Goal: Task Accomplishment & Management: Complete application form

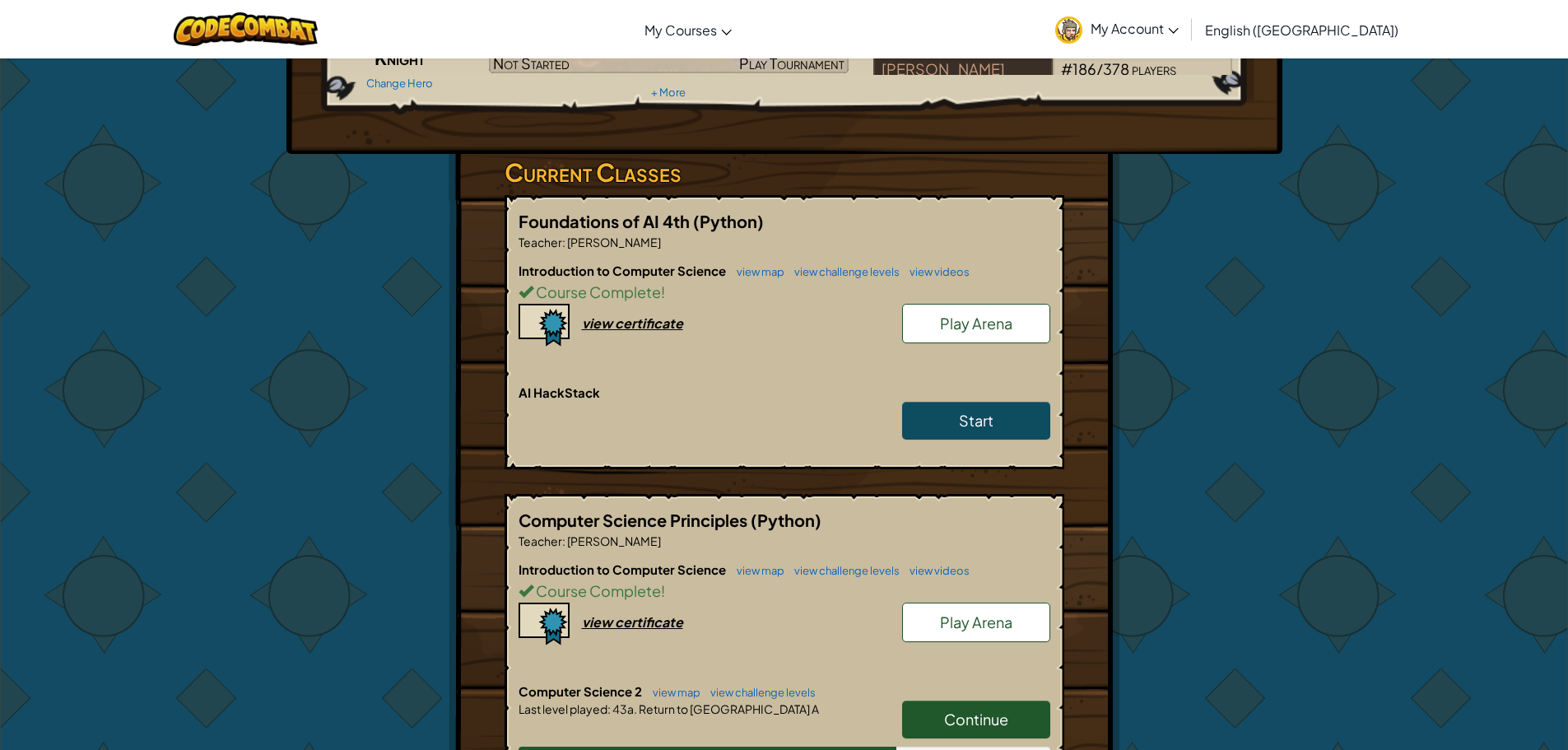
scroll to position [248, 0]
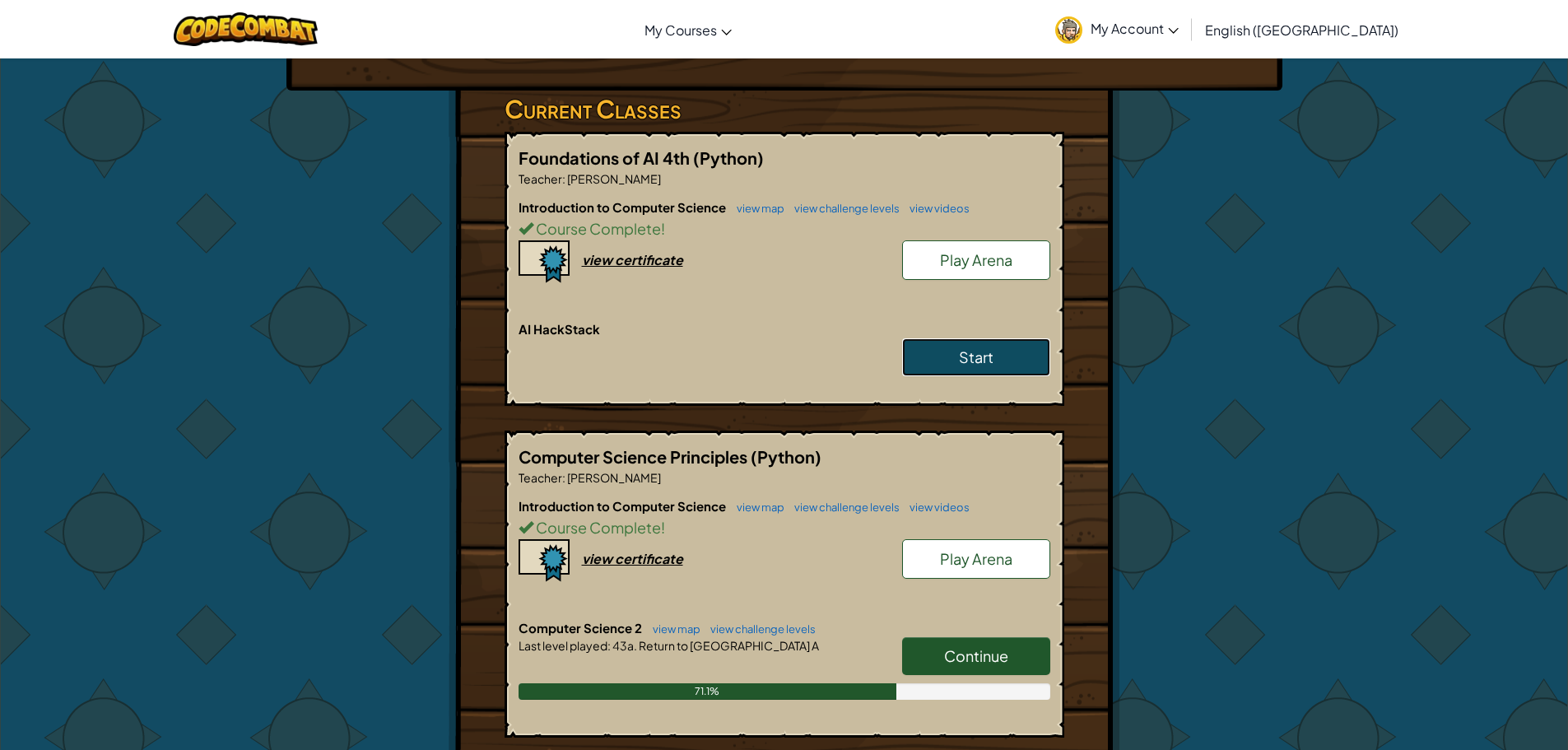
click at [970, 363] on span "Start" at bounding box center [976, 357] width 34 height 19
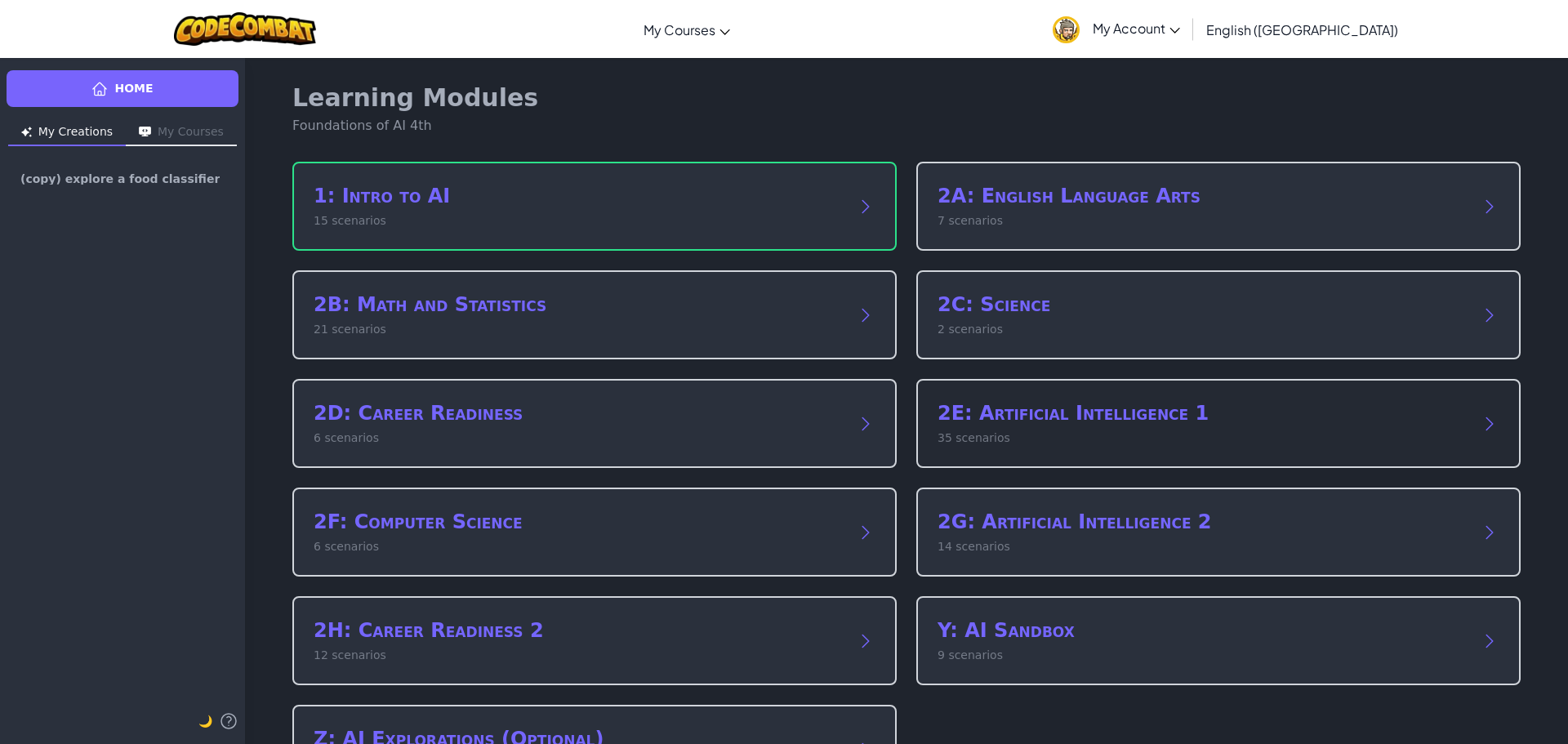
click at [1062, 443] on p "35 scenarios" at bounding box center [1202, 438] width 529 height 17
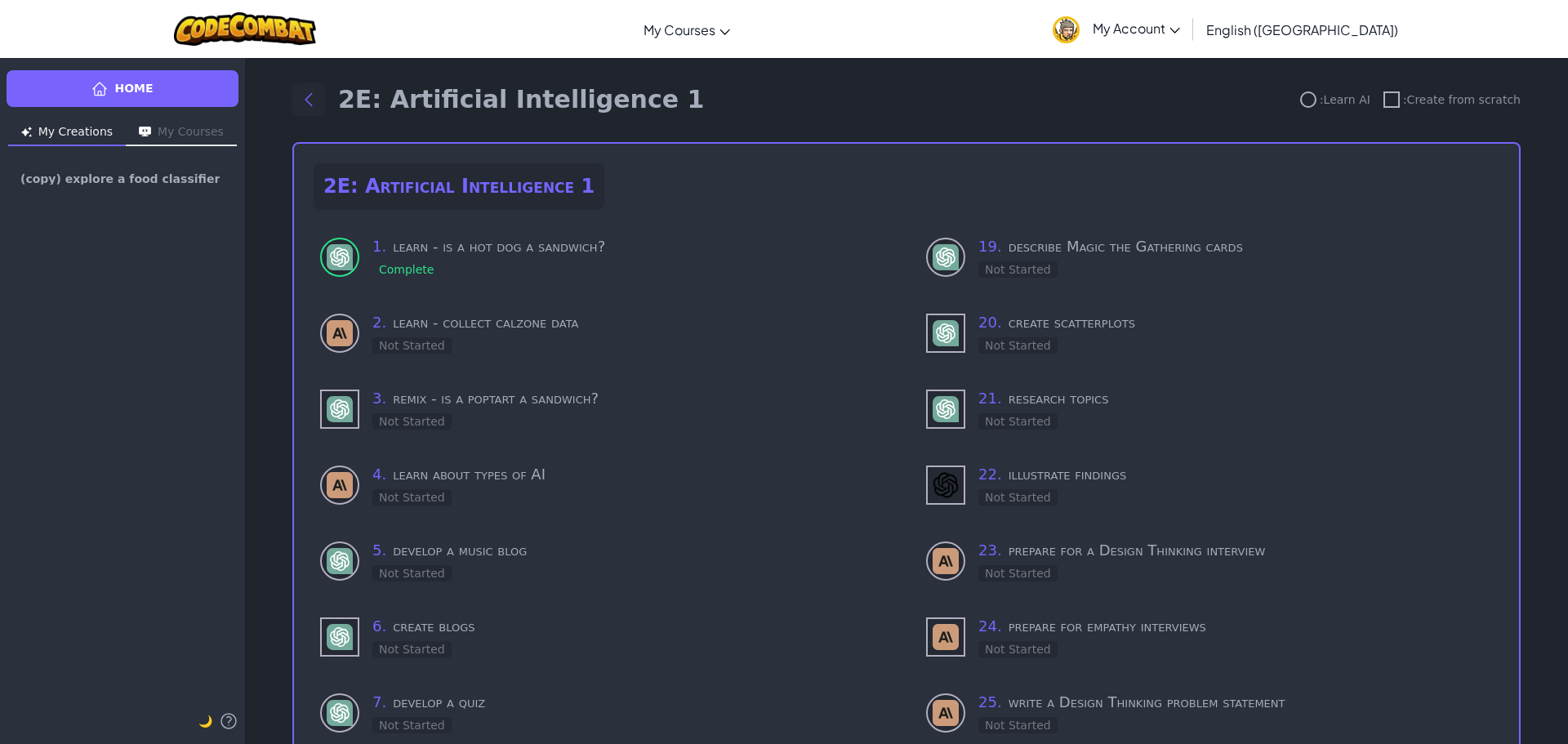
click at [304, 99] on icon "Back to modules" at bounding box center [308, 99] width 19 height 19
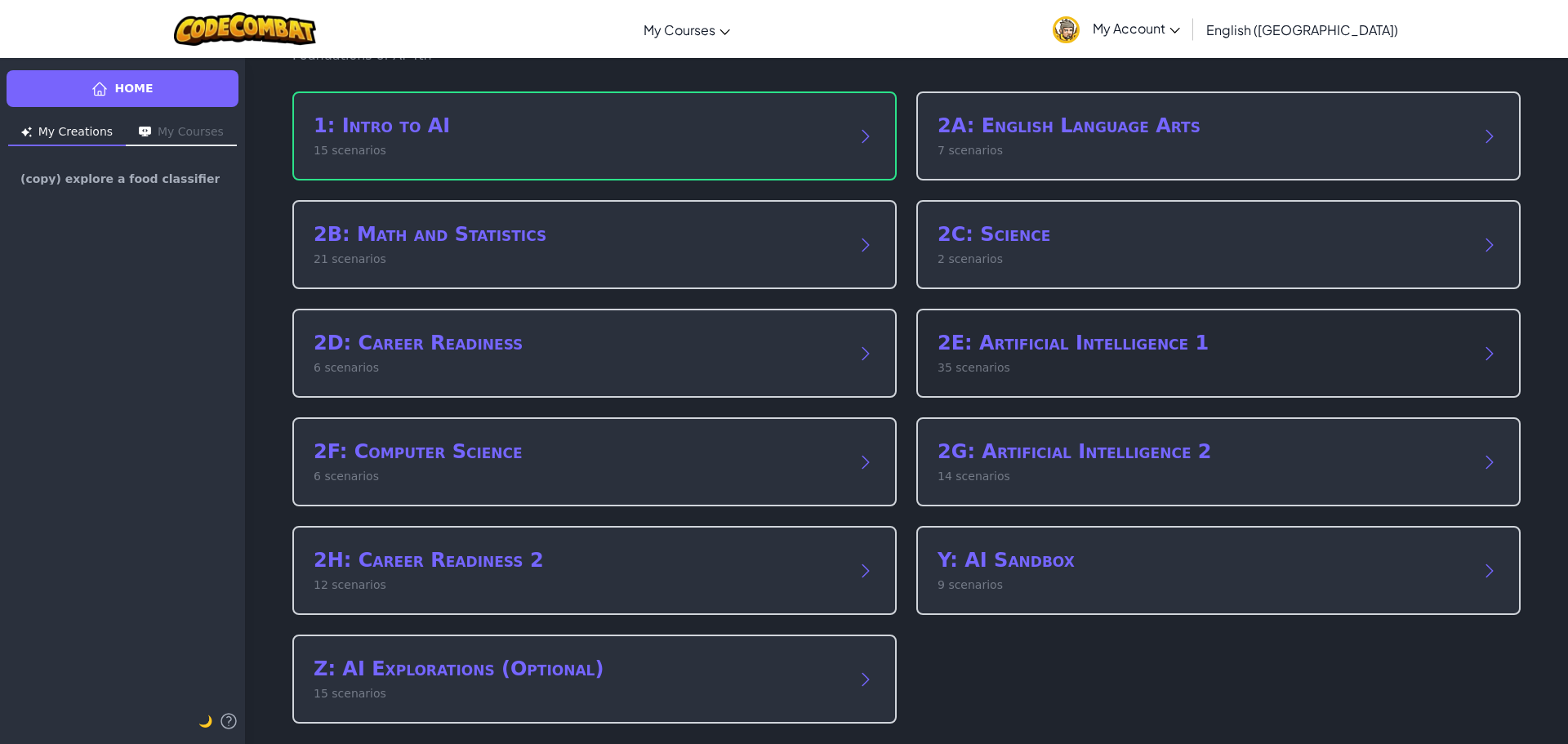
scroll to position [76, 0]
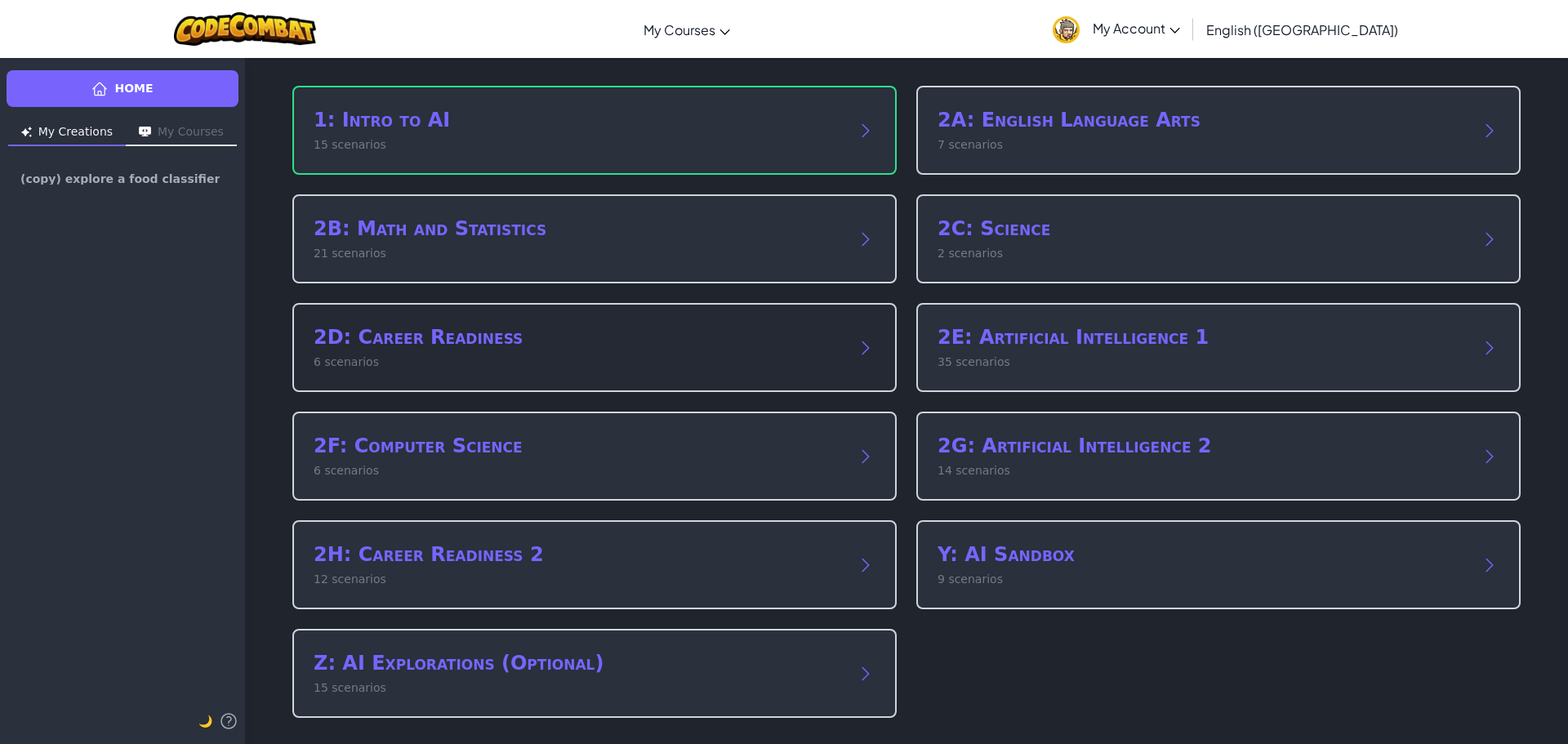
click at [662, 349] on h2 "2D: Career Readiness" at bounding box center [578, 338] width 529 height 26
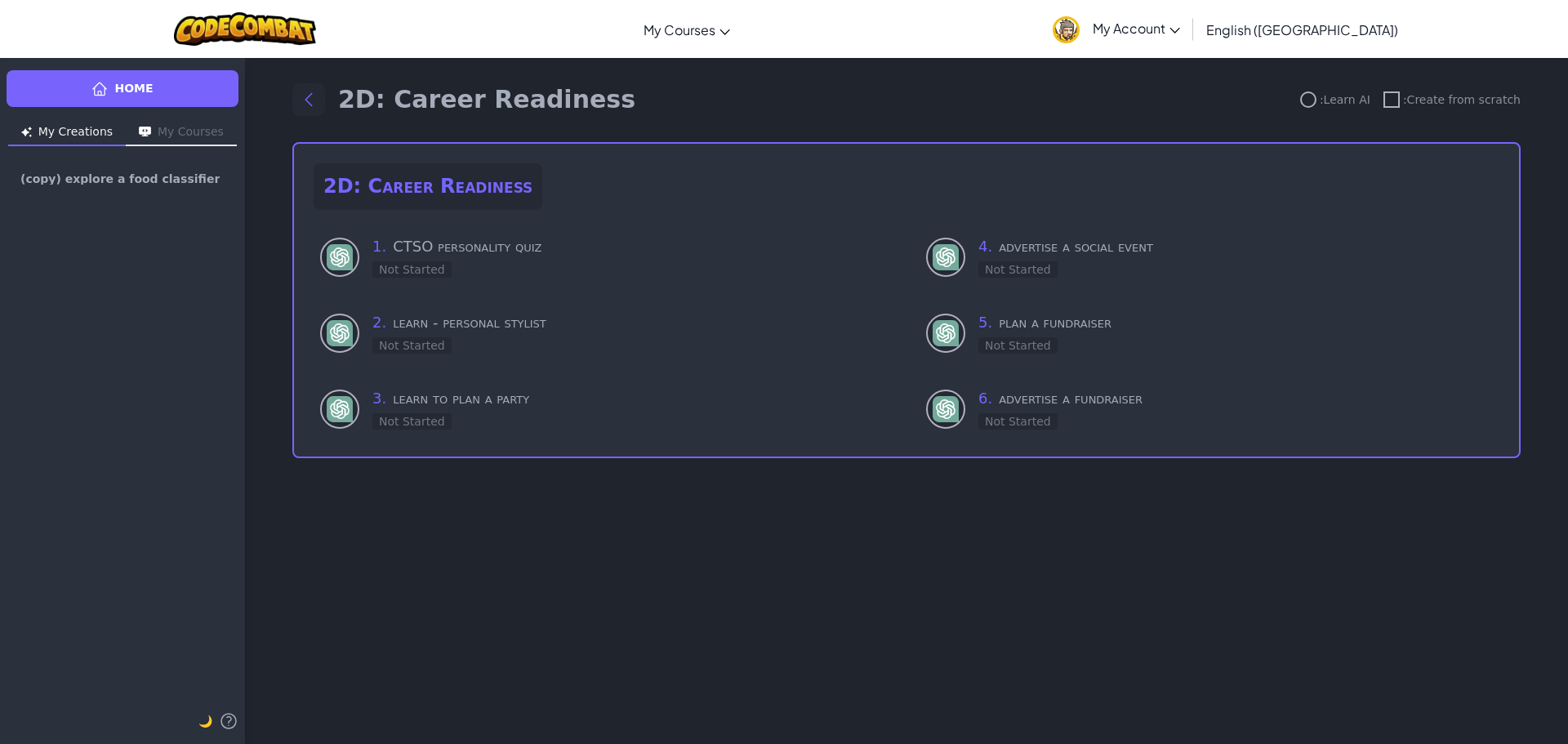
click at [304, 86] on button "Back to modules" at bounding box center [309, 100] width 33 height 33
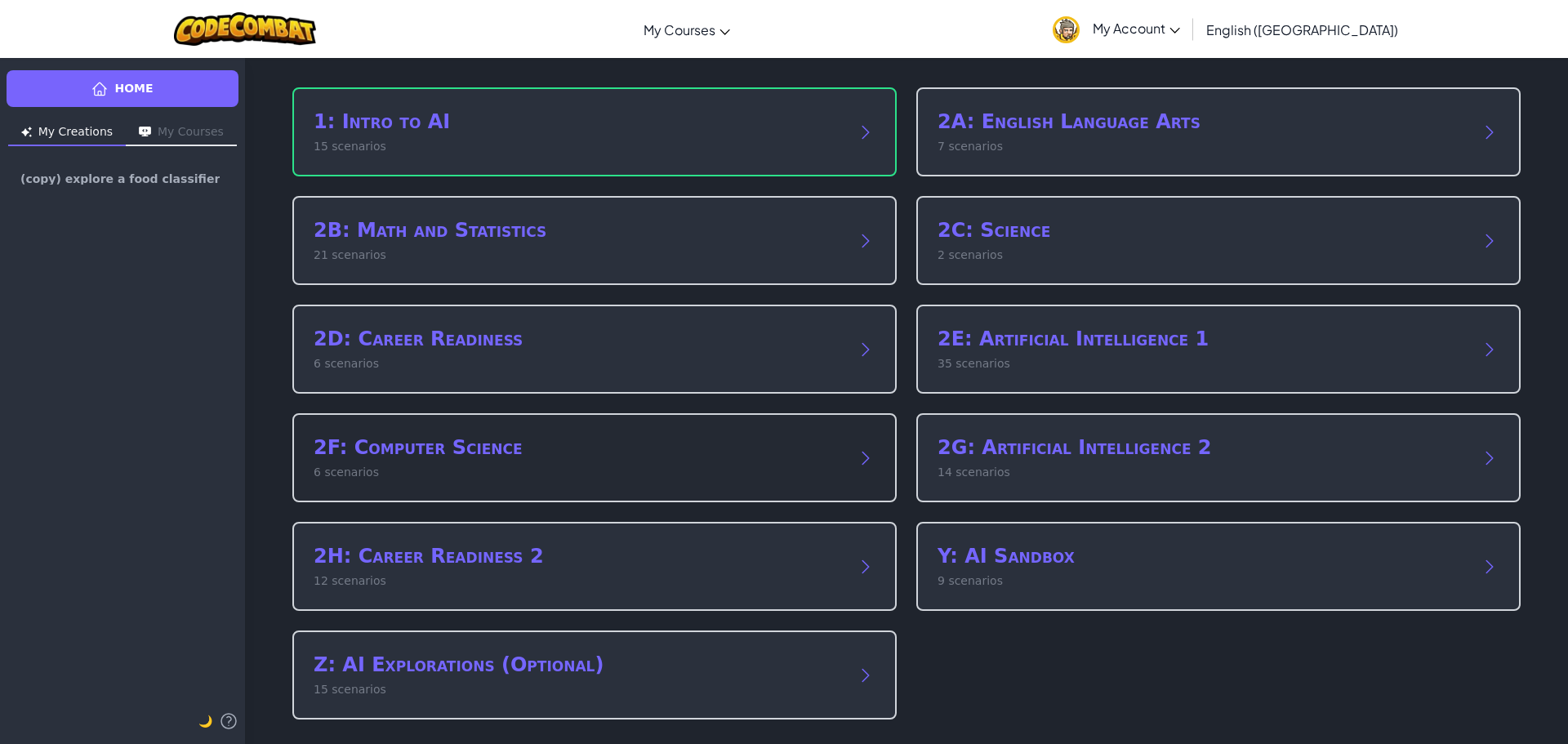
scroll to position [76, 0]
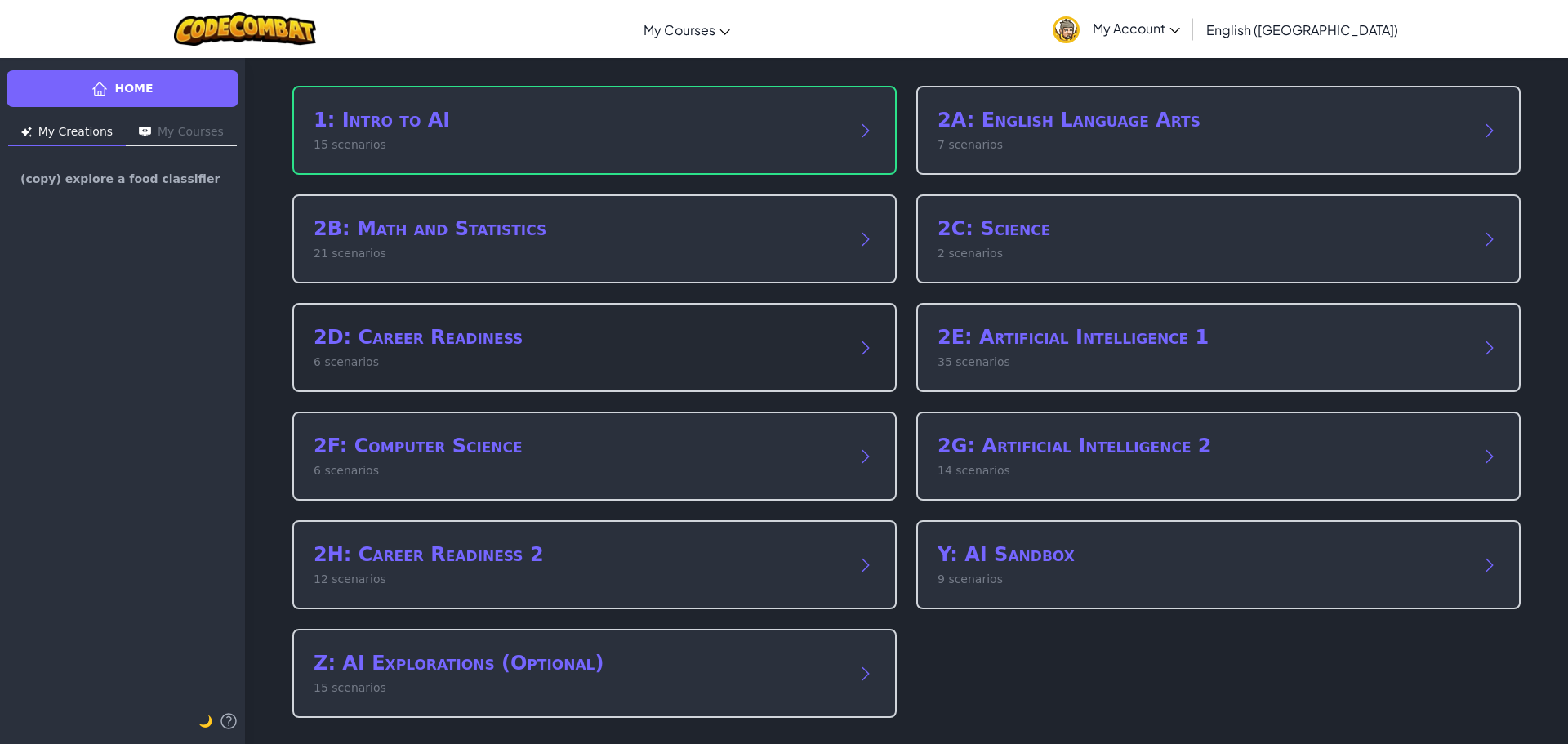
click at [503, 344] on h2 "2D: Career Readiness" at bounding box center [578, 338] width 529 height 26
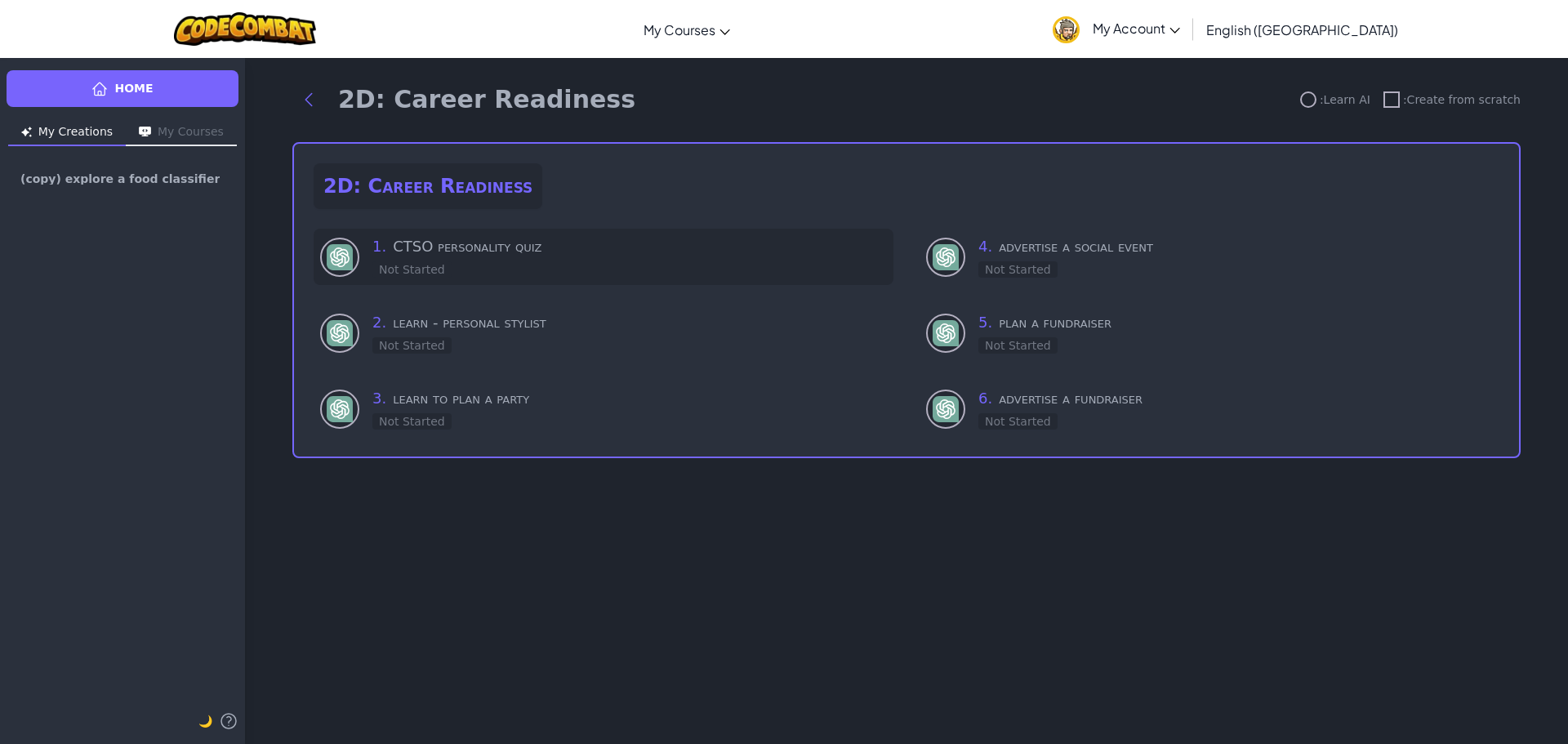
click at [520, 268] on div "1 . CTSO personality quiz Not Started" at bounding box center [630, 257] width 515 height 43
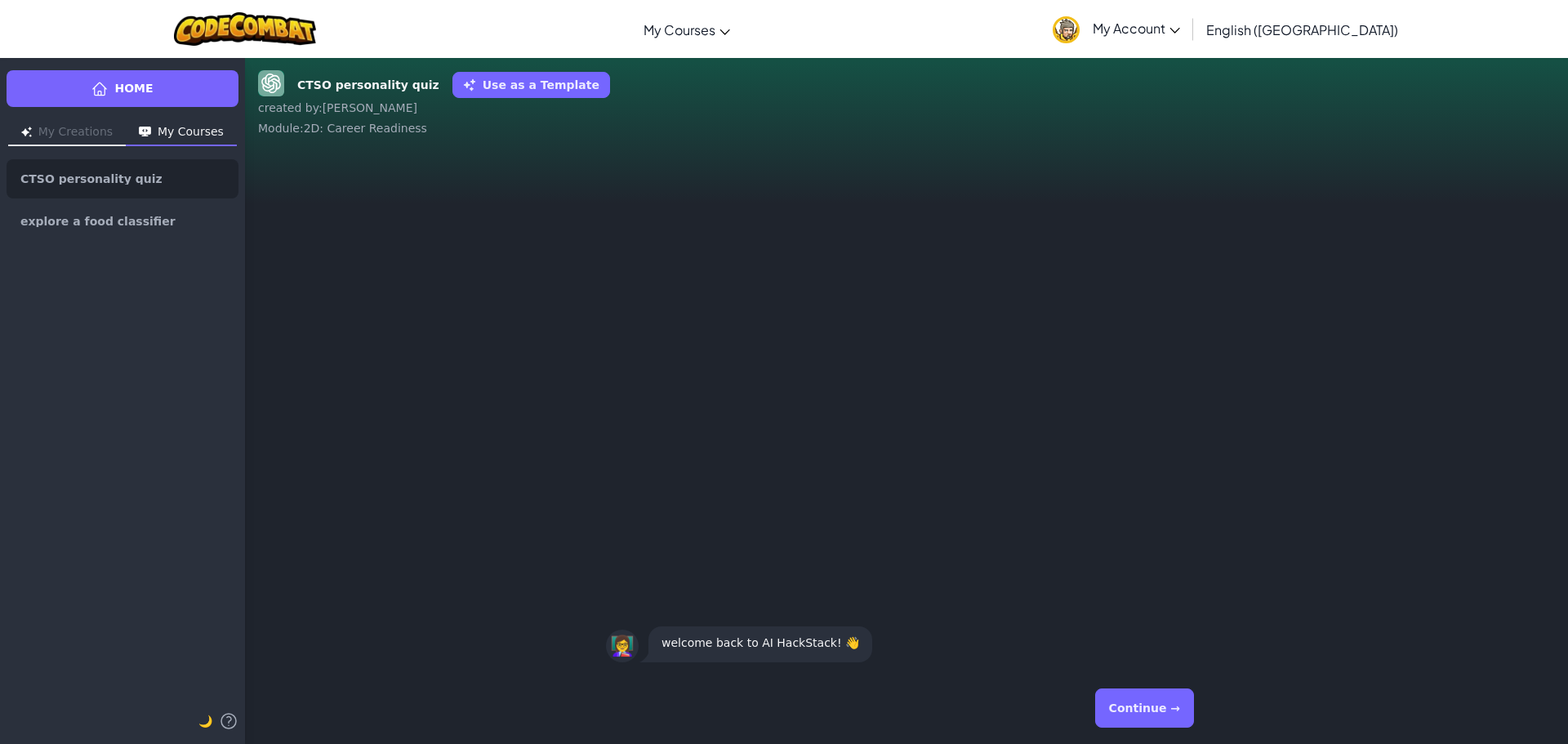
click at [1156, 693] on button "Continue →" at bounding box center [1143, 708] width 98 height 40
click at [1167, 703] on button "Continue →" at bounding box center [1143, 708] width 98 height 40
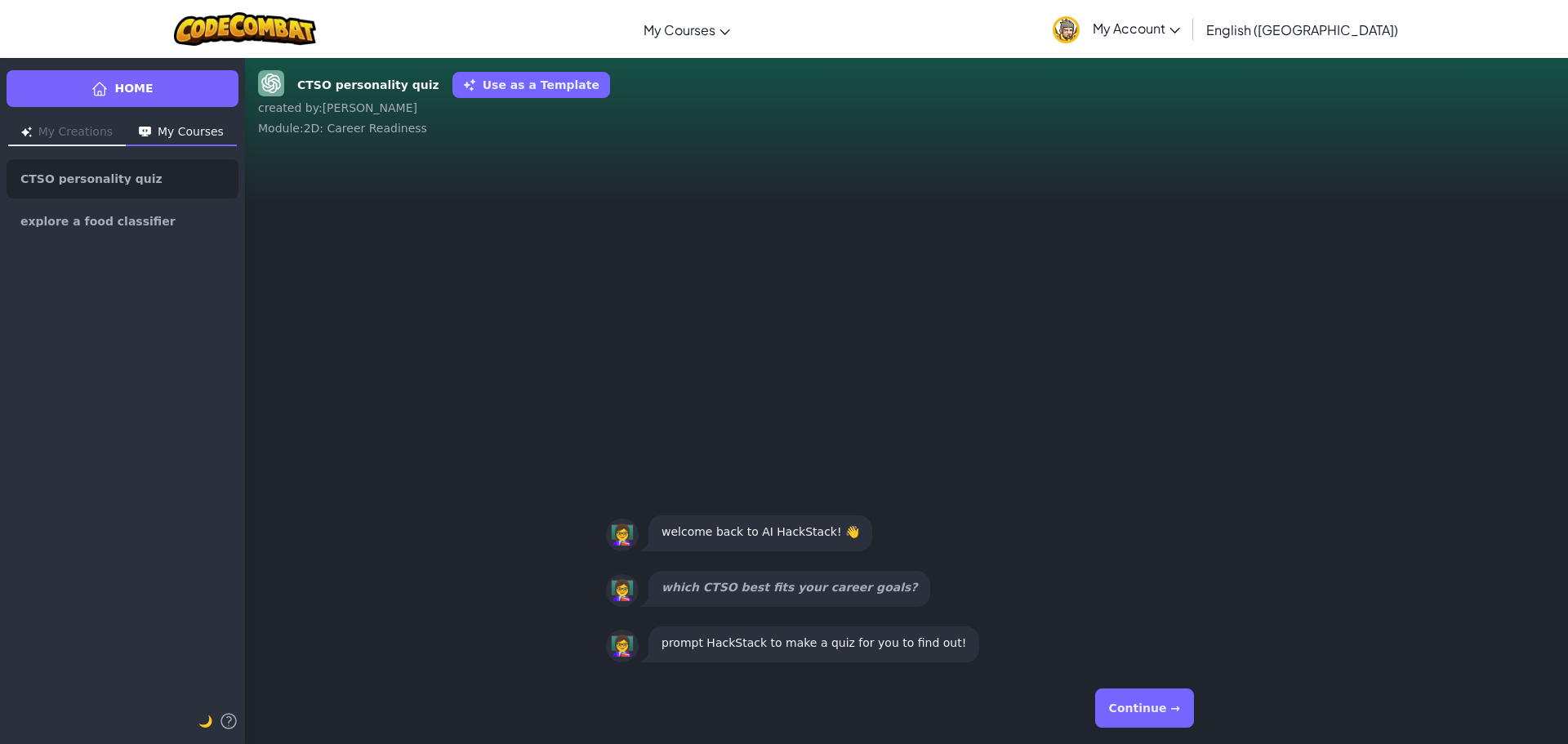
click at [1140, 709] on button "Continue →" at bounding box center [1143, 708] width 98 height 40
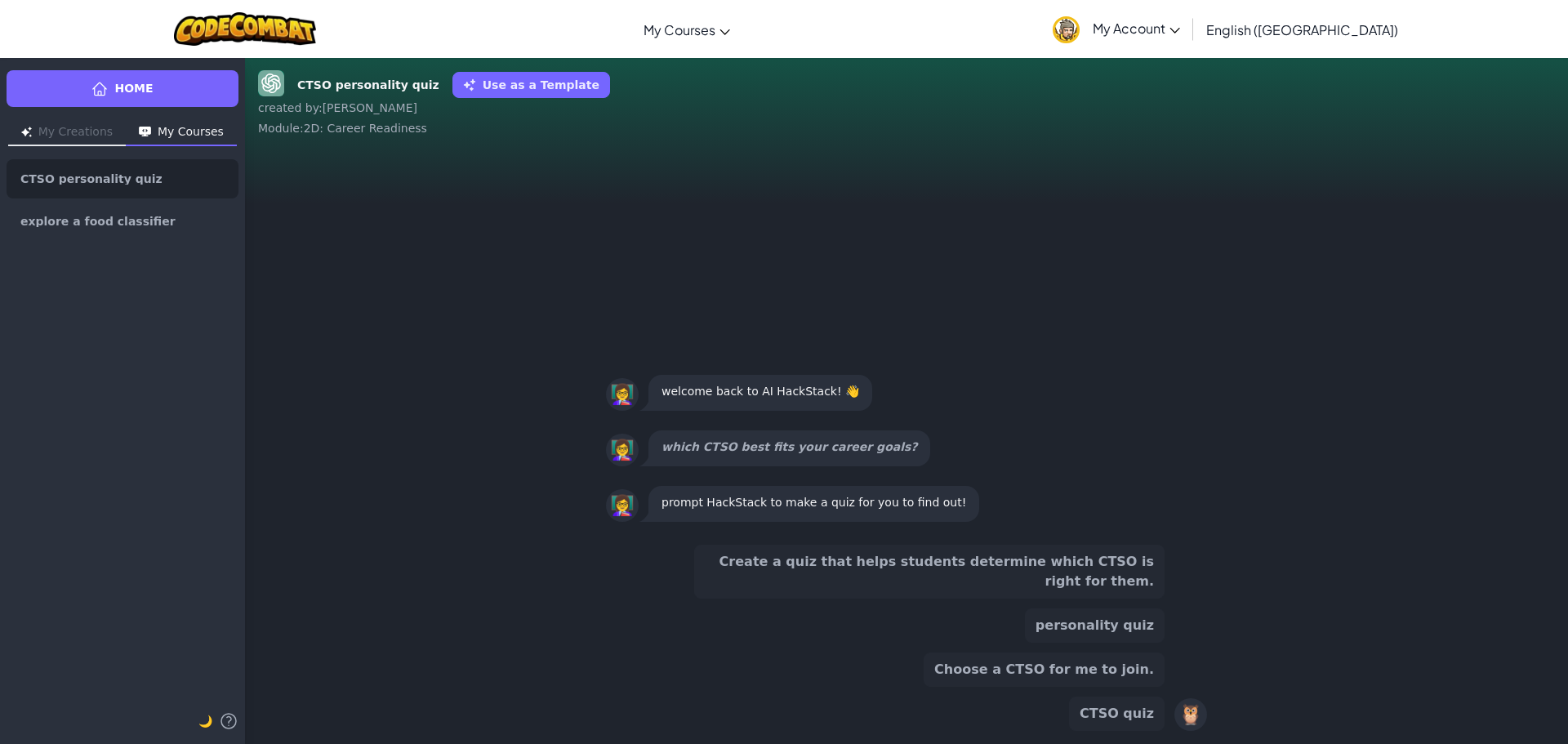
click at [908, 585] on button "Create a quiz that helps students determine which CTSO is right for them." at bounding box center [929, 572] width 471 height 54
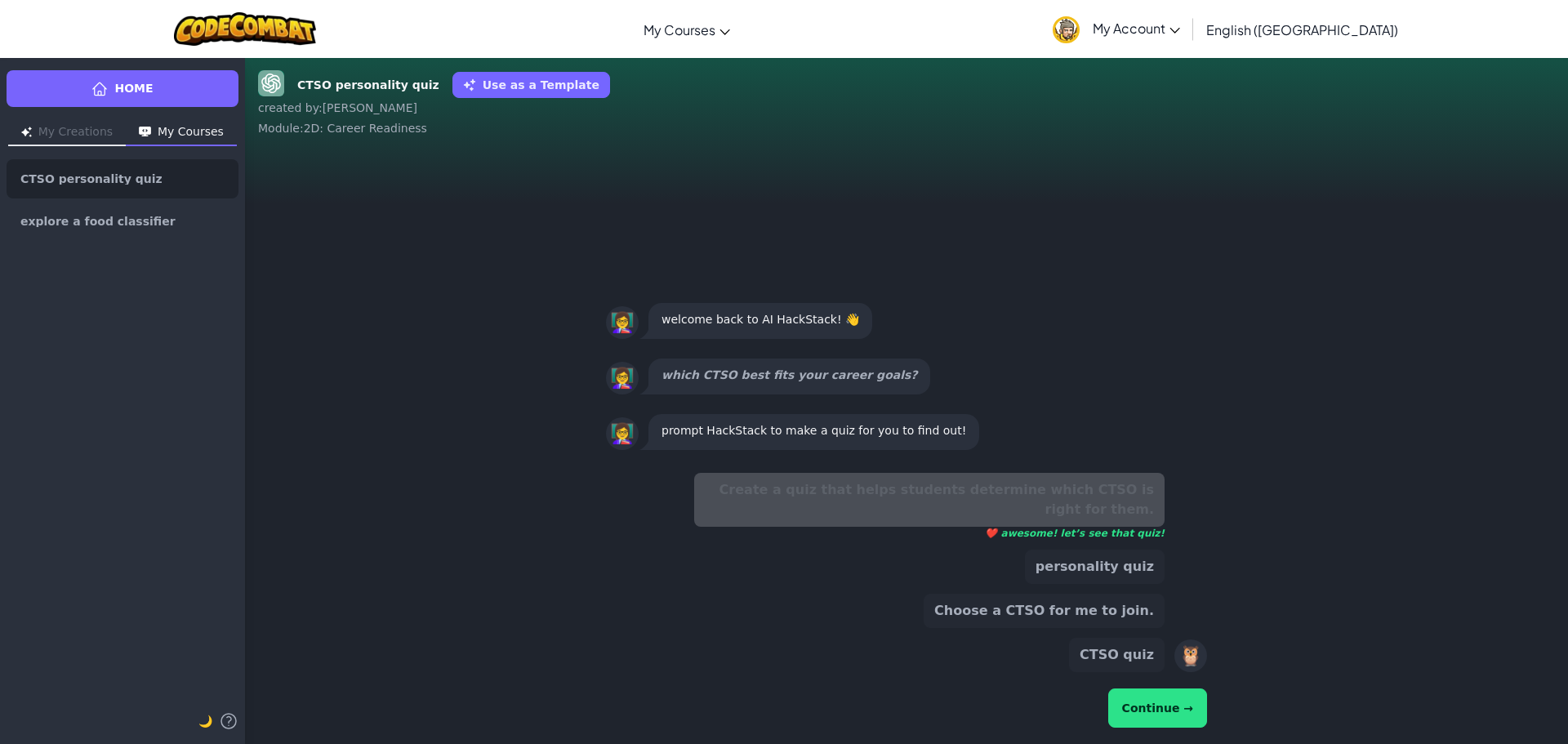
click at [1153, 703] on button "Continue →" at bounding box center [1157, 708] width 98 height 40
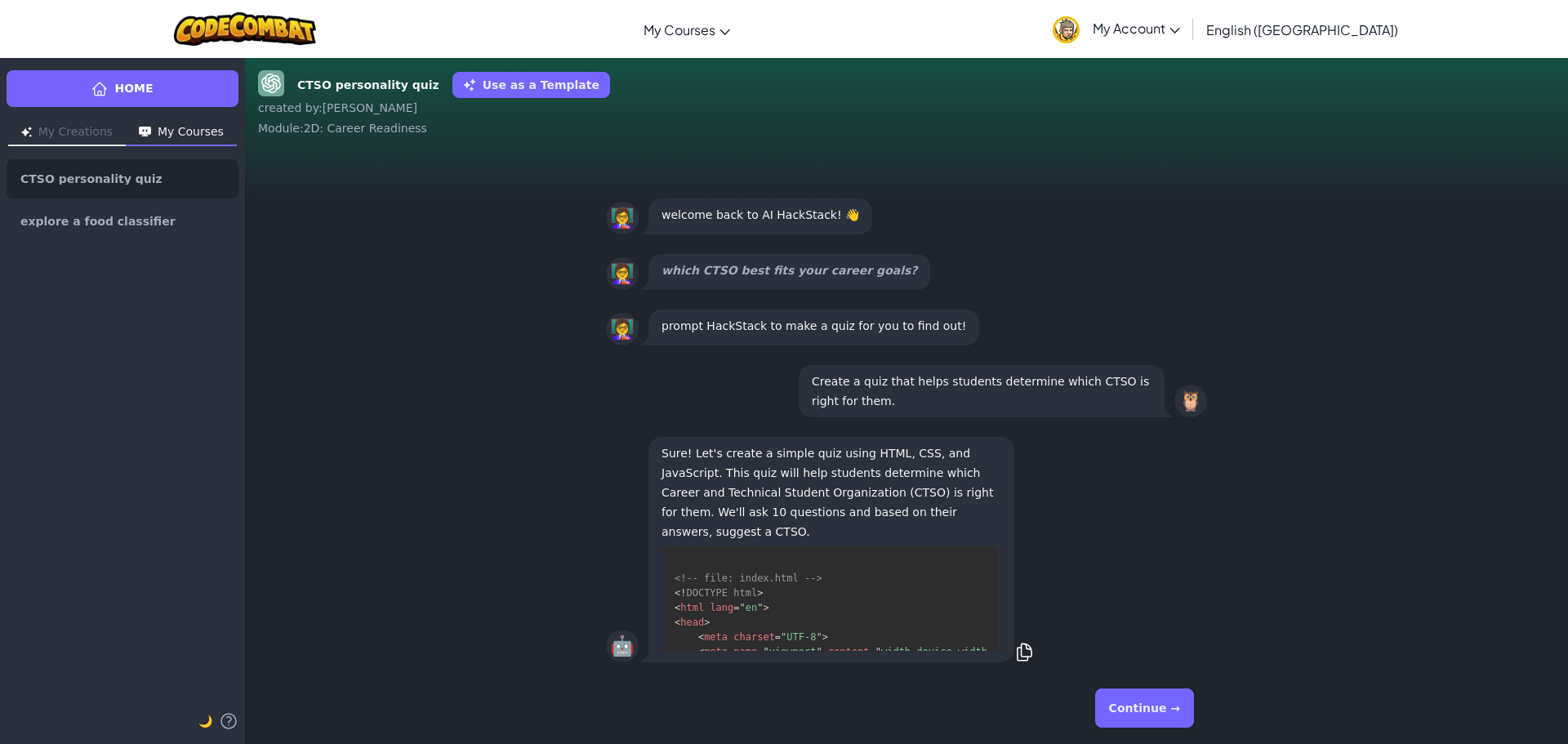
click at [1174, 713] on button "Continue →" at bounding box center [1143, 708] width 98 height 40
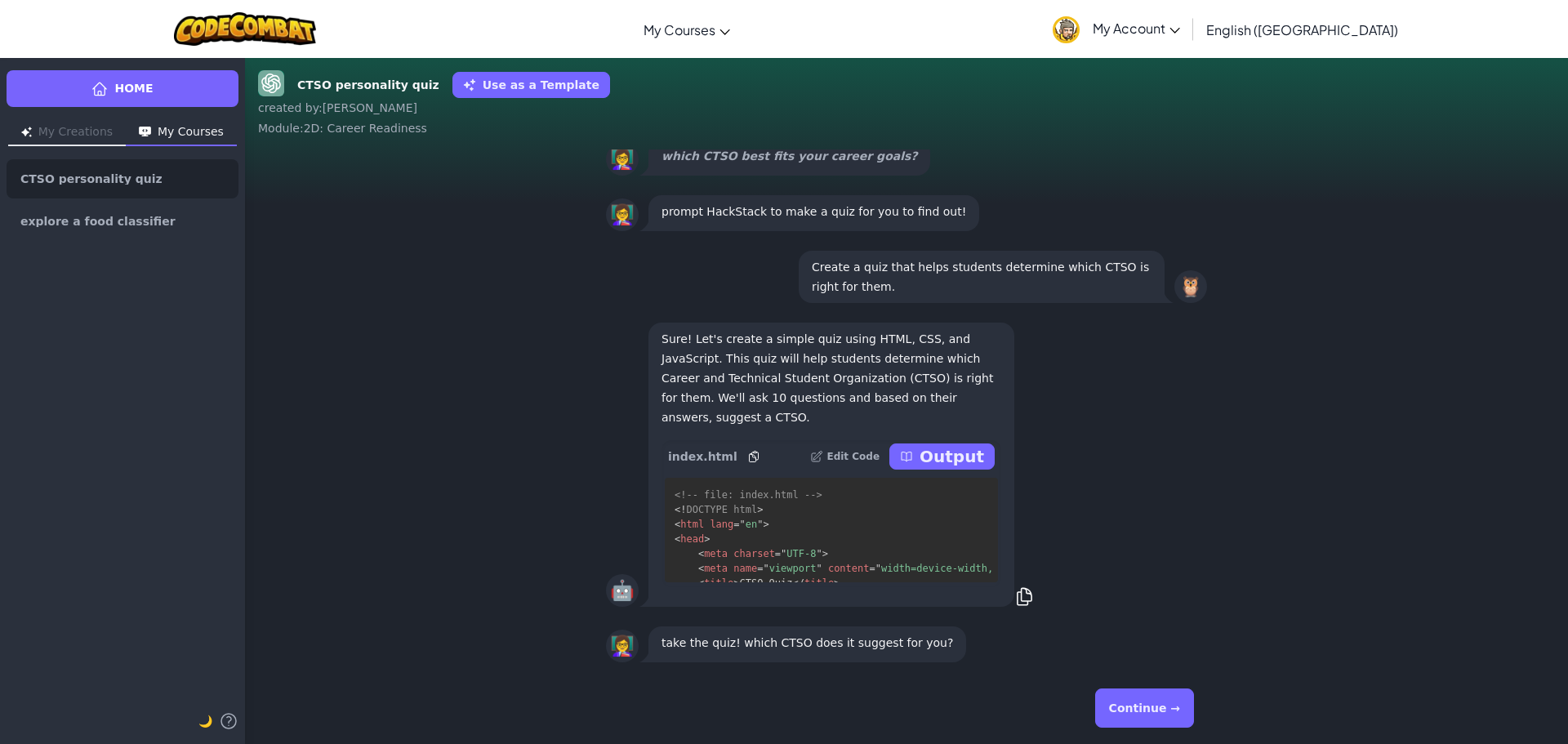
click at [1151, 700] on button "Continue →" at bounding box center [1143, 708] width 98 height 40
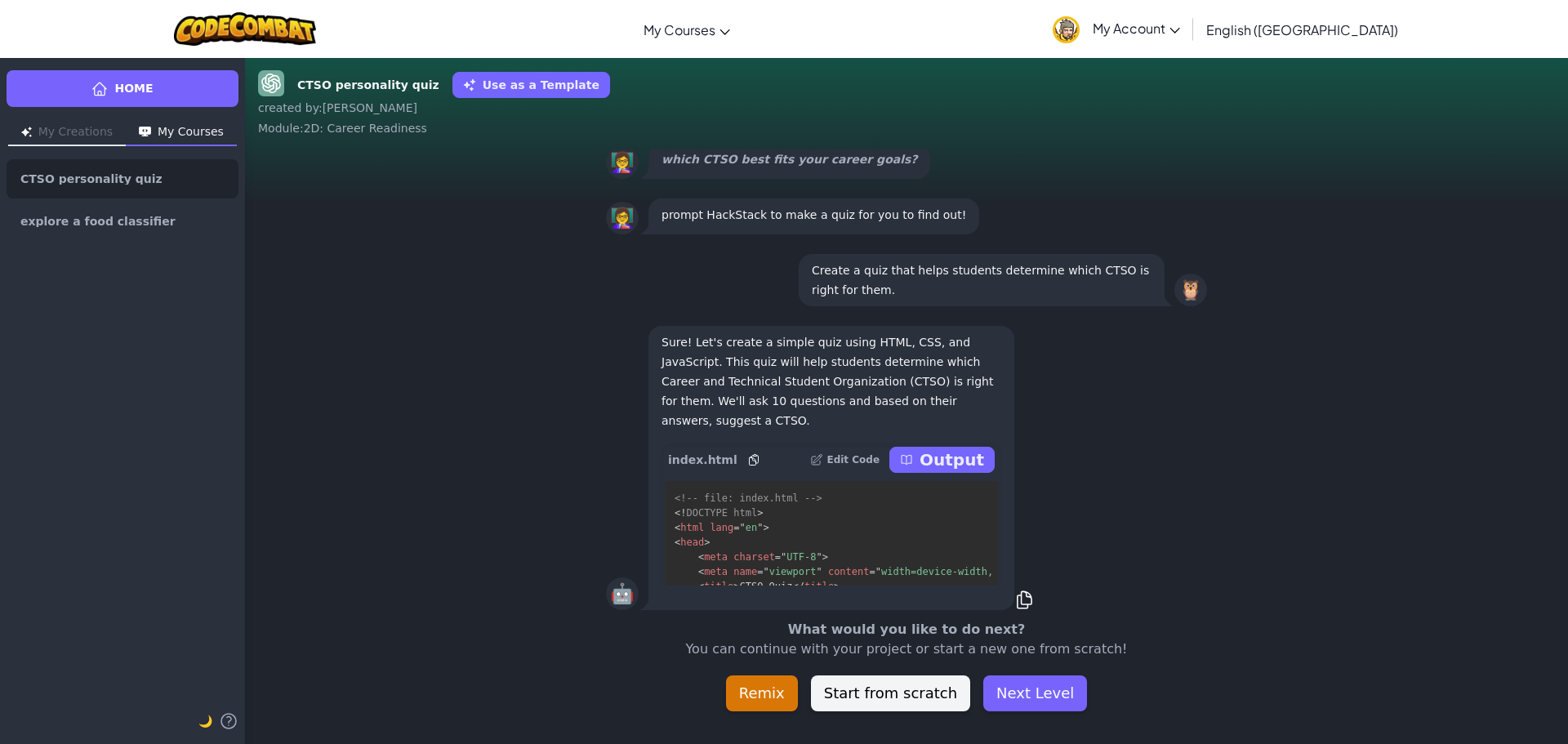
drag, startPoint x: 895, startPoint y: 516, endPoint x: 1105, endPoint y: 560, distance: 214.6
click at [1105, 560] on div "🤖 Sure! Let's create a simple quiz using HTML, CSS, and JavaScript. This quiz w…" at bounding box center [906, 468] width 601 height 291
click at [942, 449] on p "Output" at bounding box center [951, 460] width 64 height 23
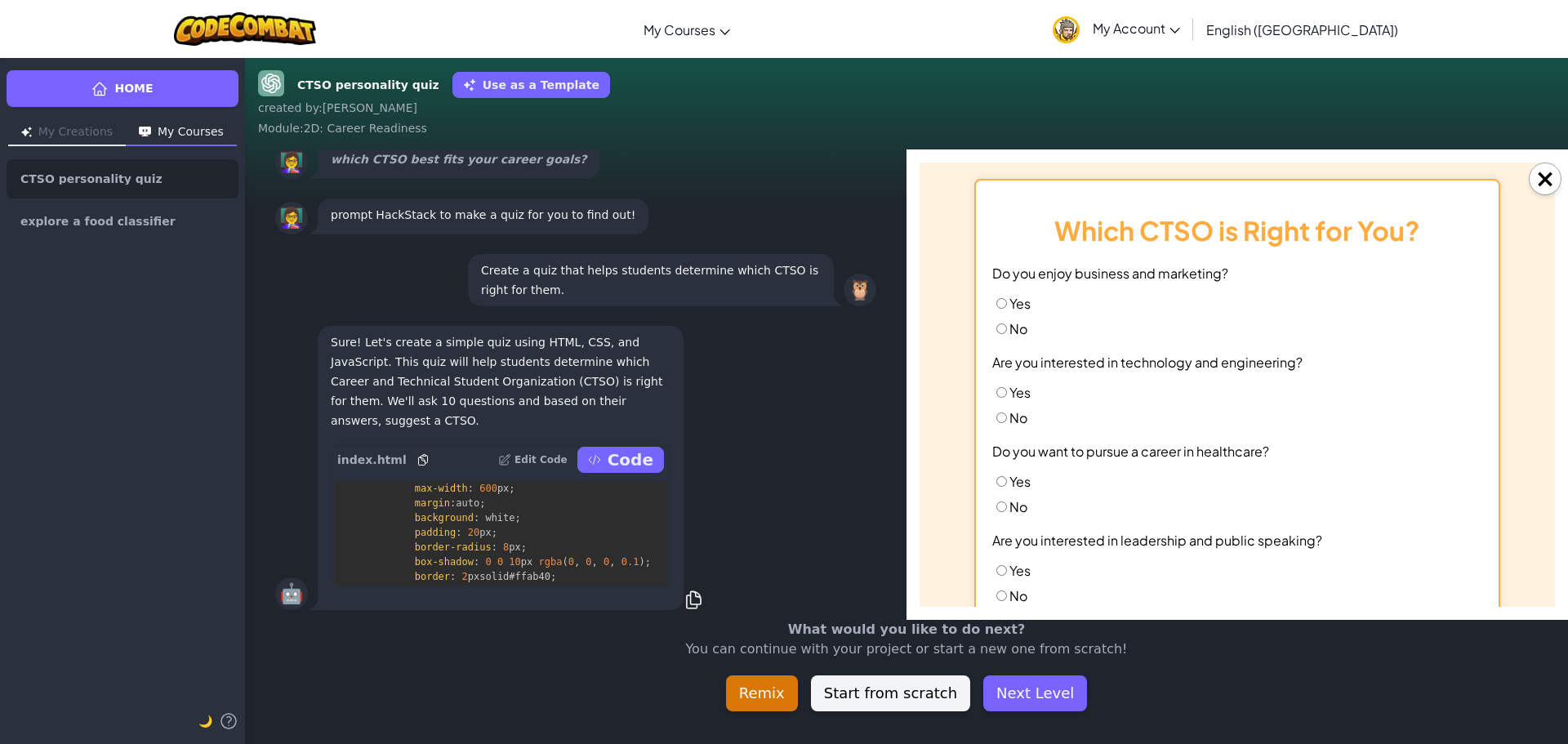
click at [996, 326] on input "No" at bounding box center [1002, 329] width 11 height 11
radio input "true"
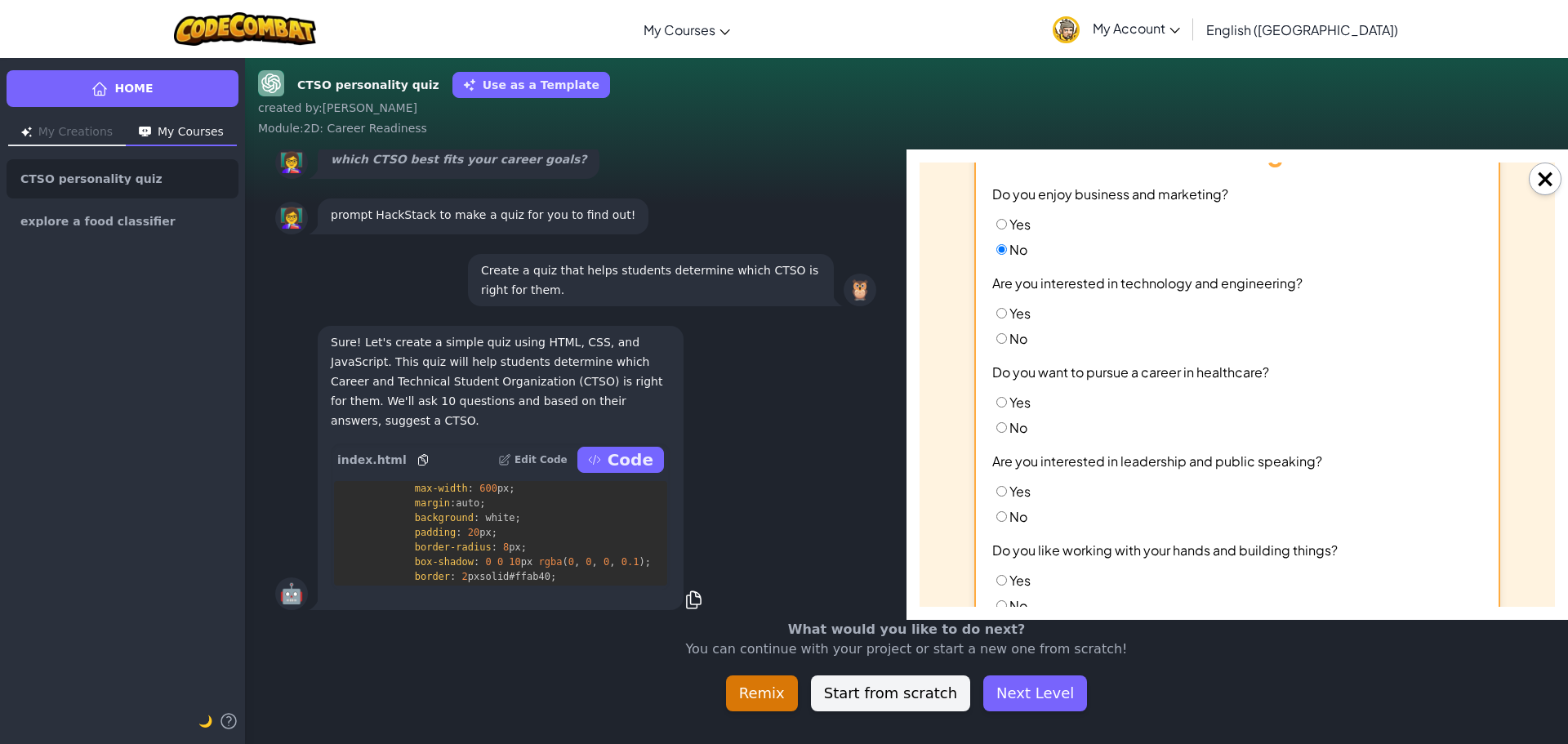
scroll to position [82, 0]
click at [1000, 332] on input "No" at bounding box center [1002, 337] width 11 height 11
radio input "true"
click at [999, 424] on input "No" at bounding box center [1002, 426] width 11 height 11
radio input "true"
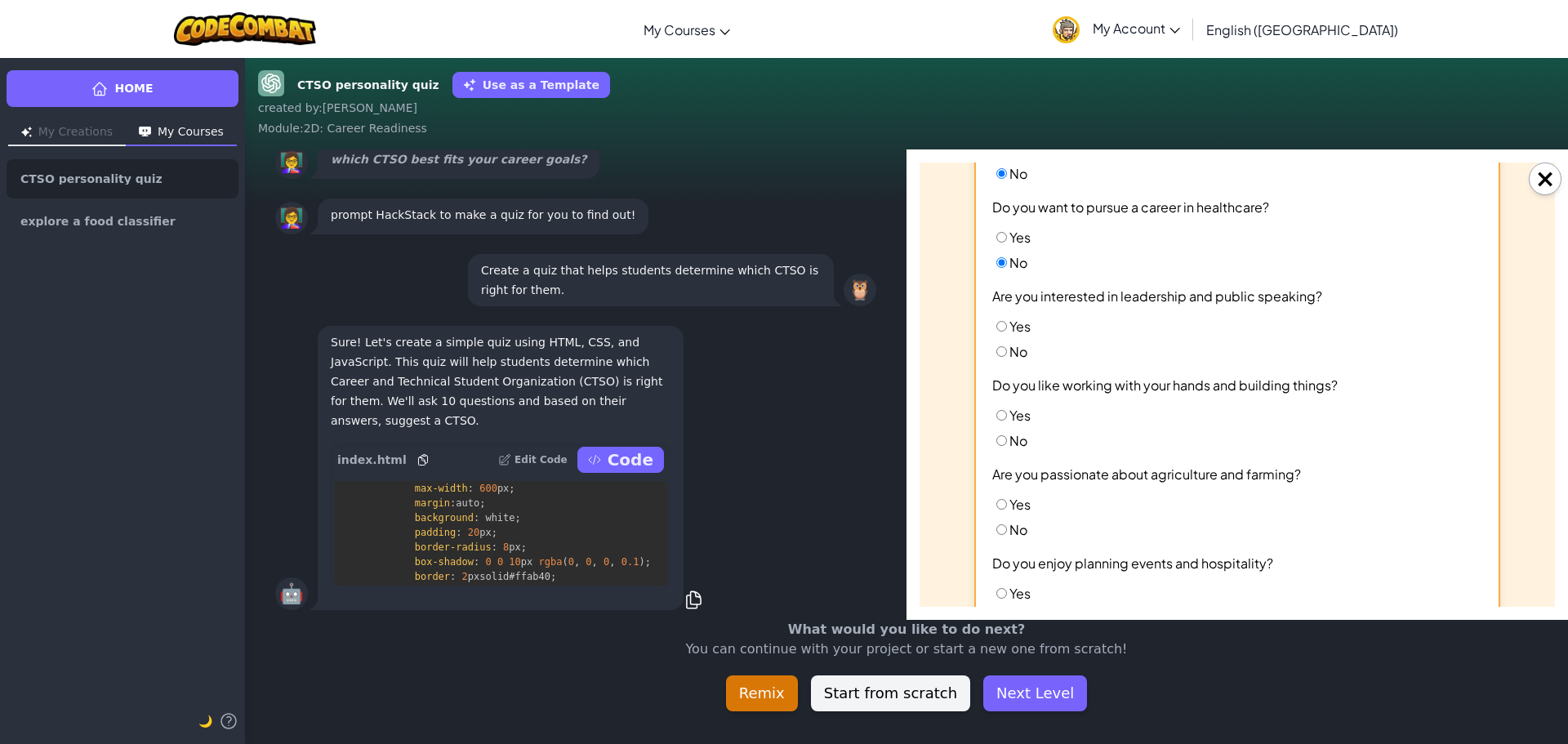
scroll to position [246, 0]
click at [1000, 353] on input "No" at bounding box center [1002, 351] width 11 height 11
radio input "true"
click at [998, 435] on input "No" at bounding box center [1002, 441] width 11 height 11
radio input "true"
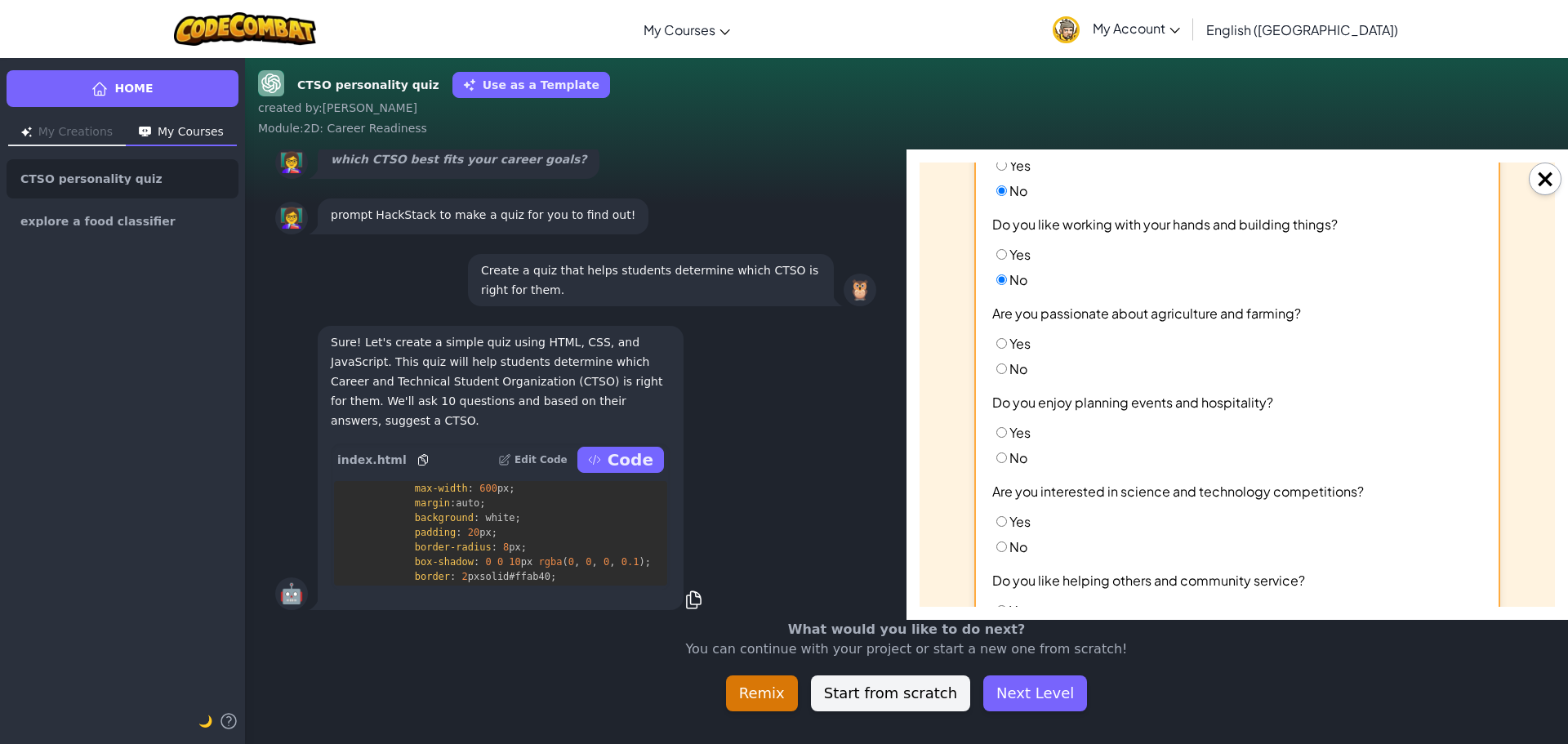
scroll to position [408, 0]
click at [996, 364] on input "No" at bounding box center [1002, 366] width 11 height 11
radio input "true"
click at [1001, 452] on label "No" at bounding box center [1009, 454] width 35 height 17
click at [1001, 452] on input "No" at bounding box center [1002, 455] width 11 height 11
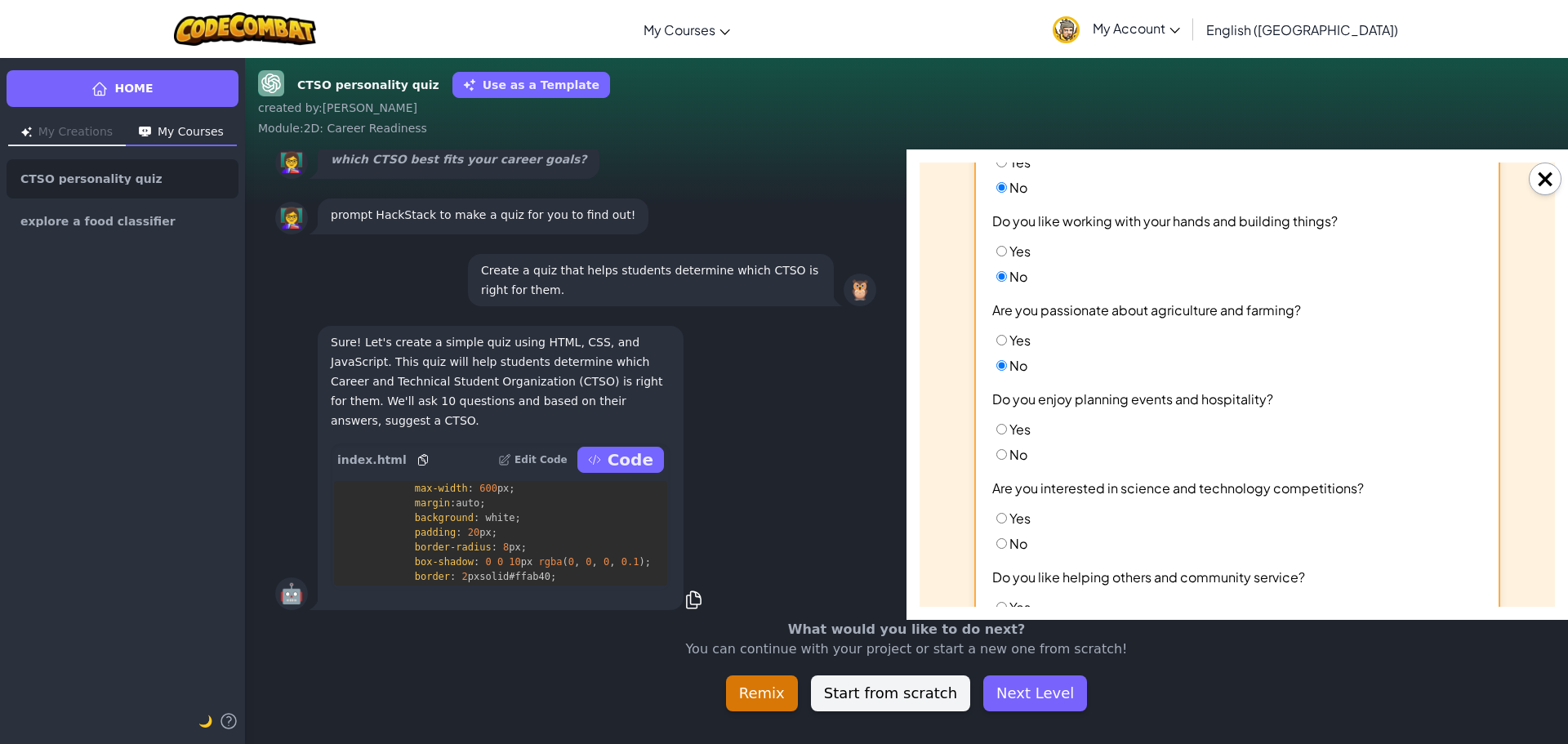
radio input "true"
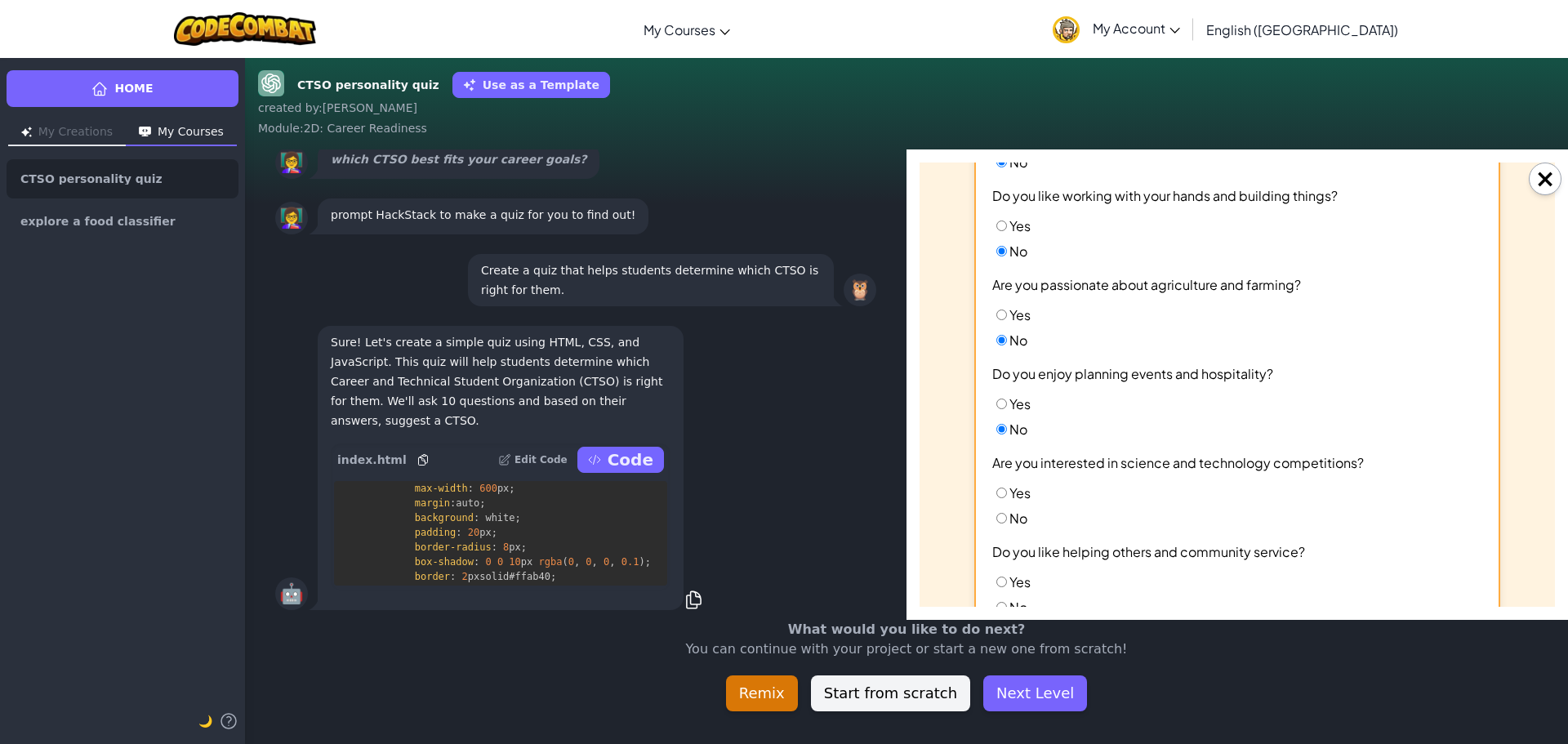
scroll to position [490, 0]
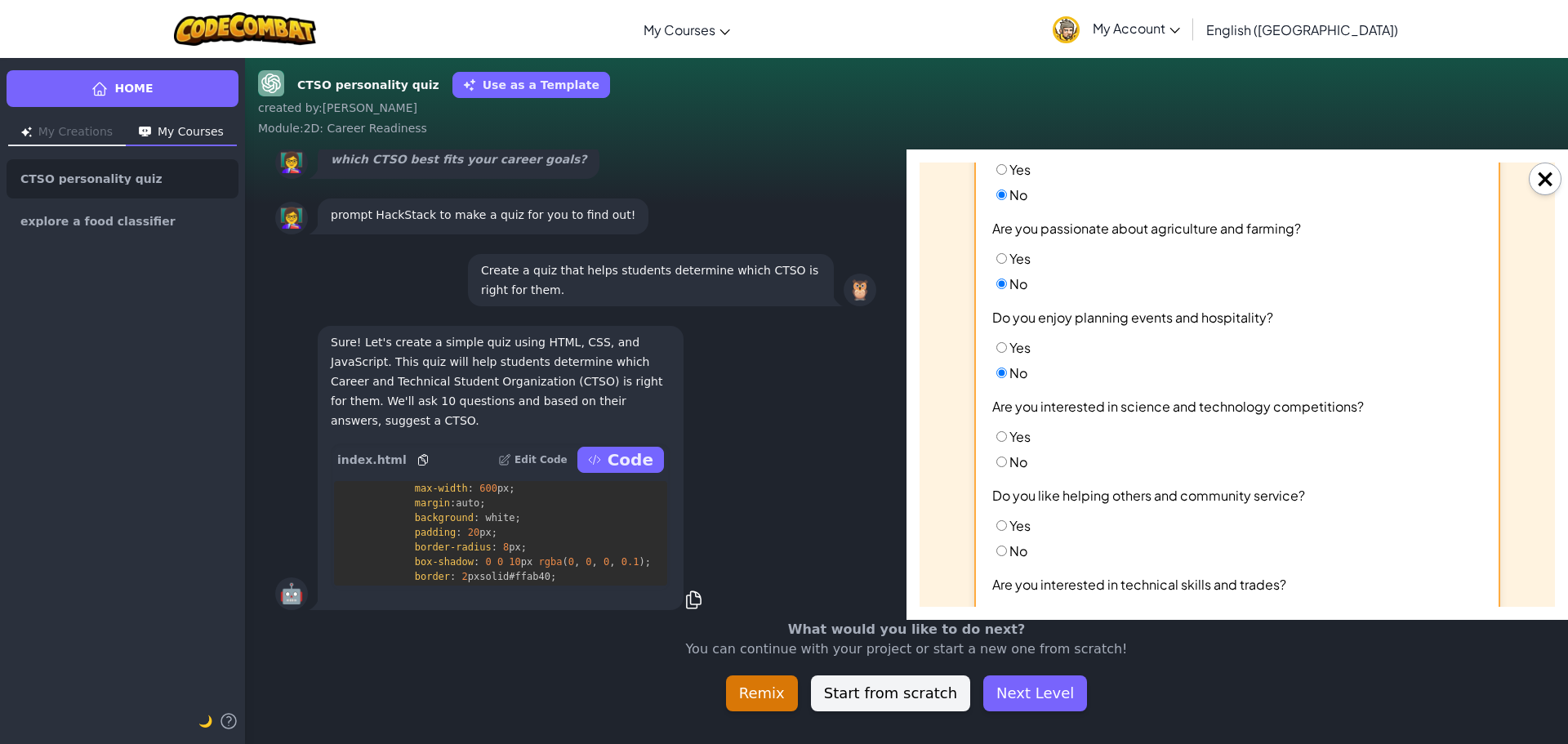
click at [996, 465] on input "No" at bounding box center [1002, 463] width 11 height 11
radio input "true"
click at [996, 528] on input "Yes" at bounding box center [1002, 526] width 11 height 11
radio input "true"
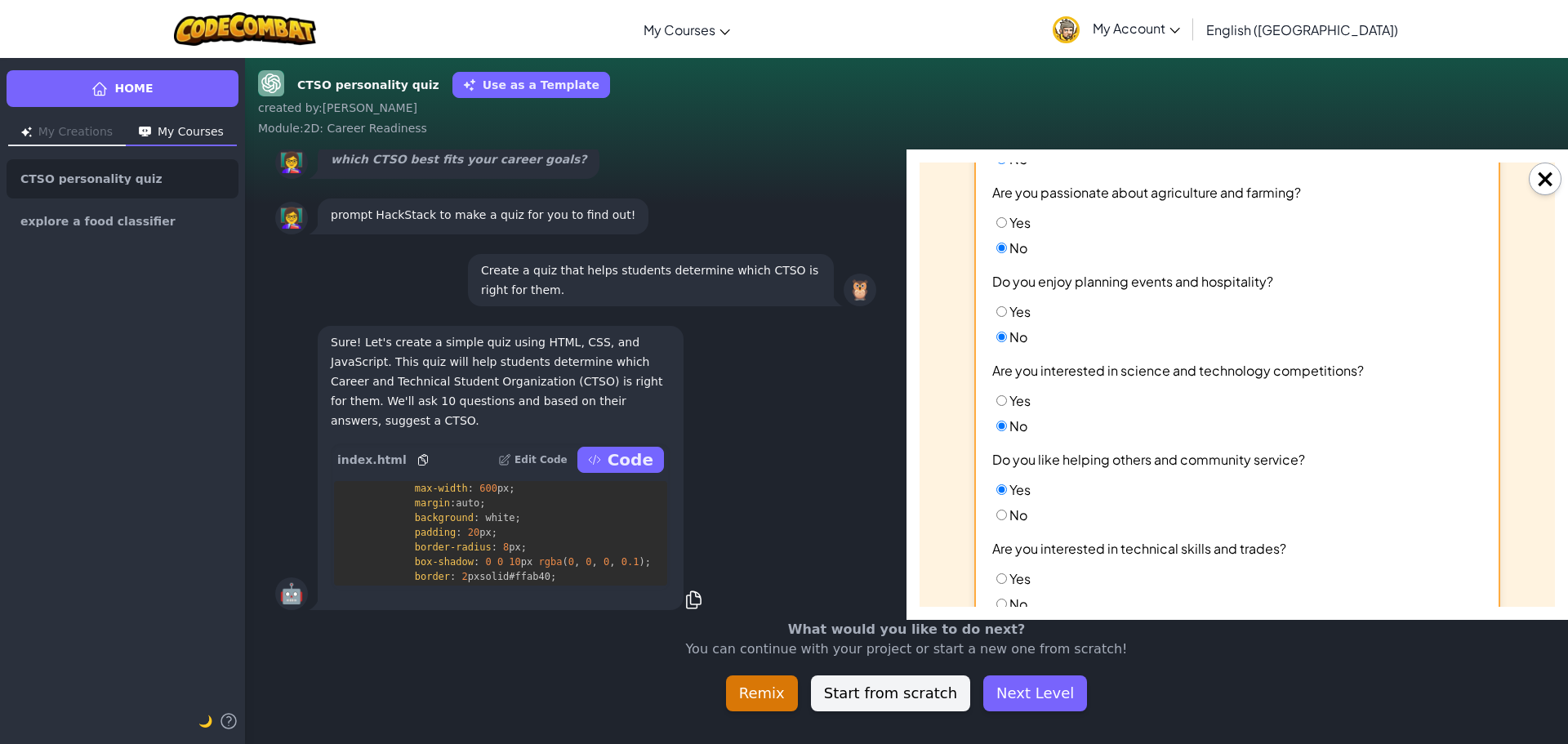
scroll to position [612, 0]
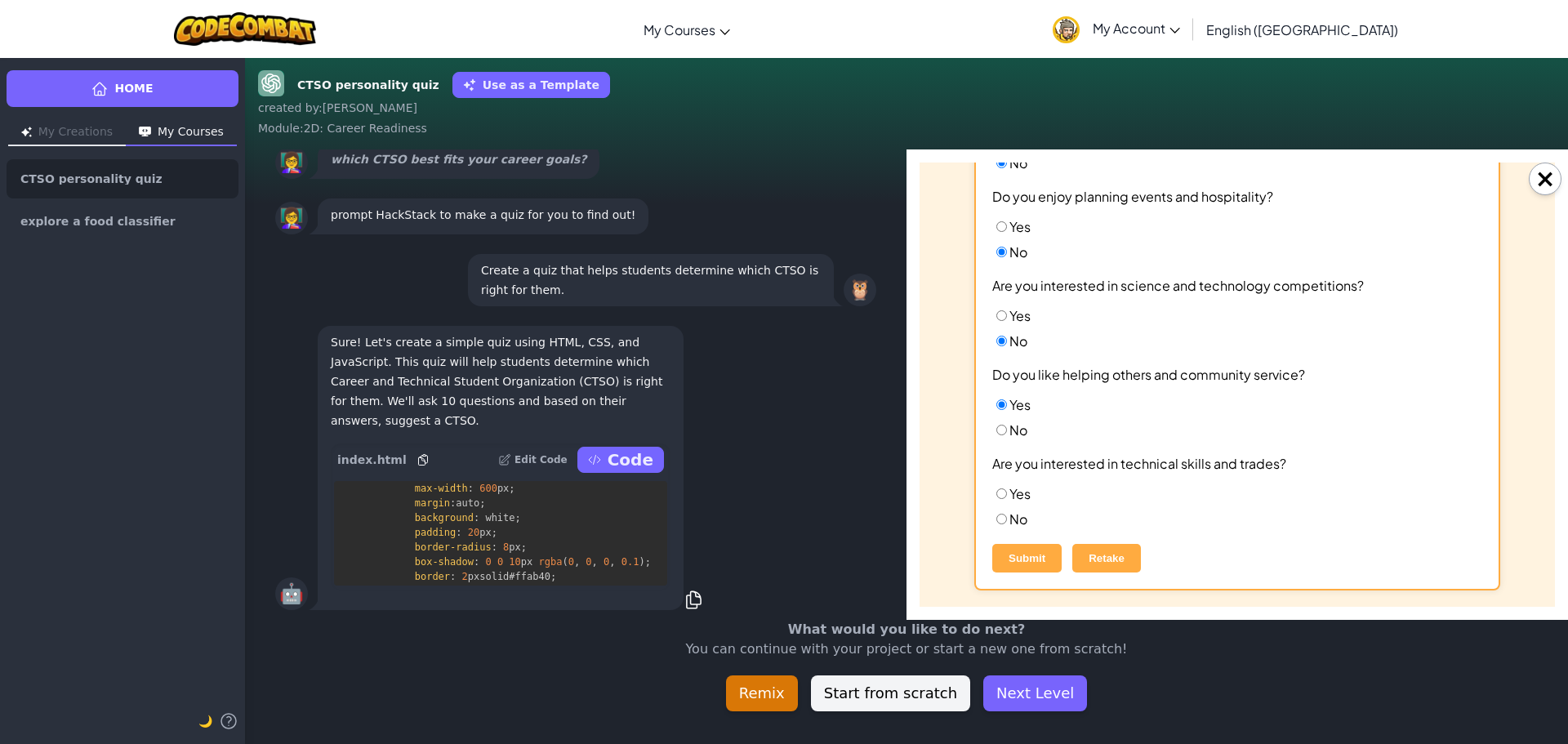
click at [1005, 509] on ul "Yes No" at bounding box center [1236, 507] width 490 height 42
click at [1003, 520] on label "No" at bounding box center [1009, 519] width 35 height 17
click at [1003, 520] on input "No" at bounding box center [1002, 520] width 11 height 11
radio input "true"
click at [1049, 562] on button "Submit" at bounding box center [1027, 558] width 70 height 29
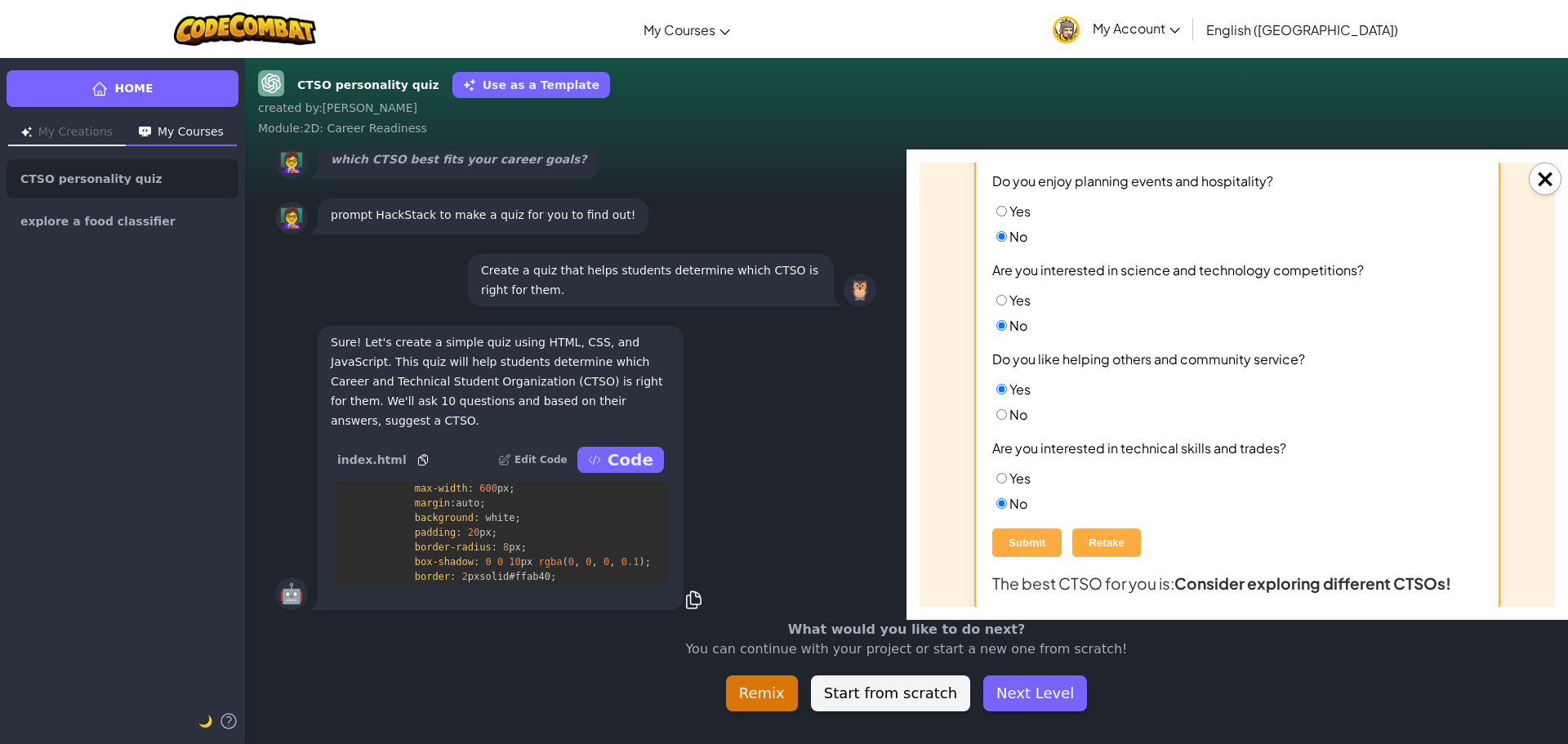
scroll to position [647, 0]
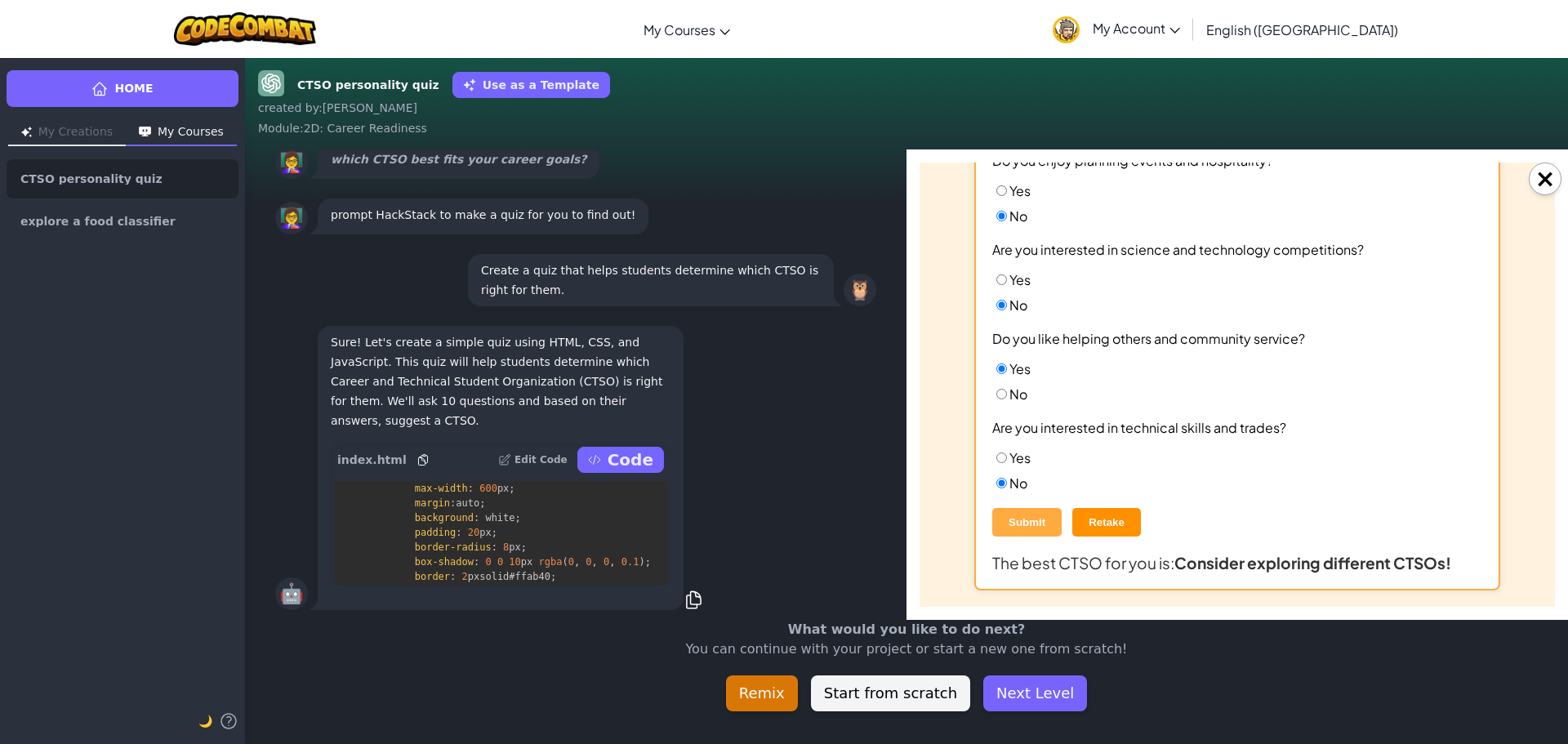
click at [1089, 521] on button "Retake" at bounding box center [1106, 522] width 69 height 29
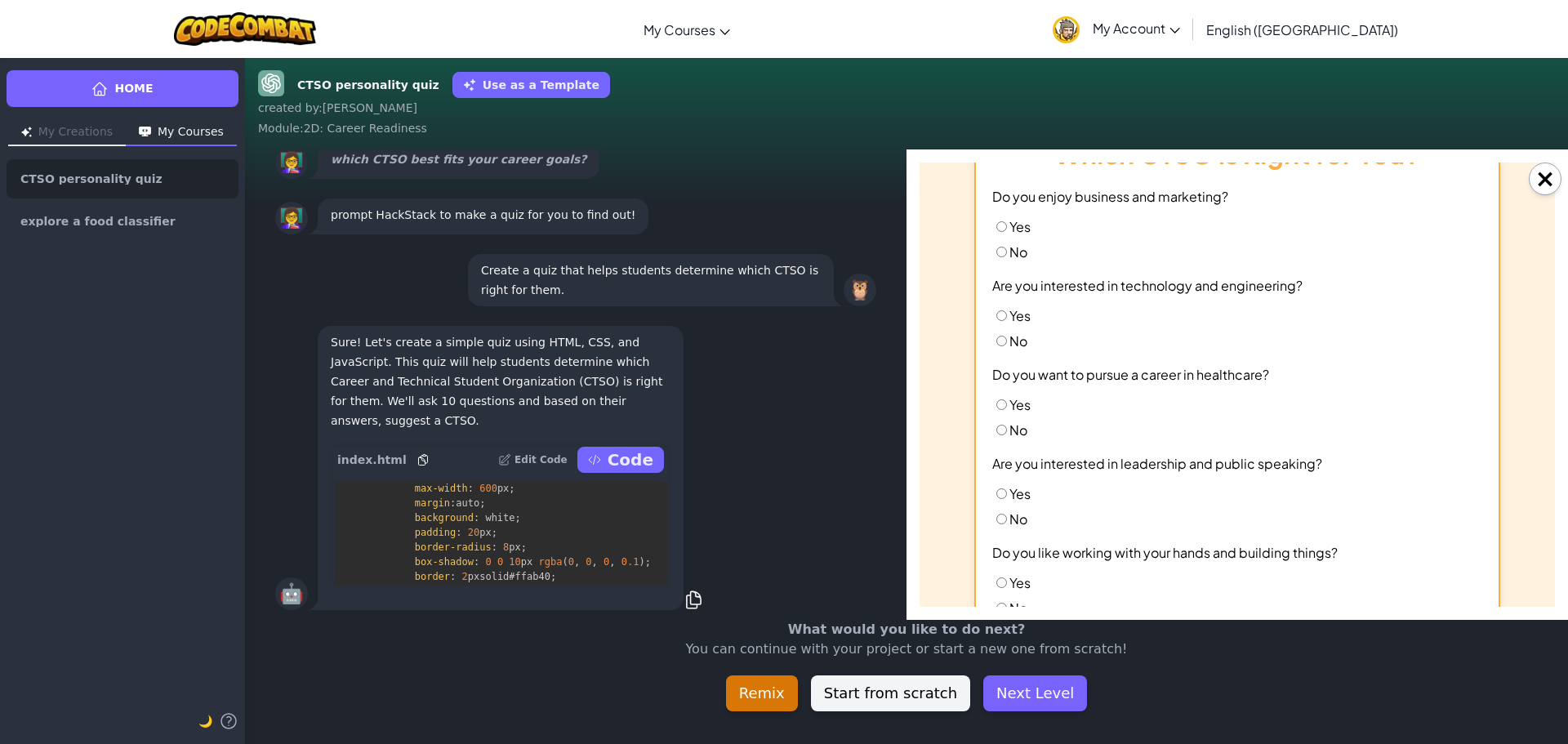
scroll to position [0, 0]
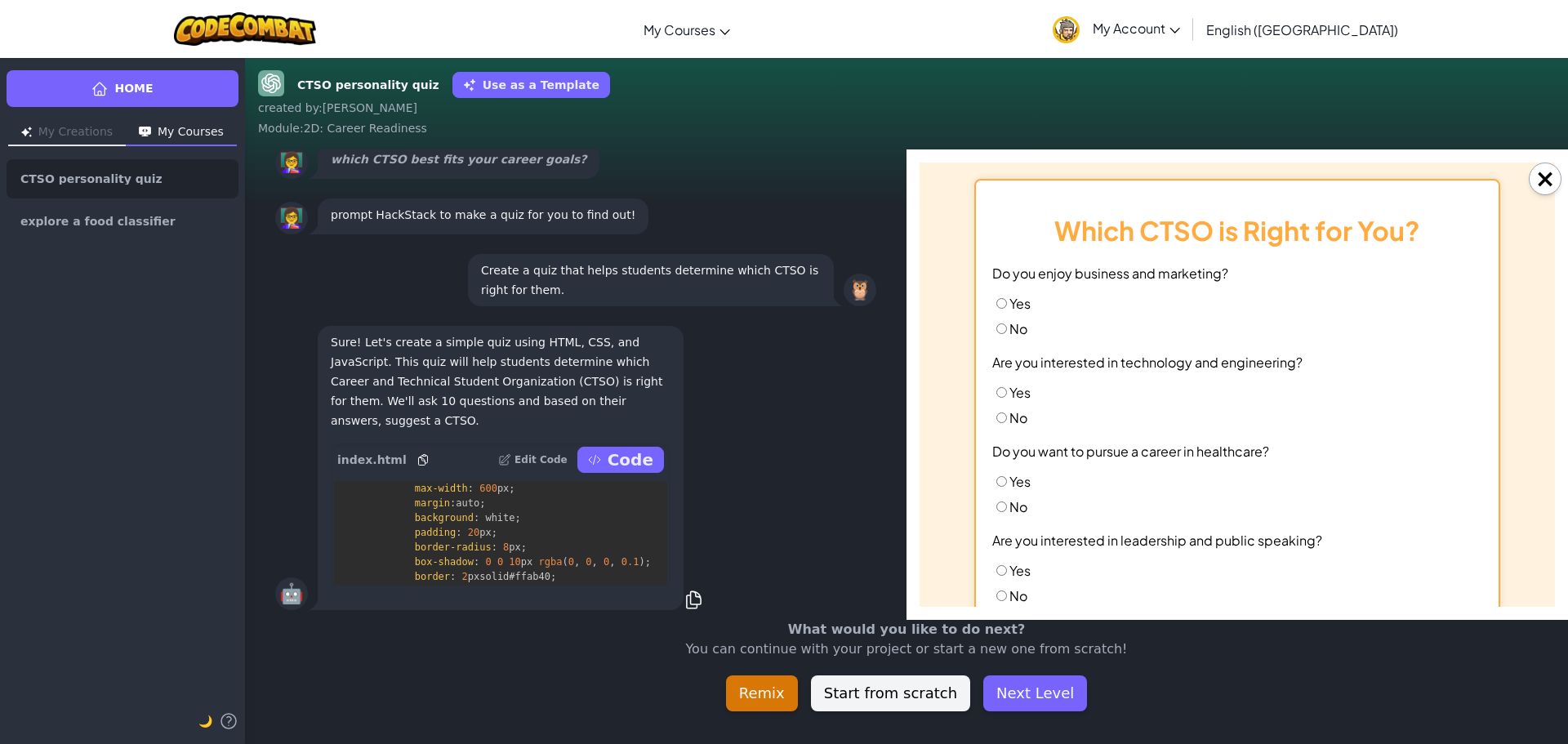
click at [996, 305] on input "Yes" at bounding box center [1002, 303] width 11 height 11
radio input "true"
click at [998, 393] on input "Yes" at bounding box center [1002, 393] width 11 height 11
radio input "true"
drag, startPoint x: 998, startPoint y: 529, endPoint x: 999, endPoint y: 502, distance: 27.0
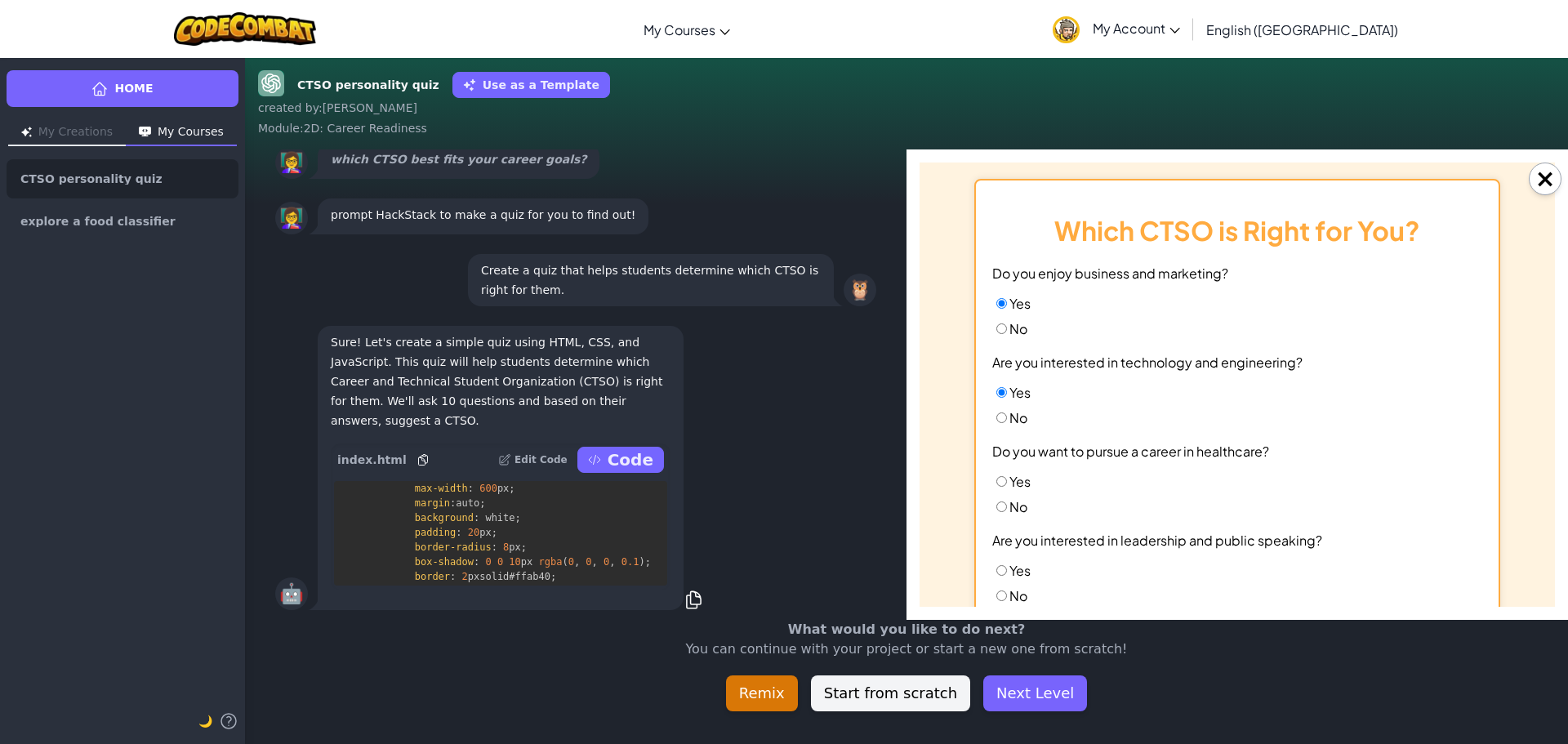
click at [998, 516] on div "Do you enjoy business and marketing? Yes No Are you interested in technology an…" at bounding box center [1236, 702] width 490 height 875
click at [999, 502] on input "No" at bounding box center [1002, 507] width 11 height 11
radio input "true"
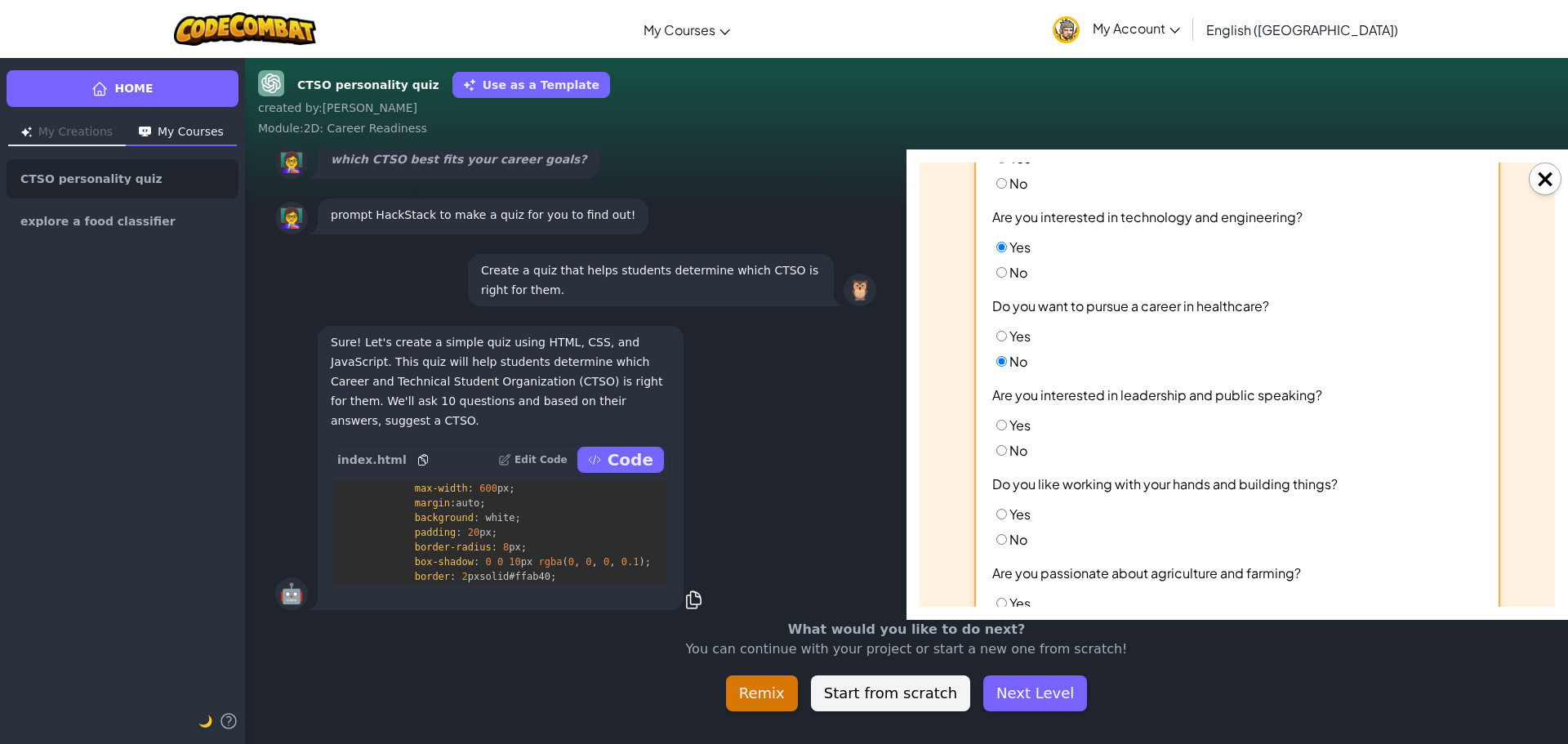
scroll to position [164, 0]
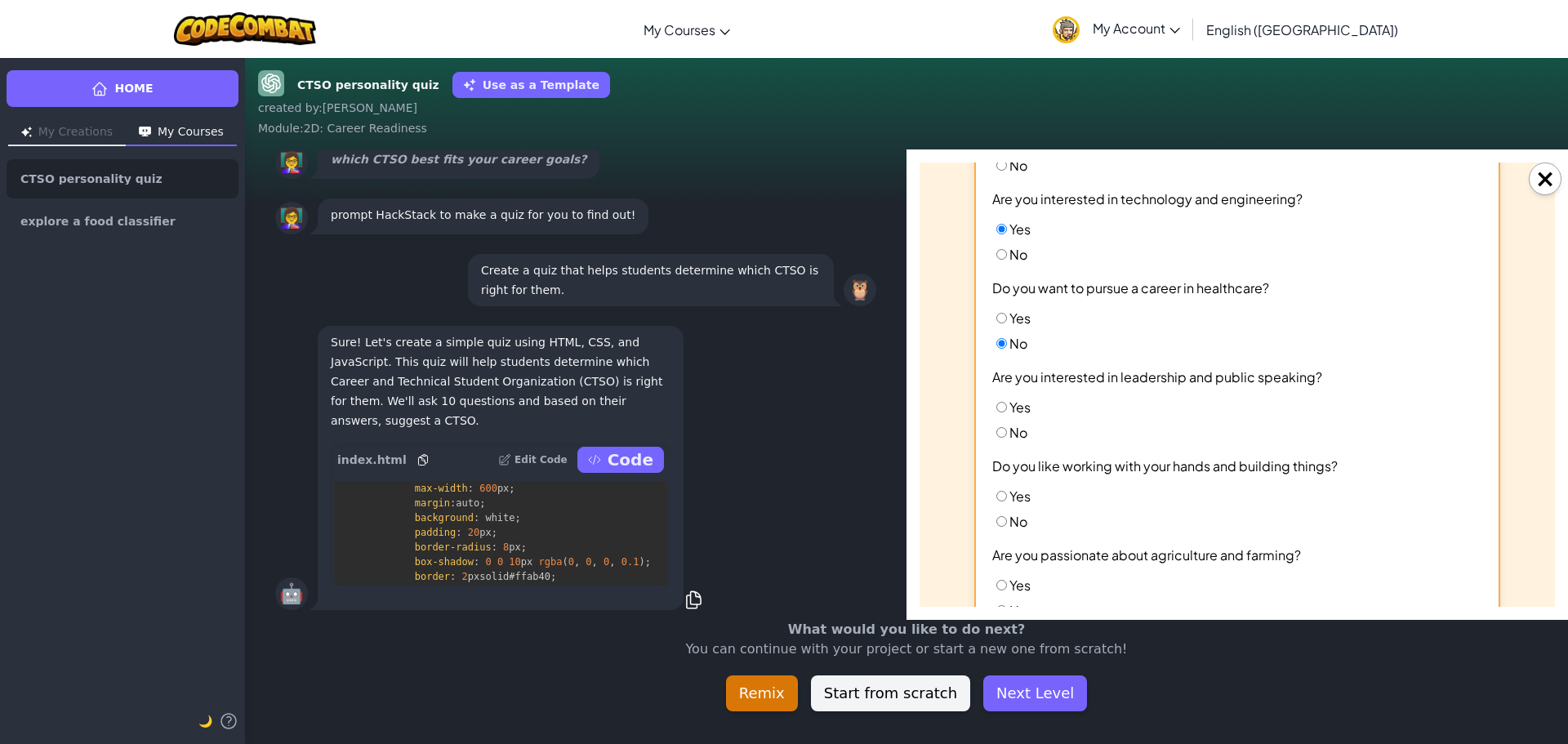
drag, startPoint x: 992, startPoint y: 399, endPoint x: 1003, endPoint y: 413, distance: 17.8
click at [997, 405] on label "Yes" at bounding box center [1011, 407] width 39 height 17
click at [997, 405] on input "Yes" at bounding box center [1002, 407] width 11 height 11
radio input "true"
click at [1003, 413] on label "Yes" at bounding box center [1011, 407] width 39 height 17
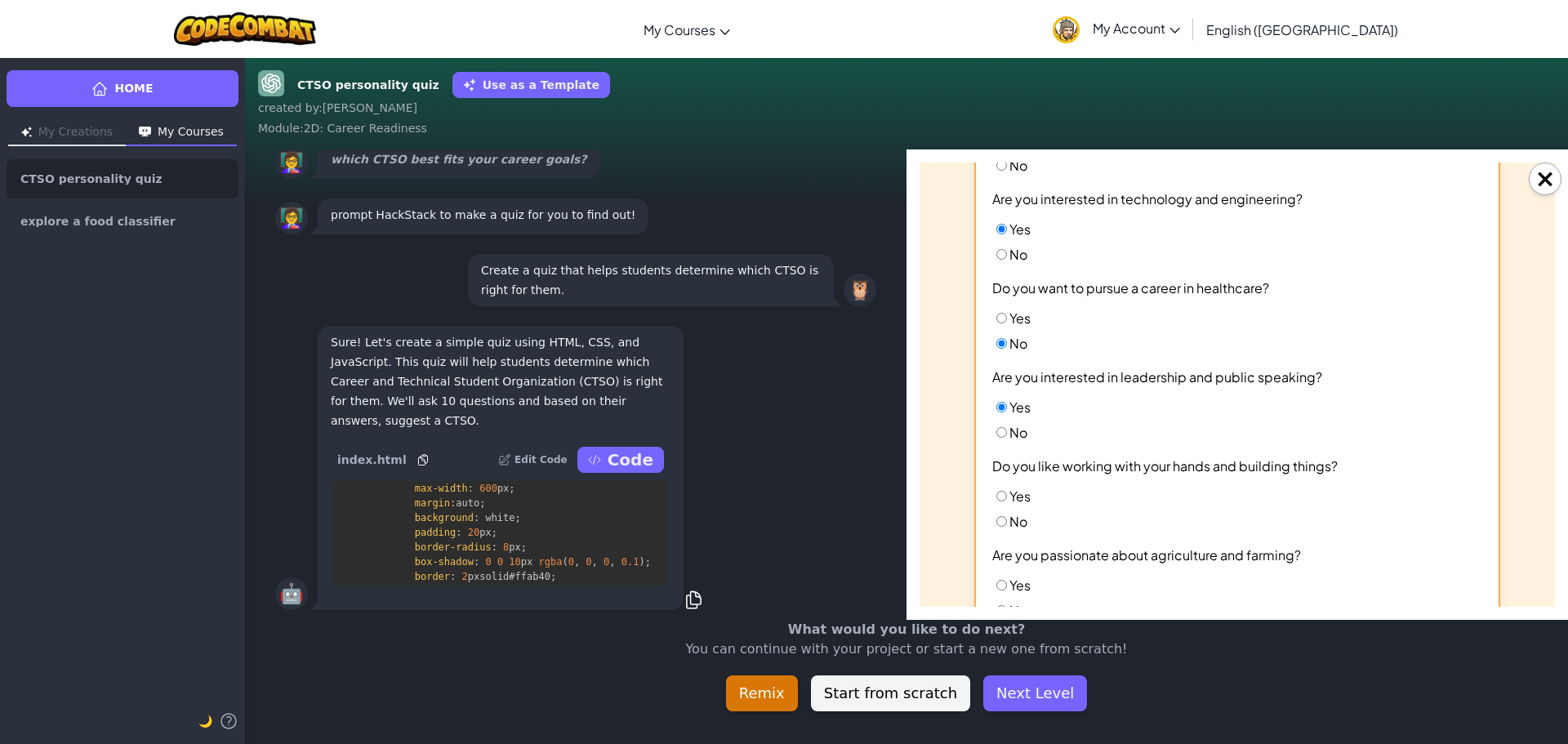
click at [1003, 413] on input "Yes" at bounding box center [1002, 407] width 11 height 11
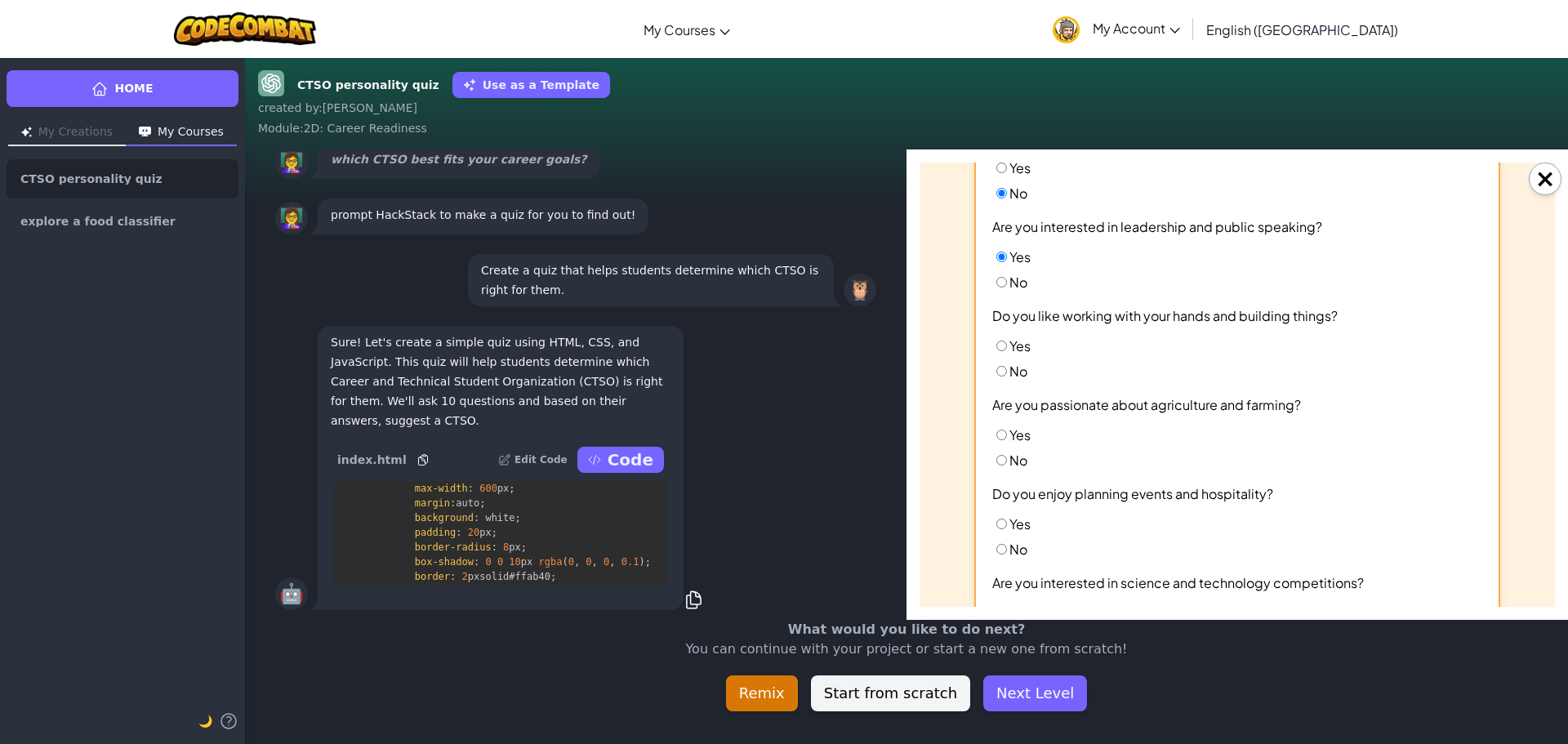
scroll to position [326, 0]
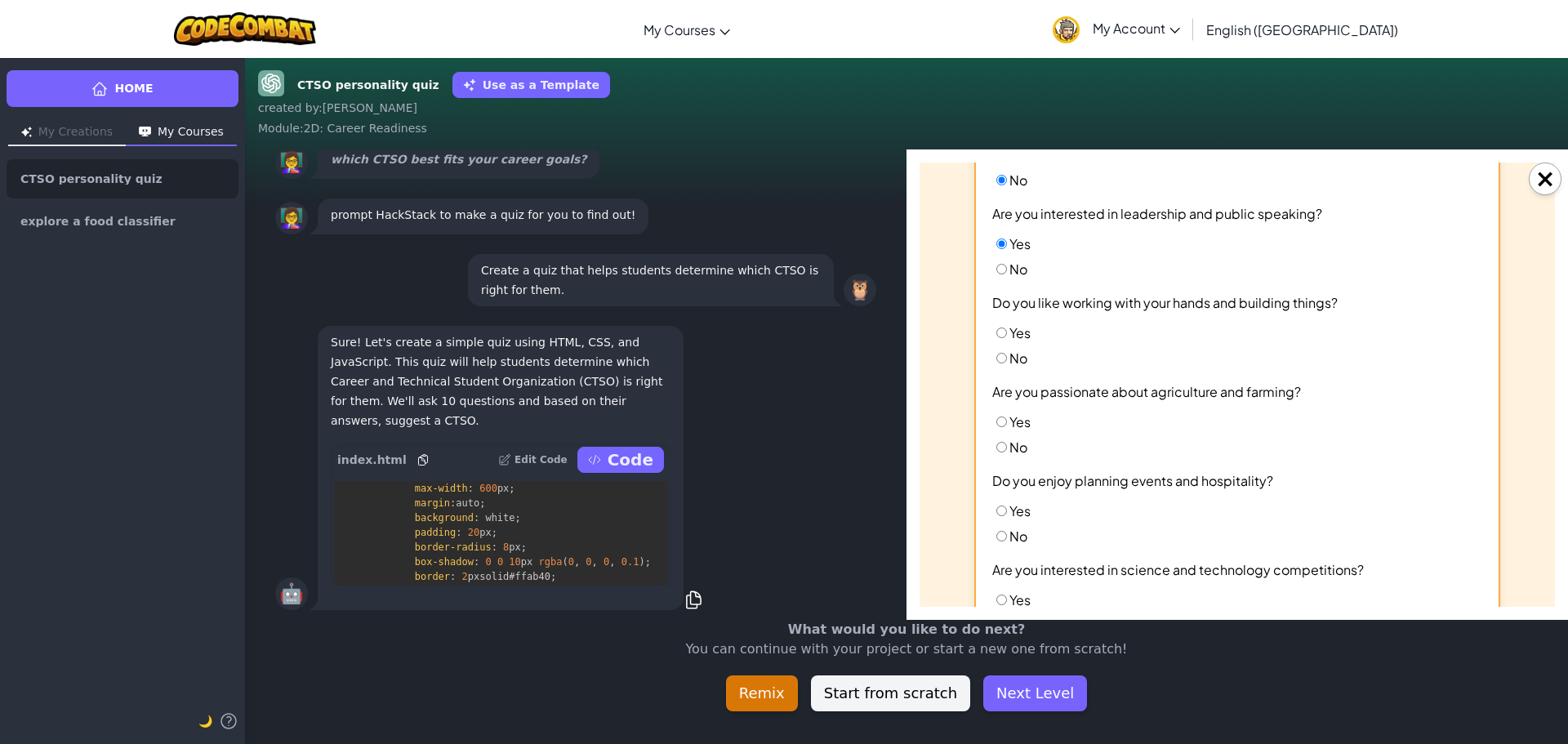
click at [1003, 361] on label "No" at bounding box center [1009, 358] width 35 height 17
click at [1003, 361] on input "No" at bounding box center [1002, 359] width 11 height 11
radio input "true"
click at [996, 427] on input "Yes" at bounding box center [1002, 422] width 11 height 11
radio input "true"
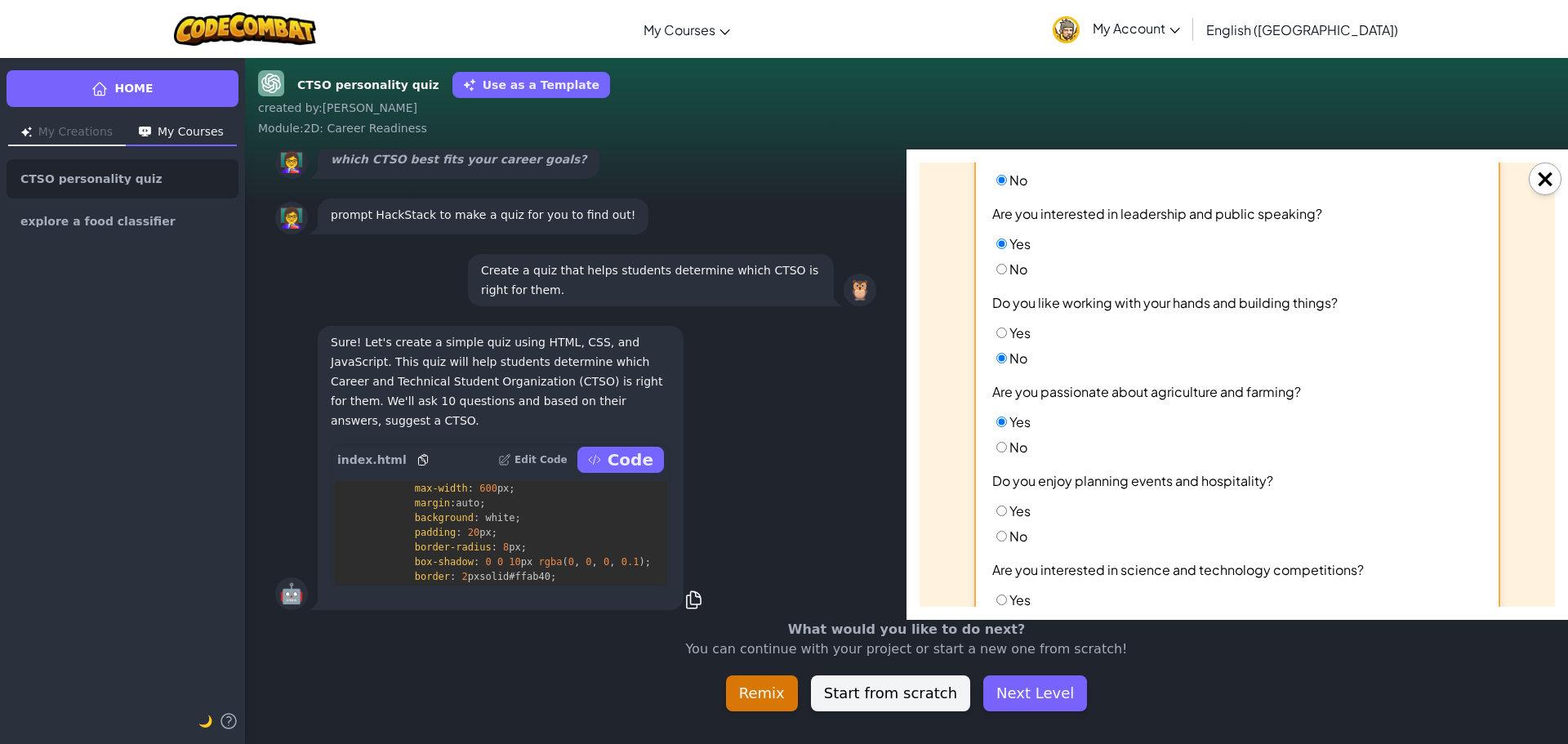
click at [998, 509] on input "Yes" at bounding box center [1002, 511] width 11 height 11
radio input "true"
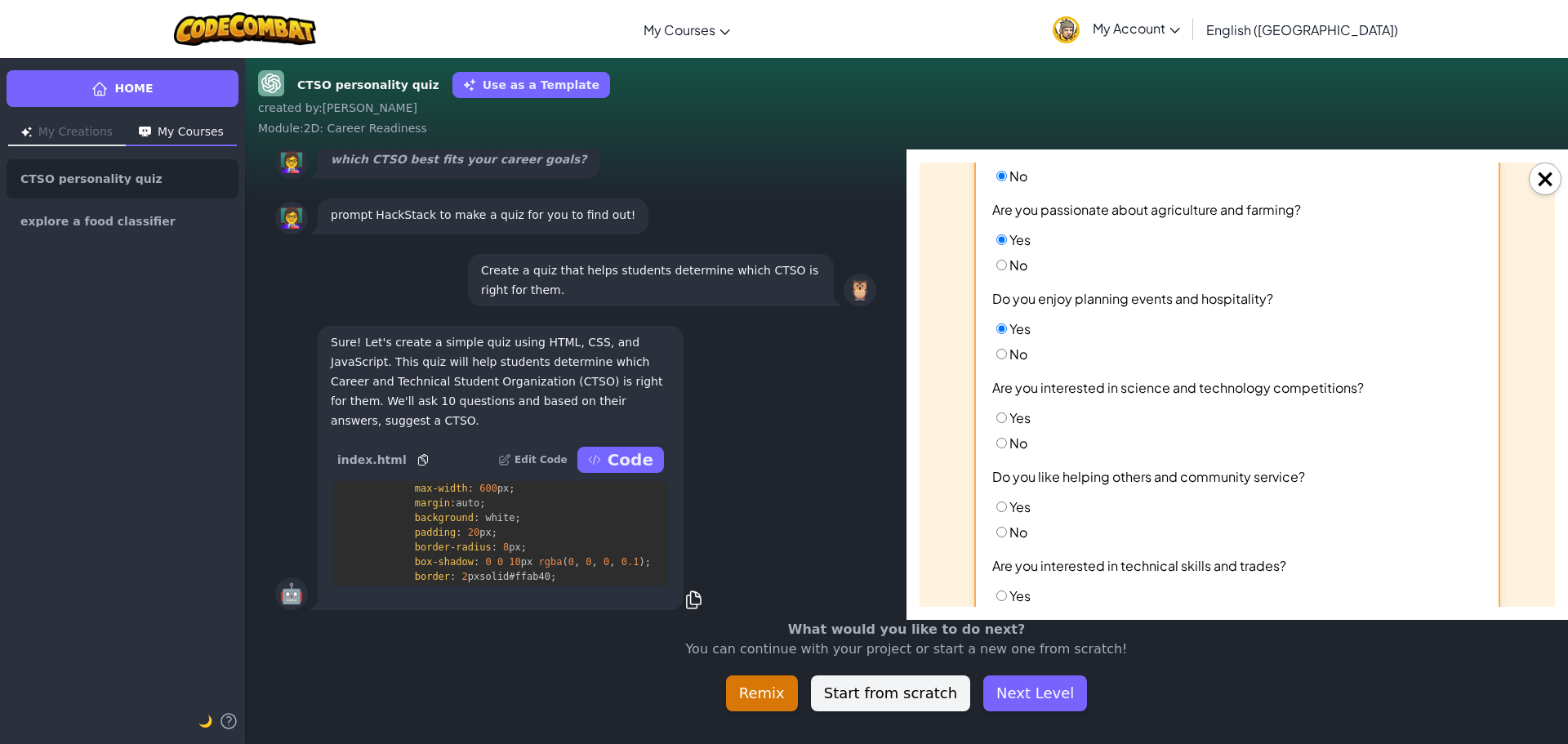
scroll to position [572, 0]
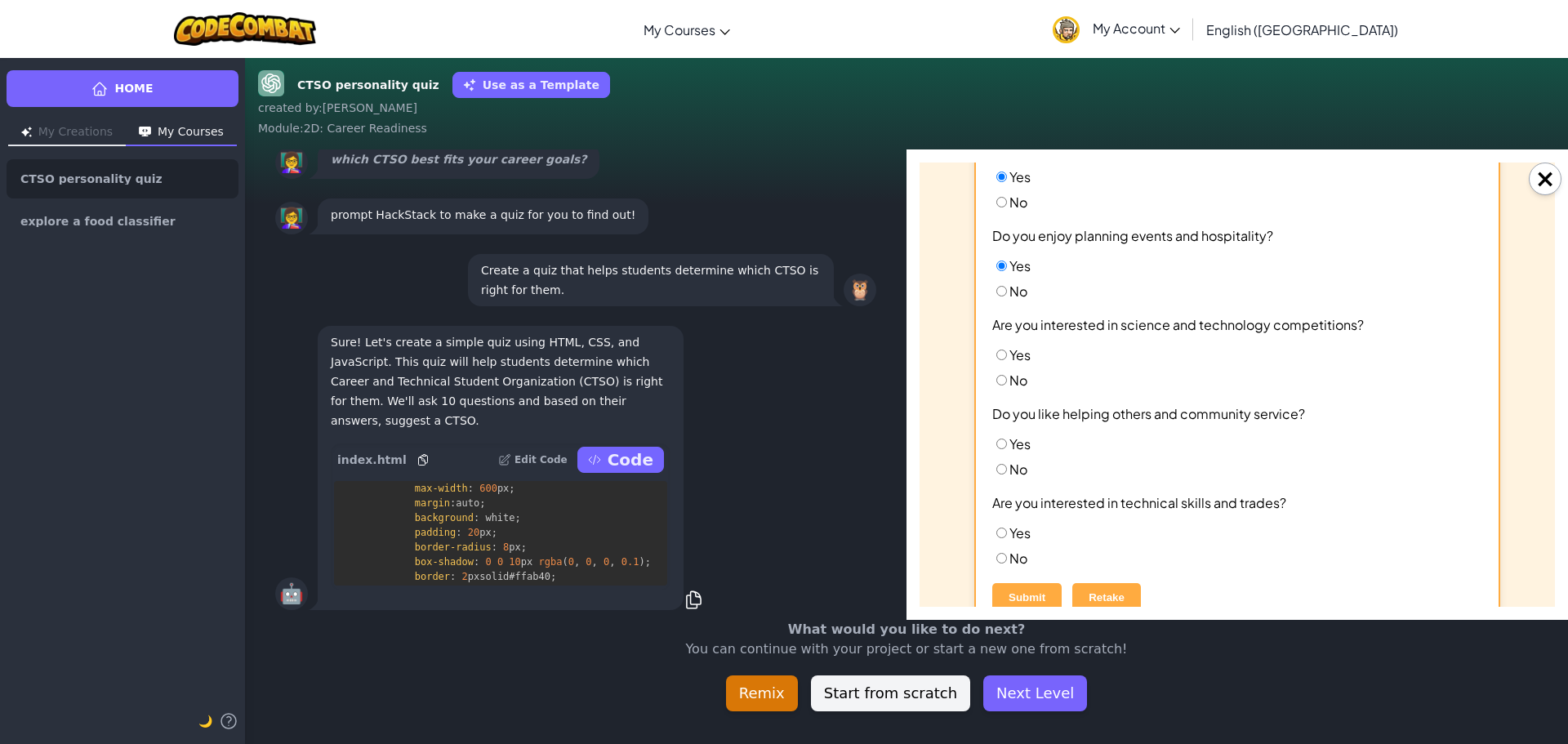
drag, startPoint x: 1000, startPoint y: 362, endPoint x: 998, endPoint y: 390, distance: 28.1
click at [1000, 369] on ul "Yes No" at bounding box center [1236, 368] width 490 height 42
click at [998, 385] on div "Do you enjoy business and marketing? Yes No Are you interested in technology an…" at bounding box center [1236, 130] width 490 height 875
click at [996, 378] on input "No" at bounding box center [1002, 381] width 11 height 11
radio input "true"
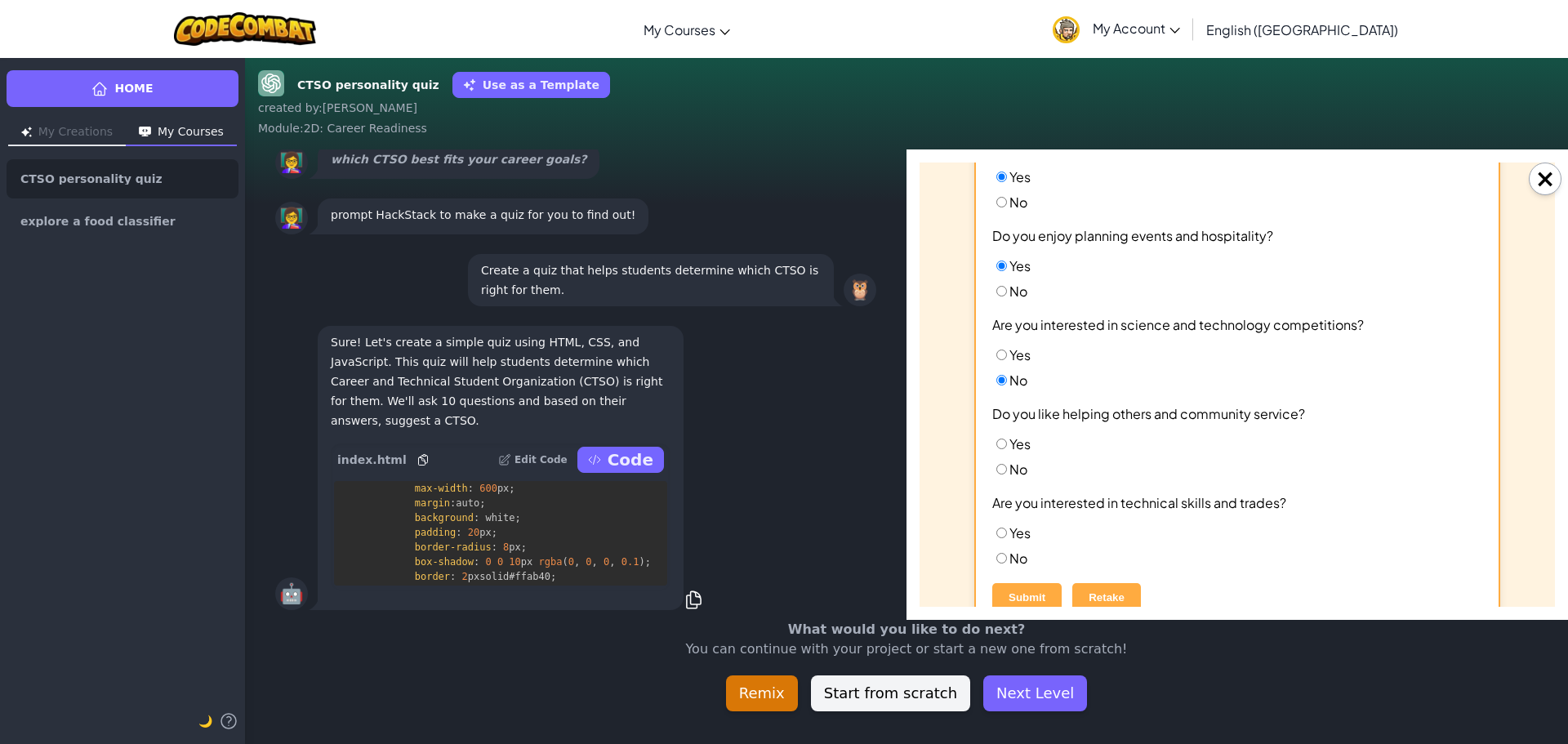
click at [1006, 441] on label "Yes" at bounding box center [1011, 444] width 39 height 17
click at [998, 441] on input "Yes" at bounding box center [1002, 444] width 11 height 11
radio input "true"
drag, startPoint x: 989, startPoint y: 544, endPoint x: 1004, endPoint y: 529, distance: 21.2
click at [992, 544] on ul "Yes No" at bounding box center [1236, 545] width 490 height 42
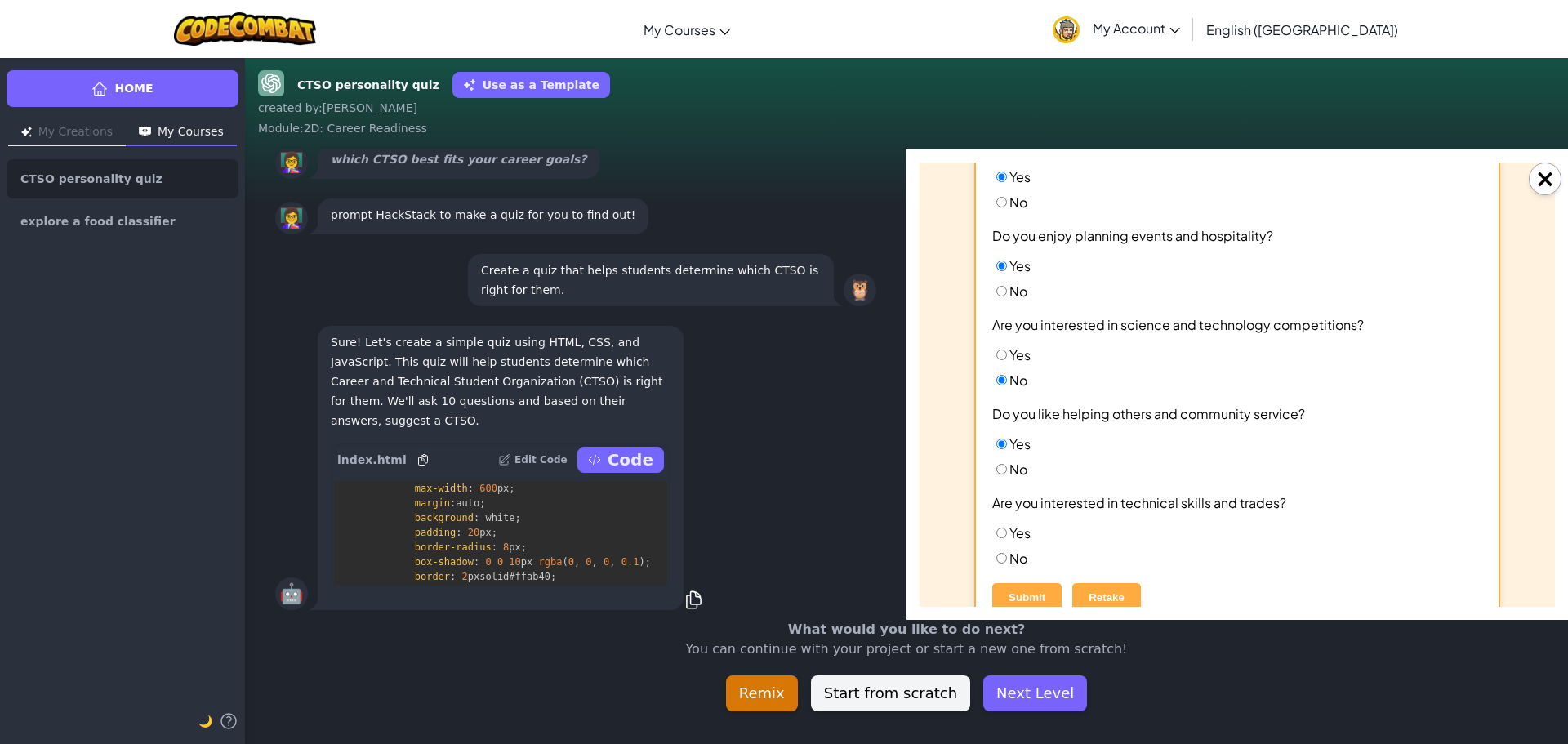
click at [996, 533] on input "Yes" at bounding box center [1002, 533] width 11 height 11
radio input "true"
click at [1035, 588] on button "Submit" at bounding box center [1027, 597] width 70 height 29
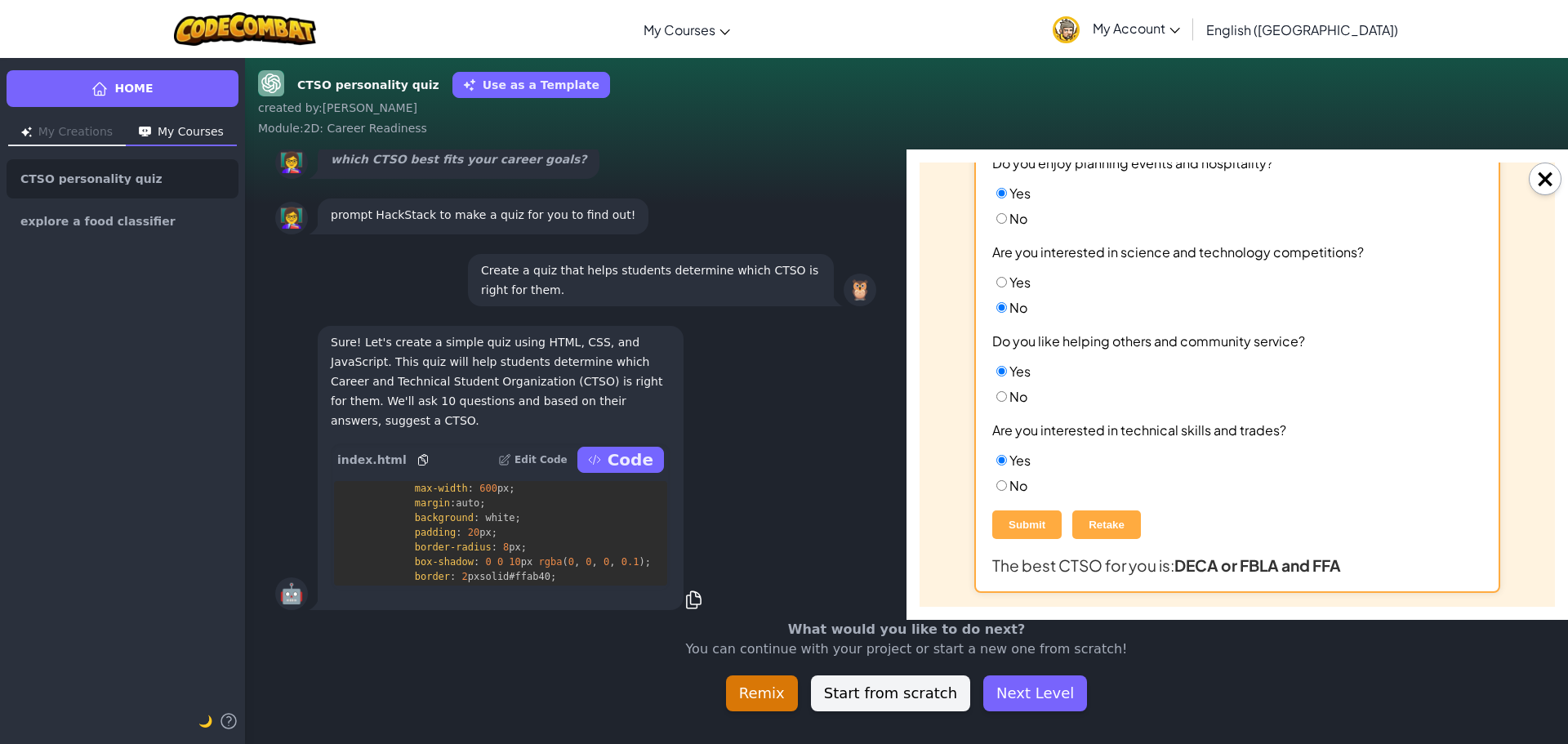
scroll to position [647, 0]
click at [1089, 524] on button "Retake" at bounding box center [1106, 522] width 69 height 29
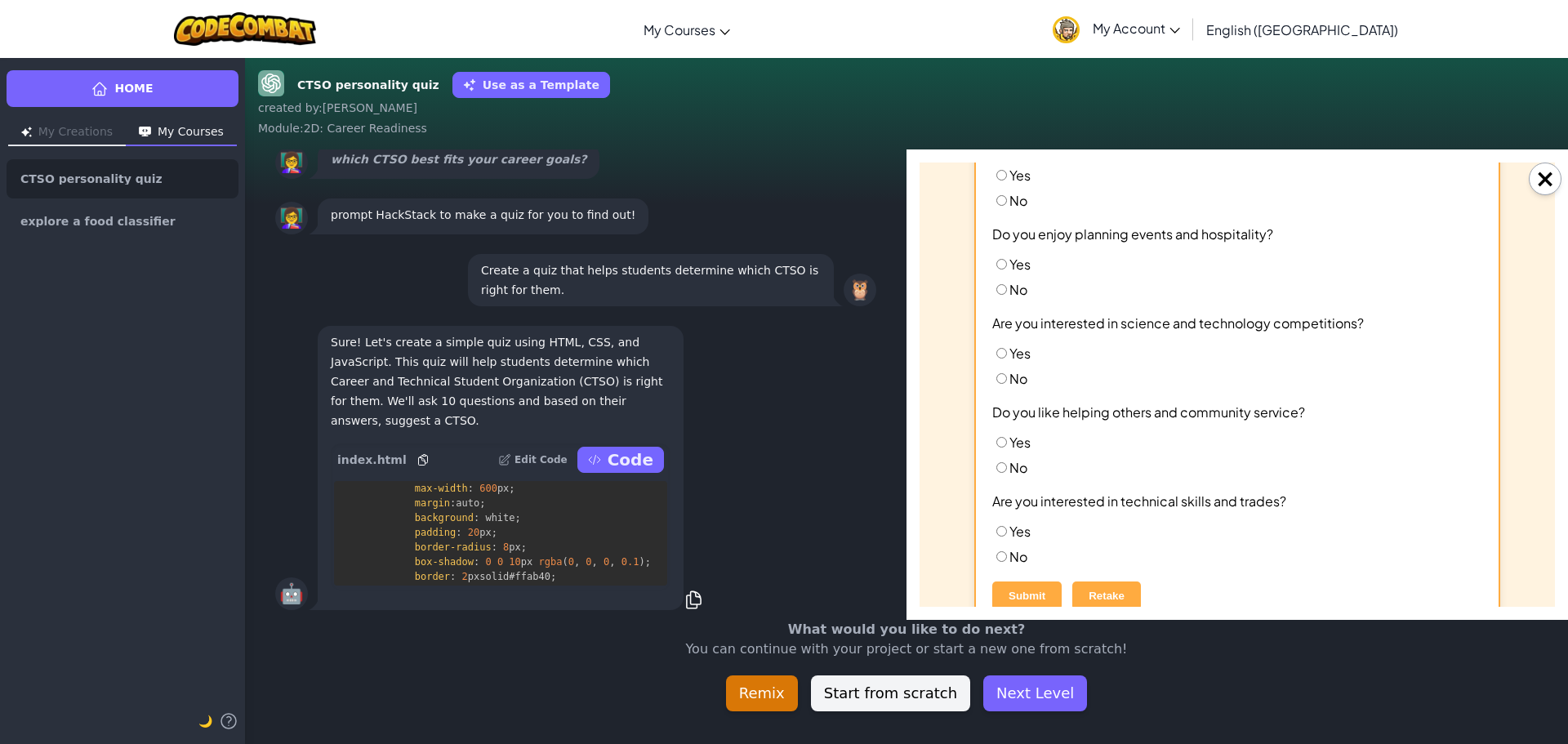
scroll to position [612, 0]
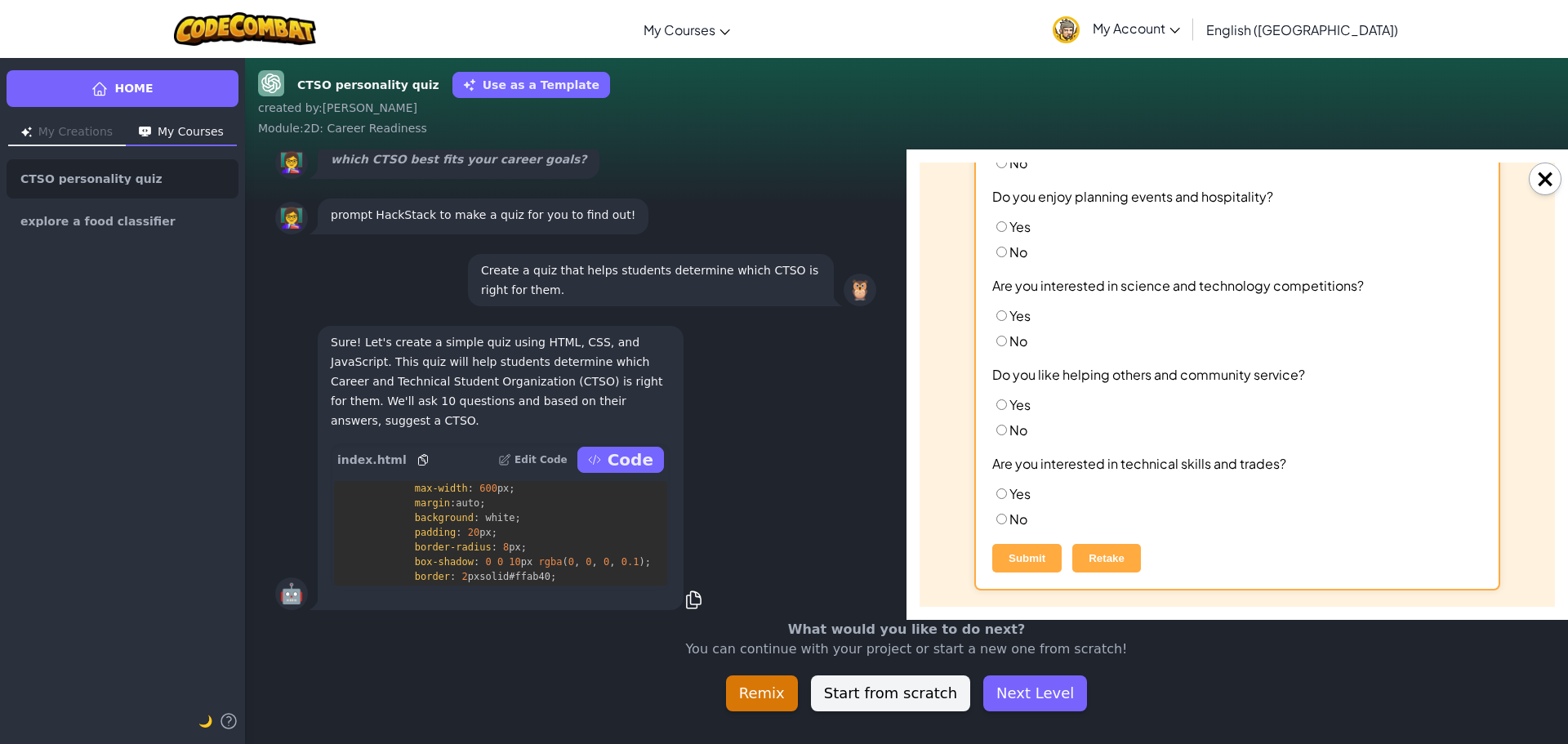
click at [999, 523] on input "No" at bounding box center [1002, 520] width 11 height 11
radio input "true"
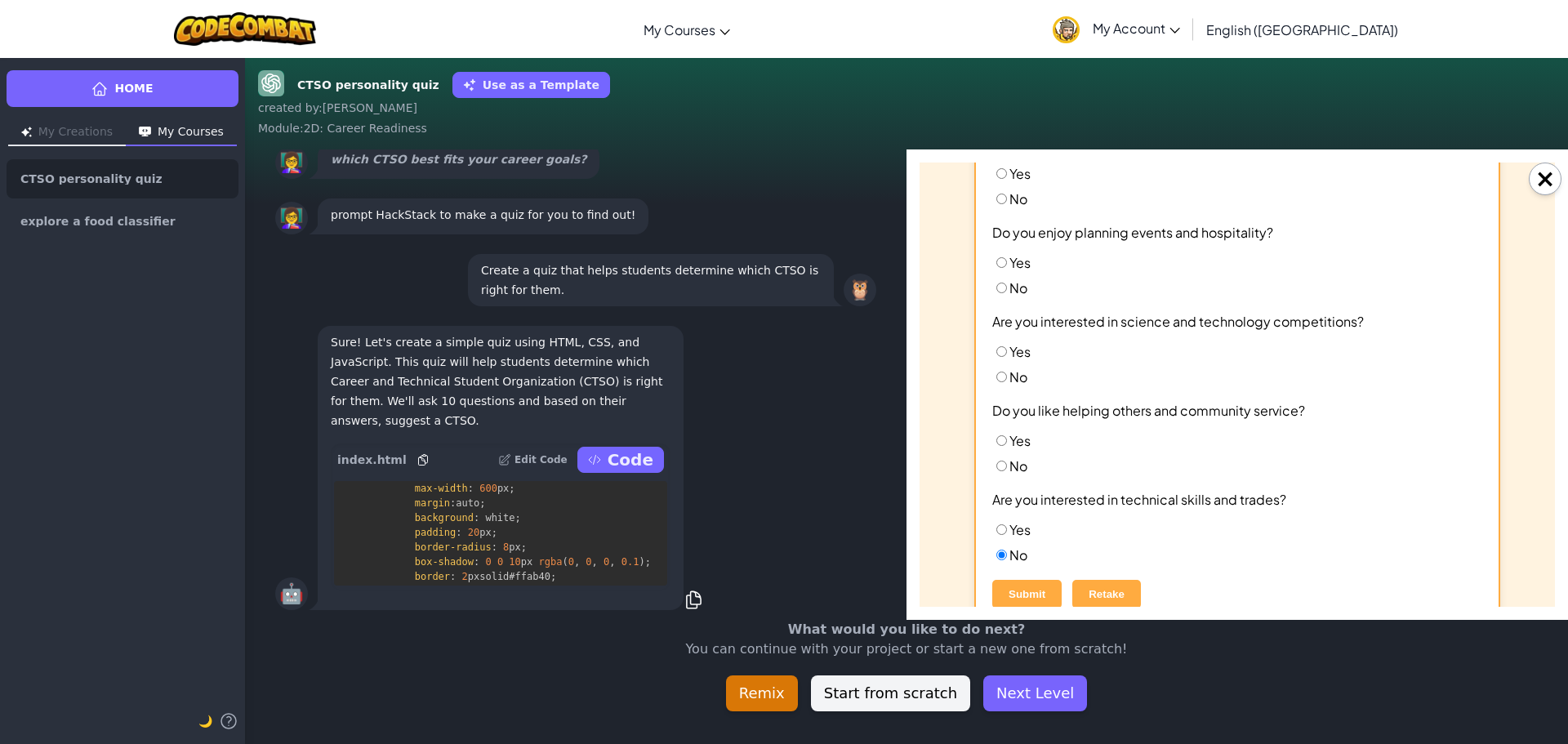
scroll to position [530, 0]
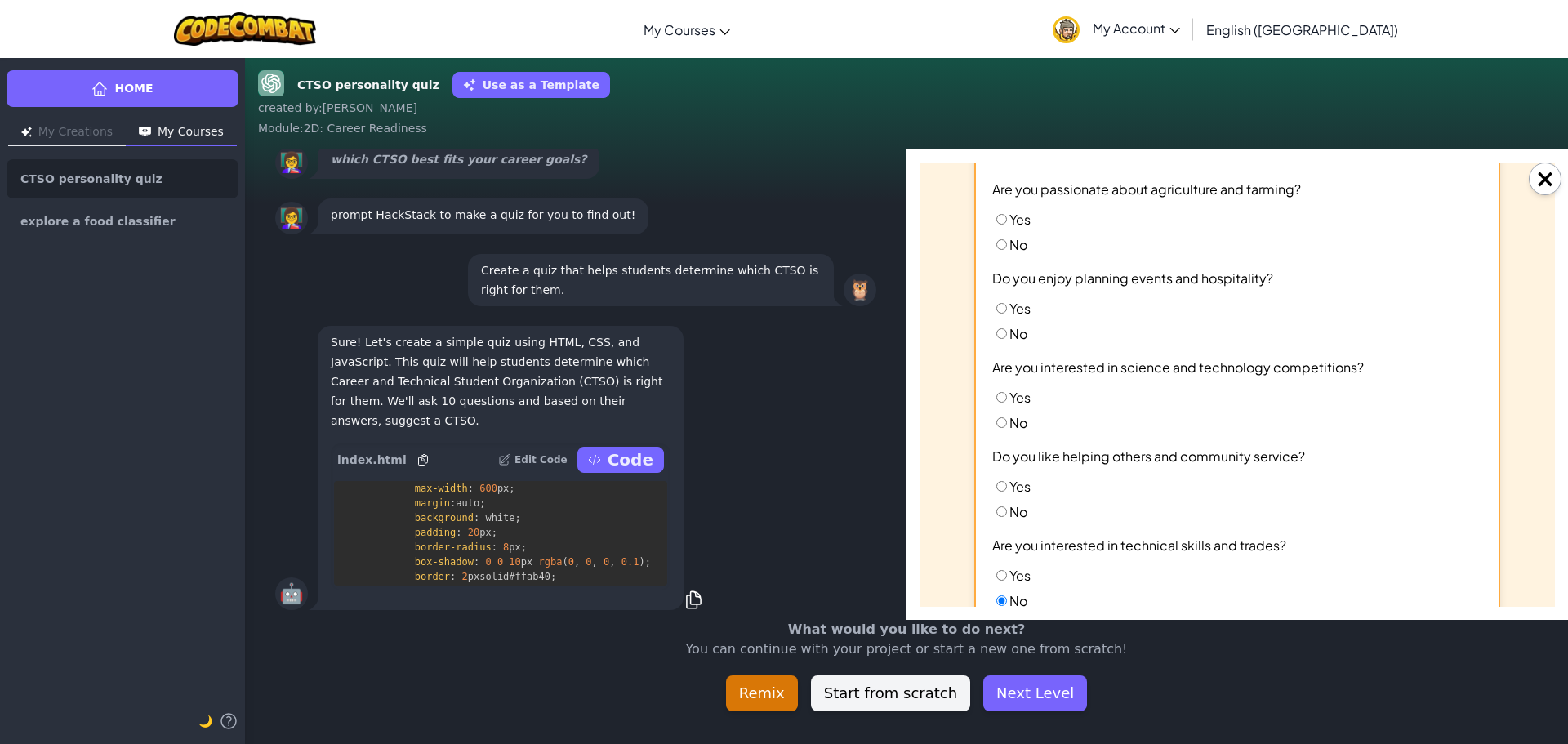
click at [999, 487] on input "Yes" at bounding box center [1002, 486] width 11 height 11
radio input "true"
click at [992, 429] on label "No" at bounding box center [1009, 422] width 35 height 17
click at [996, 429] on input "No" at bounding box center [1002, 423] width 11 height 11
radio input "true"
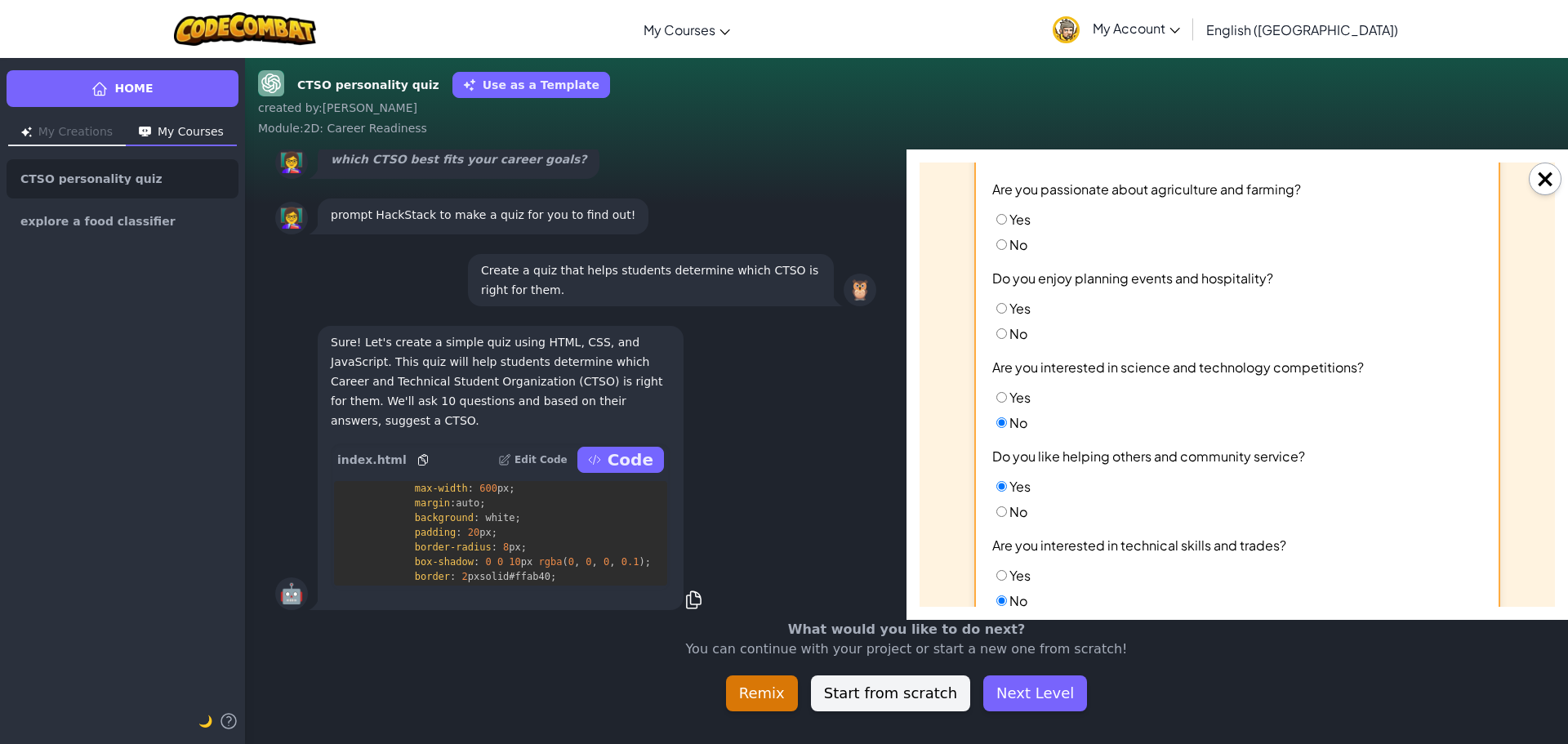
click at [999, 336] on input "No" at bounding box center [1002, 334] width 11 height 11
radio input "true"
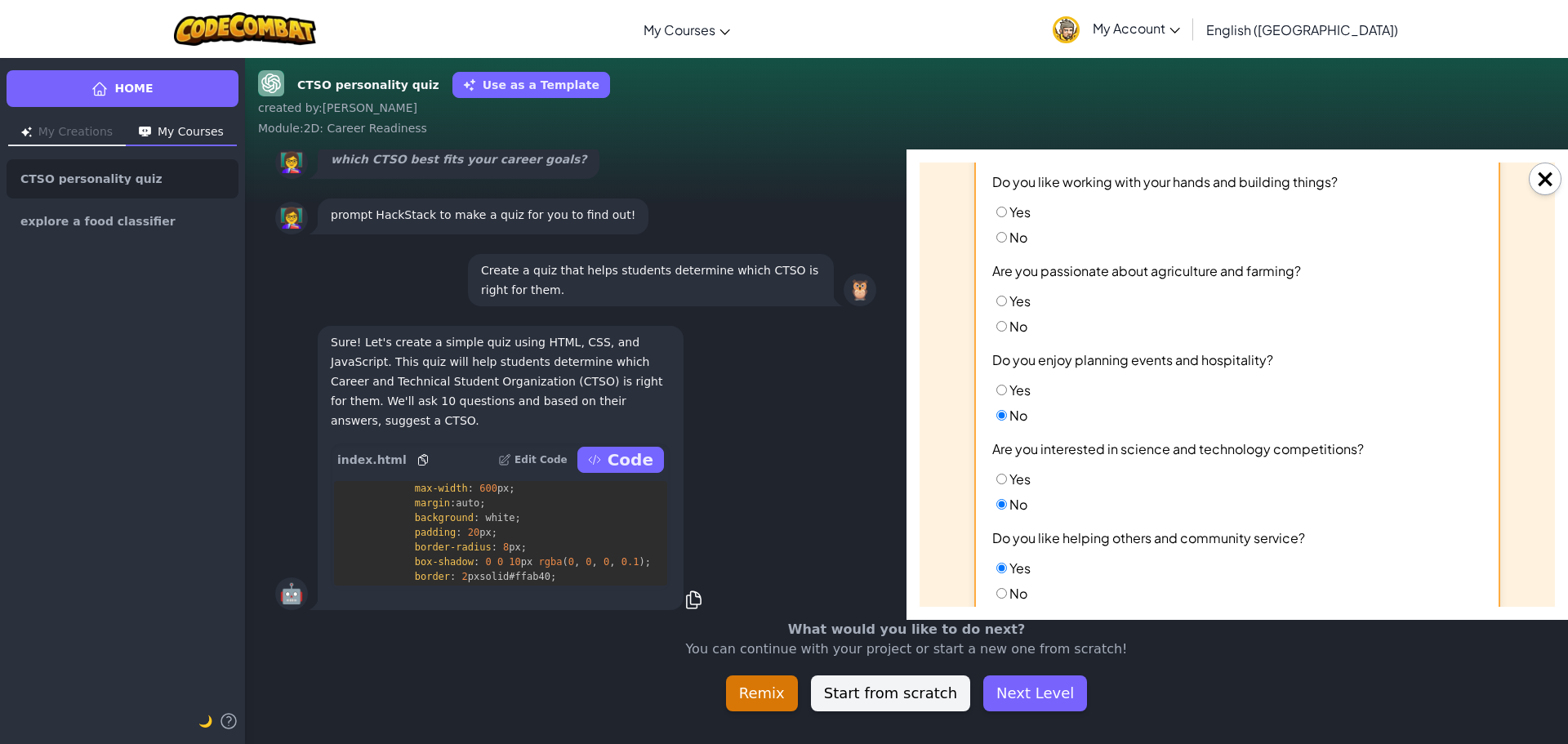
click at [996, 326] on input "No" at bounding box center [1002, 326] width 11 height 11
radio input "true"
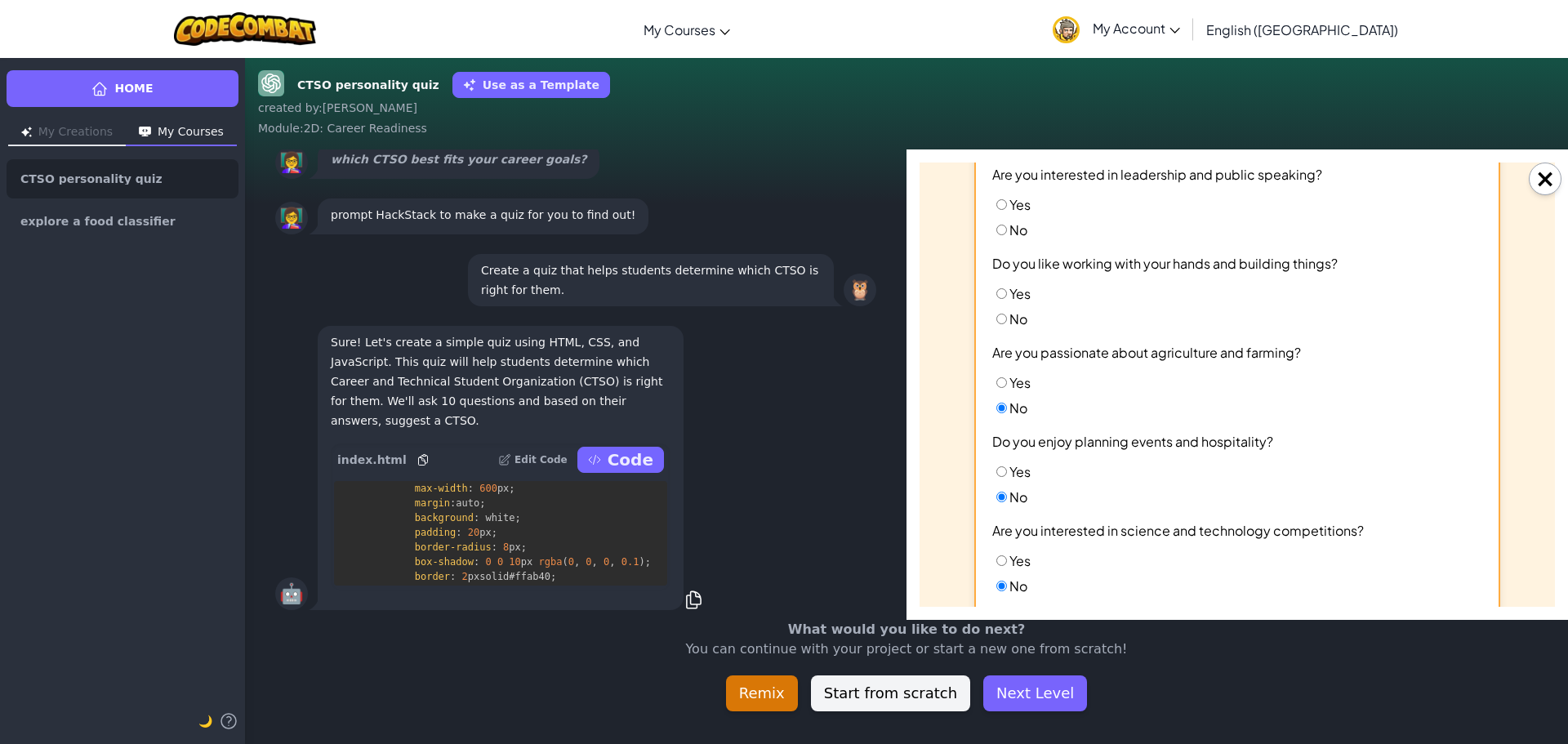
click at [996, 322] on input "No" at bounding box center [1002, 319] width 11 height 11
radio input "true"
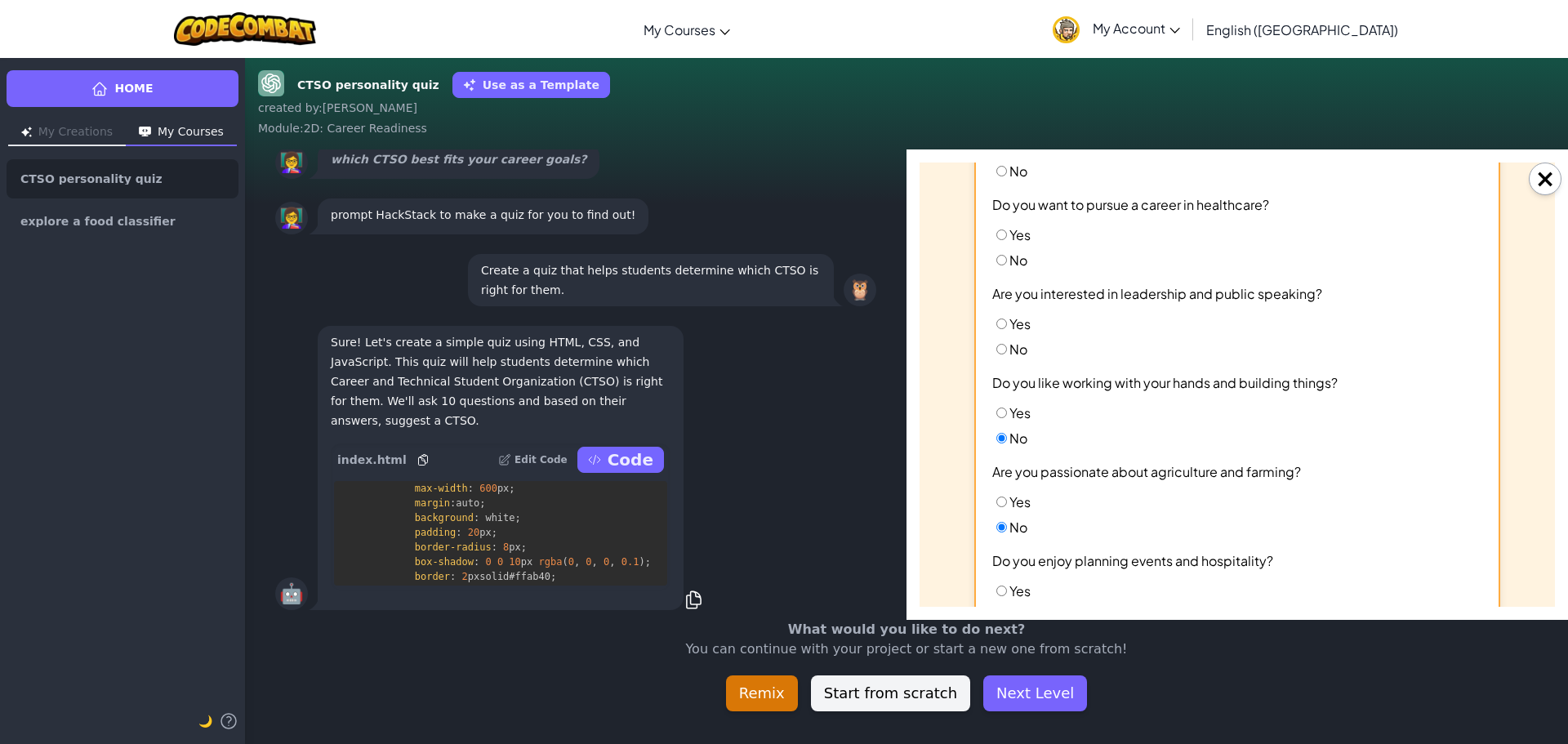
scroll to position [202, 0]
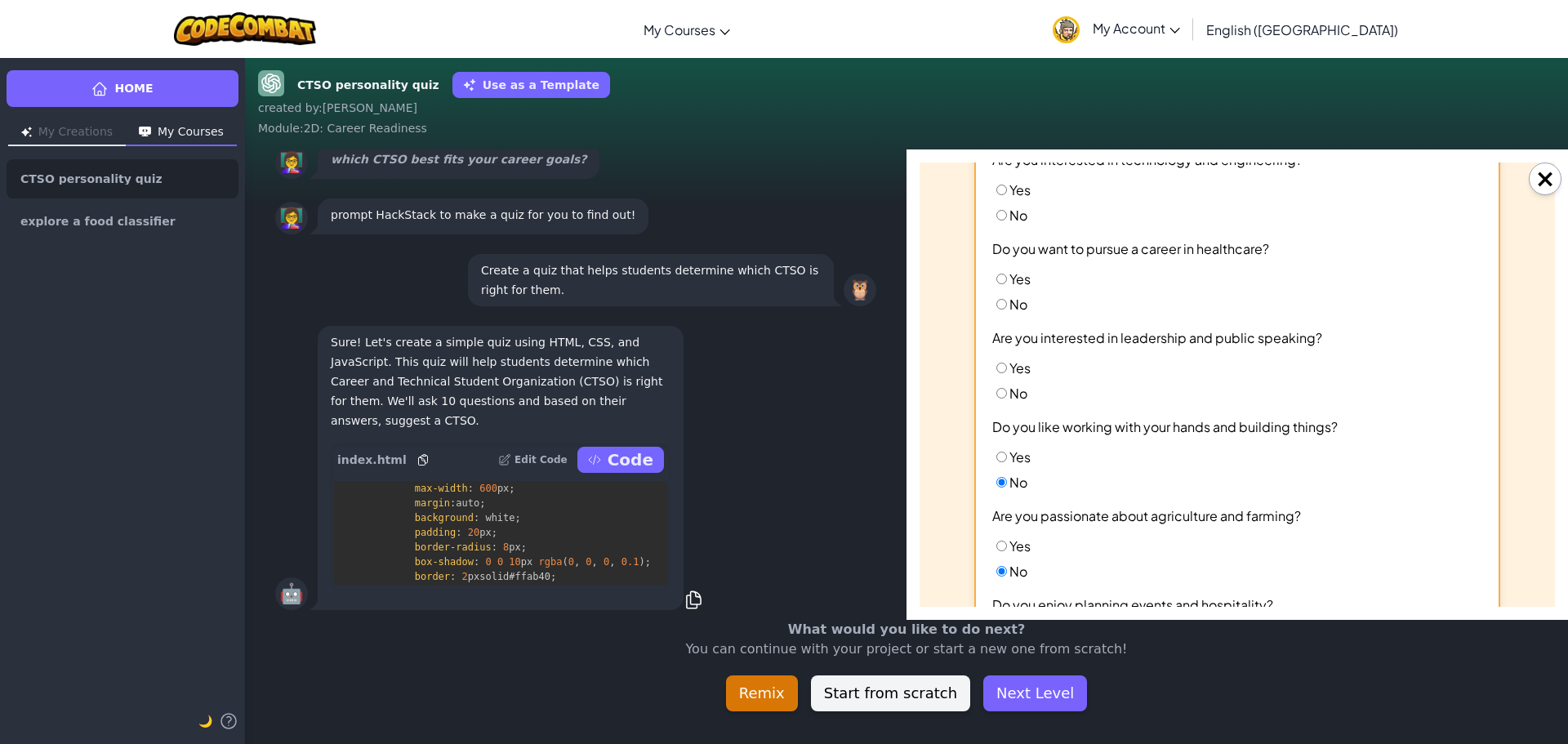
click at [996, 392] on input "No" at bounding box center [1002, 394] width 11 height 11
radio input "true"
click at [999, 314] on div "Do you enjoy business and marketing? Yes No Are you interested in technology an…" at bounding box center [1236, 499] width 490 height 875
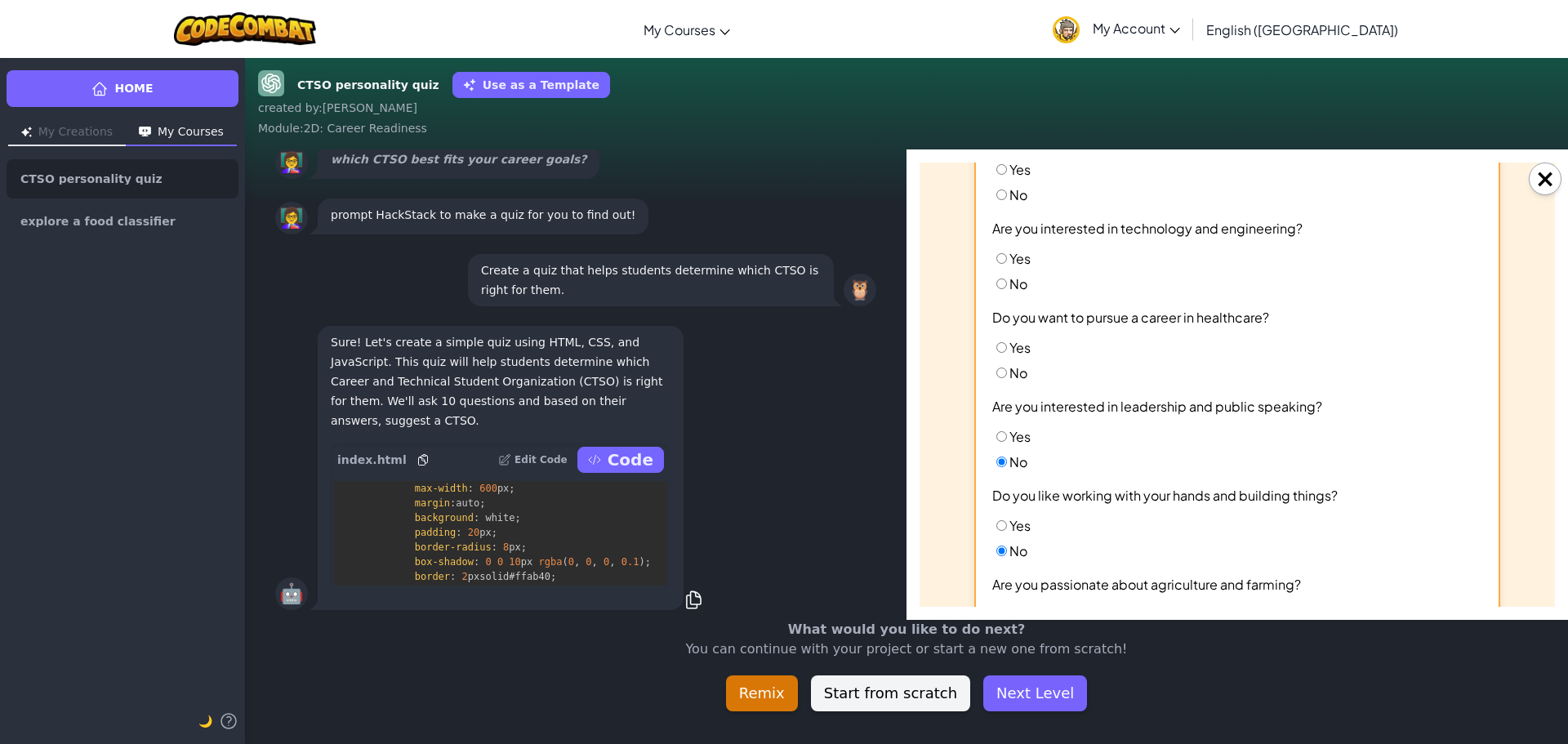
scroll to position [120, 0]
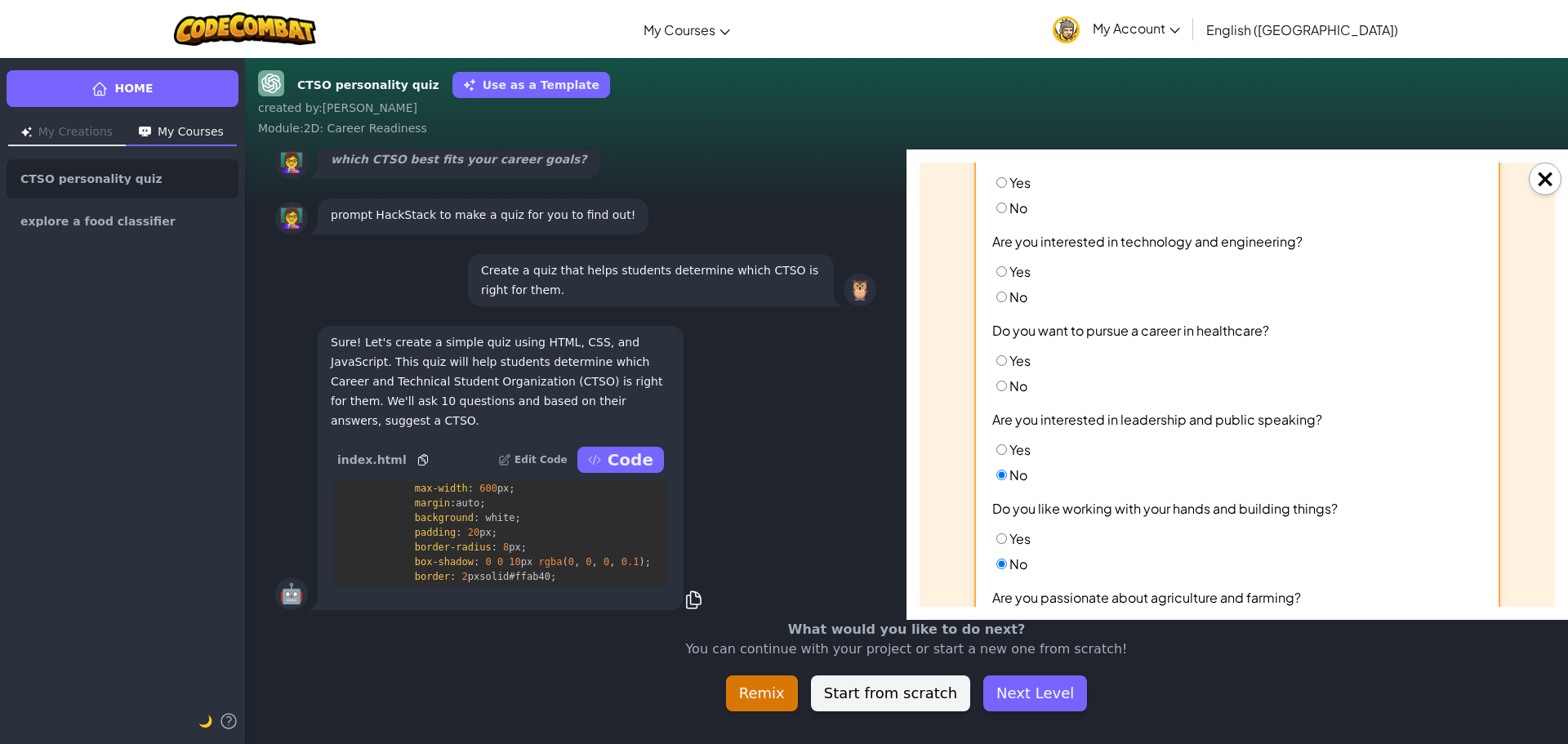
click at [996, 386] on input "No" at bounding box center [1002, 386] width 11 height 11
radio input "true"
drag, startPoint x: 1000, startPoint y: 295, endPoint x: 1006, endPoint y: 267, distance: 28.6
click at [1002, 292] on label "No" at bounding box center [1009, 297] width 35 height 17
click at [1002, 292] on input "No" at bounding box center [1002, 297] width 11 height 11
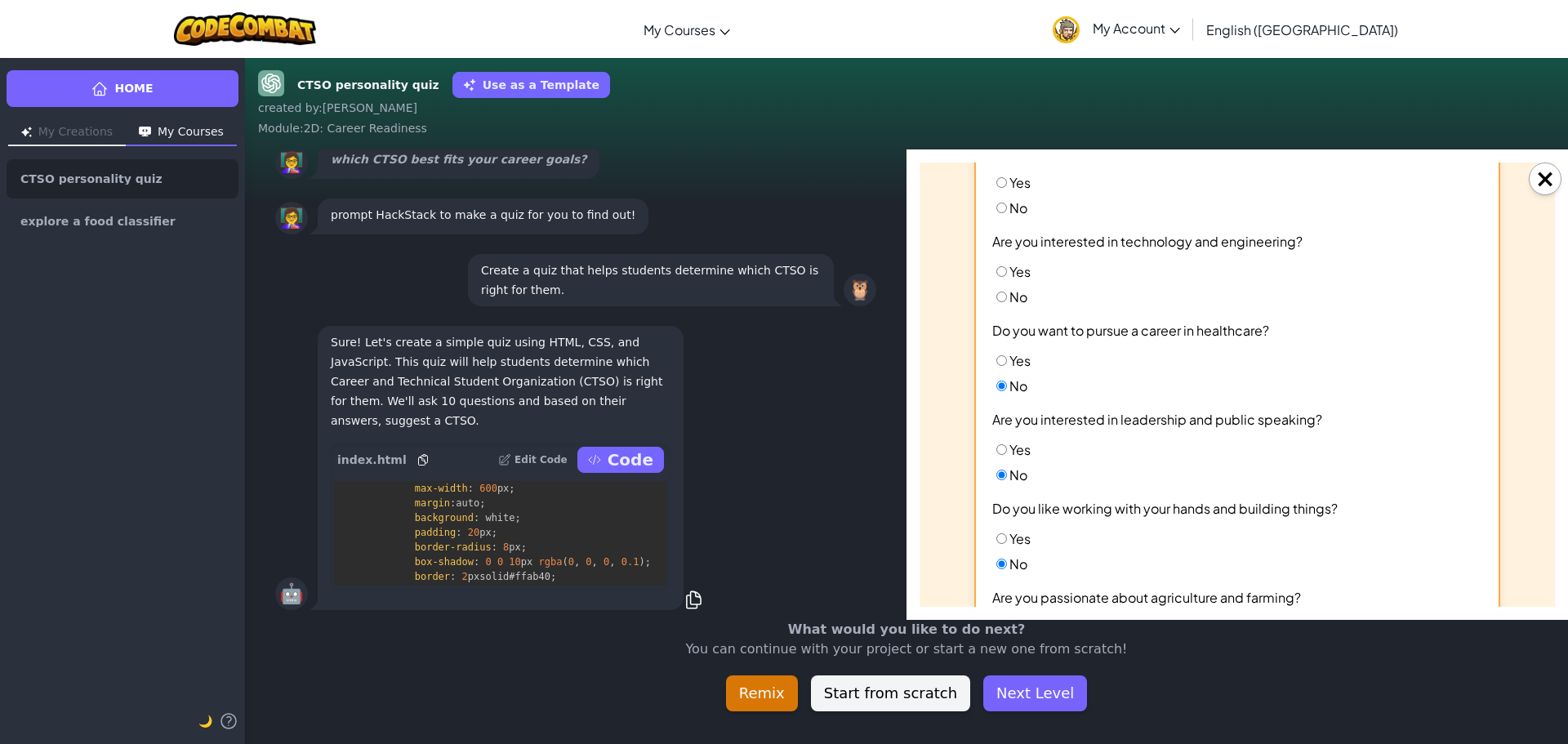
radio input "true"
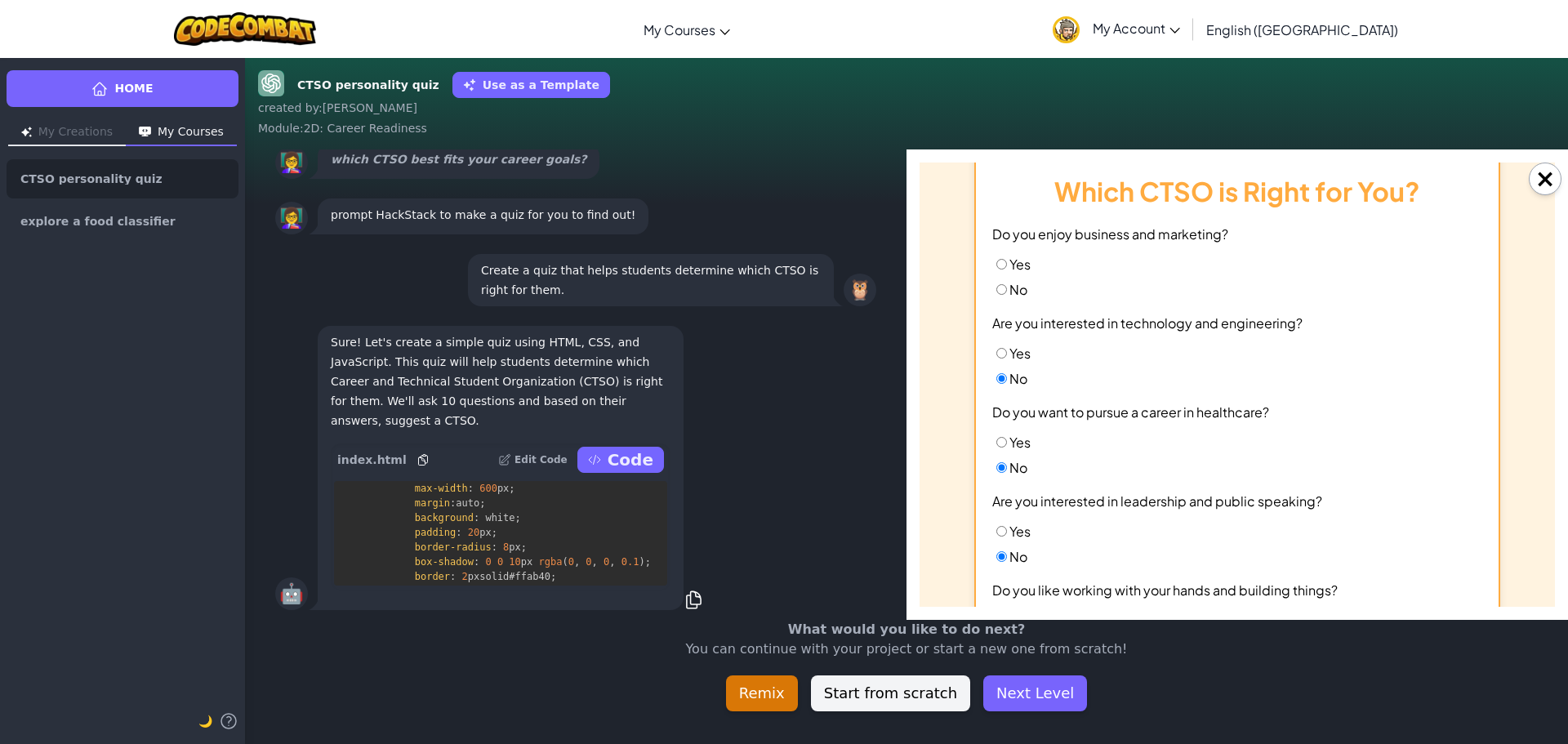
click at [996, 288] on input "No" at bounding box center [1002, 290] width 11 height 11
radio input "true"
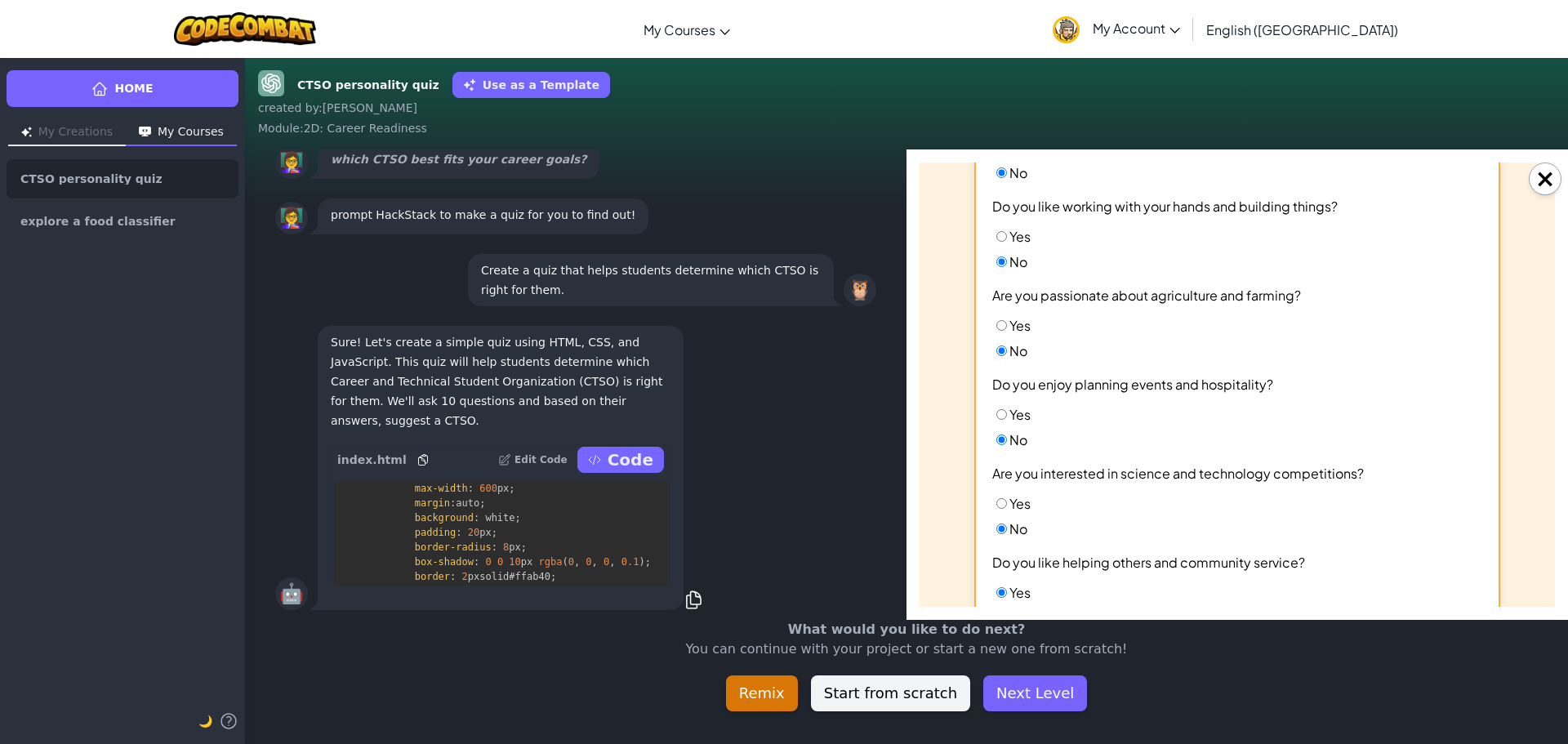
scroll to position [612, 0]
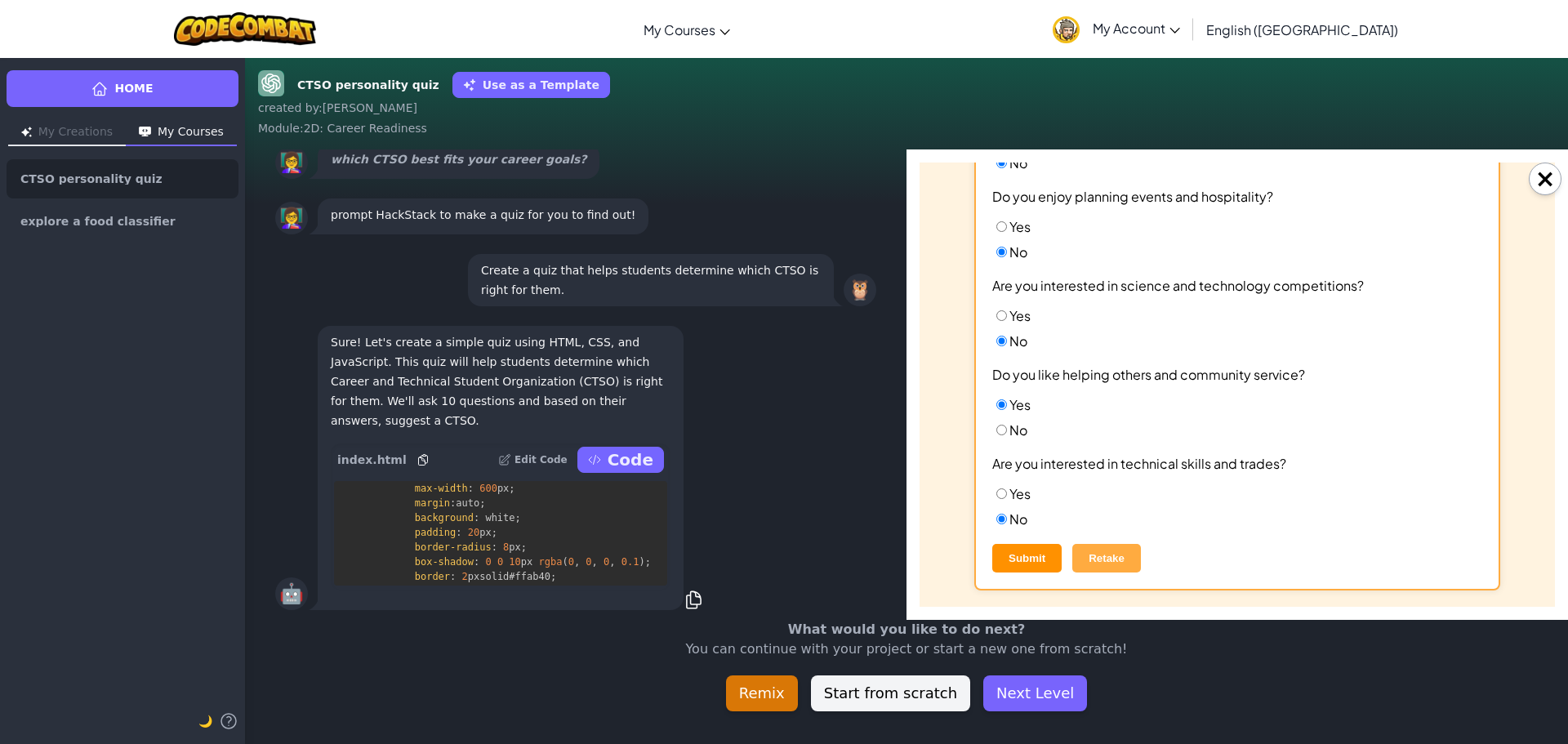
click at [1033, 557] on button "Submit" at bounding box center [1027, 558] width 70 height 29
click at [1009, 557] on button "Submit" at bounding box center [1027, 558] width 70 height 29
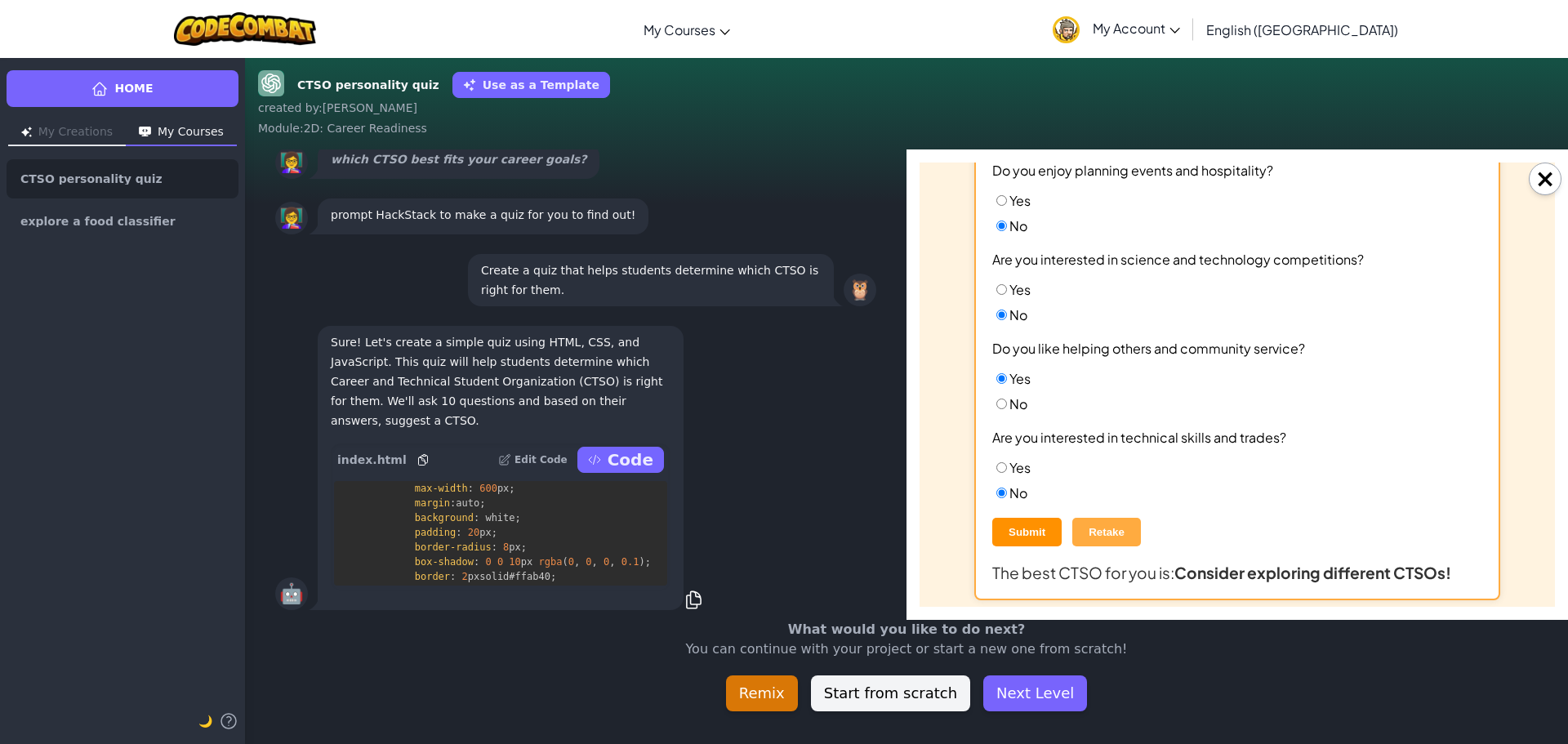
scroll to position [647, 0]
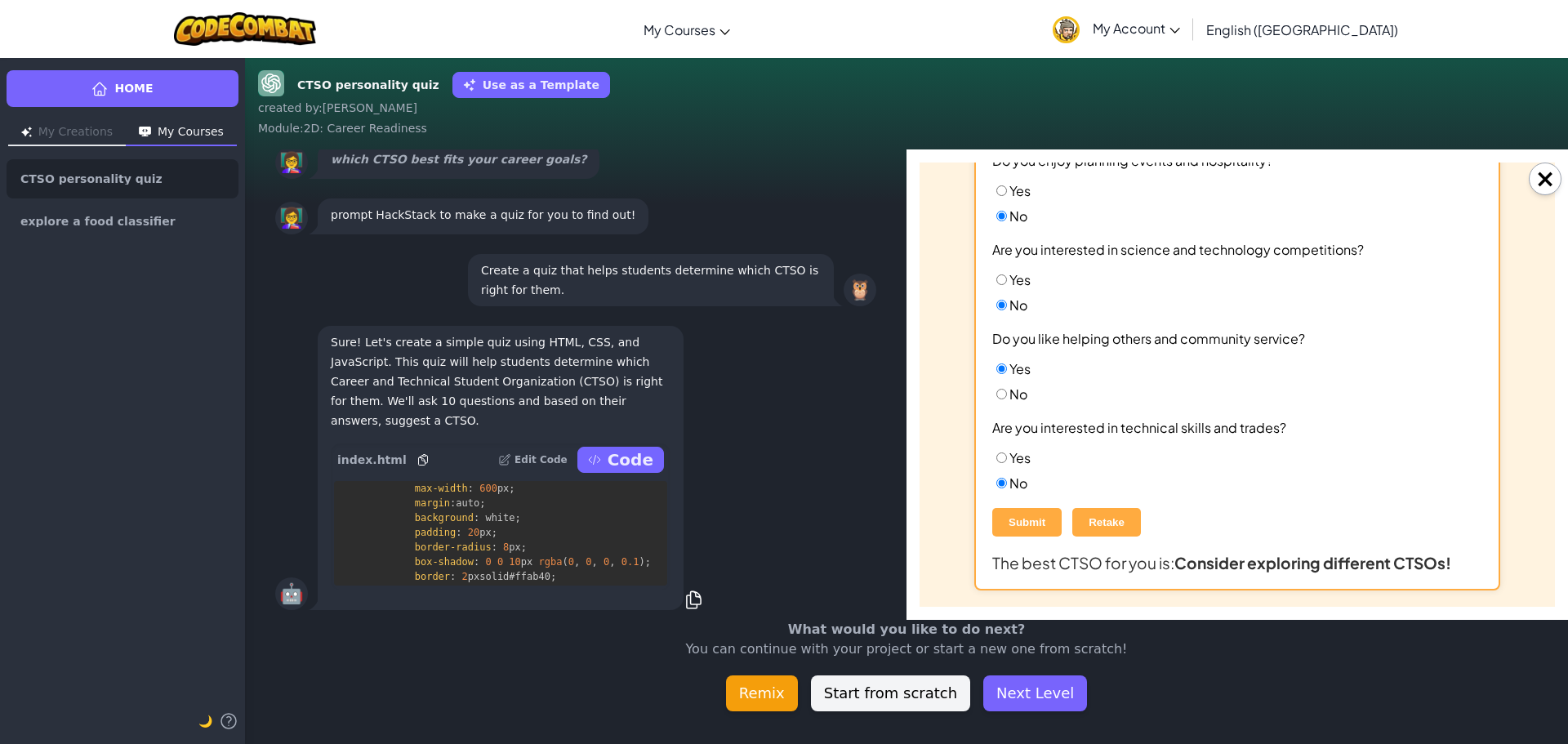
click at [779, 692] on button "Remix" at bounding box center [762, 693] width 72 height 36
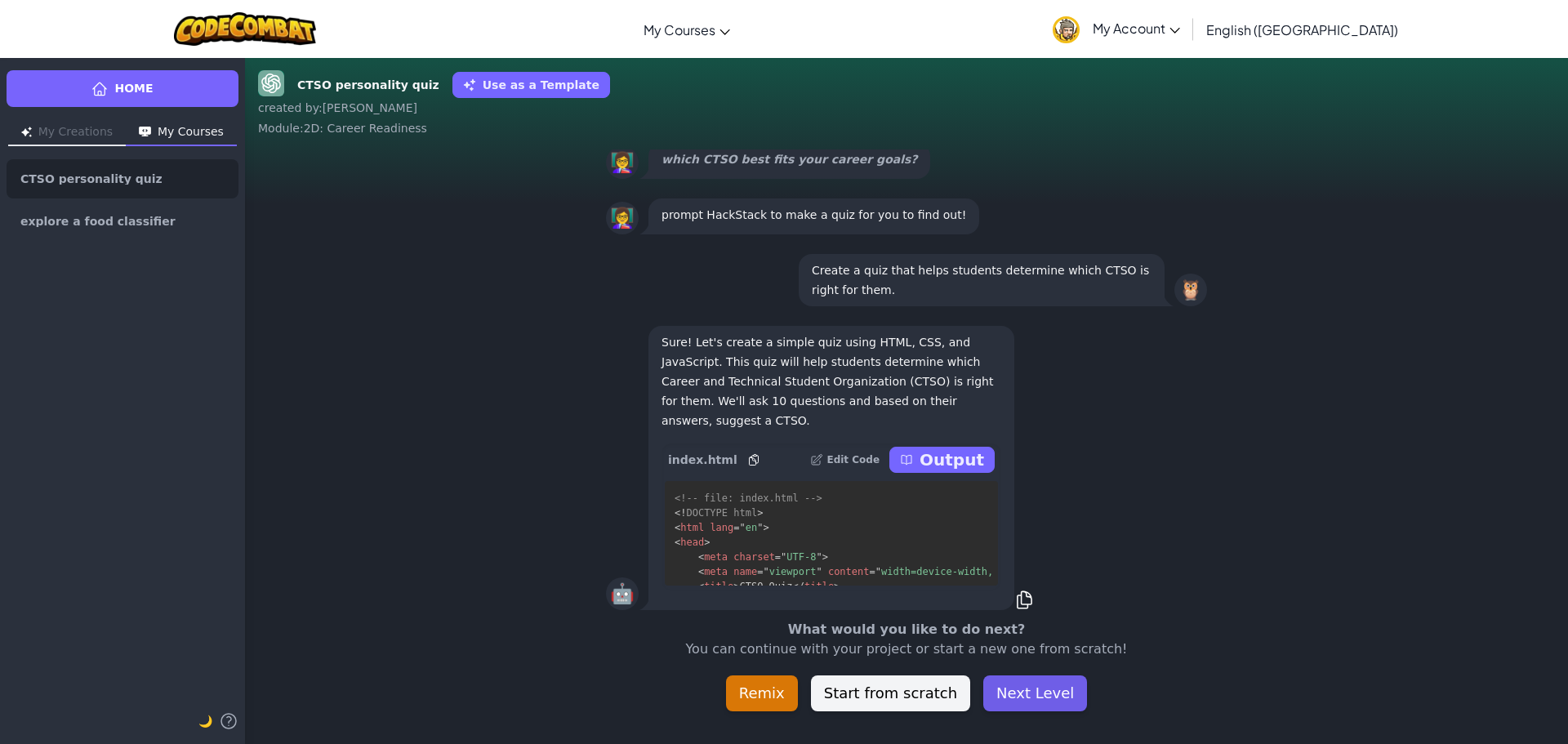
click at [1011, 701] on button "Next Level" at bounding box center [1035, 693] width 104 height 36
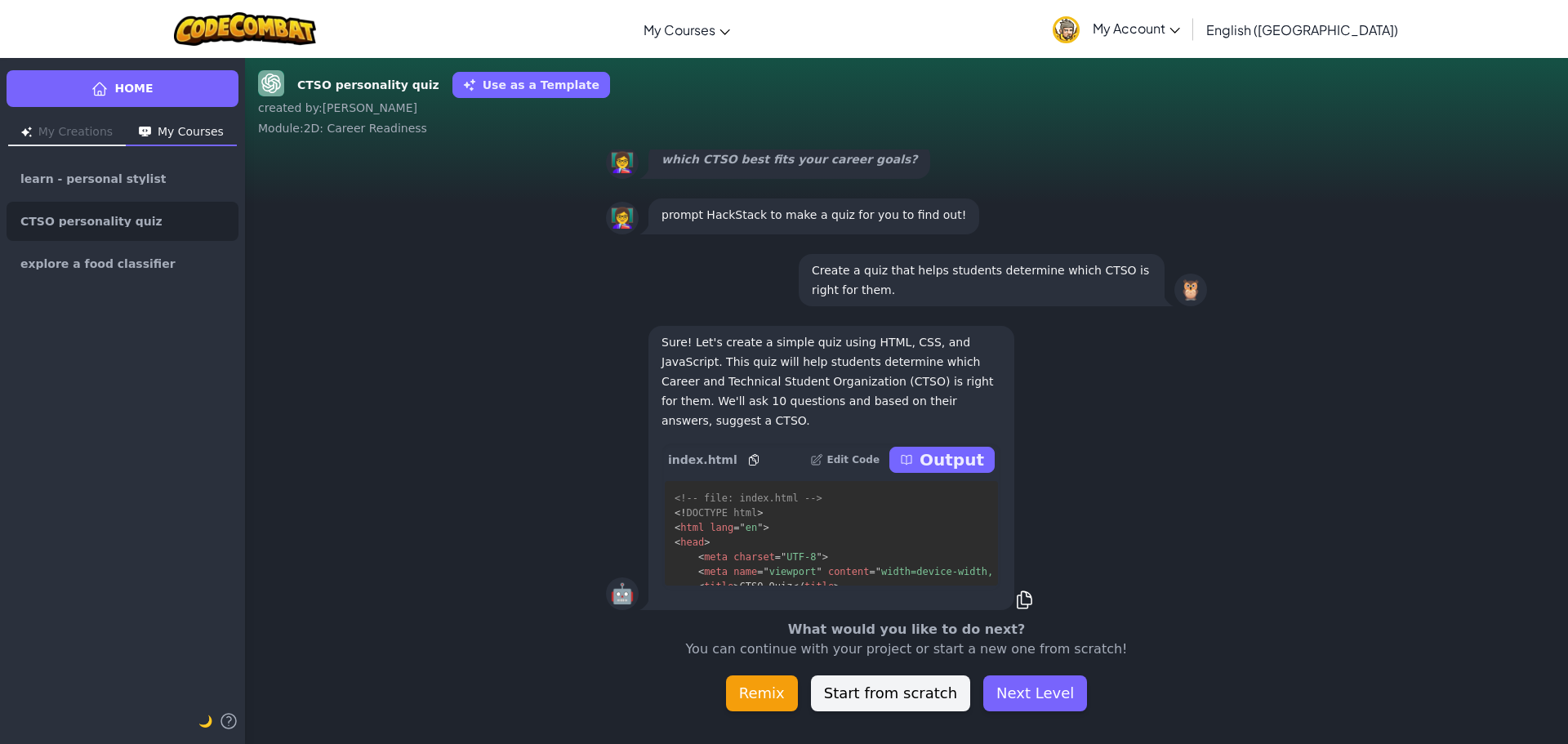
click at [750, 692] on button "Remix" at bounding box center [762, 693] width 72 height 36
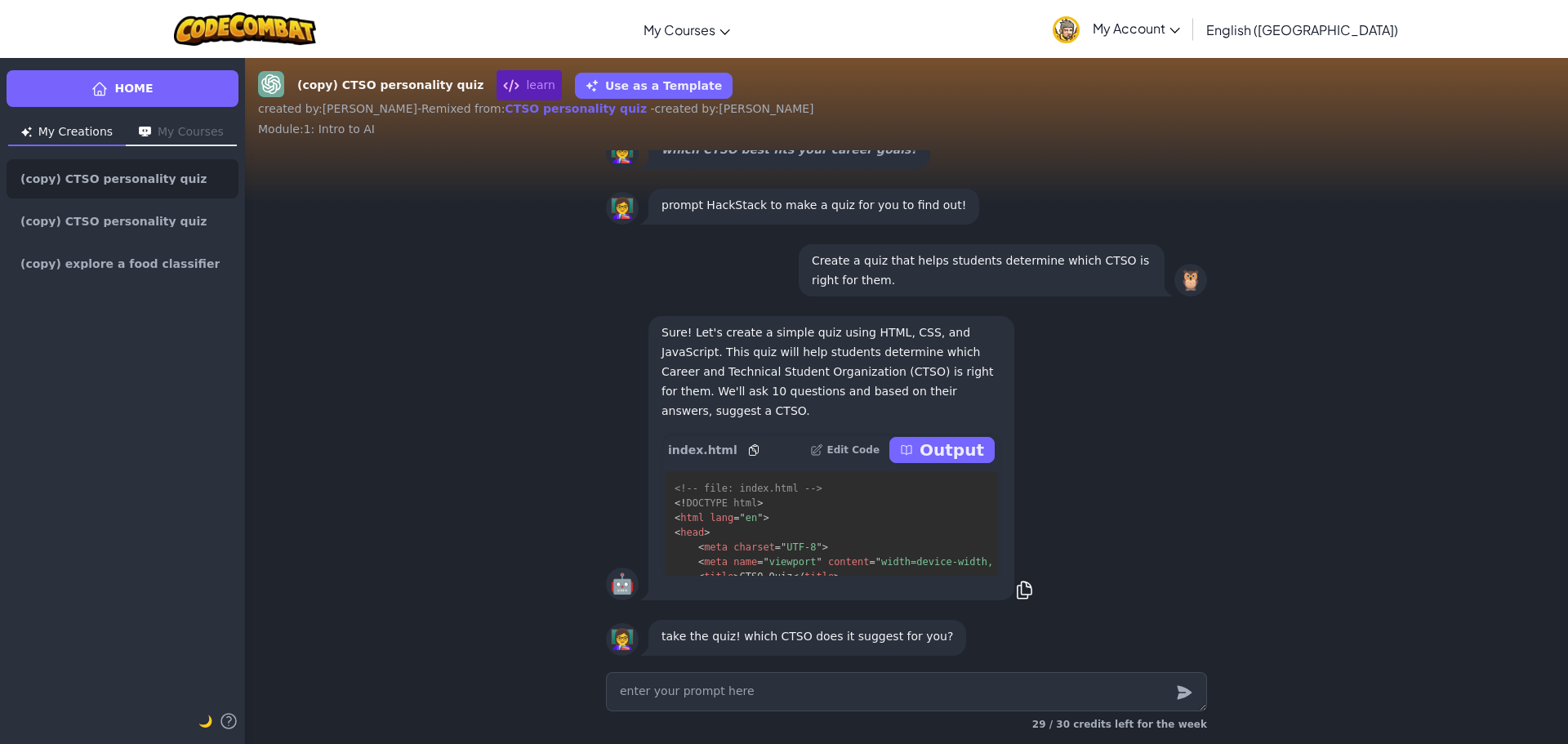
type textarea "x"
type textarea "I"
type textarea "x"
type textarea "IT"
type textarea "x"
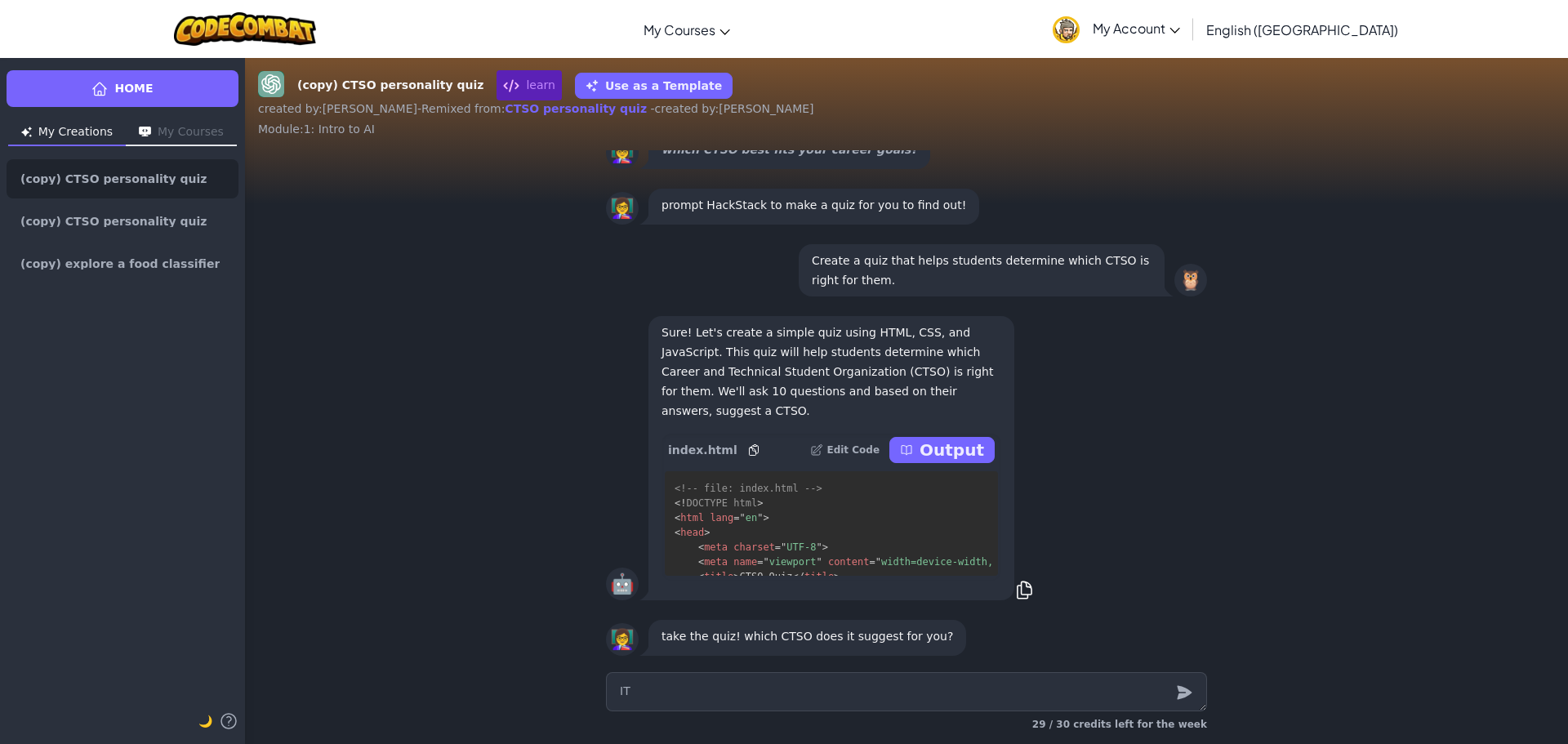
type textarea "I"
type textarea "x"
type textarea "i"
type textarea "x"
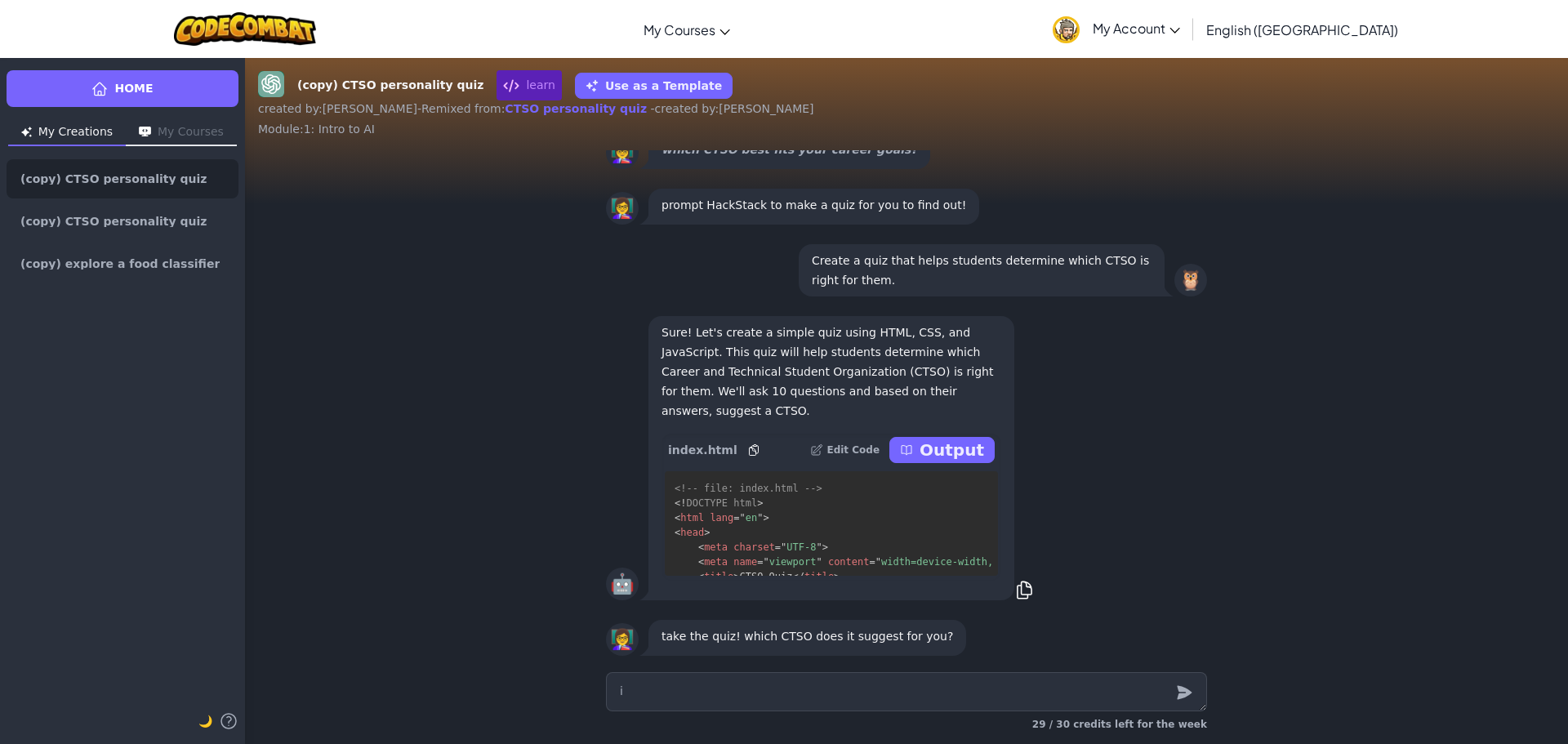
type textarea "it"
type textarea "x"
type textarea "it"
type textarea "x"
type textarea "it s"
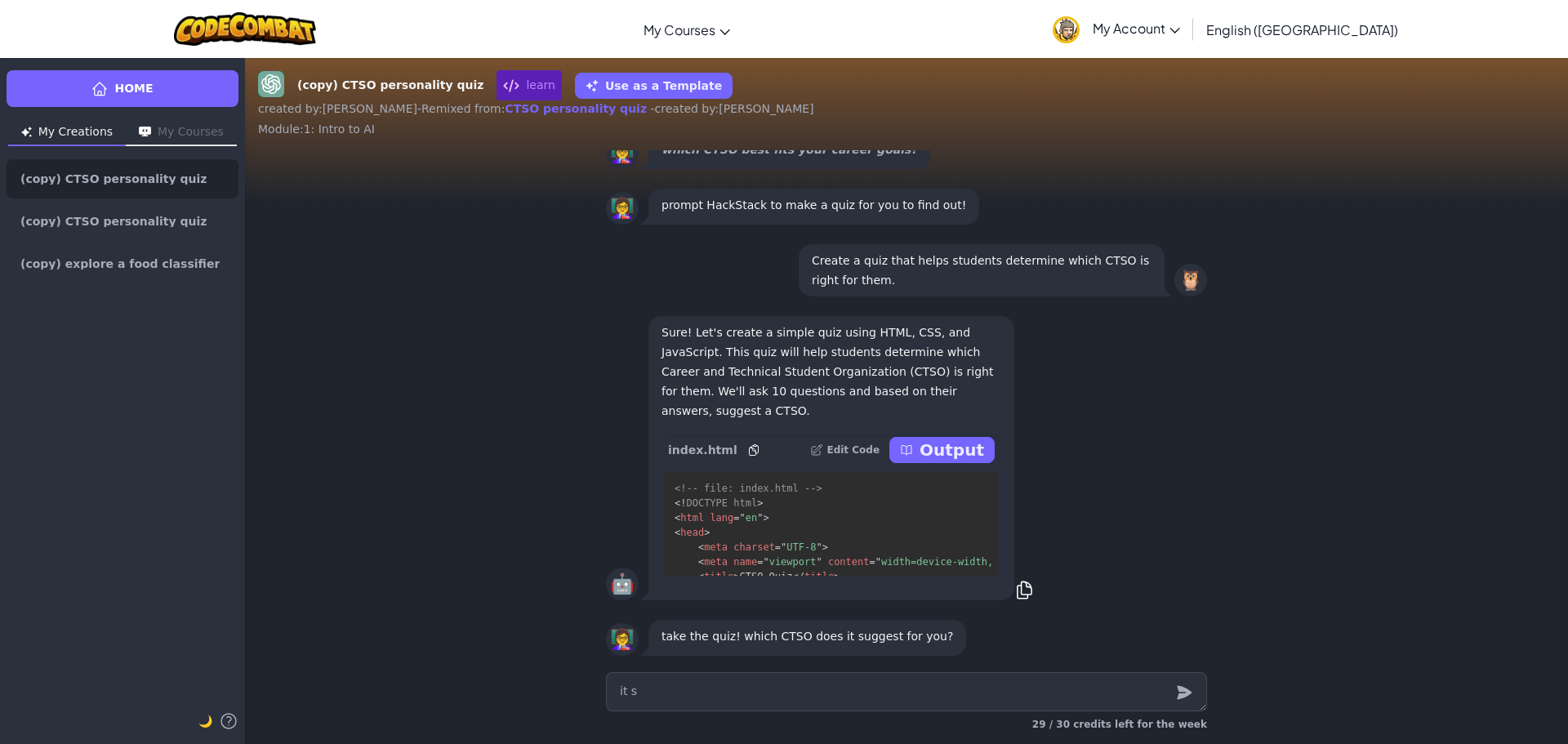
type textarea "x"
type textarea "it sa"
type textarea "x"
type textarea "it said"
type textarea "x"
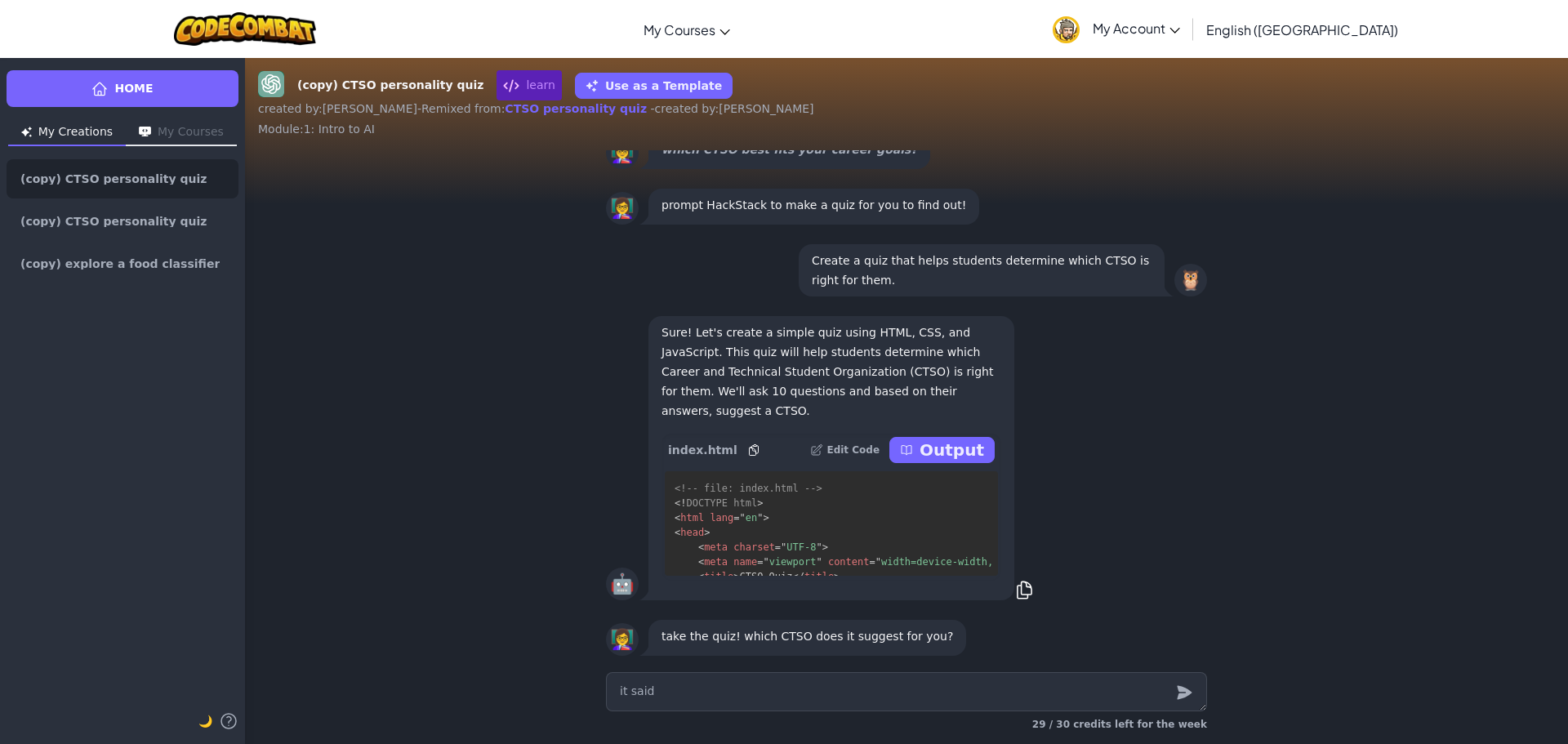
type textarea "it said"
type textarea "x"
type textarea "it said t"
type textarea "x"
type textarea "it said to"
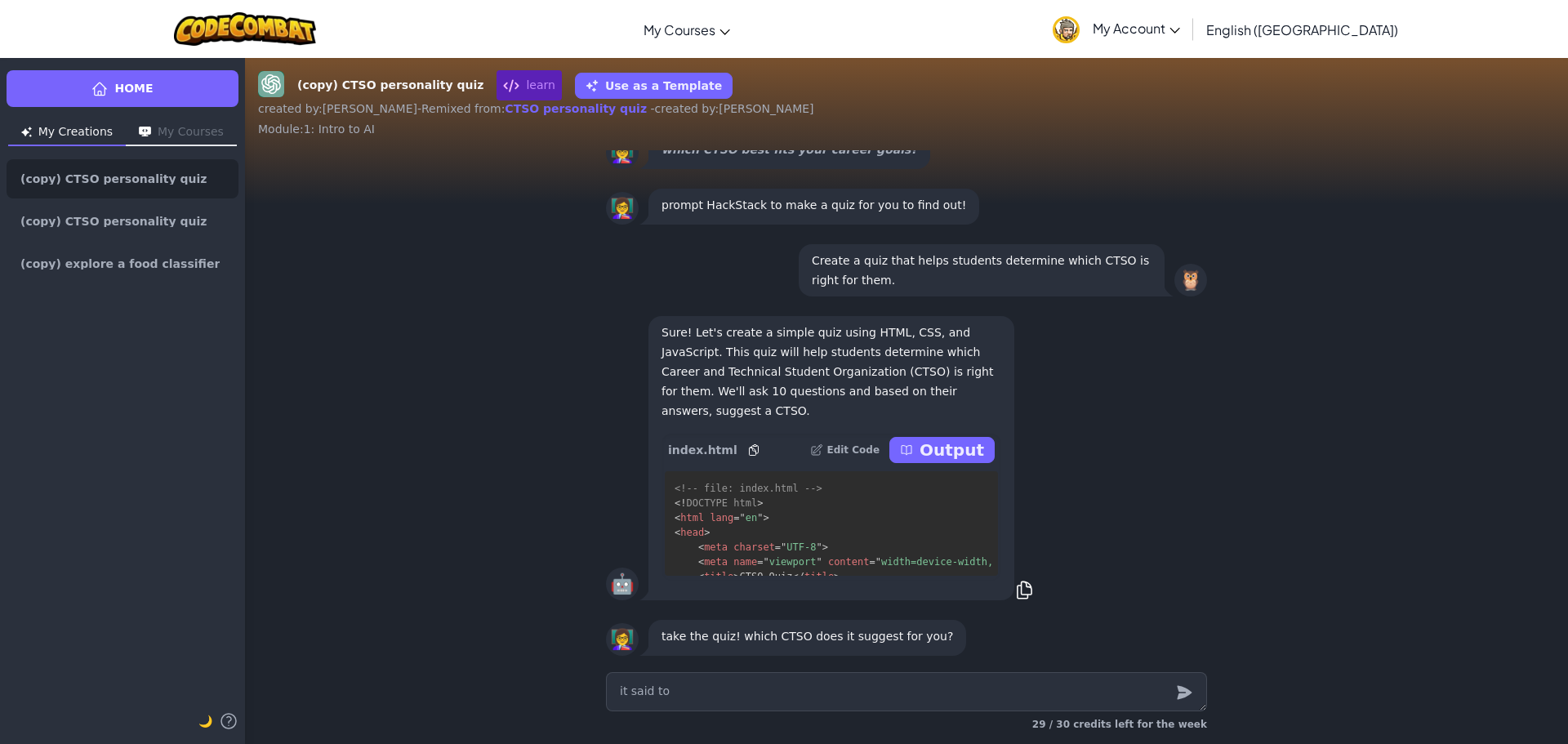
type textarea "x"
type textarea "it said to"
type textarea "x"
type textarea "it said to c"
type textarea "x"
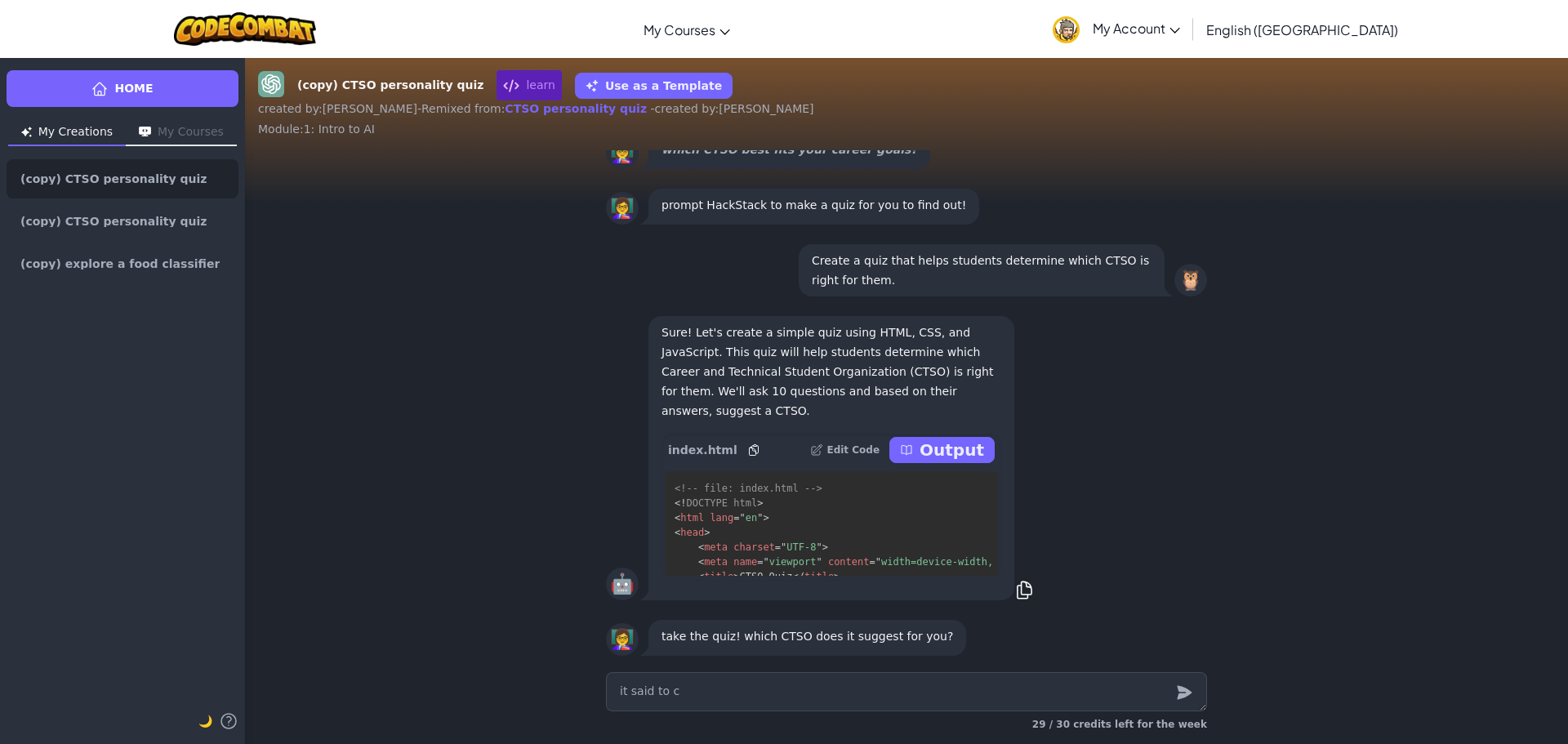
type textarea "it said to ch"
type textarea "x"
type textarea "it said to cho"
type textarea "x"
type textarea "it said to chos"
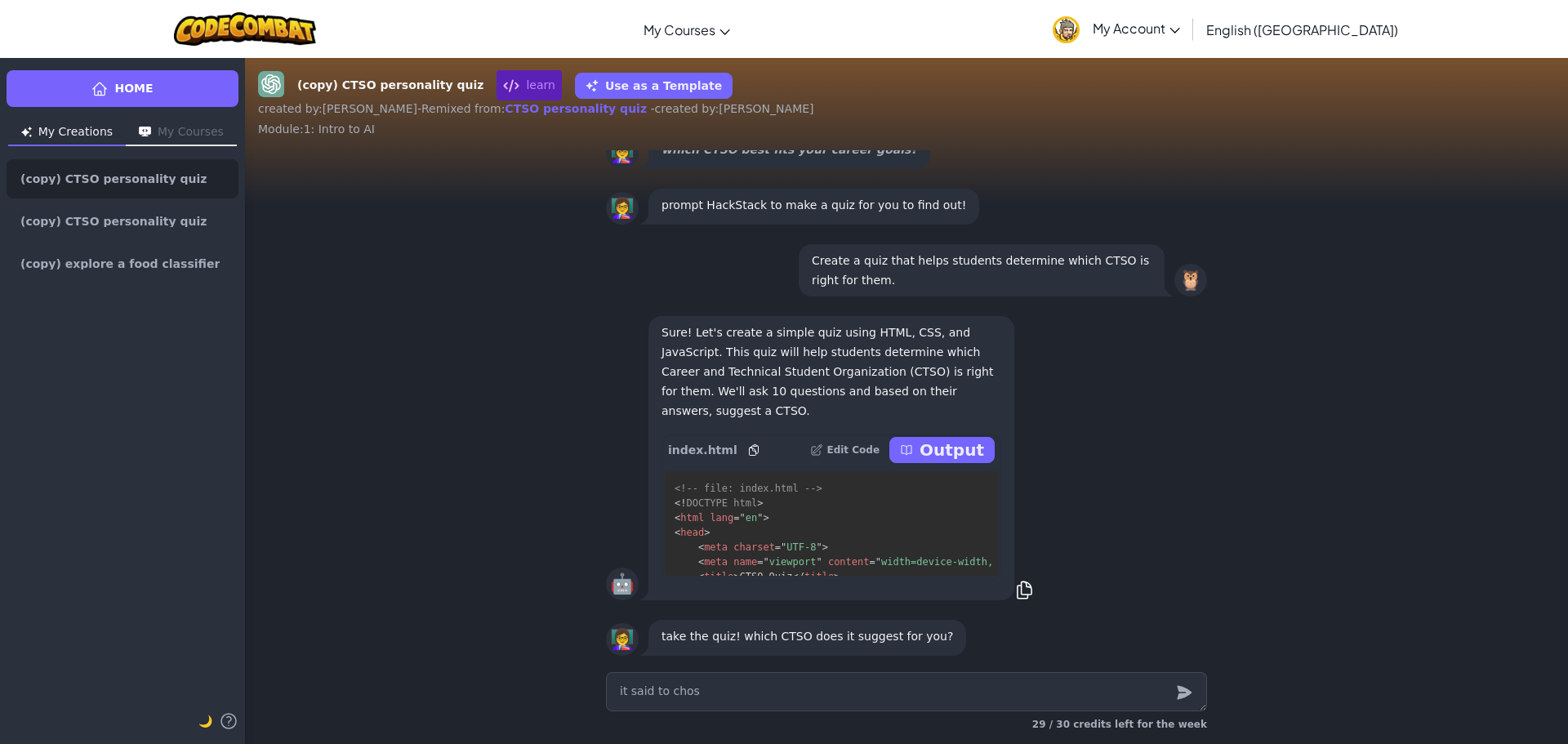
type textarea "x"
type textarea "it said to chose"
type textarea "x"
type textarea "it said to chose"
type textarea "x"
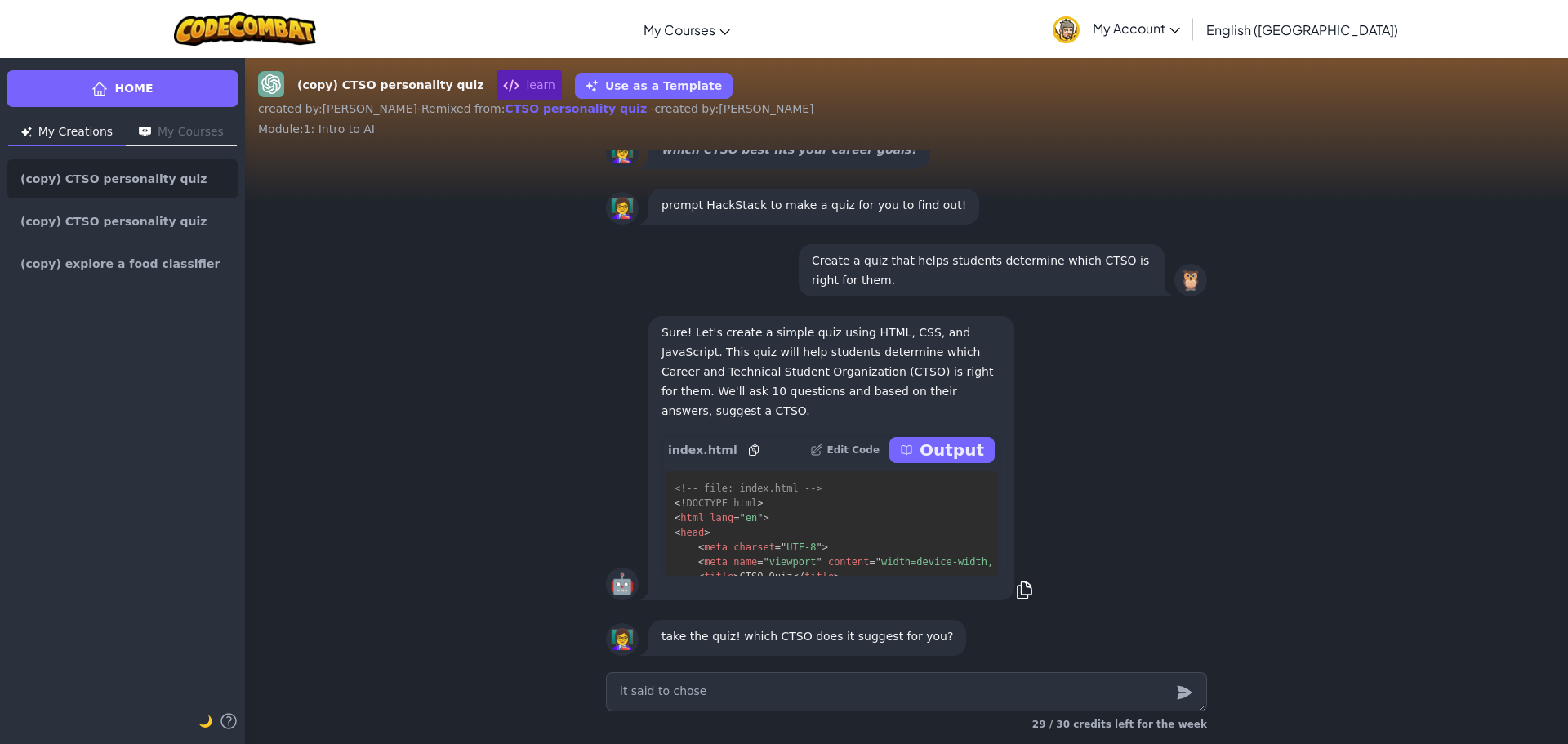
type textarea "it said to chose a"
type textarea "x"
type textarea "it said to chose a"
type textarea "x"
type textarea "it said to chose a d"
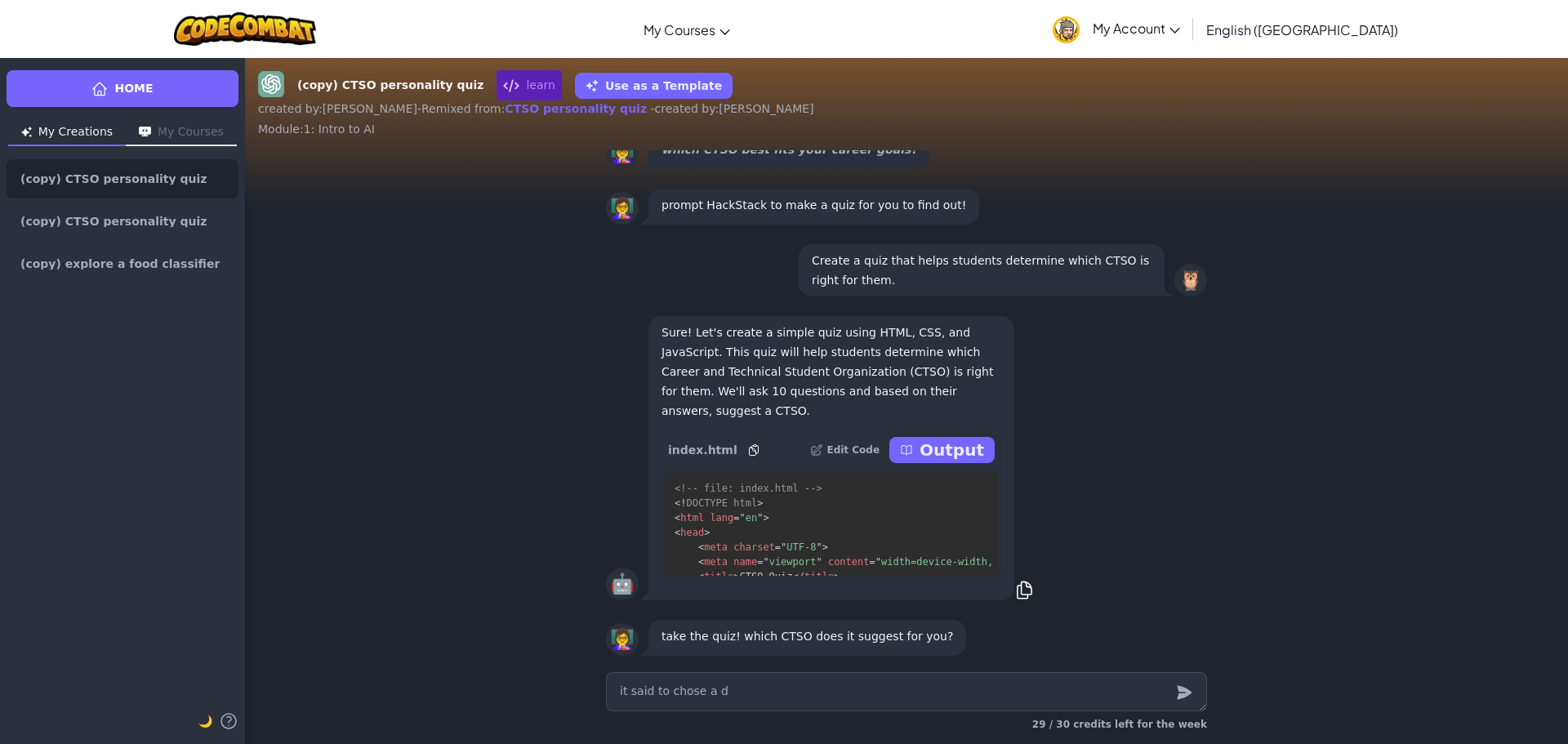
type textarea "x"
type textarea "it said to chose a di"
type textarea "x"
type textarea "it said to chose a dif"
type textarea "x"
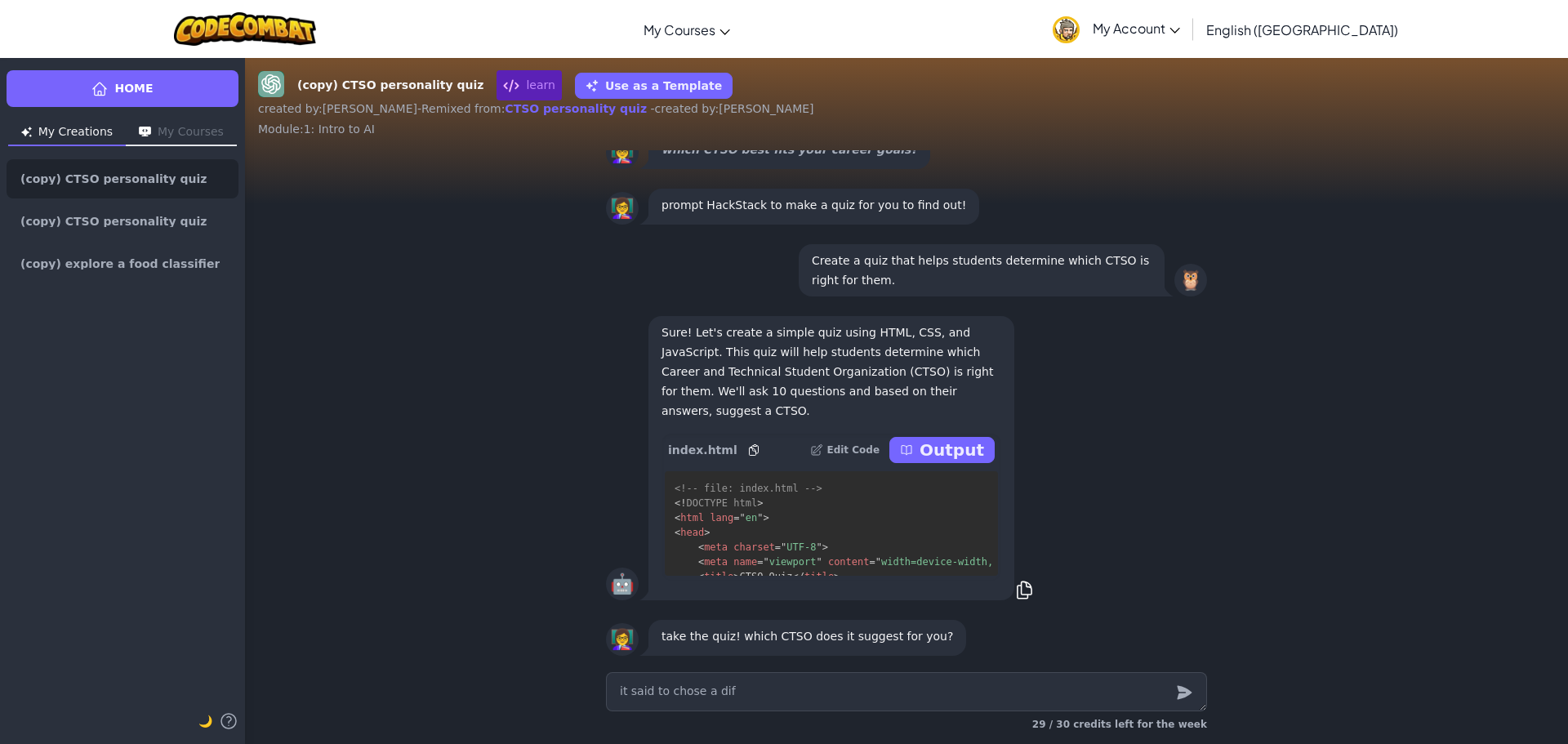
type textarea "it said to chose a diff"
type textarea "x"
type textarea "it said to chose a diffe"
type textarea "x"
type textarea "it said to chose a differ"
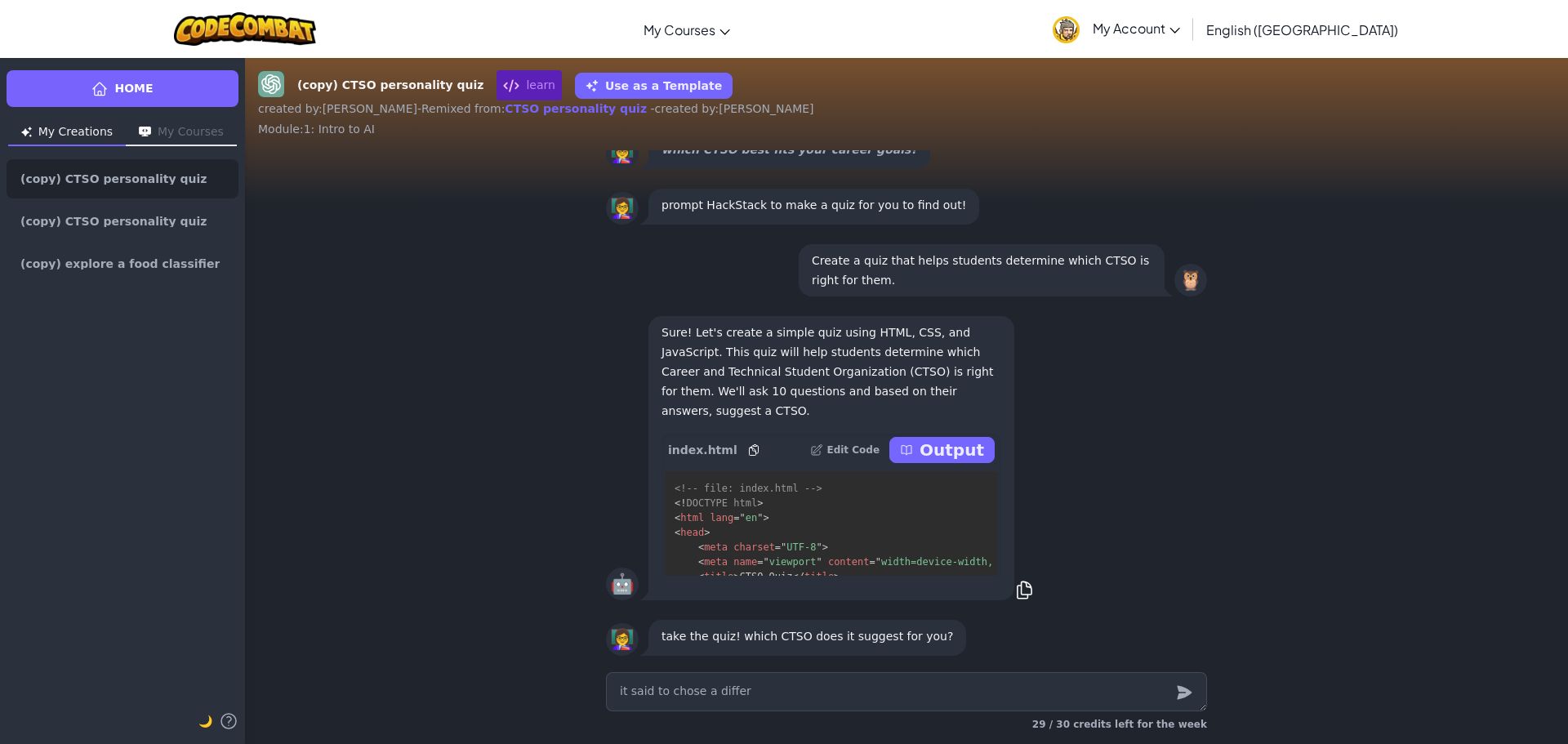
type textarea "x"
type textarea "it said to chose a differt"
type textarea "x"
type textarea "it said to chose a differtn"
type textarea "x"
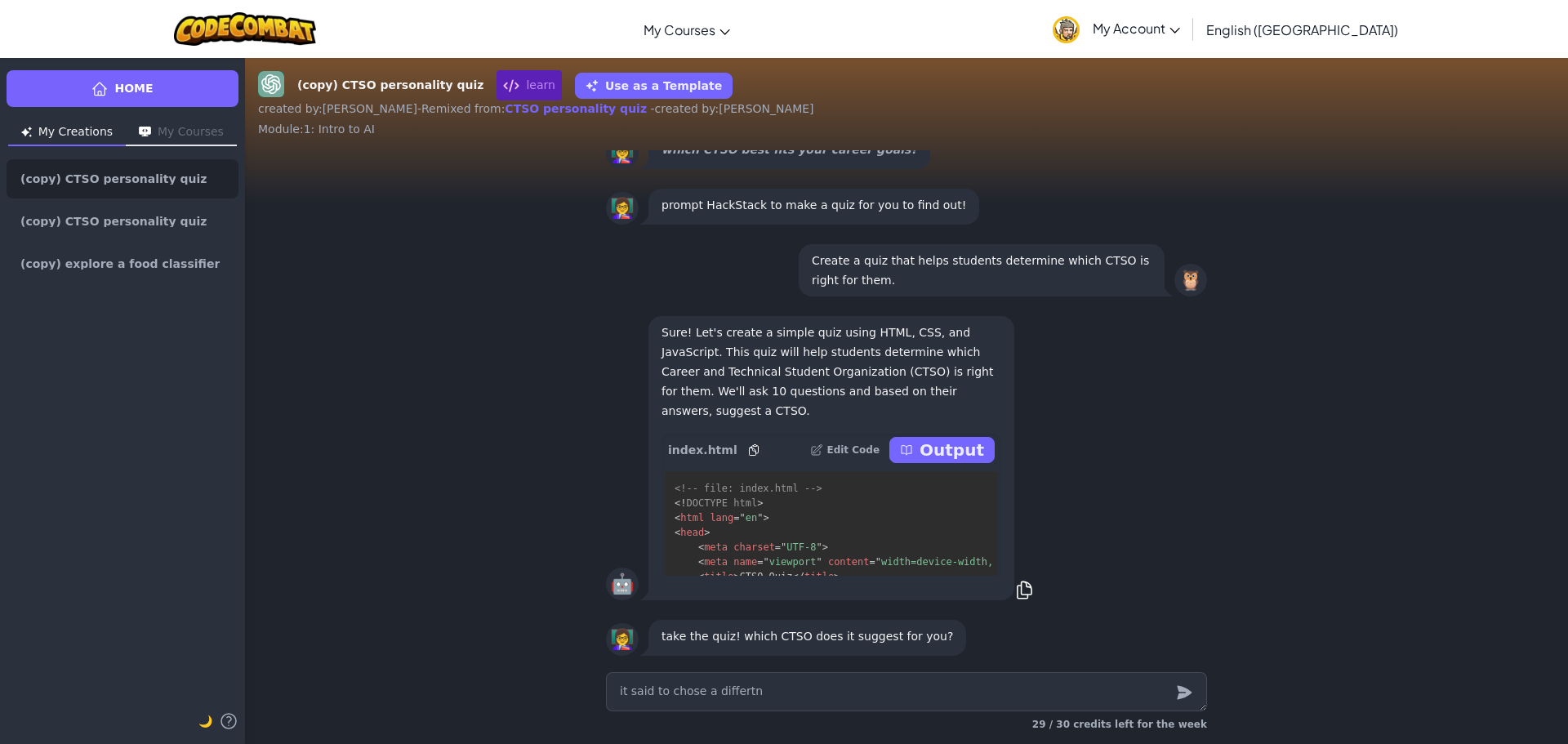
type textarea "it said to chose a differt"
type textarea "x"
type textarea "it said to chose a differ"
type textarea "x"
type textarea "it said to chose a differn"
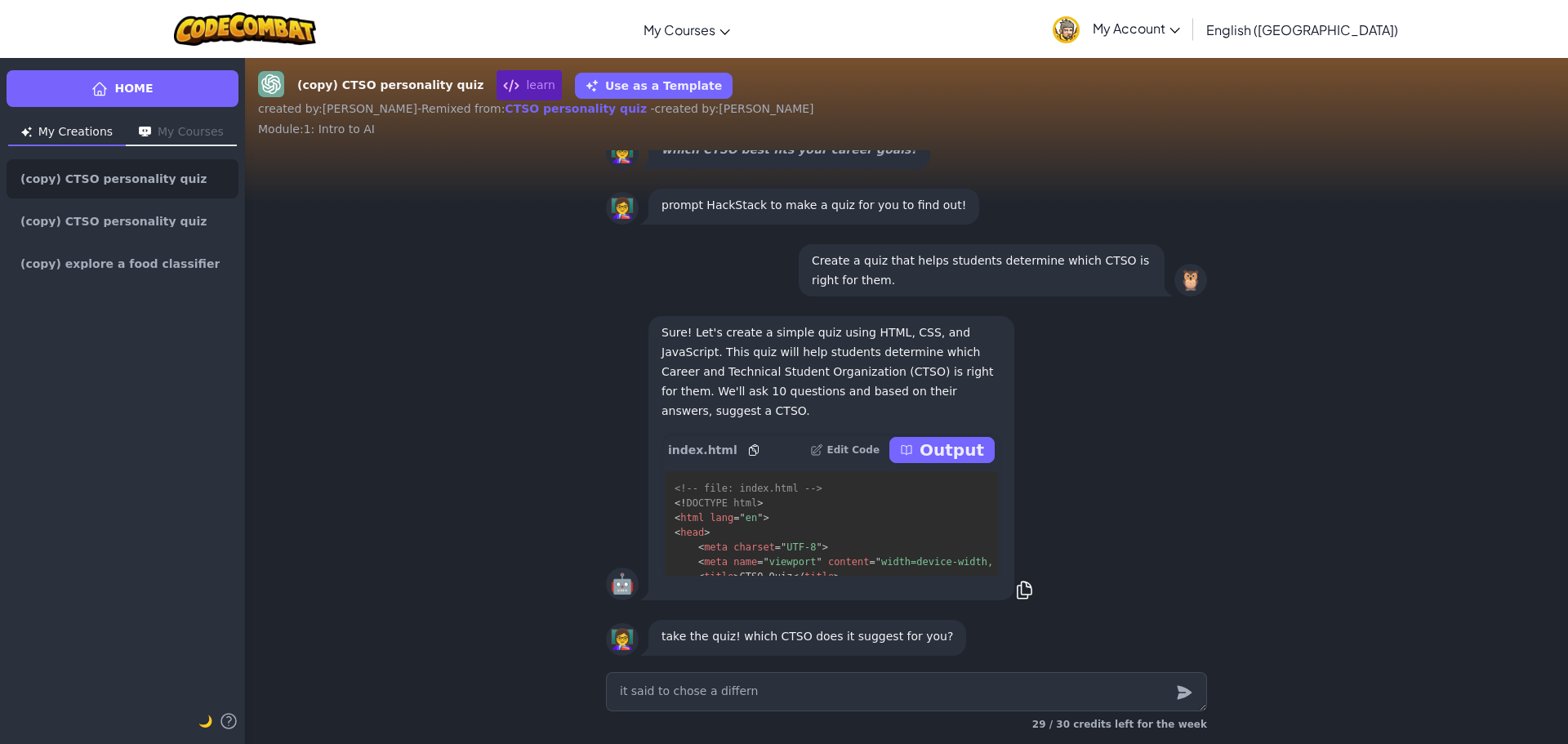
type textarea "x"
type textarea "it said to chose a differnt"
type textarea "x"
type textarea "it said to chose a differnt"
type textarea "x"
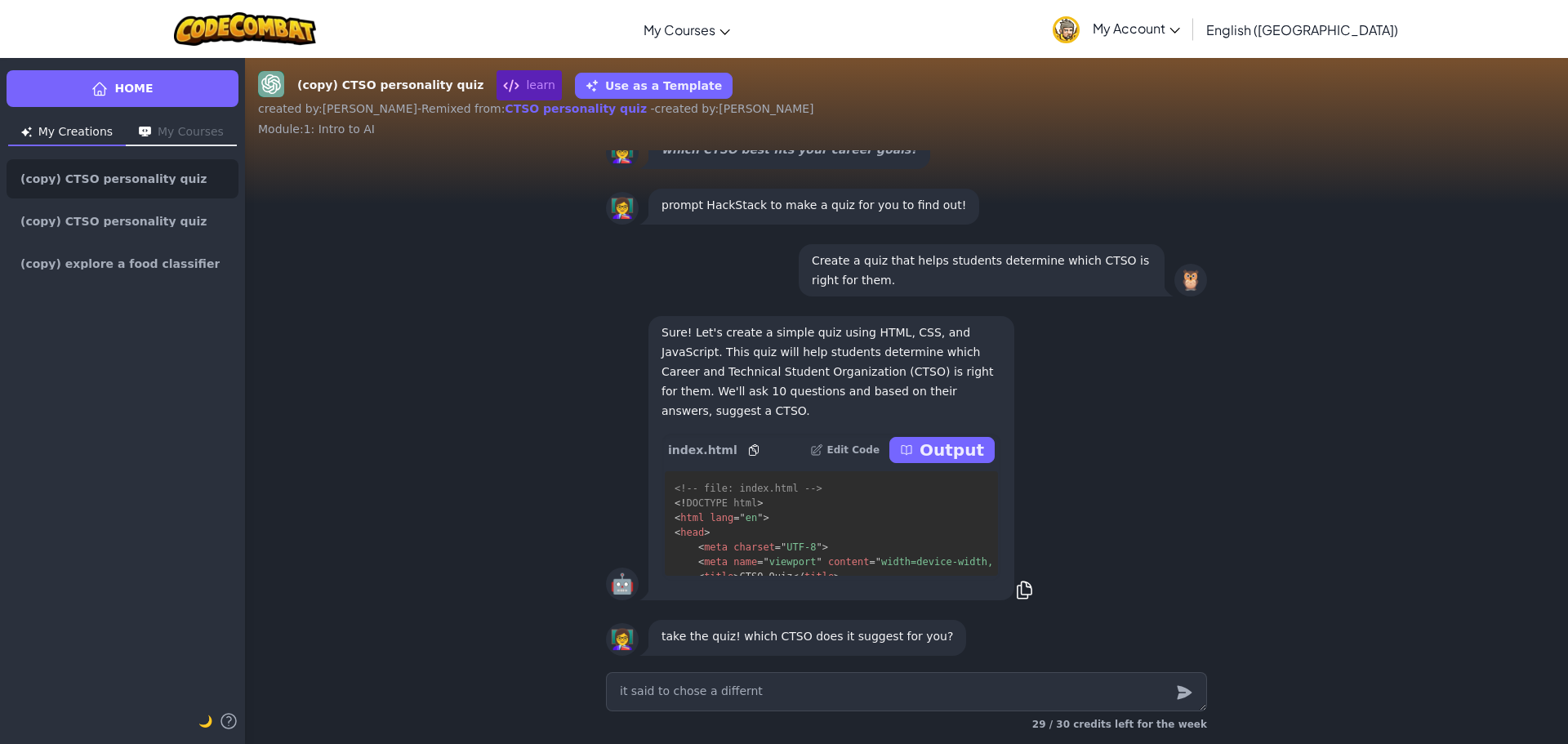
type textarea "it said to chose a differnt c"
type textarea "x"
type textarea "it said to chose a differnt ct"
type textarea "x"
type textarea "it said to chose a differnt cts"
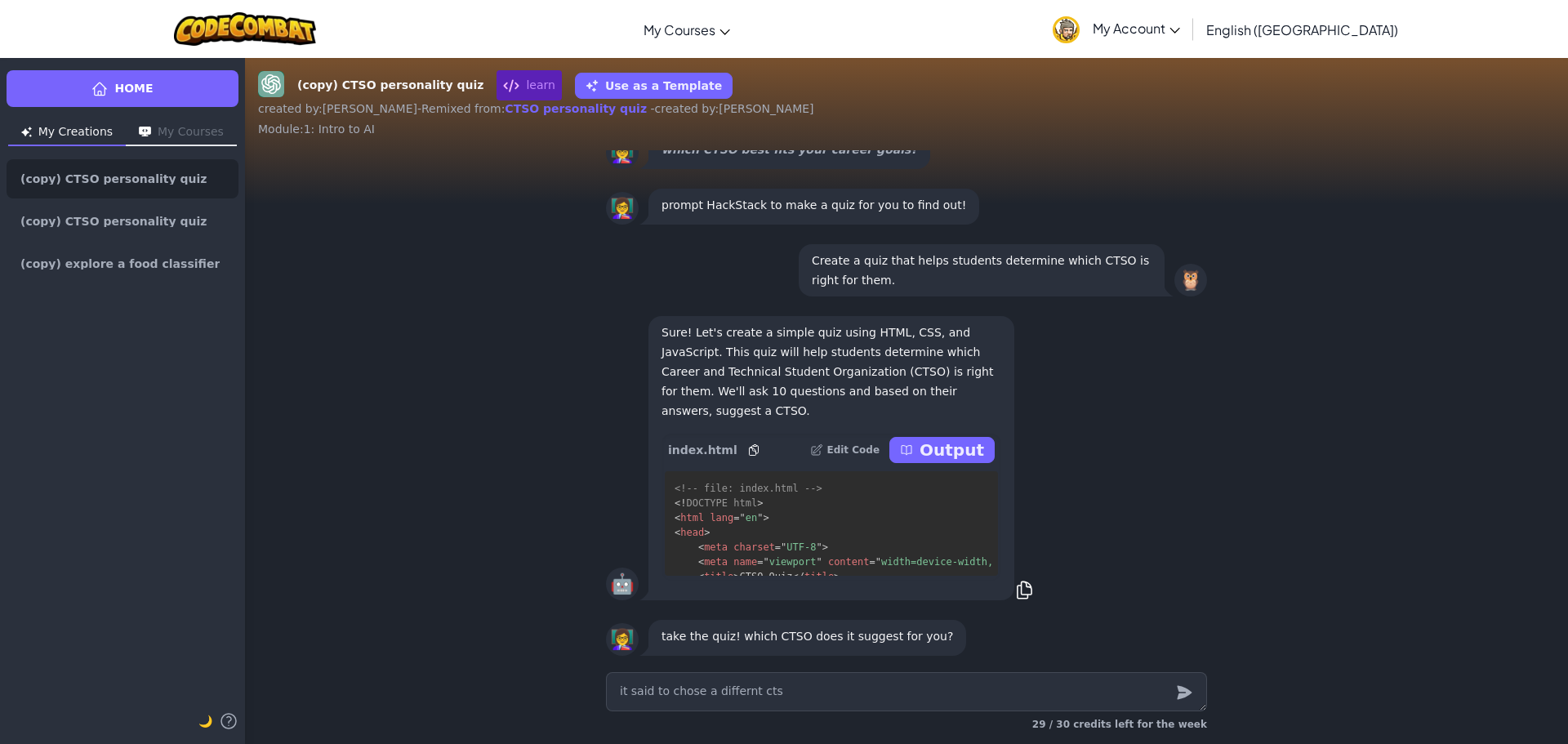
type textarea "x"
type textarea "it said to chose a differnt ctso"
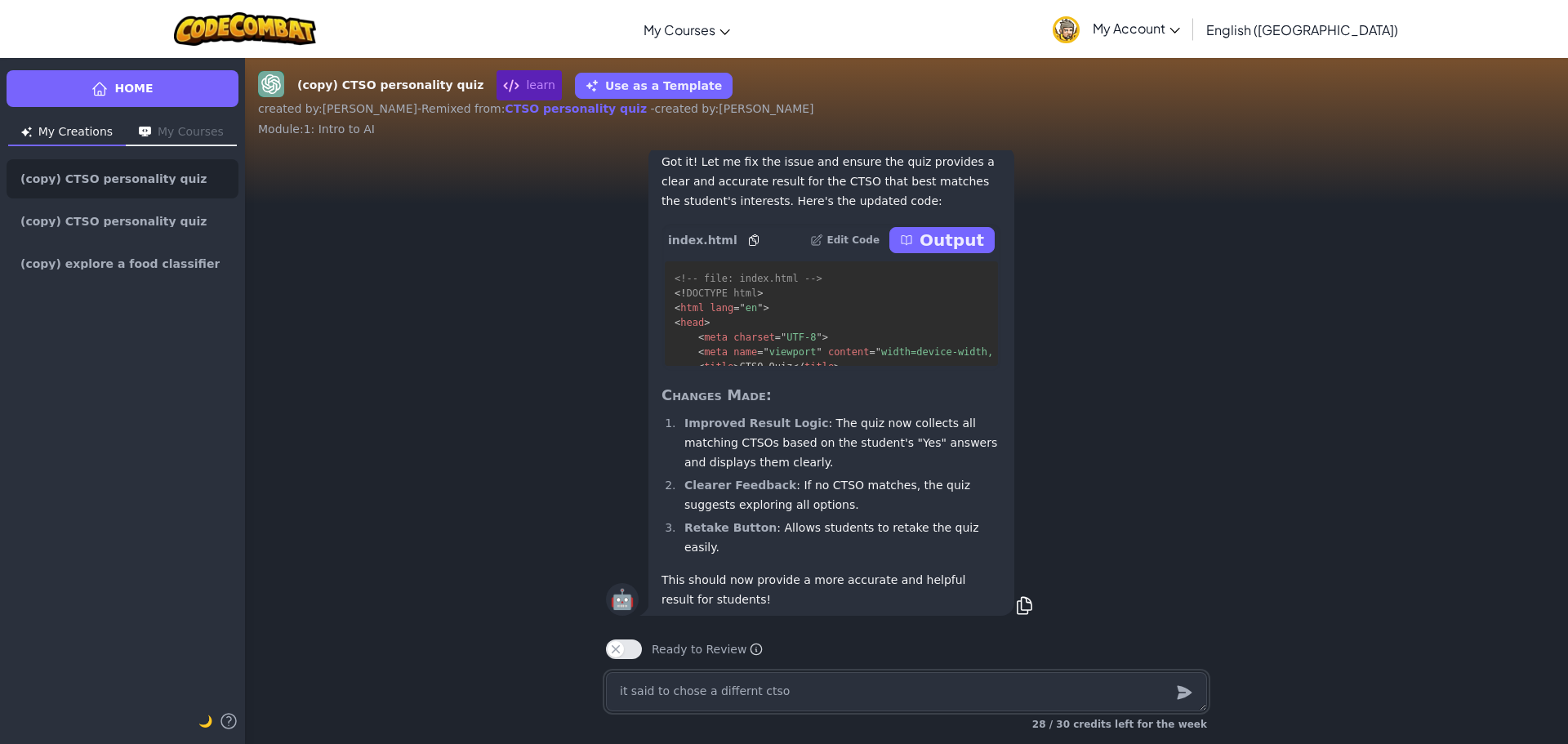
scroll to position [1, 0]
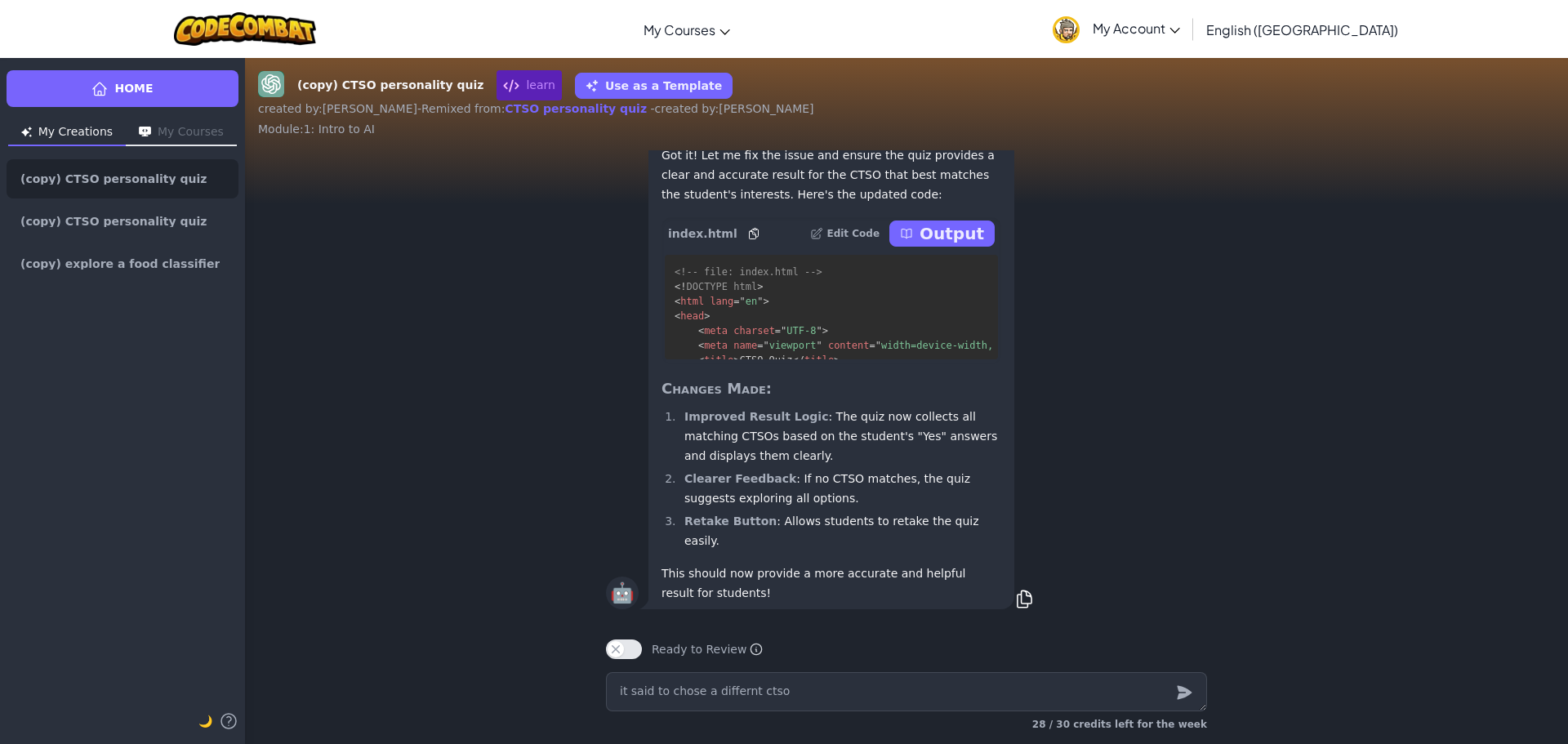
click at [952, 246] on p "Output" at bounding box center [951, 234] width 64 height 23
type textarea "x"
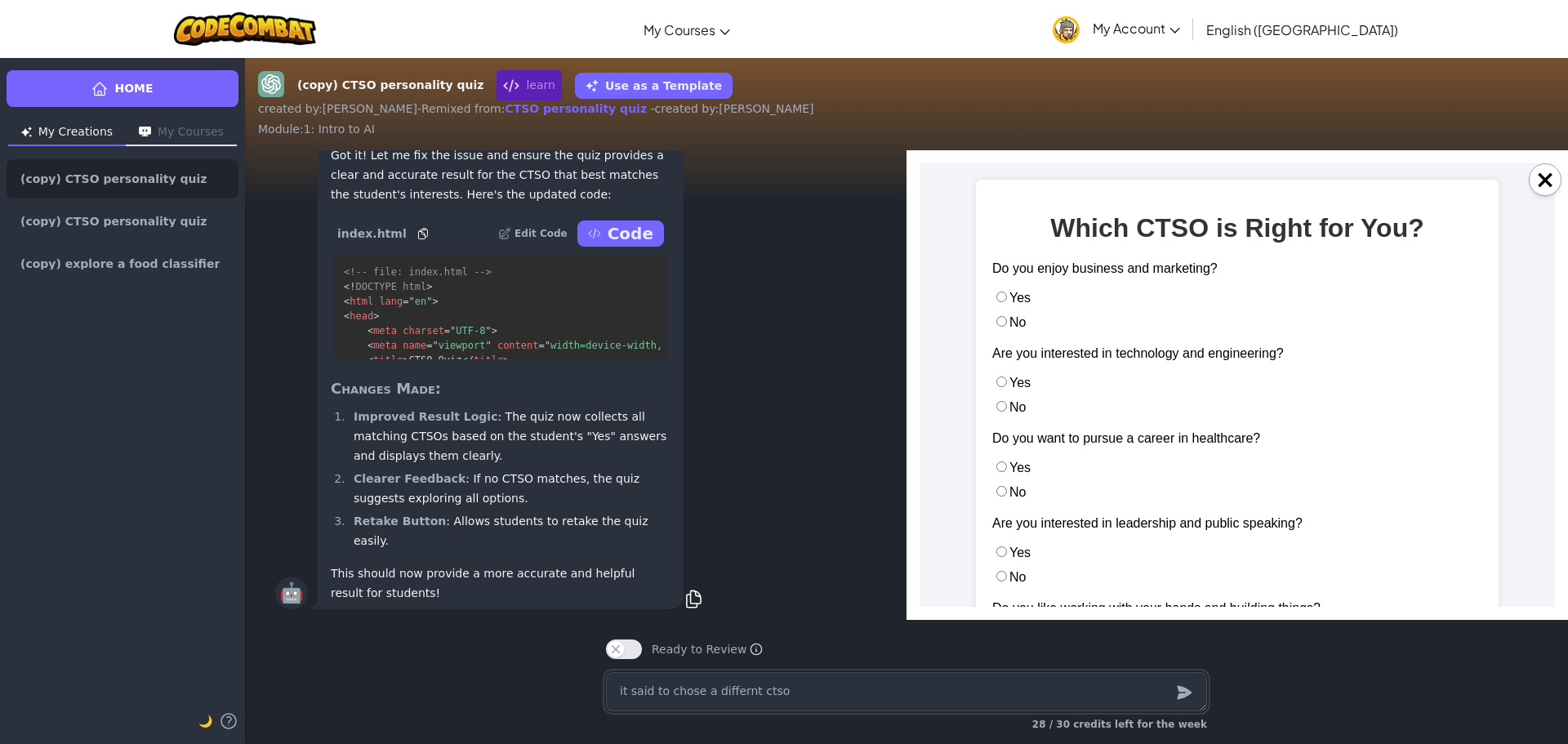
scroll to position [0, 0]
click at [996, 318] on input "No" at bounding box center [1002, 322] width 11 height 11
radio input "true"
click at [1010, 404] on label "No" at bounding box center [1008, 406] width 33 height 14
click at [1006, 404] on input "No" at bounding box center [1002, 406] width 11 height 11
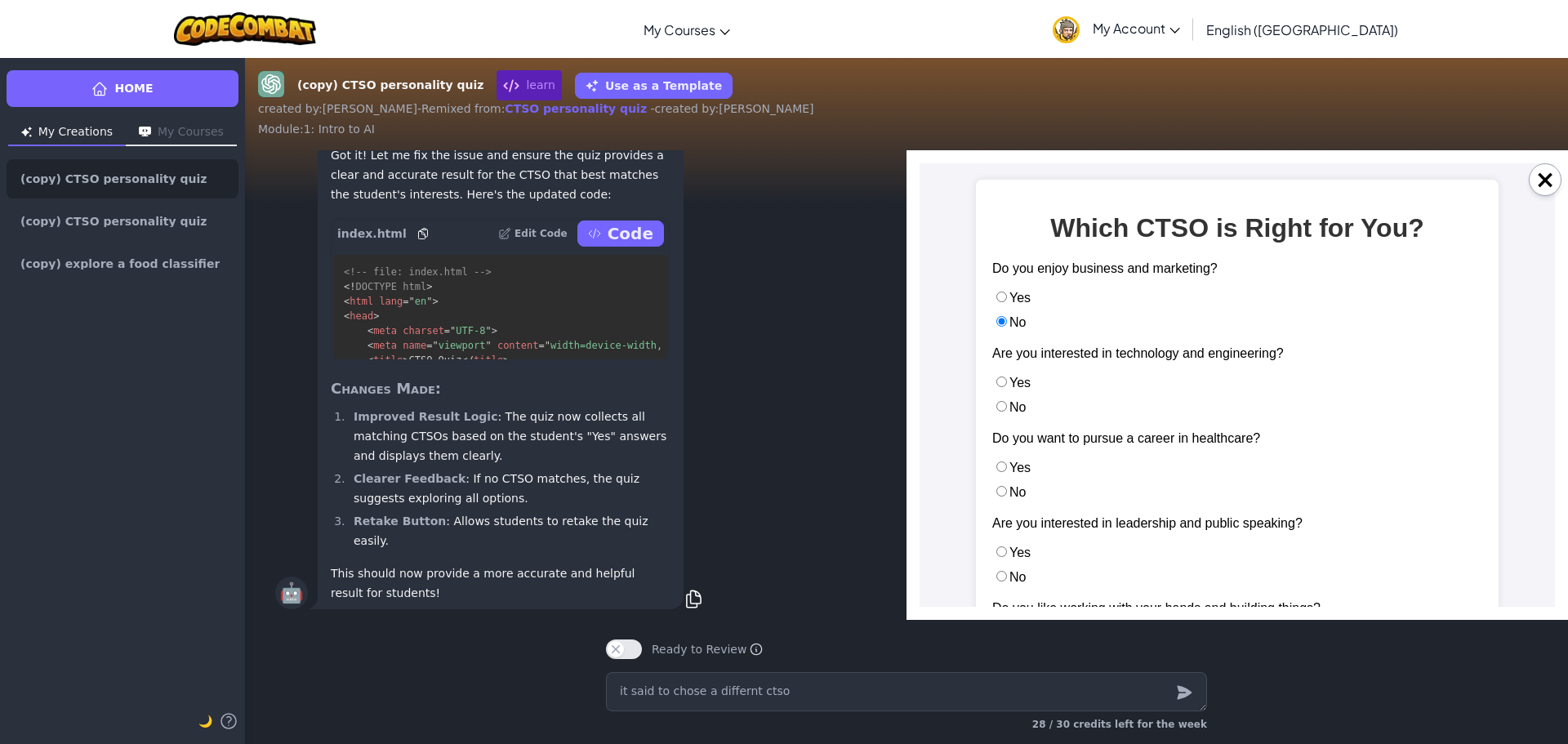
radio input "true"
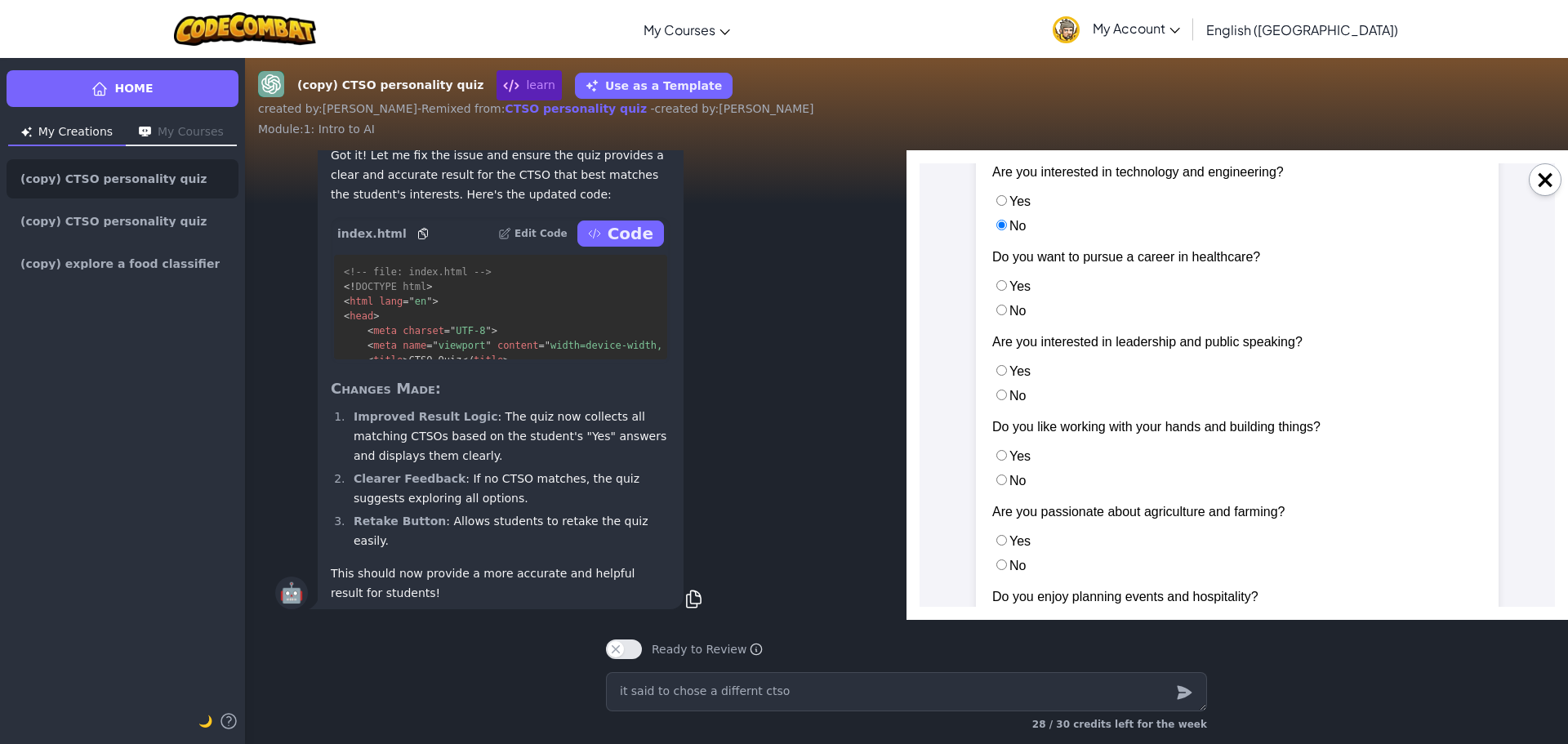
scroll to position [164, 0]
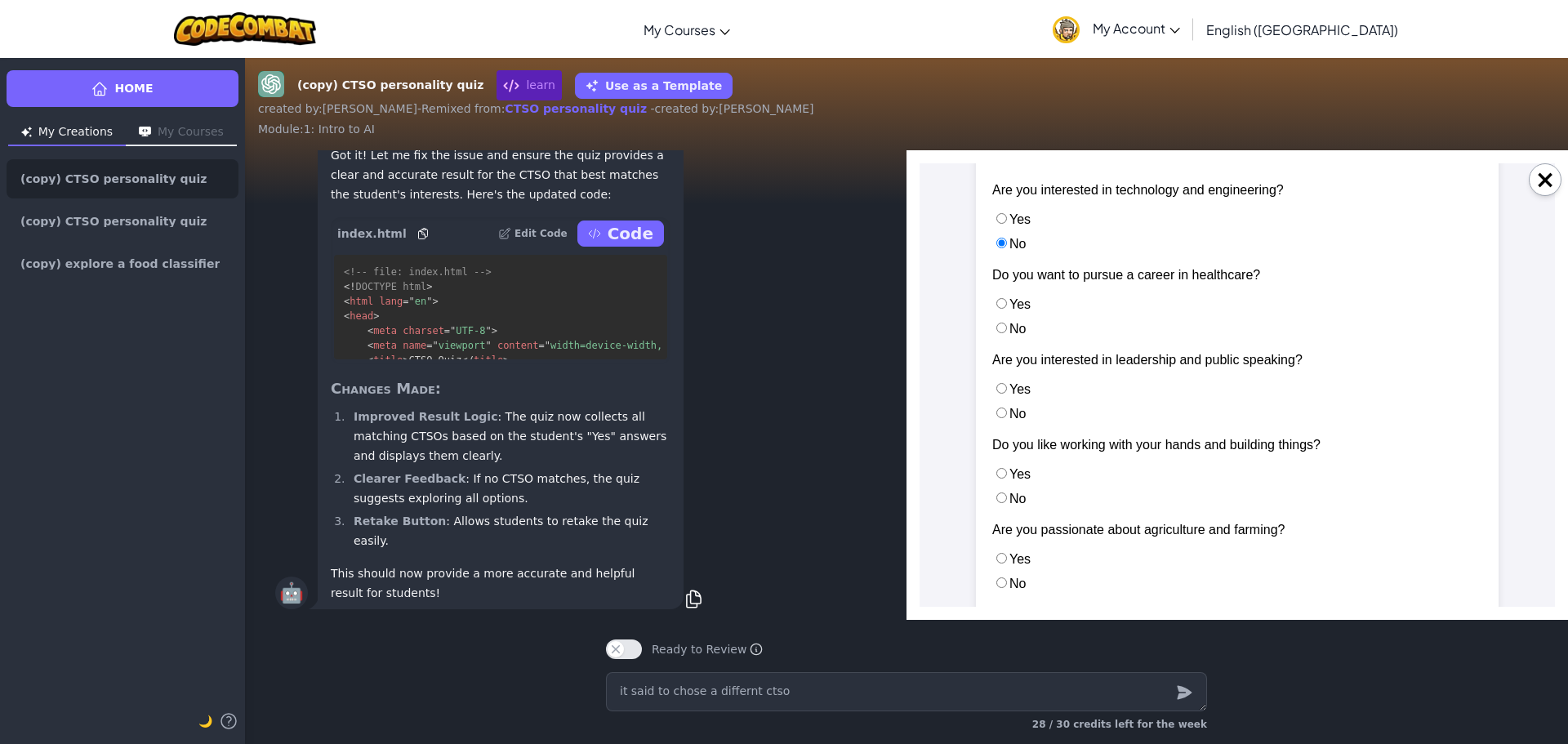
drag, startPoint x: 1007, startPoint y: 326, endPoint x: 1003, endPoint y: 347, distance: 21.4
click at [1006, 326] on label "No" at bounding box center [1008, 328] width 33 height 14
click at [1006, 326] on input "No" at bounding box center [1002, 328] width 11 height 11
radio input "true"
click at [1000, 382] on li "Yes" at bounding box center [1236, 389] width 490 height 17
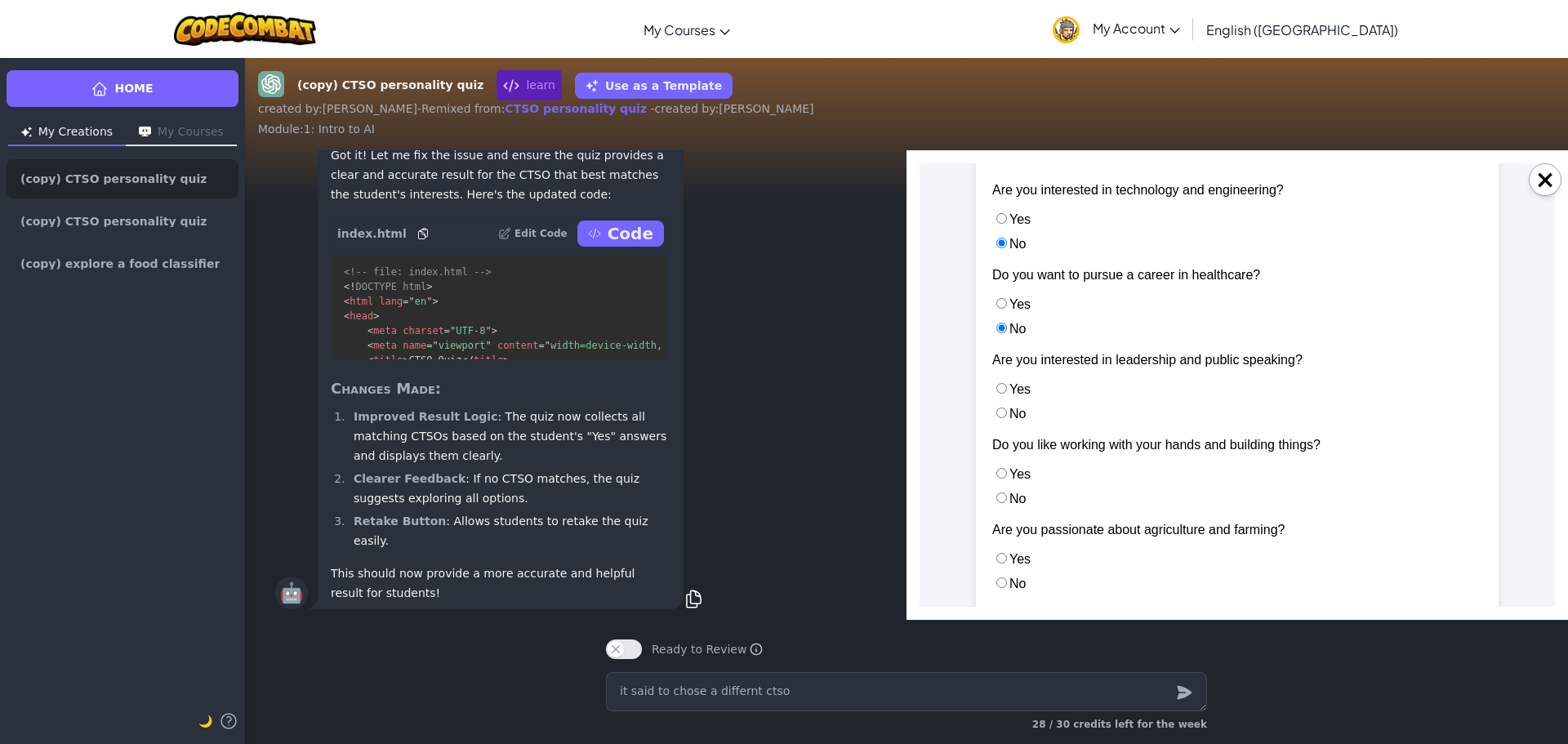
click at [996, 409] on input "No" at bounding box center [1002, 413] width 11 height 11
radio input "true"
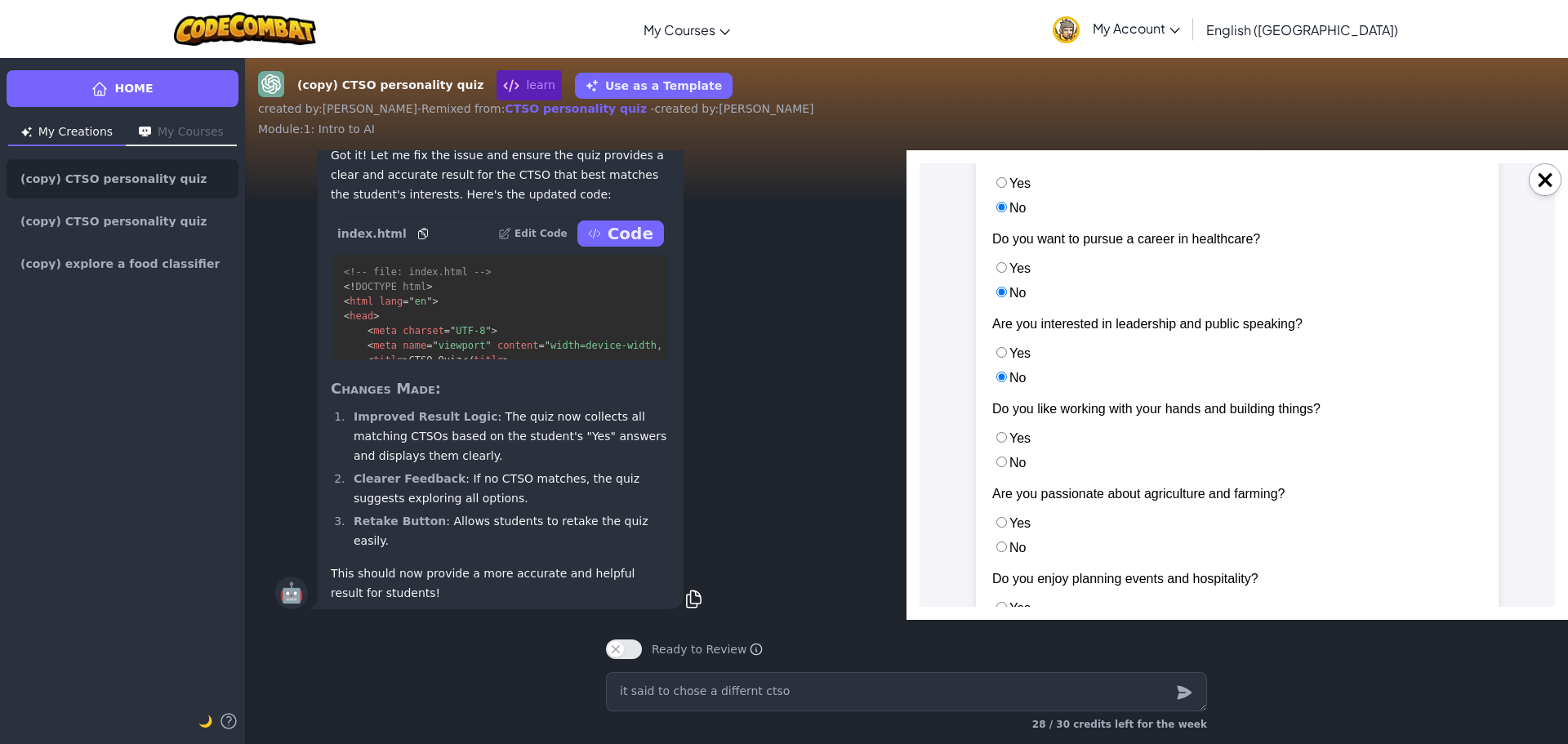
scroll to position [246, 0]
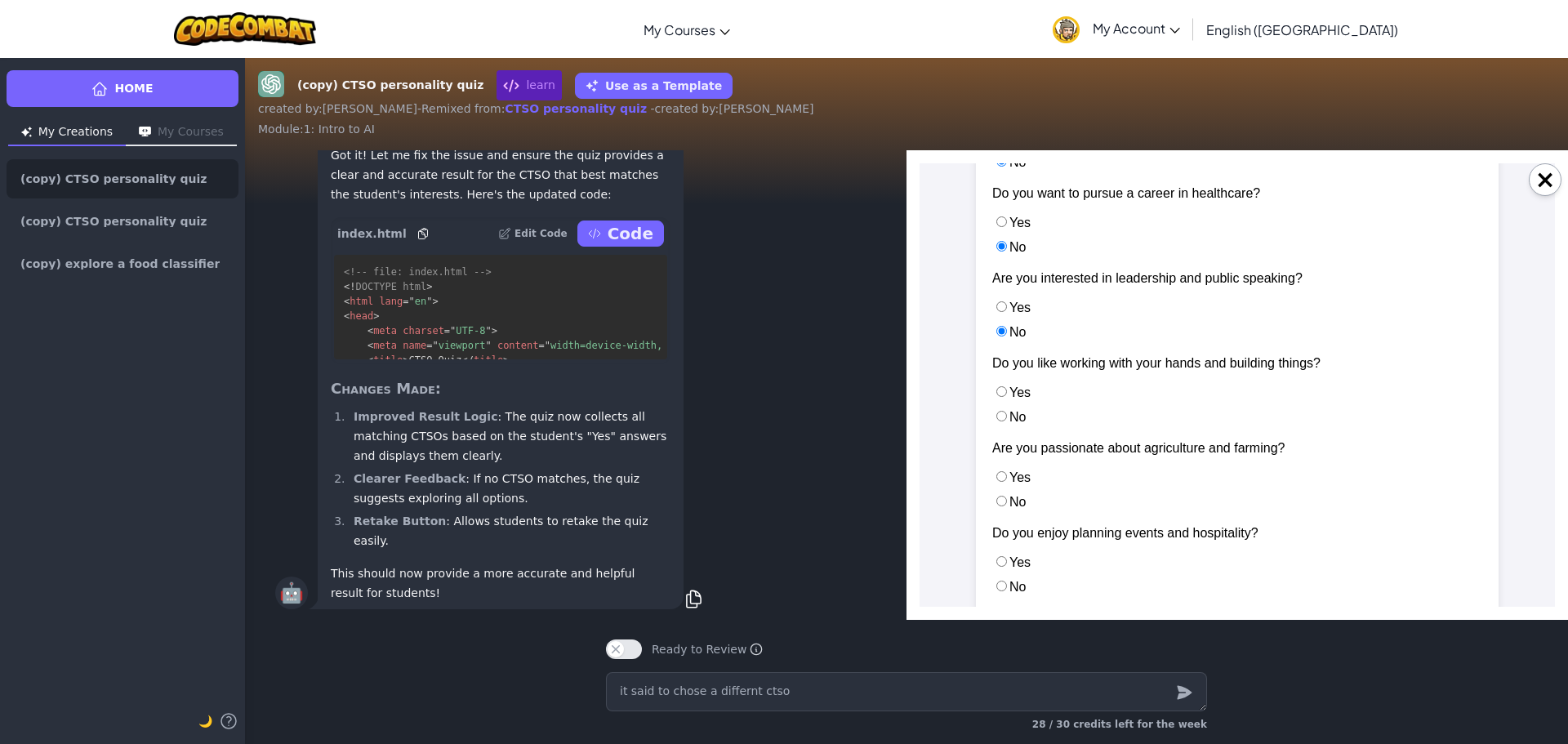
click at [1004, 413] on label "No" at bounding box center [1008, 417] width 33 height 14
click at [1004, 413] on input "No" at bounding box center [1002, 417] width 11 height 11
radio input "true"
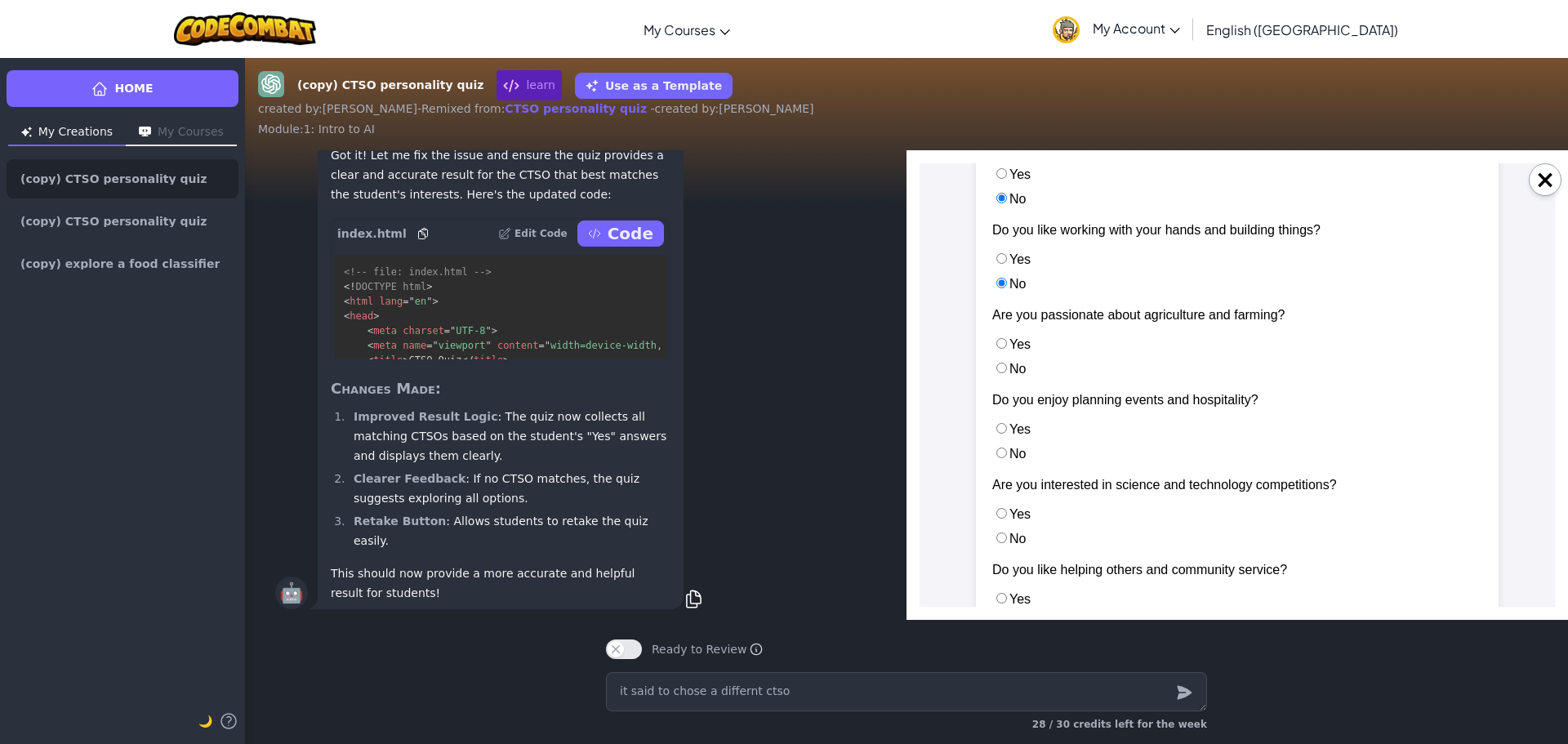
scroll to position [408, 0]
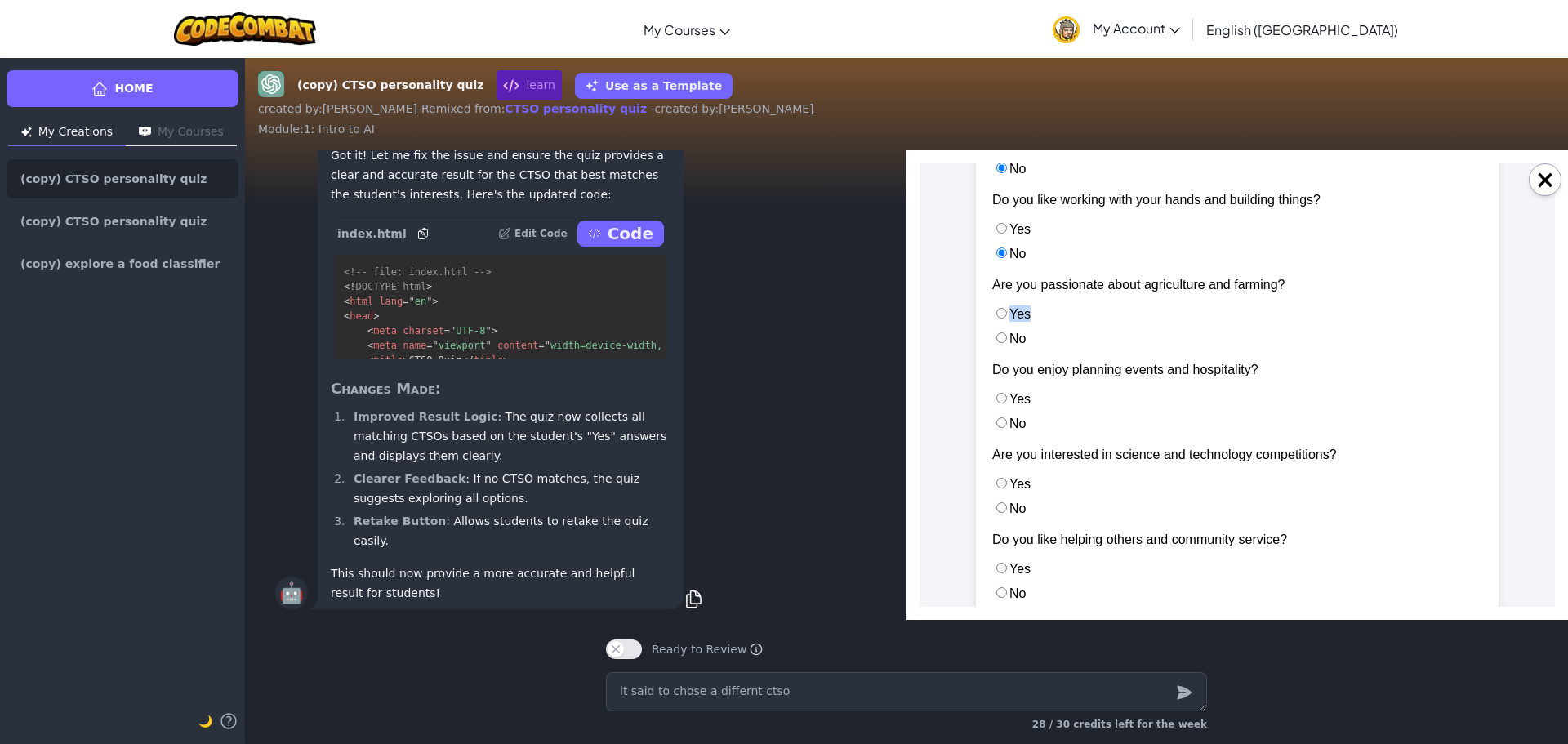
drag, startPoint x: 998, startPoint y: 321, endPoint x: 997, endPoint y: 333, distance: 12.0
click at [997, 333] on ul "Yes No" at bounding box center [1236, 326] width 490 height 40
click at [998, 342] on input "No" at bounding box center [1002, 338] width 11 height 11
radio input "true"
click at [1006, 421] on label "No" at bounding box center [1008, 423] width 33 height 14
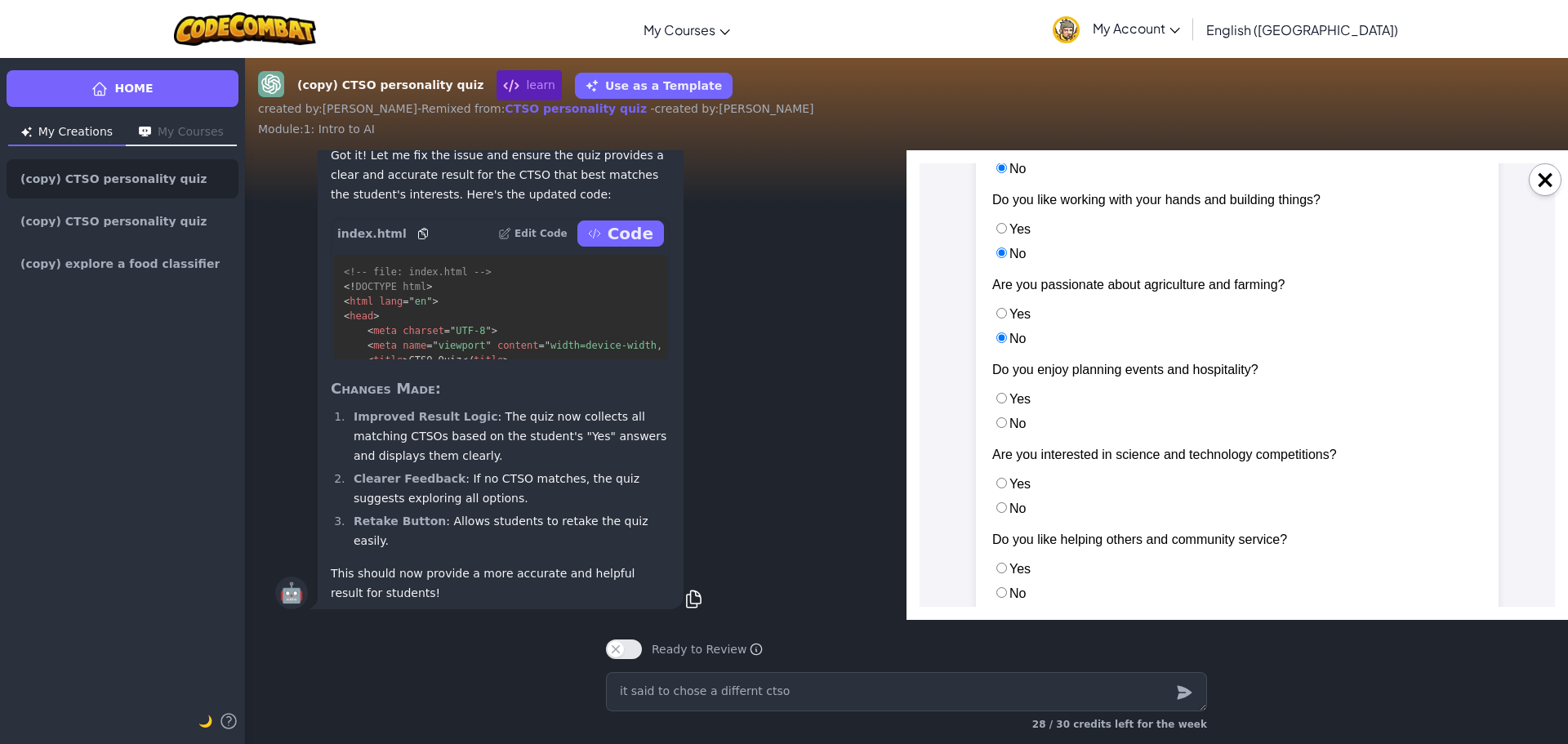
click at [1006, 421] on input "No" at bounding box center [1002, 423] width 11 height 11
radio input "true"
click at [996, 512] on input "No" at bounding box center [1002, 508] width 11 height 11
radio input "true"
drag, startPoint x: 998, startPoint y: 568, endPoint x: 1004, endPoint y: 556, distance: 13.4
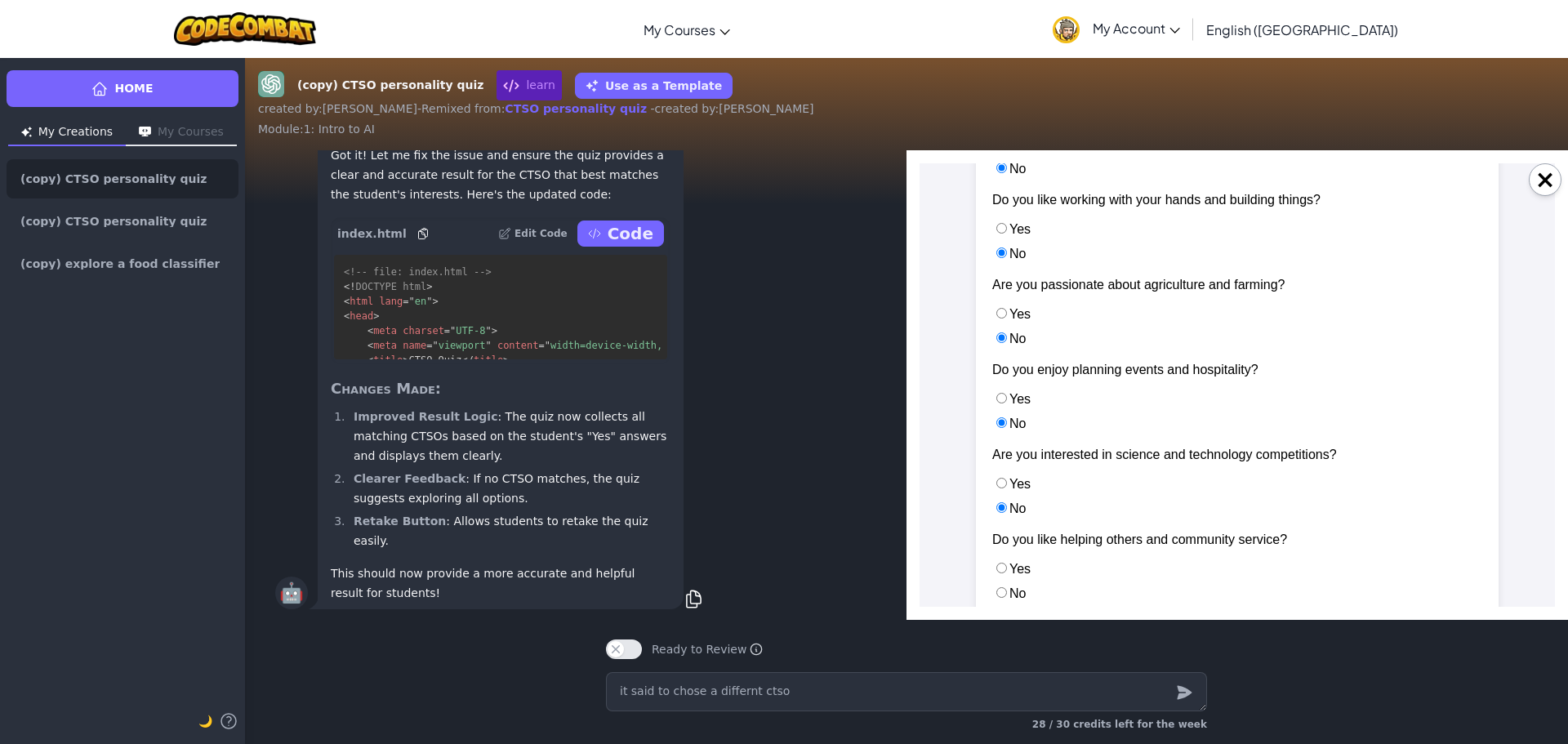
click at [999, 566] on input "Yes" at bounding box center [1002, 568] width 11 height 11
radio input "true"
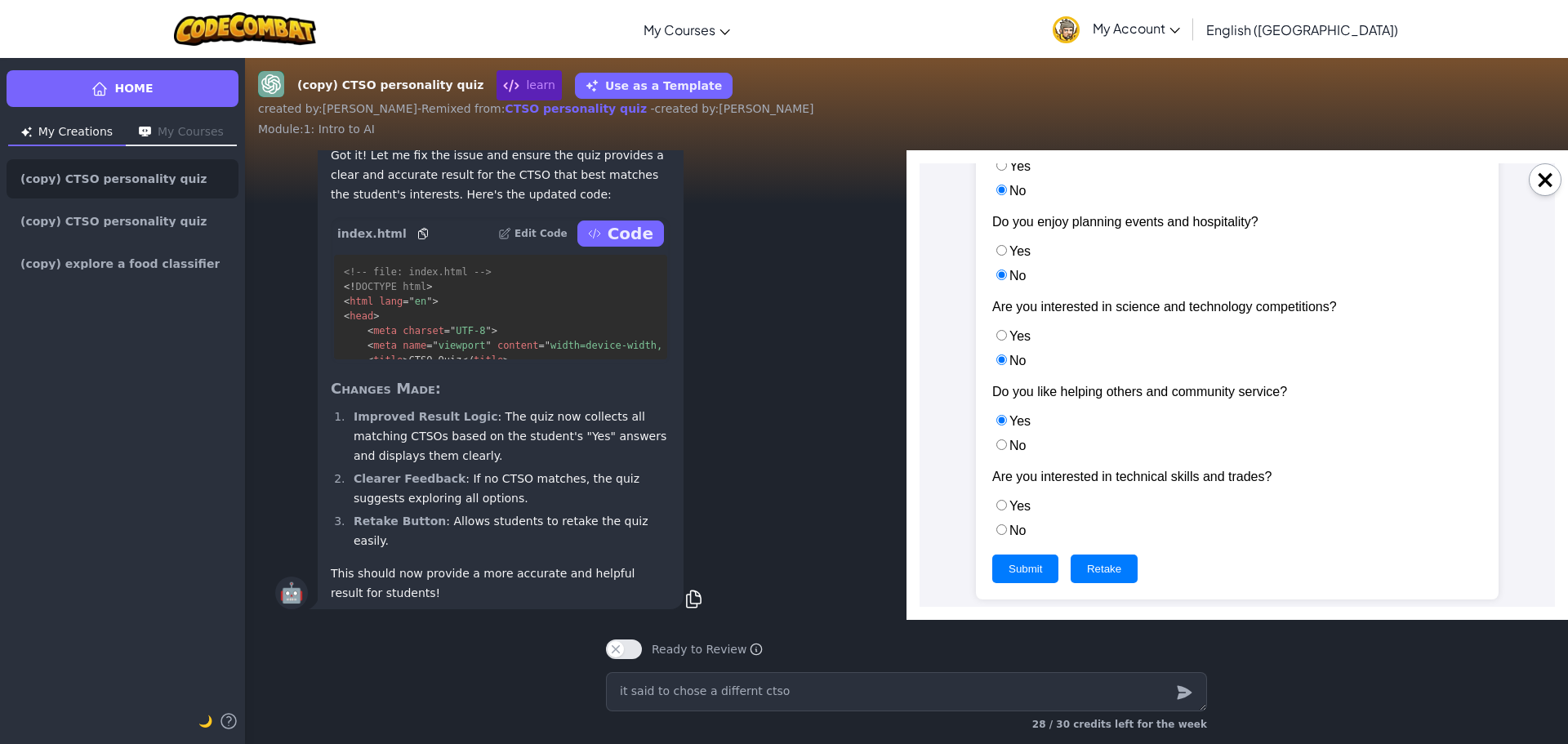
scroll to position [566, 0]
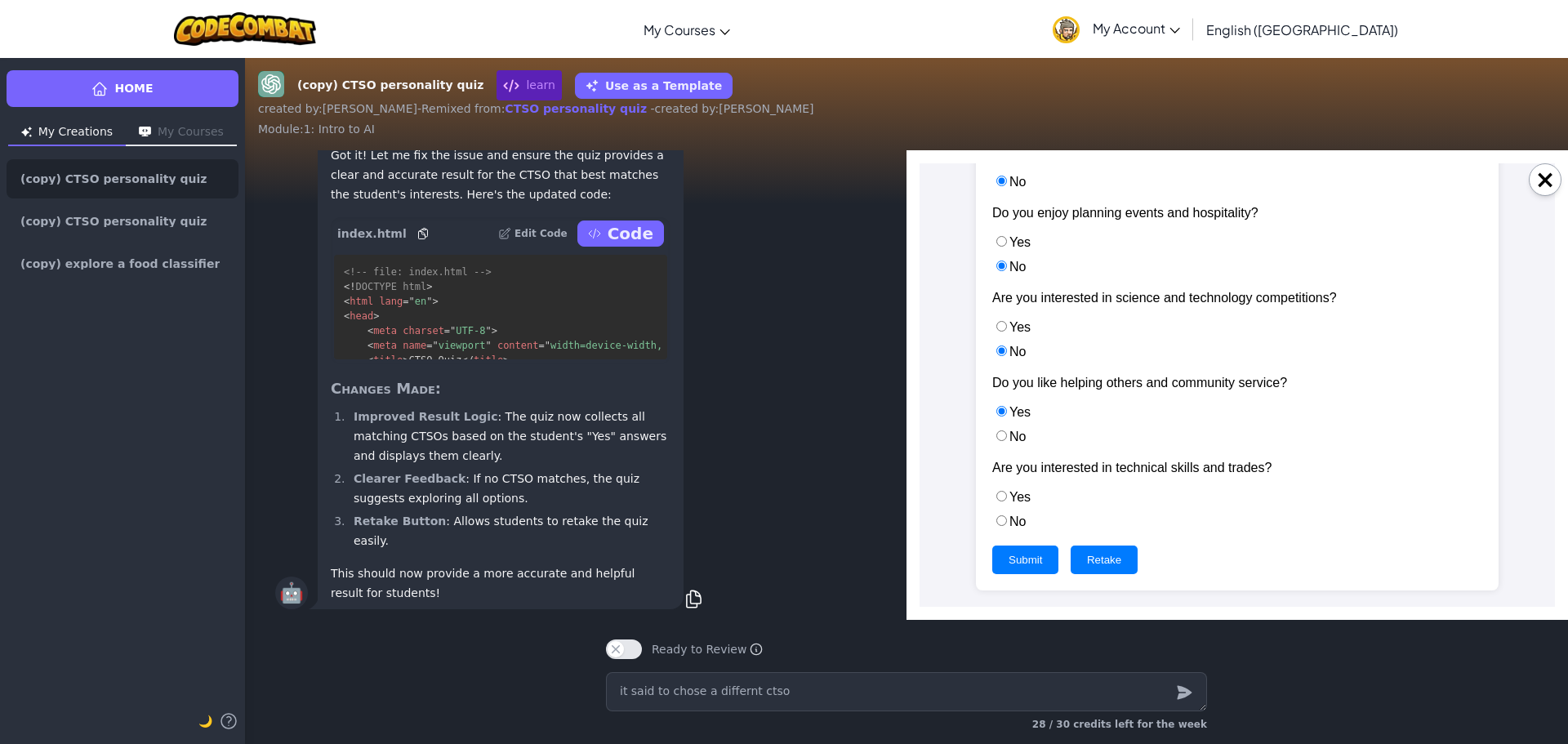
click at [1000, 523] on input "No" at bounding box center [1002, 521] width 11 height 11
radio input "true"
click at [1010, 559] on button "Submit" at bounding box center [1025, 559] width 66 height 29
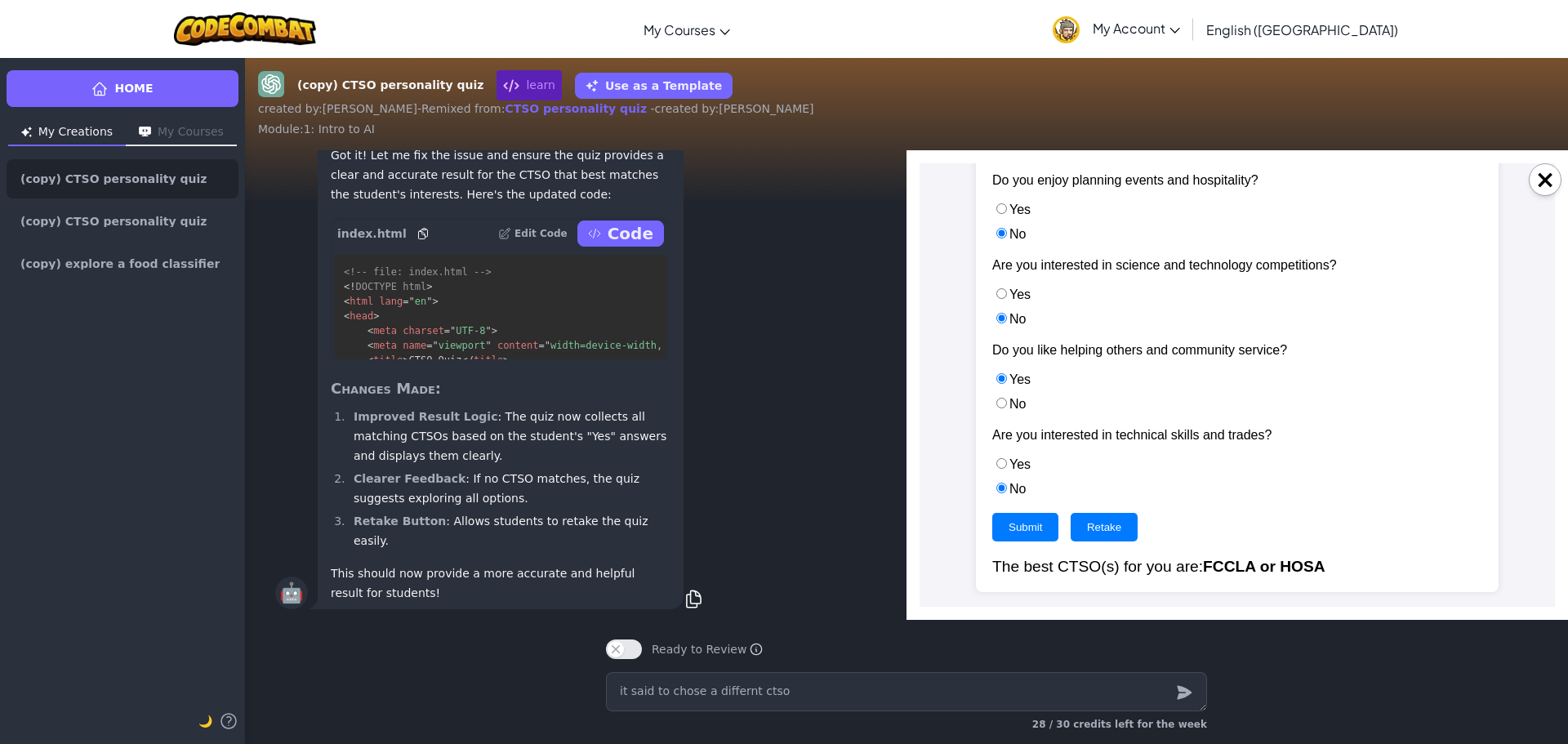
scroll to position [600, 0]
click at [968, 695] on textarea "it said to chose a differnt ctso" at bounding box center [906, 692] width 601 height 40
type textarea "x"
type textarea "i"
type textarea "x"
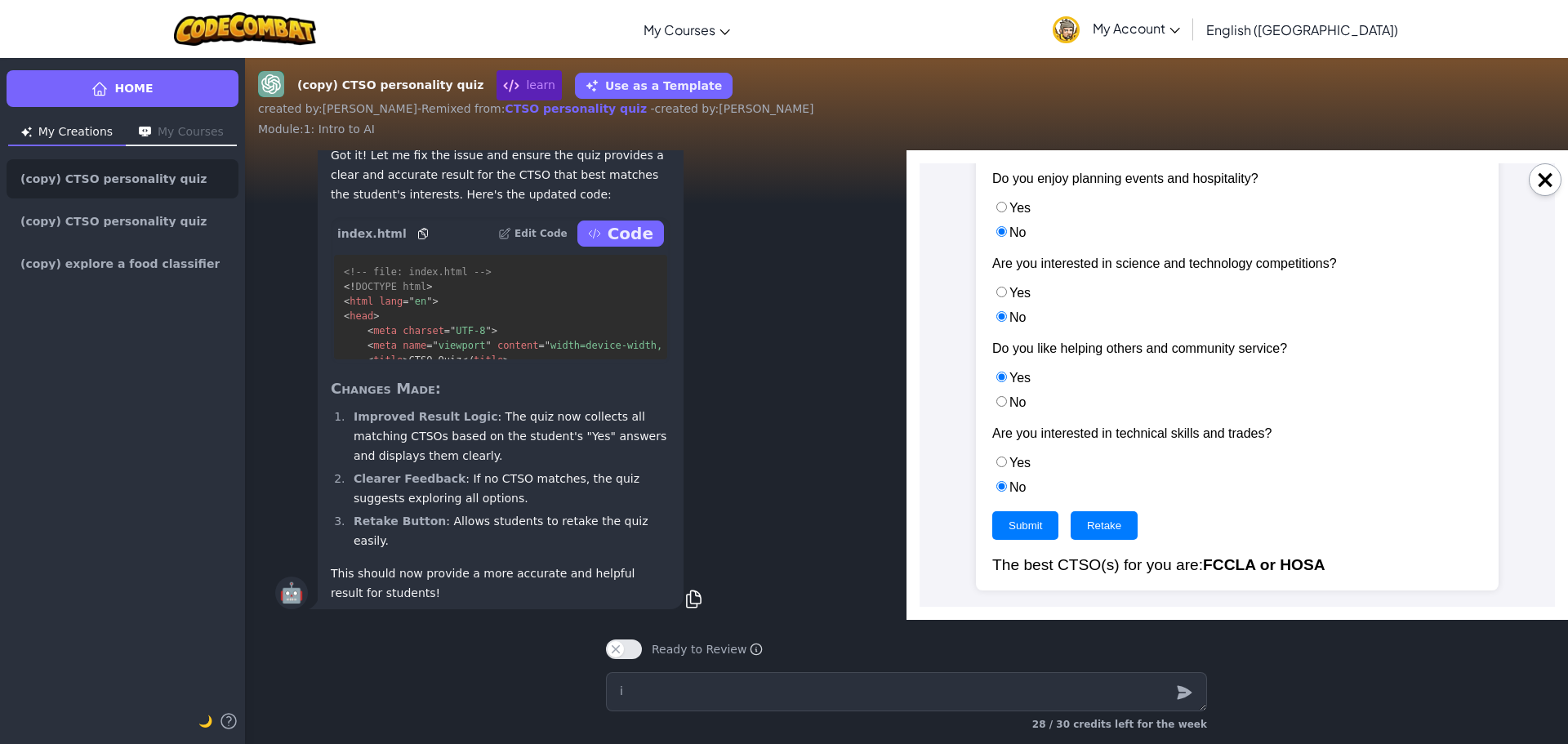
type textarea "iy"
type textarea "x"
type textarea "iys"
type textarea "x"
type textarea "iys"
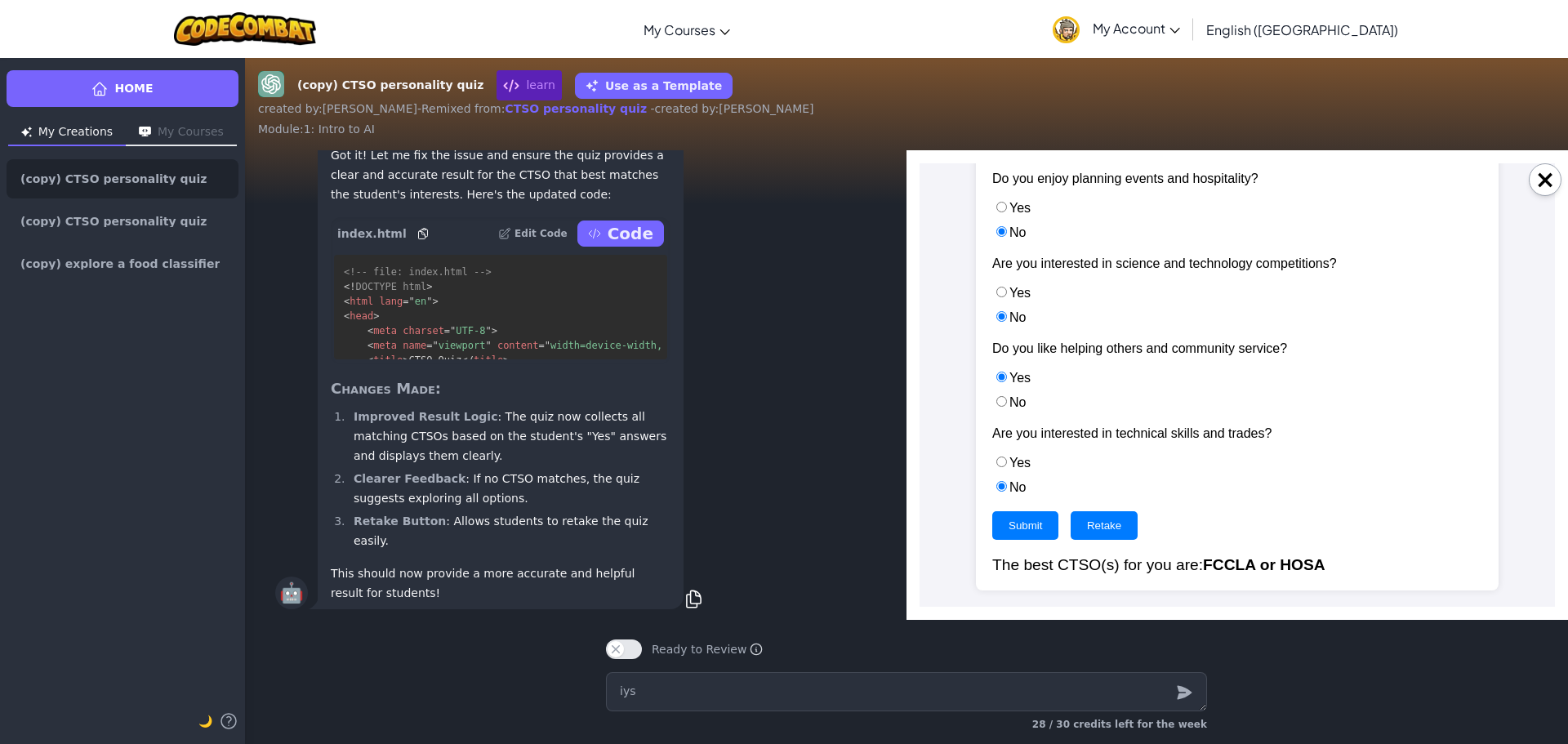
type textarea "x"
type textarea "iys a"
type textarea "x"
type textarea "iys a"
type textarea "x"
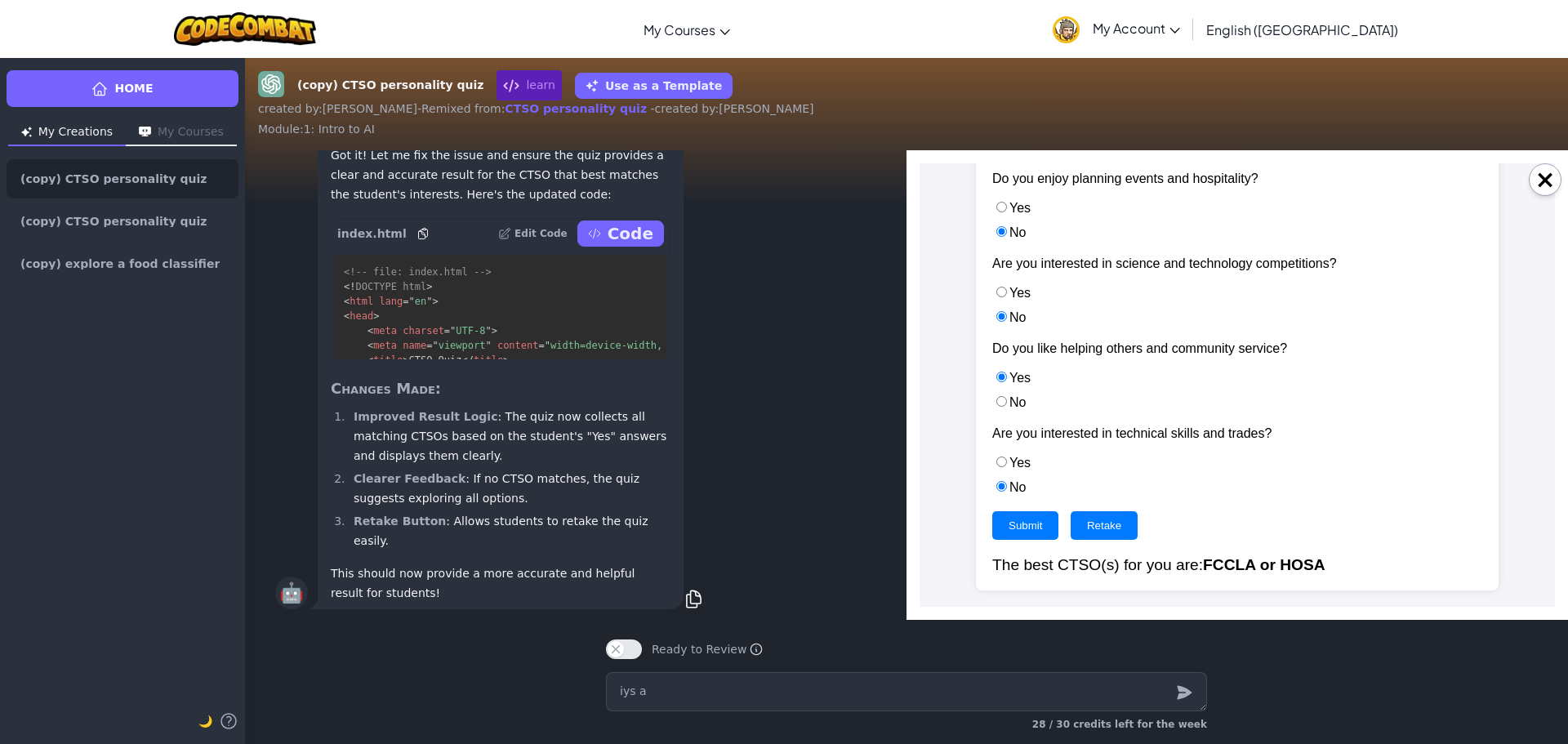
type textarea "iys a b"
type textarea "x"
type textarea "iys a bi"
type textarea "x"
type textarea "iys a bit"
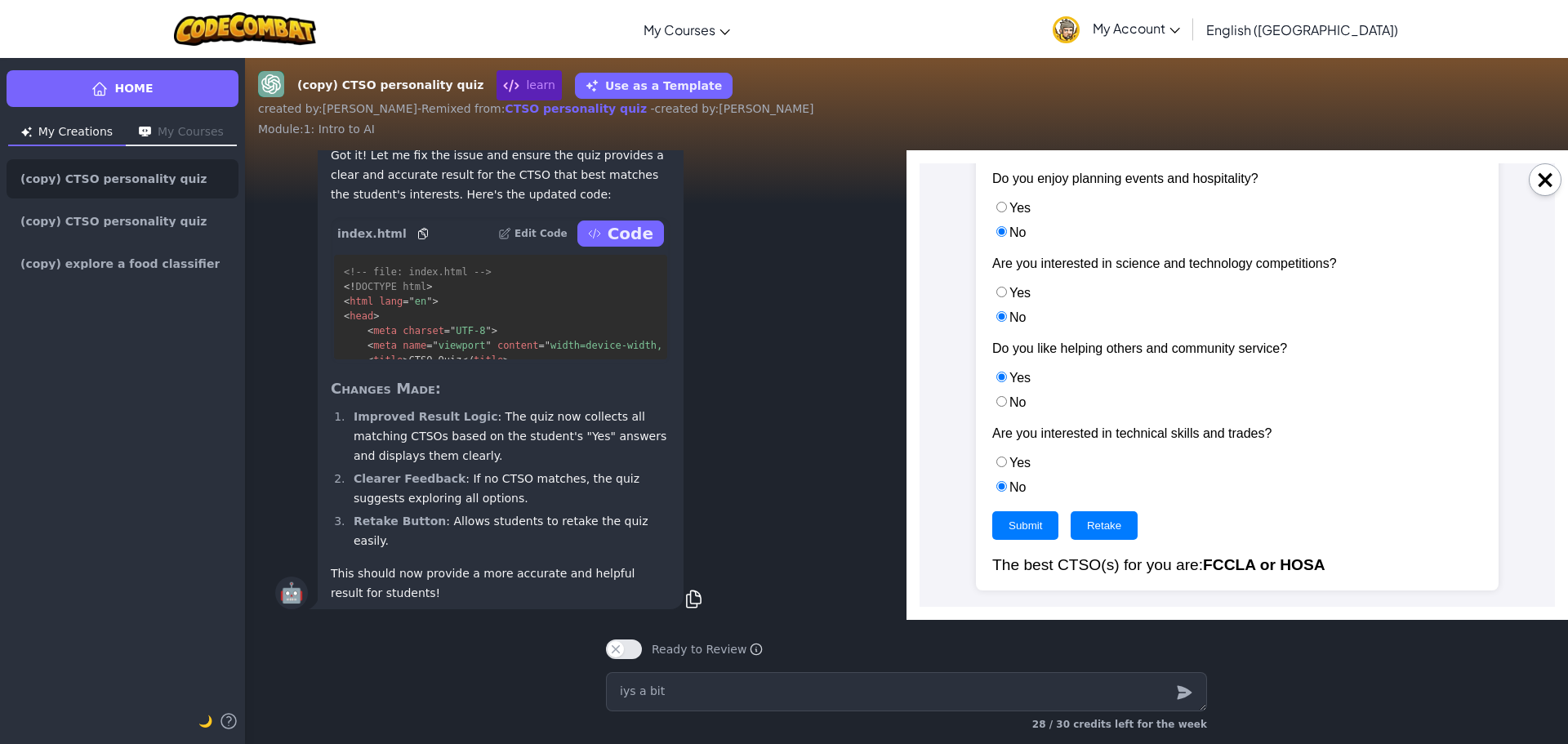
type textarea "x"
type textarea "iys a bit"
type textarea "x"
type textarea "iys a bit b"
type textarea "x"
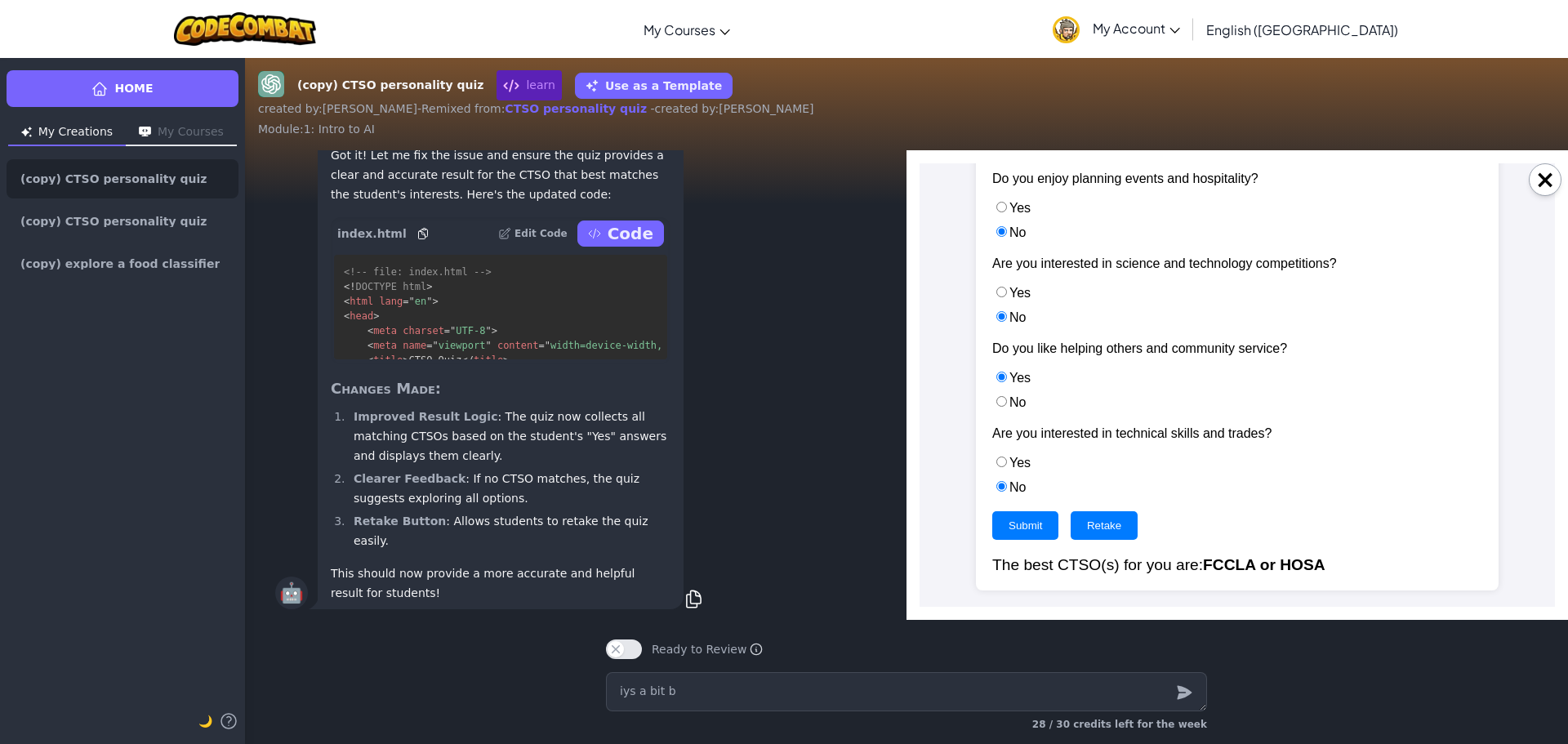
type textarea "iys a bit br"
type textarea "x"
type textarea "iys a bit bri"
type textarea "x"
type textarea "iys a bit brig"
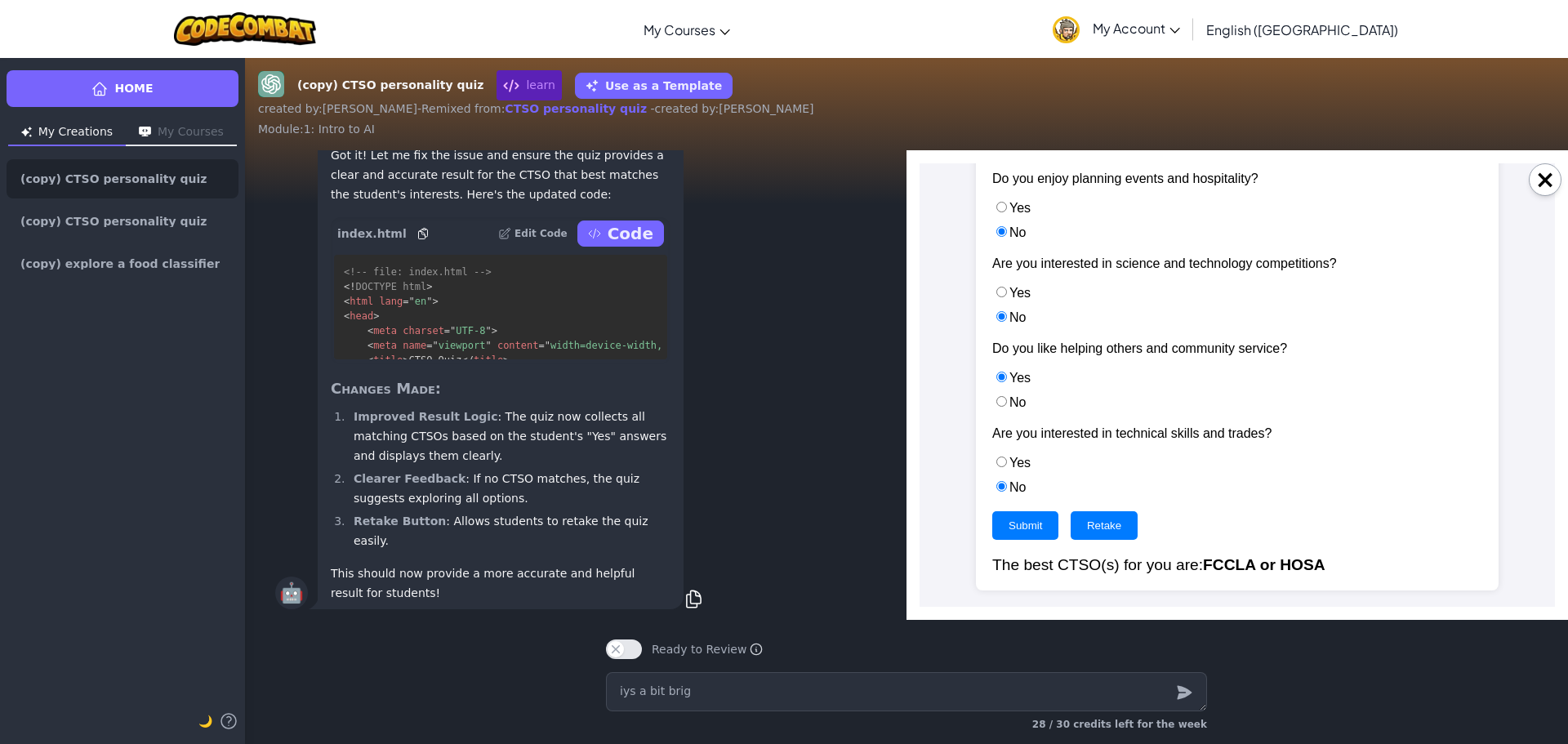
type textarea "x"
type textarea "iys a bit brigh"
type textarea "x"
type textarea "iys a bit bright"
type textarea "x"
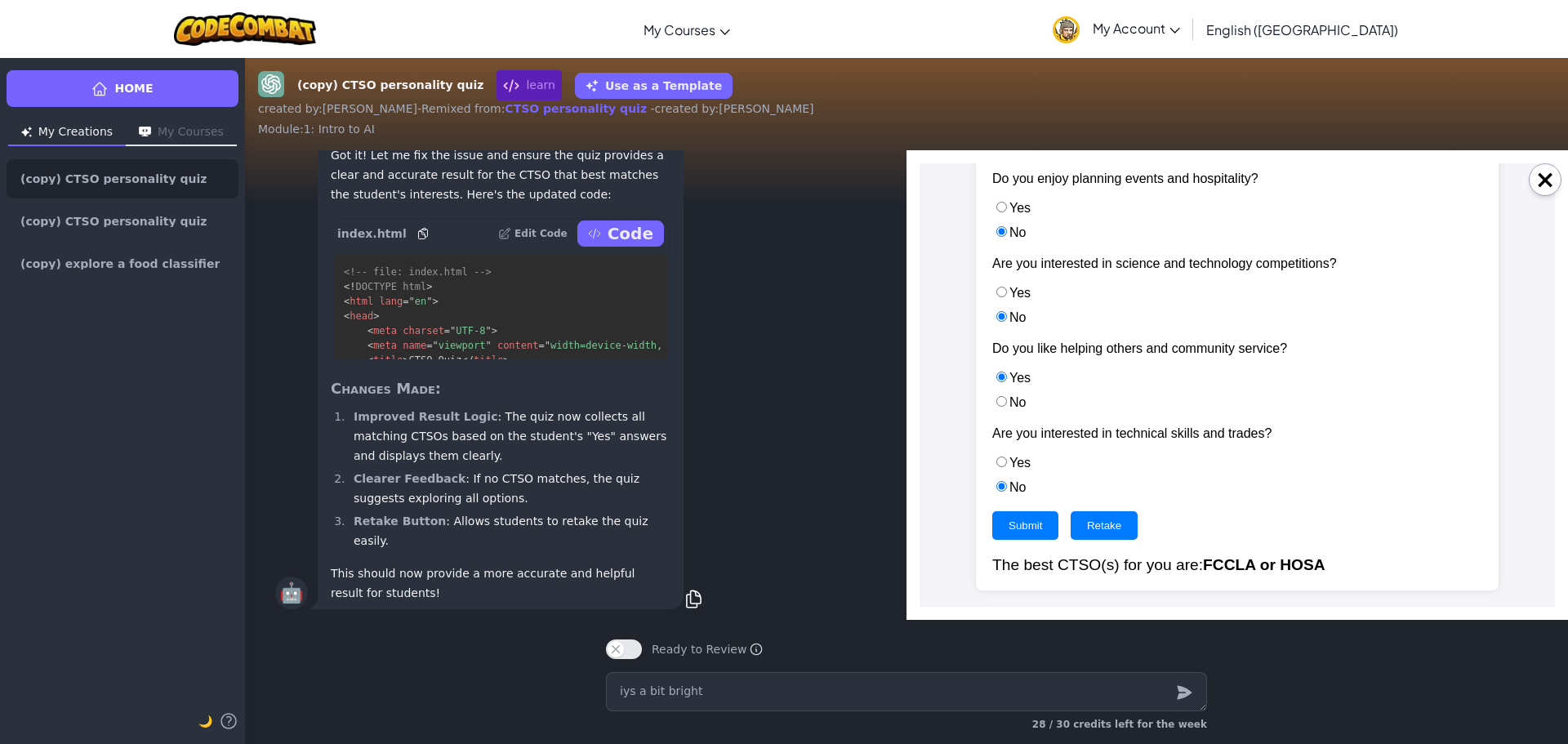
type textarea "iys a bit bright"
type textarea "x"
type textarea "iys a bit bright c"
type textarea "x"
type textarea "iys a bit bright ca"
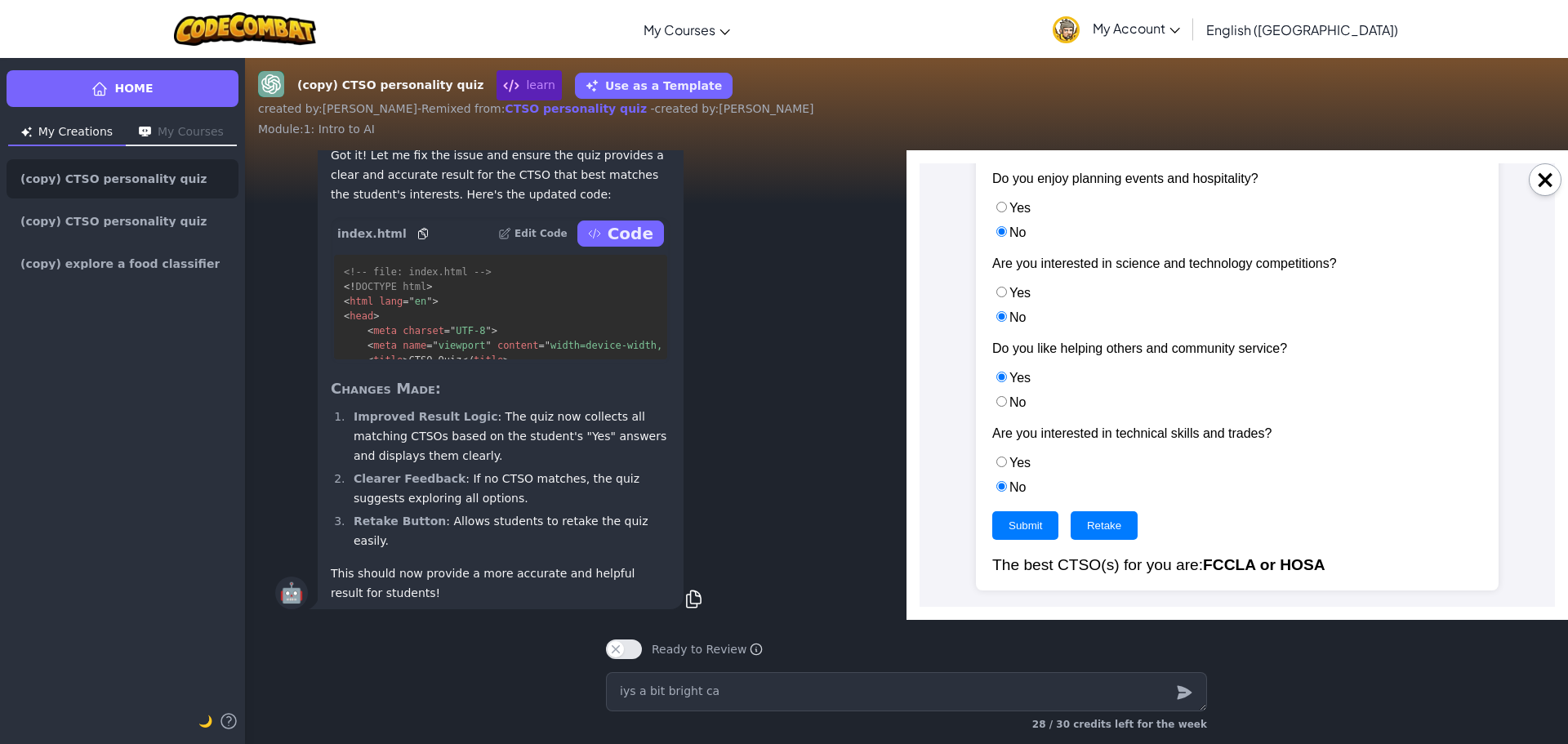
type textarea "x"
type textarea "iys a bit bright can"
type textarea "x"
type textarea "iys a bit bright can"
type textarea "x"
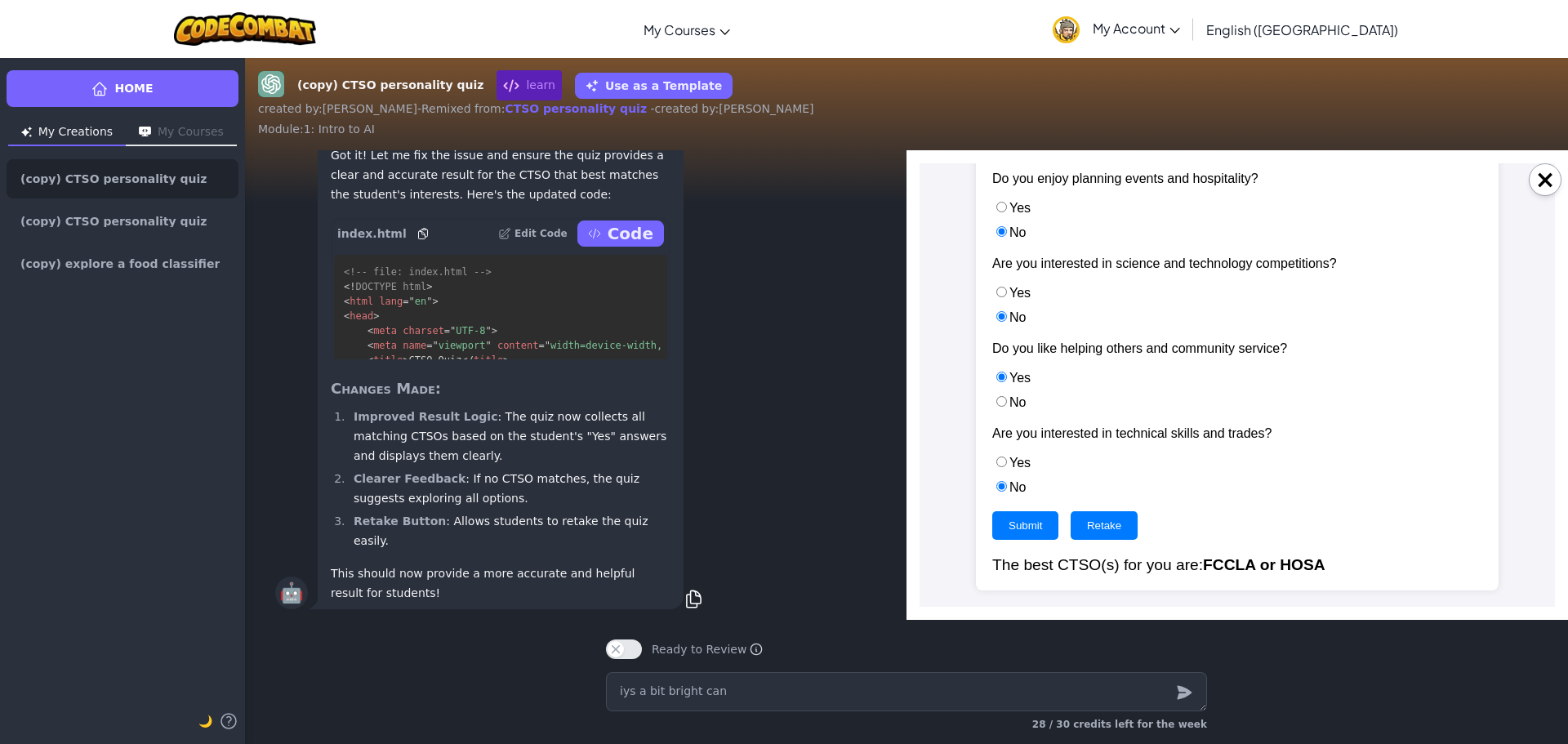
type textarea "iys a bit bright can y"
type textarea "x"
type textarea "iys a bit bright can yo"
type textarea "x"
type textarea "iys a bit bright can you"
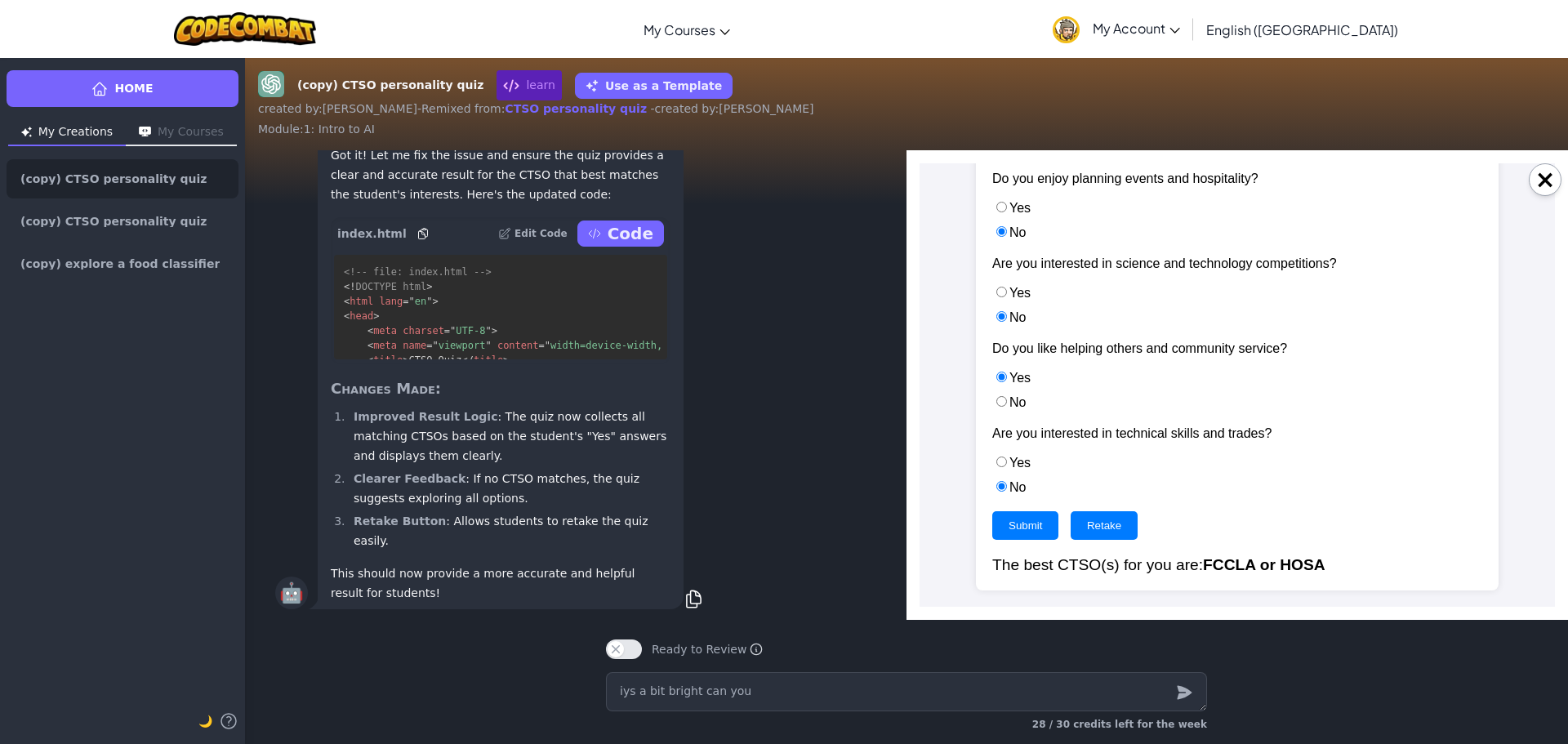
type textarea "x"
type textarea "iys a bit bright can you"
type textarea "x"
type textarea "iys a bit bright can you m"
type textarea "x"
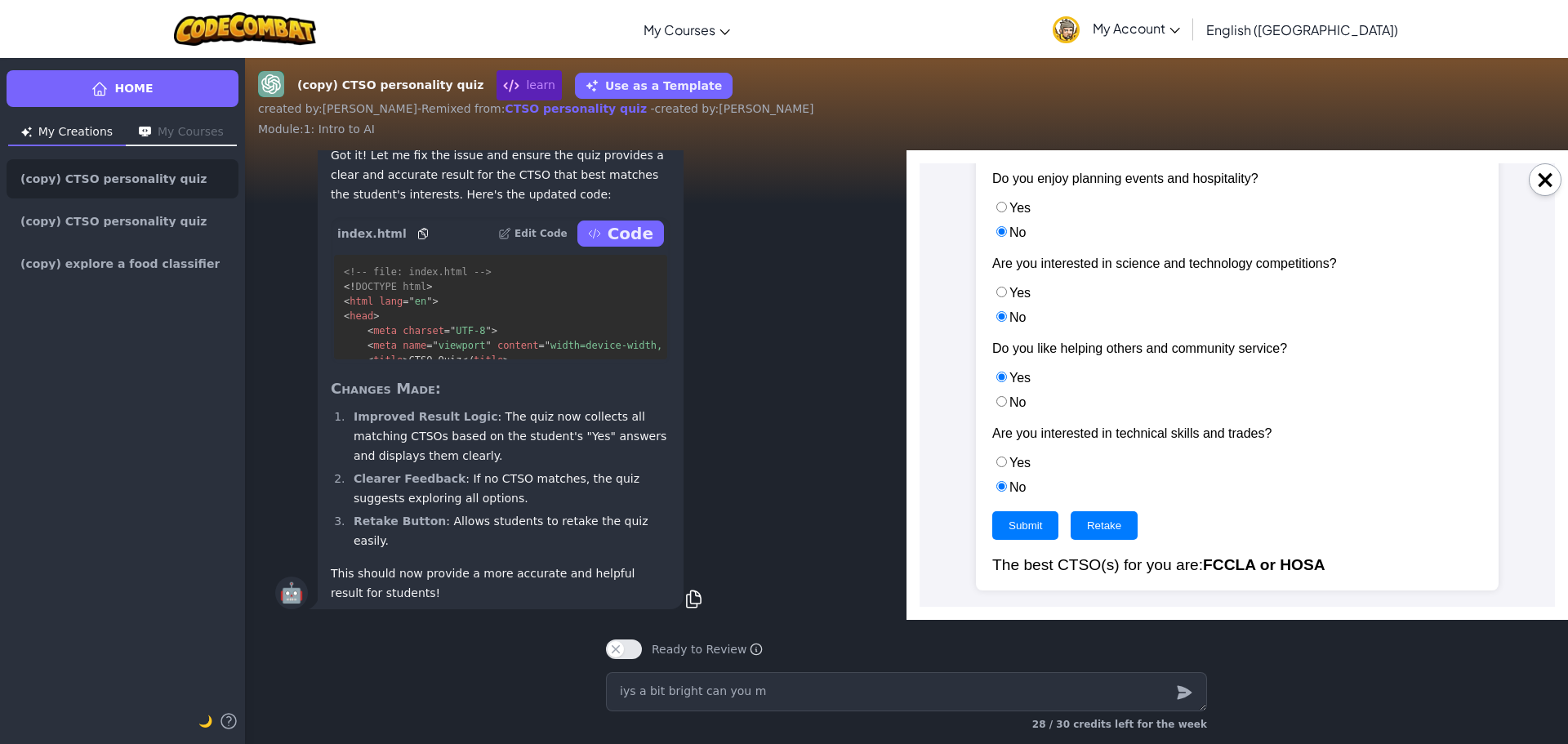
type textarea "iys a bit bright can you ma"
type textarea "x"
type textarea "iys a bit bright can you mak"
type textarea "x"
type textarea "iys a bit bright can you make"
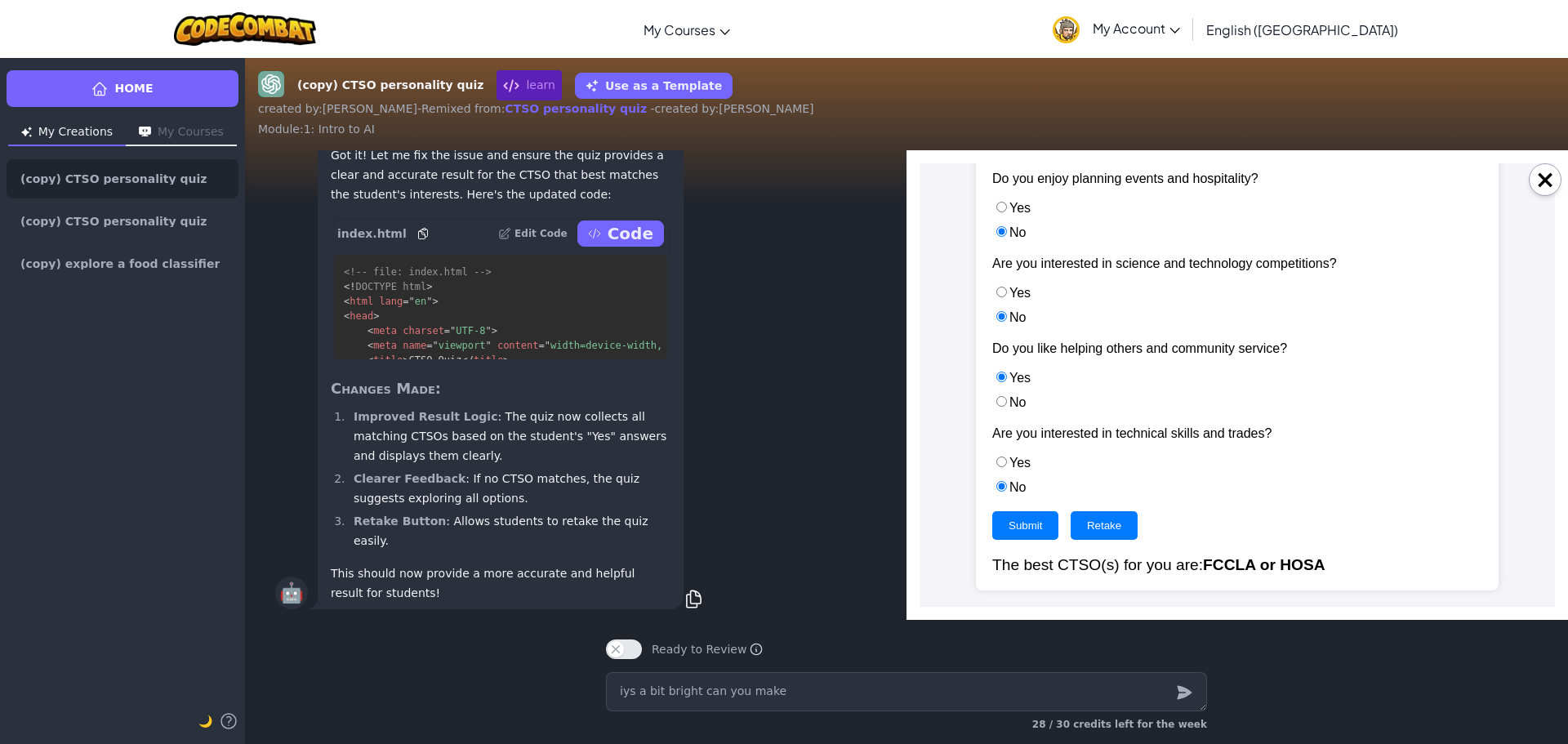
type textarea "x"
type textarea "iys a bit bright can you make"
type textarea "x"
type textarea "iys a bit bright can you make i"
type textarea "x"
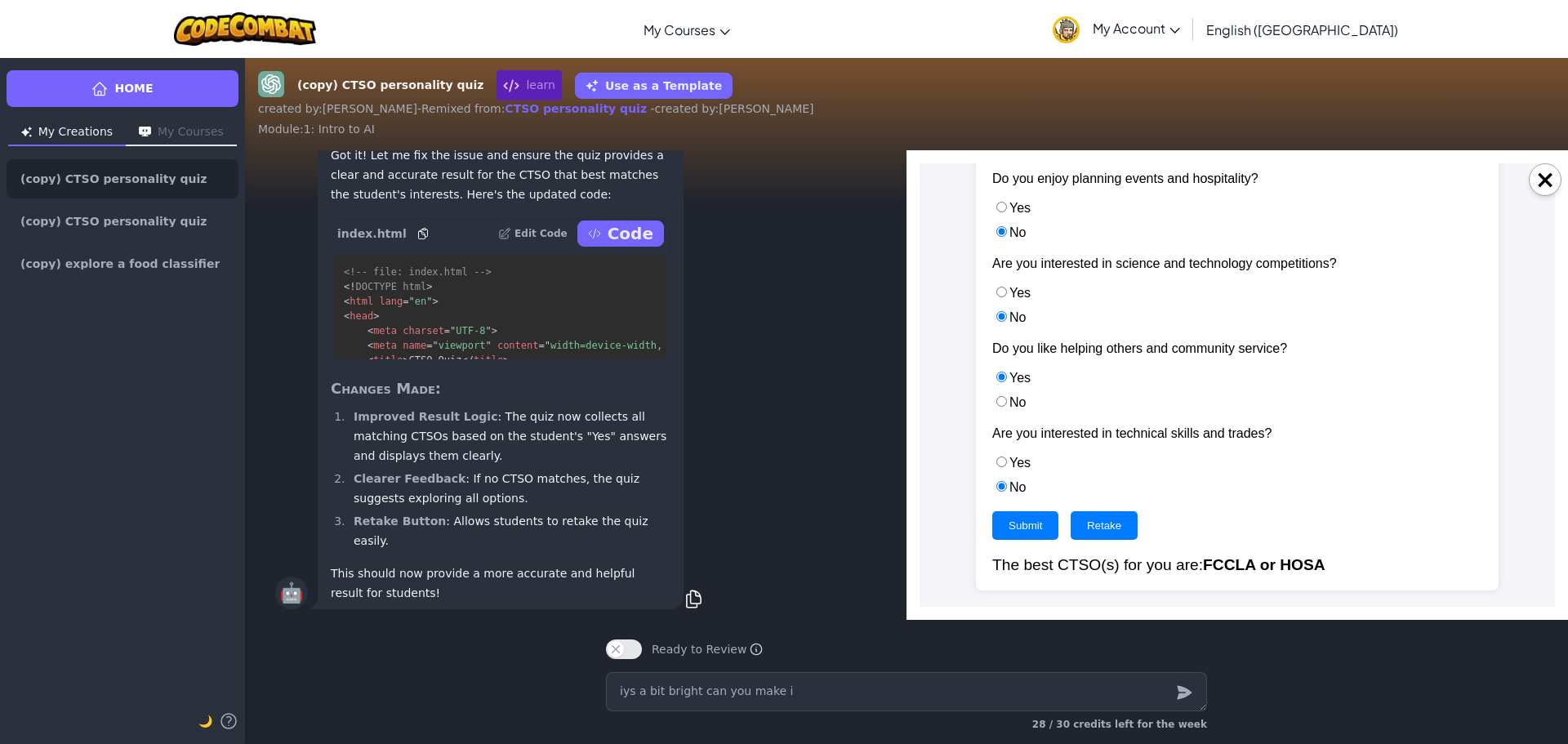
type textarea "iys a bit bright can you make it"
type textarea "x"
type textarea "iys a bit bright can you make it"
type textarea "x"
type textarea "iys a bit bright can you make it g"
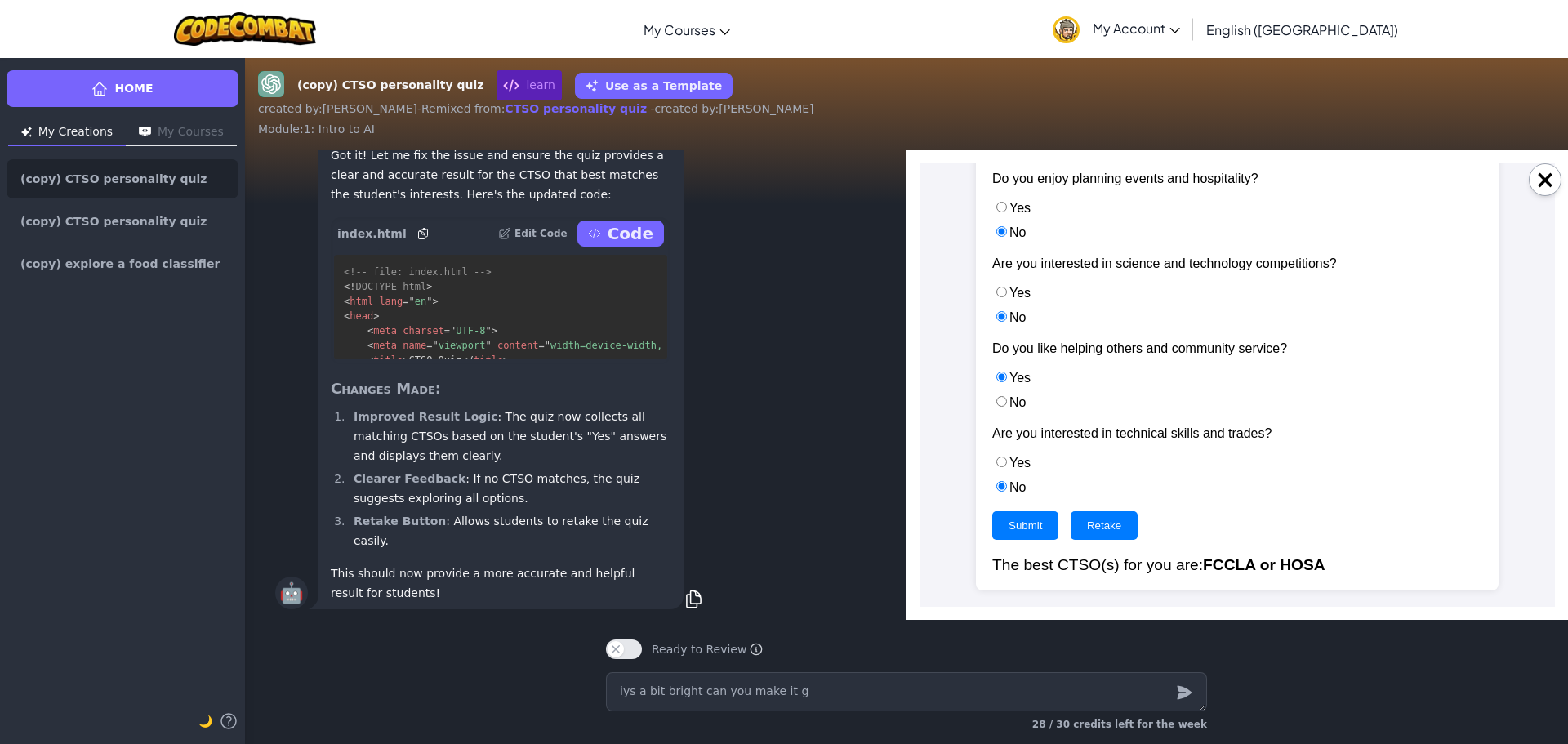
type textarea "x"
type textarea "iys a bit bright can you make it gr"
type textarea "x"
type textarea "iys a bit bright can you make it gre"
type textarea "x"
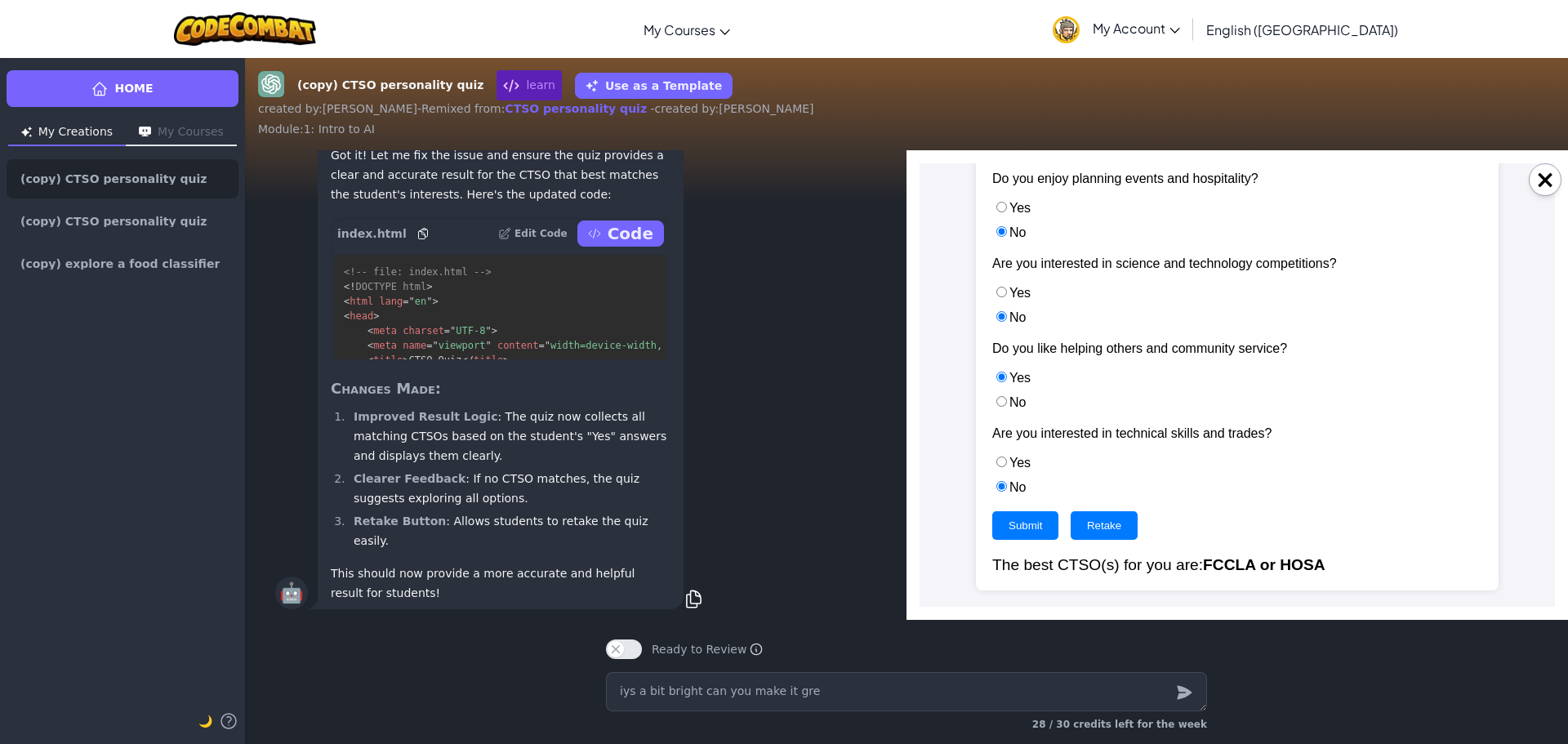
type textarea "iys a bit bright can you make it gree"
type textarea "x"
type textarea "iys a bit bright can you make it green"
type textarea "x"
type textarea "iys a bit bright can you make it green"
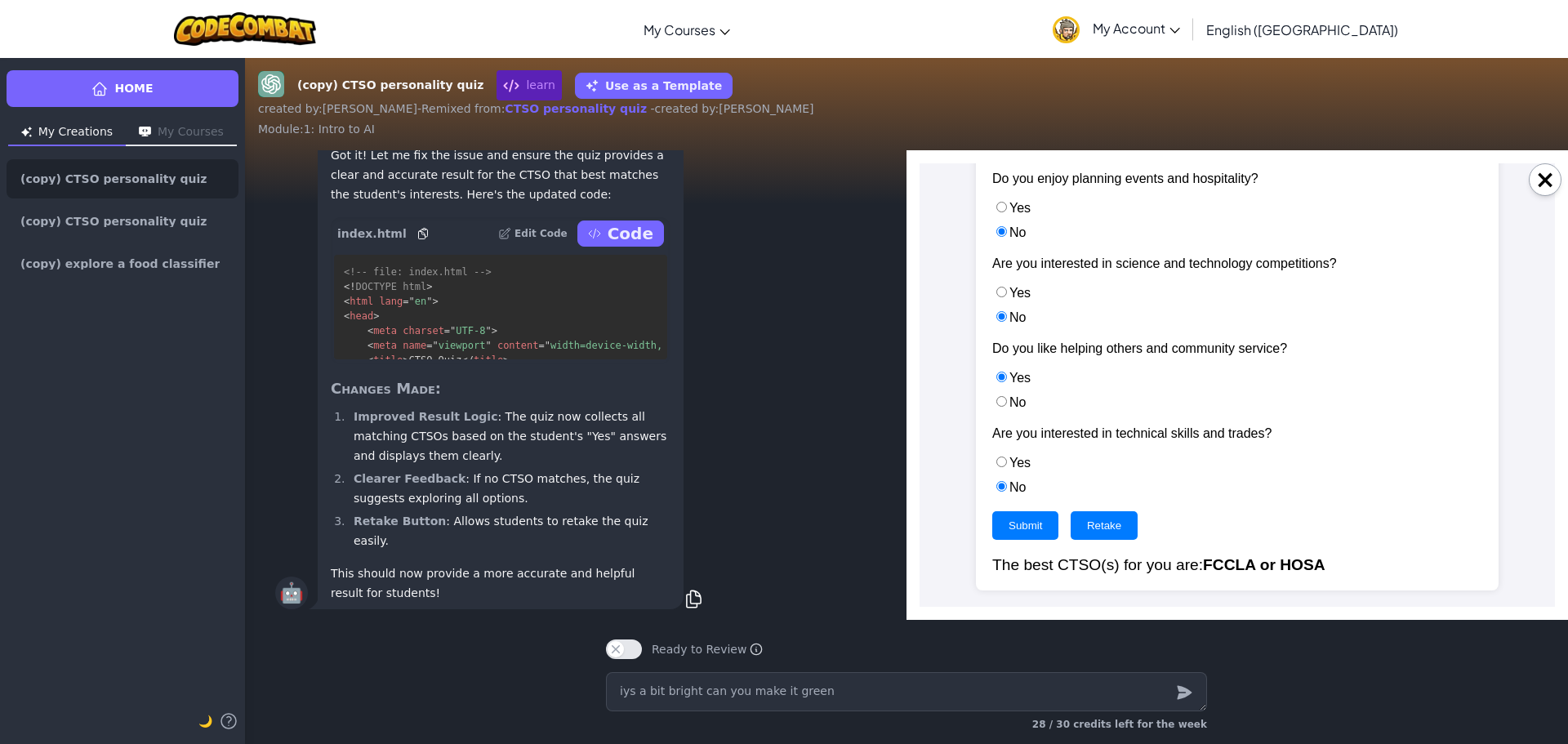
type textarea "x"
type textarea "iys a bit bright can you make it green a"
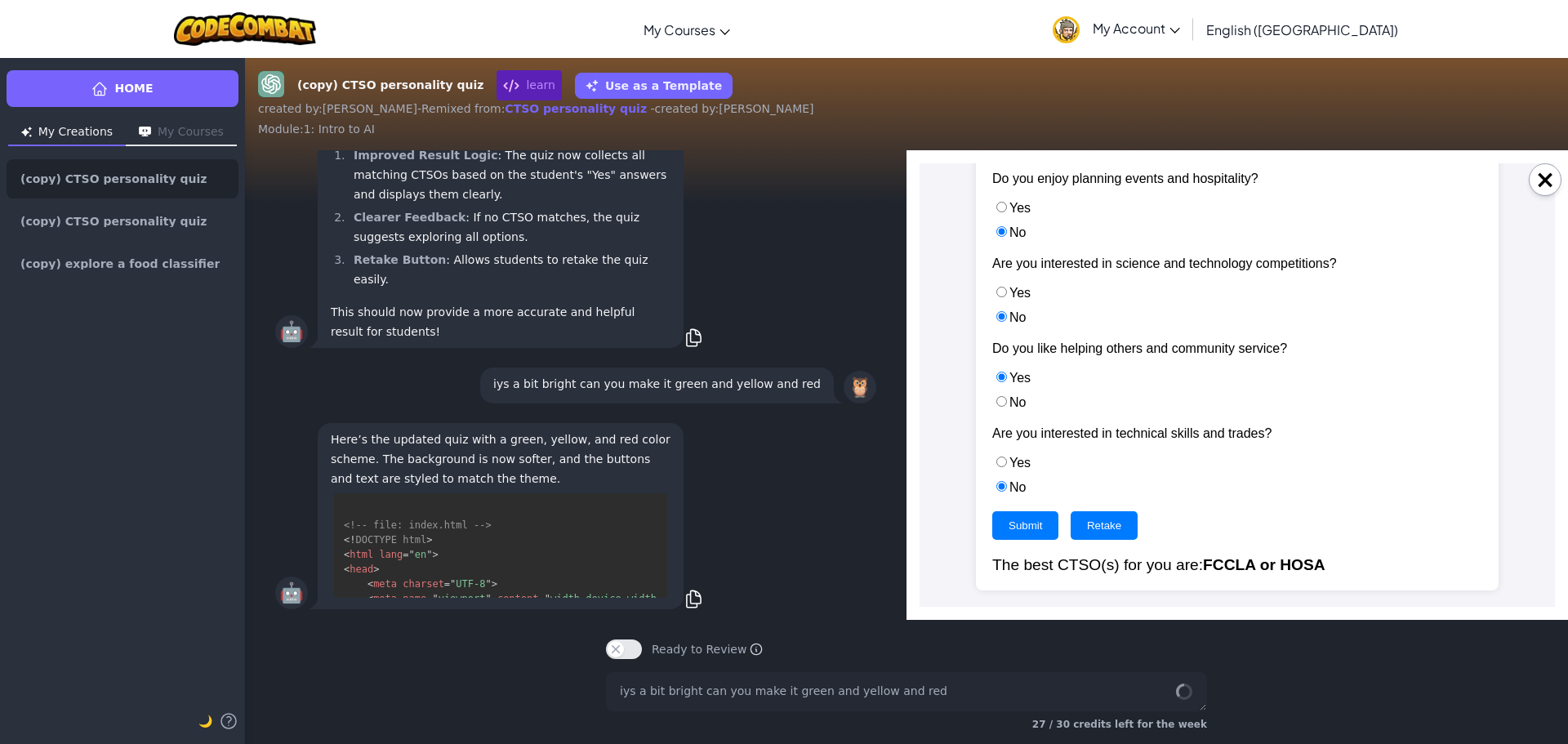
scroll to position [0, 0]
click at [1552, 176] on button "×" at bounding box center [1545, 180] width 33 height 33
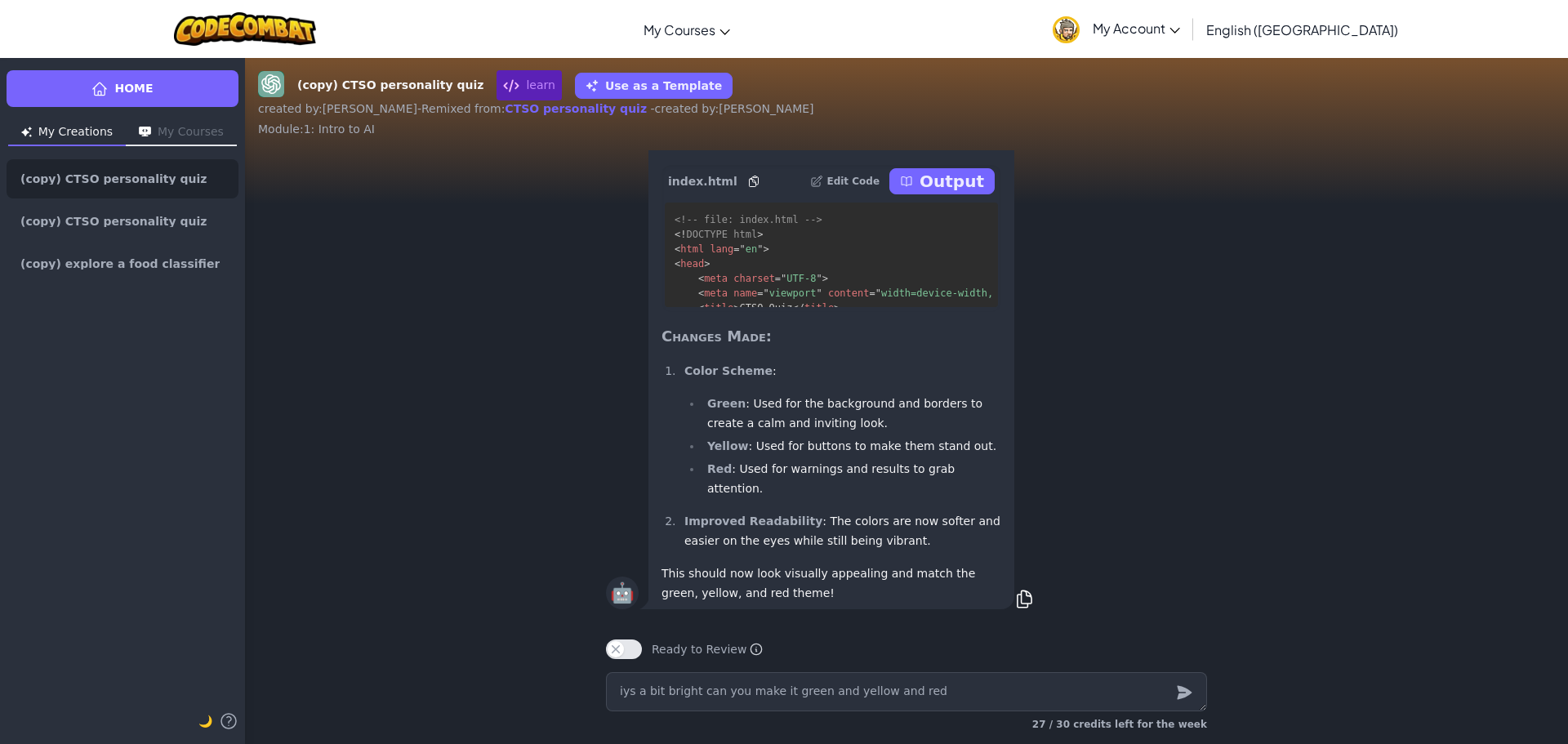
click at [950, 192] on p "Output" at bounding box center [951, 181] width 64 height 23
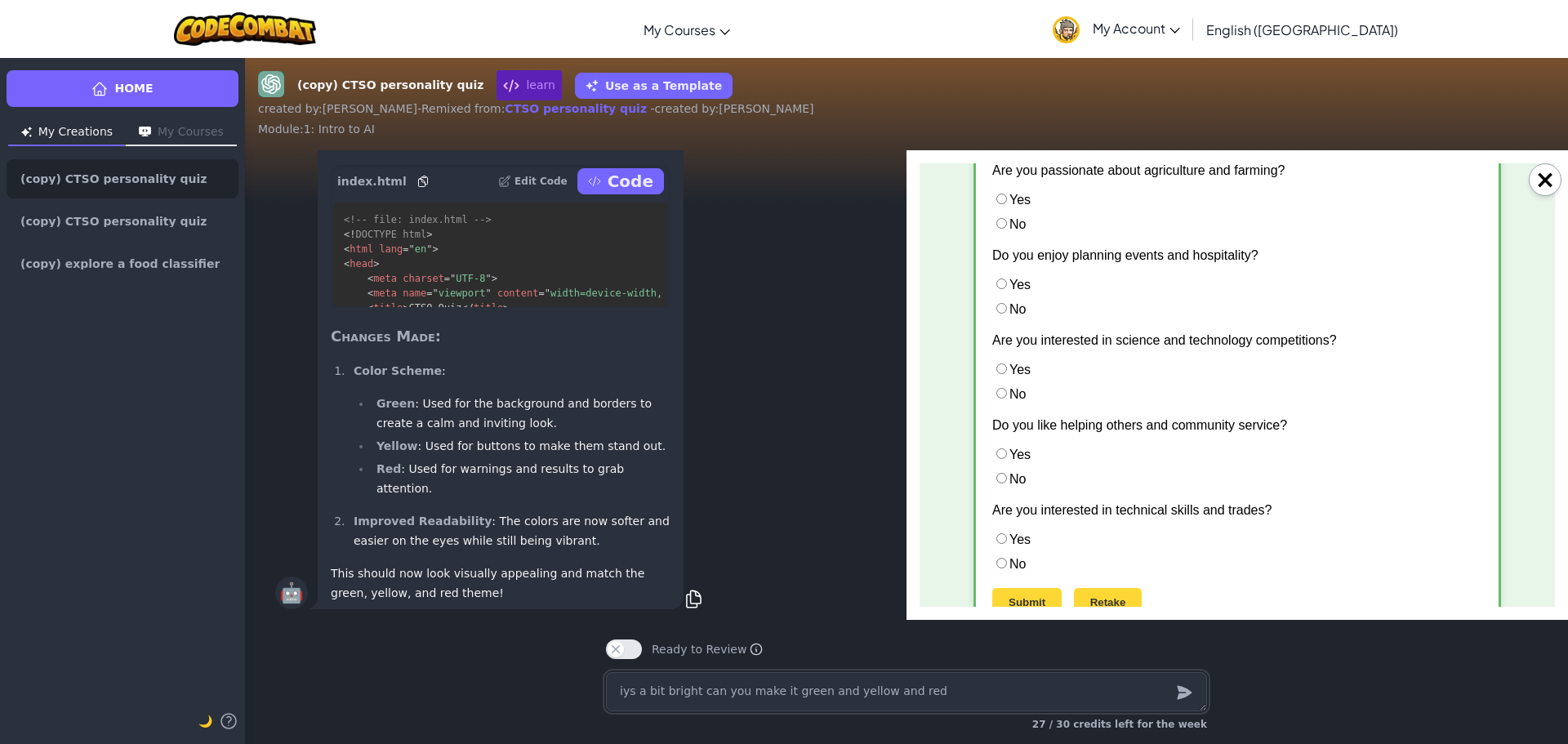
scroll to position [570, 0]
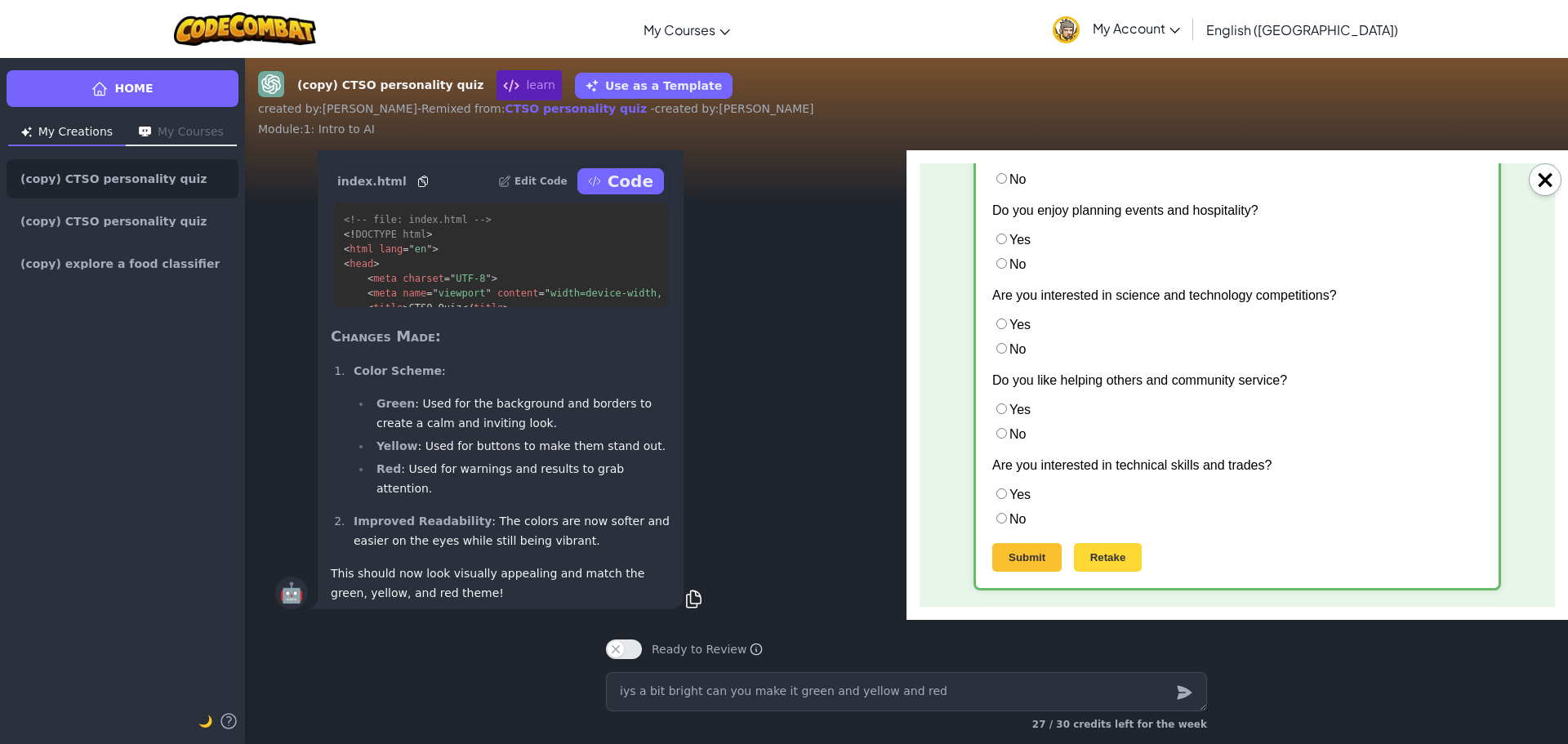
click at [1022, 559] on button "Submit" at bounding box center [1027, 557] width 70 height 29
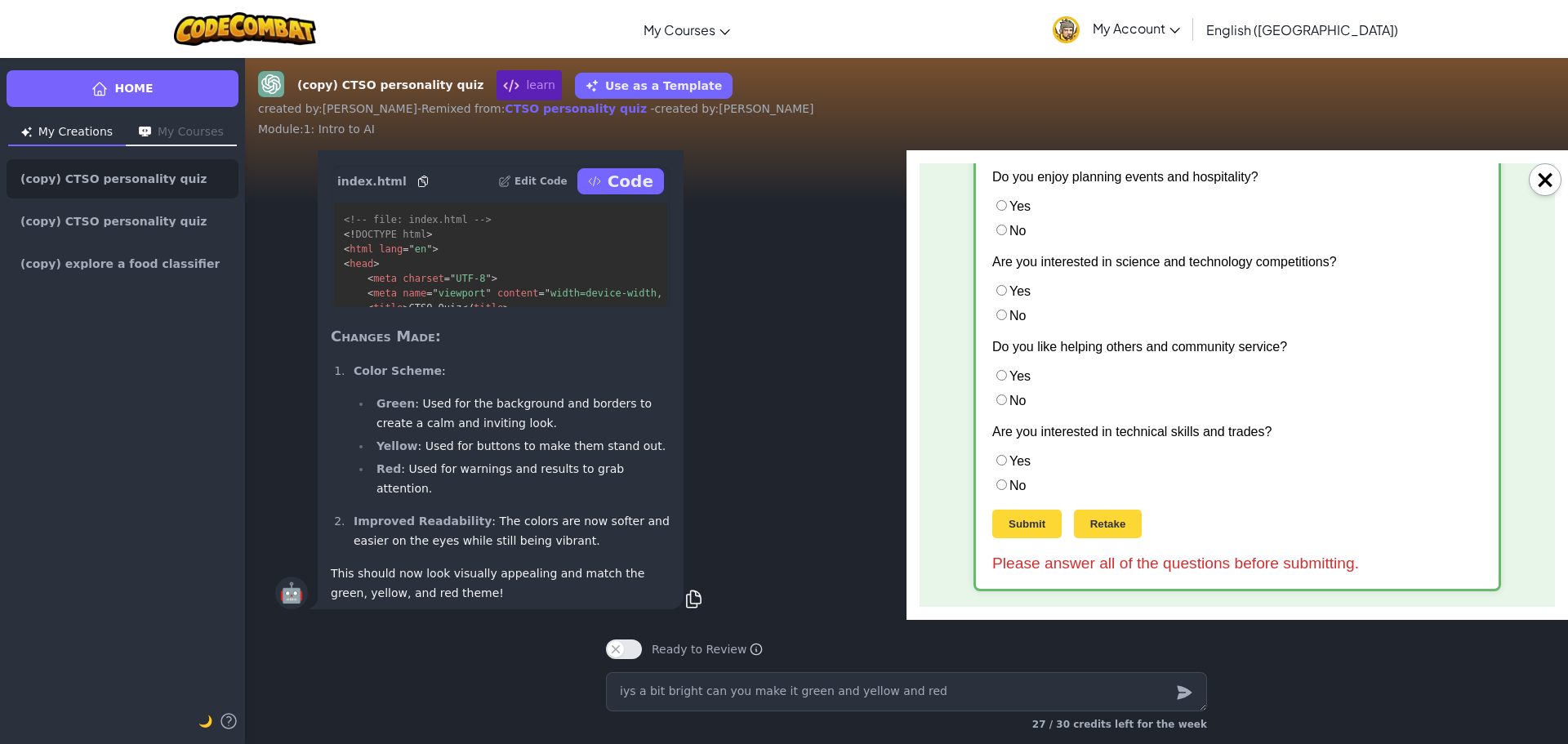
scroll to position [604, 0]
click at [1002, 486] on label "No" at bounding box center [1008, 485] width 33 height 14
click at [1002, 486] on input "No" at bounding box center [1002, 485] width 11 height 11
click at [993, 516] on button "Submit" at bounding box center [1027, 522] width 70 height 29
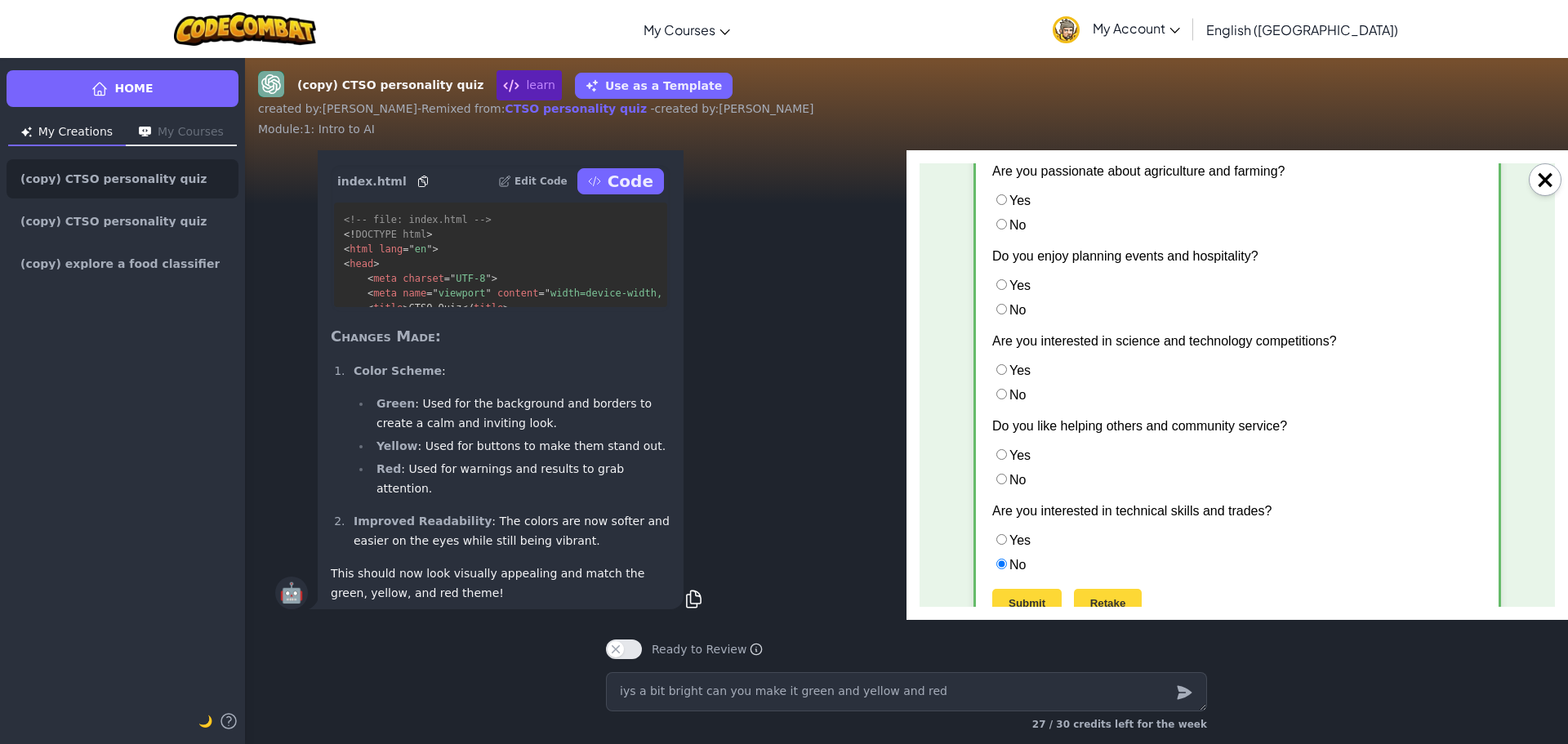
scroll to position [523, 0]
click at [996, 458] on input "Yes" at bounding box center [1002, 456] width 11 height 11
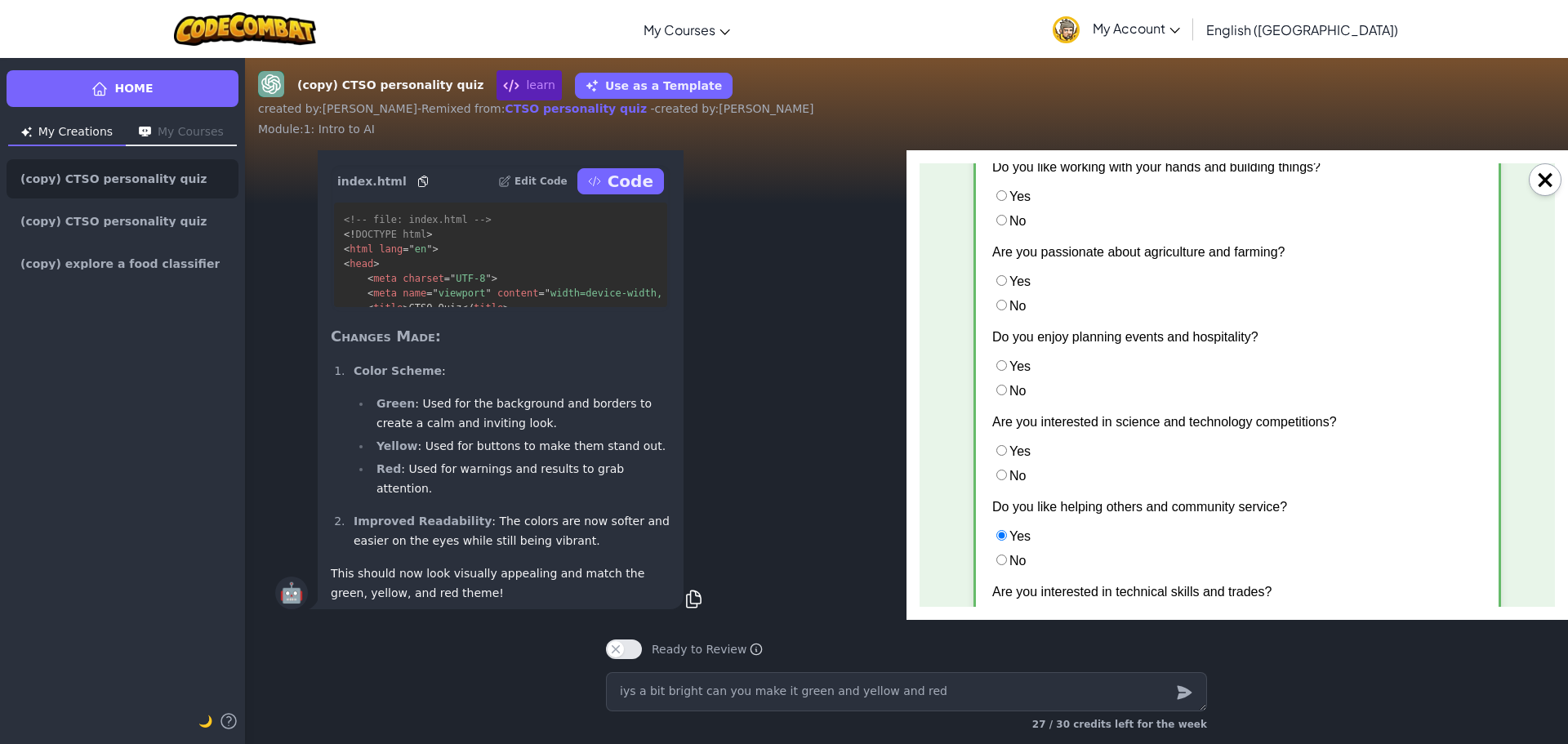
scroll to position [441, 0]
click at [996, 479] on input "No" at bounding box center [1002, 477] width 11 height 11
click at [999, 395] on label "No" at bounding box center [1008, 393] width 33 height 14
click at [996, 389] on input "No" at bounding box center [1002, 393] width 11 height 11
click at [998, 308] on input "No" at bounding box center [1002, 308] width 11 height 11
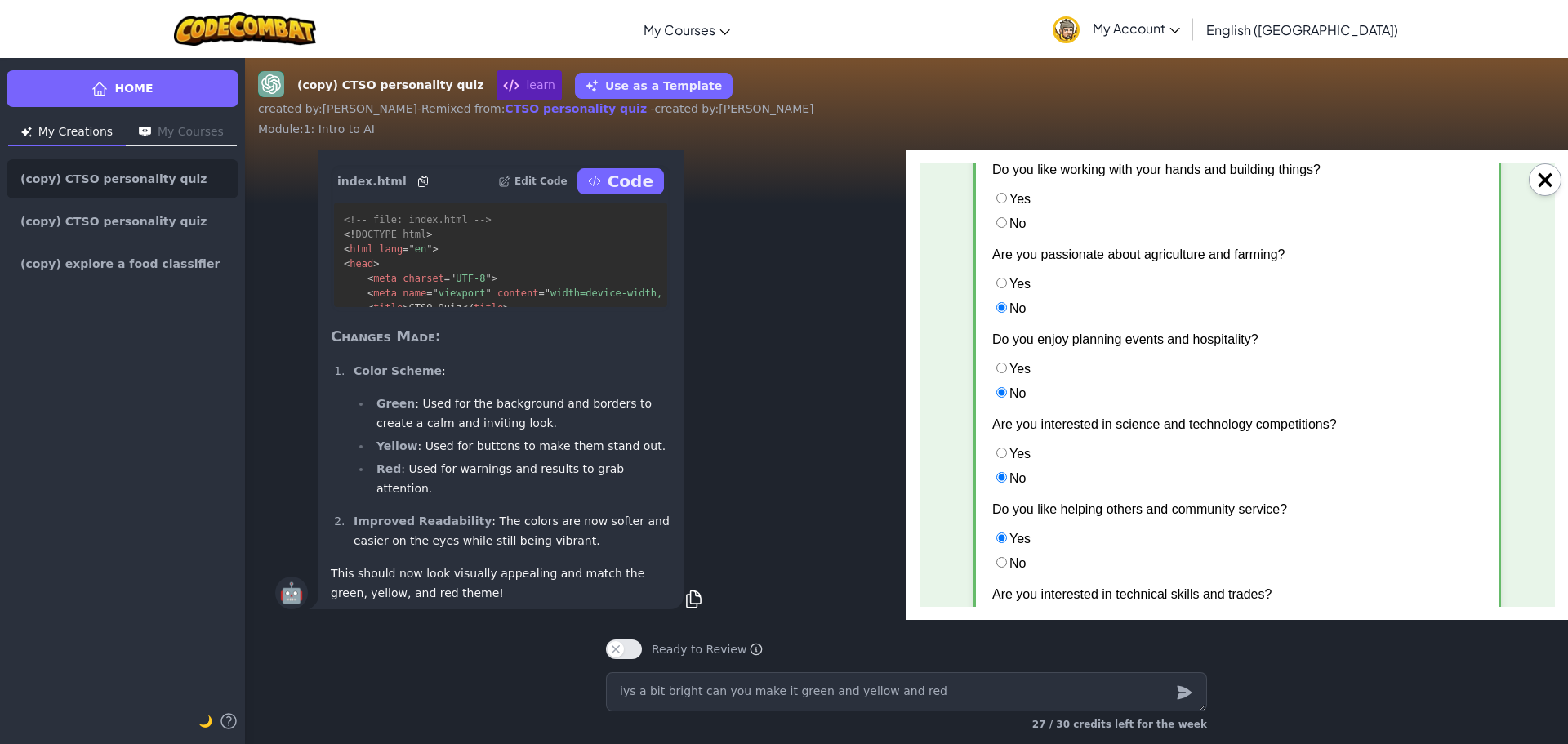
click at [1000, 223] on input "No" at bounding box center [1002, 223] width 11 height 11
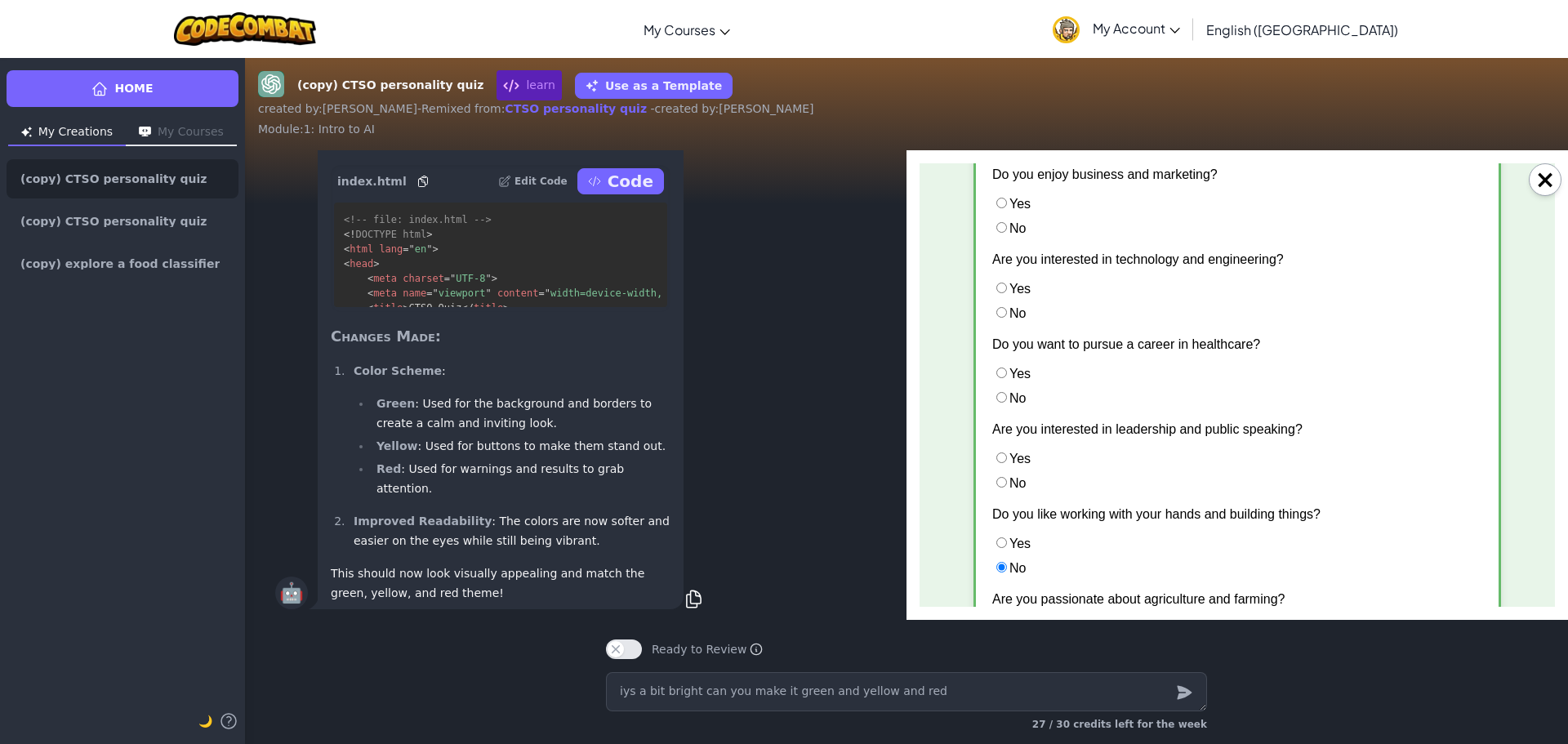
scroll to position [33, 0]
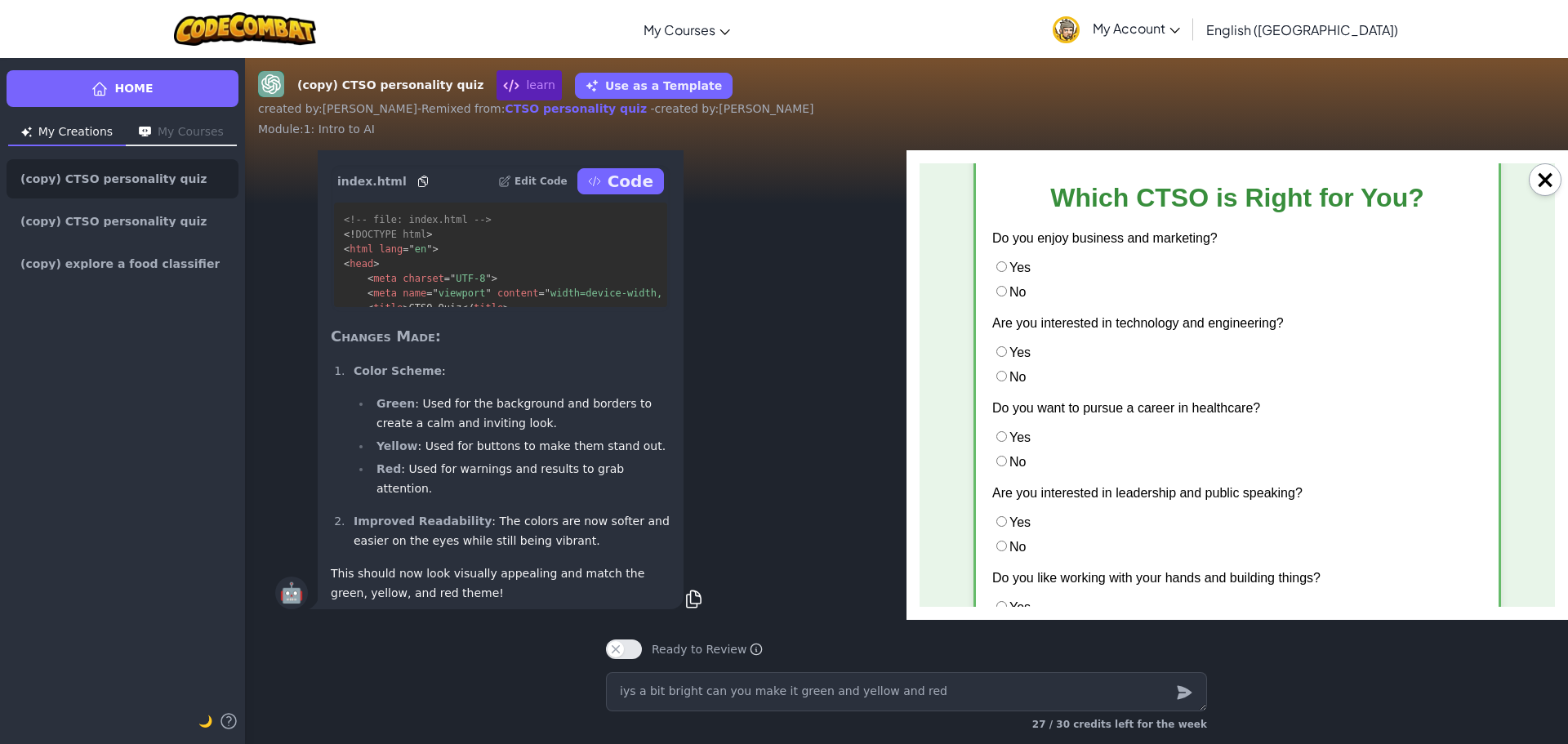
click at [998, 545] on input "No" at bounding box center [1002, 546] width 11 height 11
click at [994, 454] on li "No" at bounding box center [1236, 462] width 490 height 17
click at [996, 463] on input "No" at bounding box center [1002, 462] width 11 height 11
click at [996, 376] on input "No" at bounding box center [1002, 376] width 11 height 11
click at [1006, 292] on label "No" at bounding box center [1008, 292] width 33 height 14
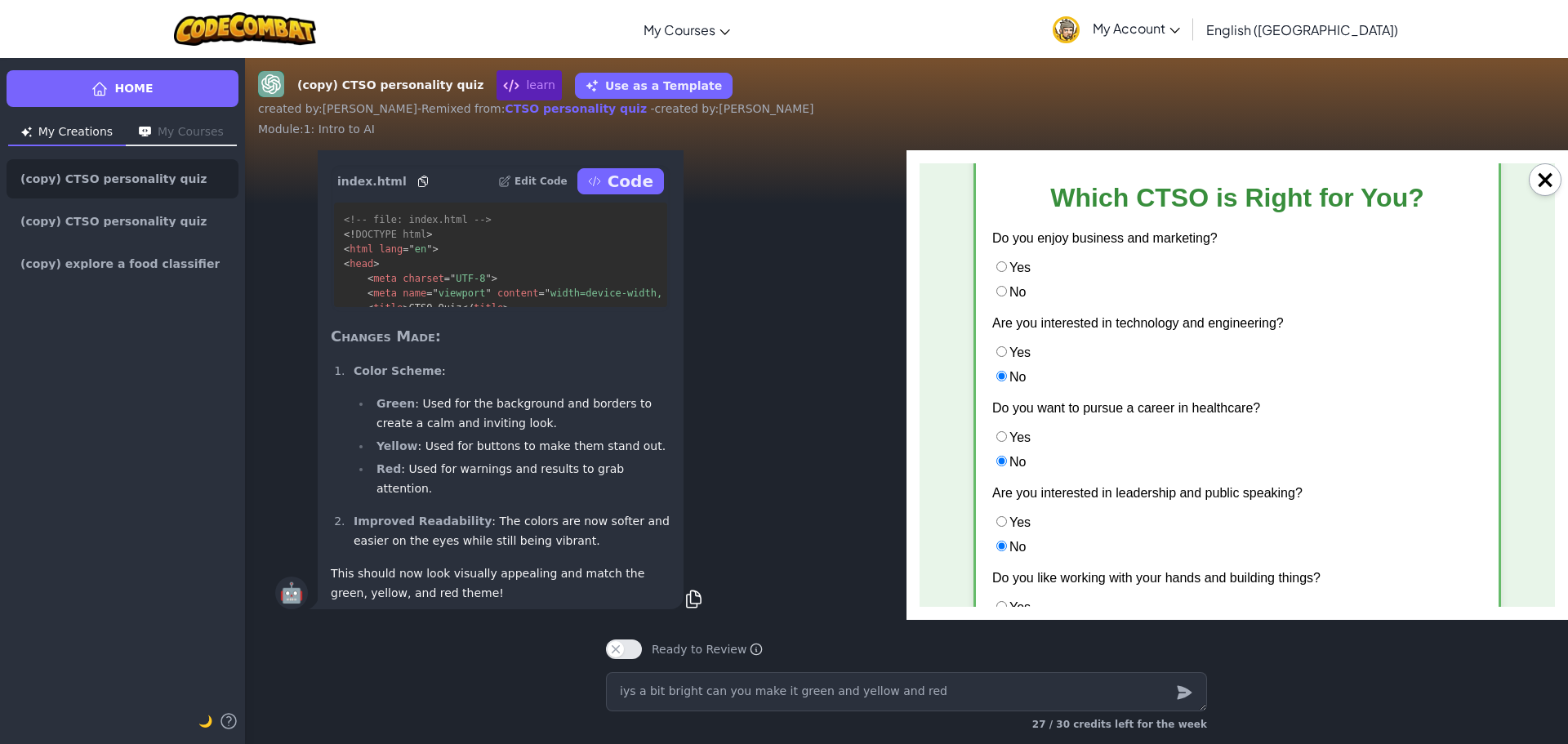
click at [1006, 292] on input "No" at bounding box center [1002, 292] width 11 height 11
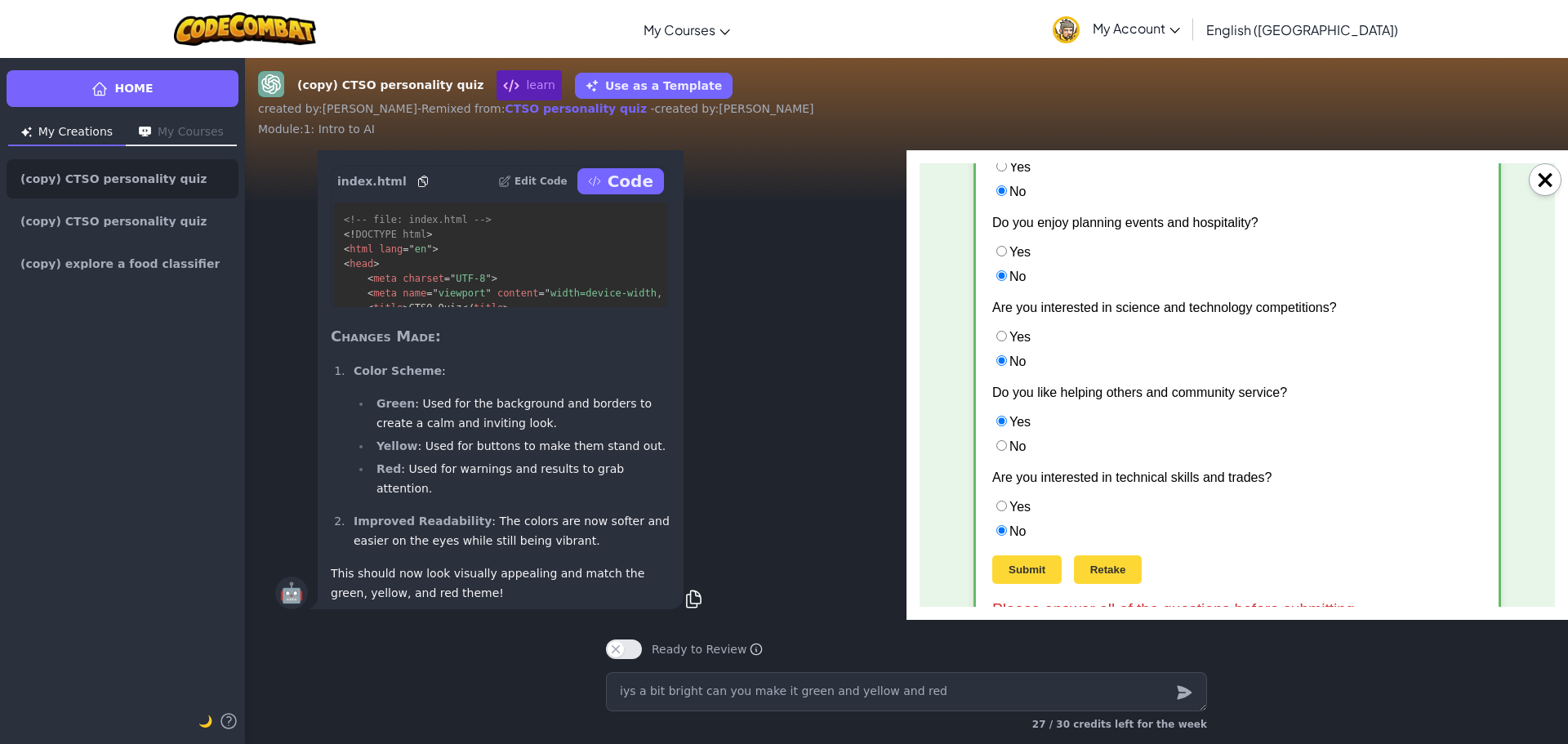
scroll to position [604, 0]
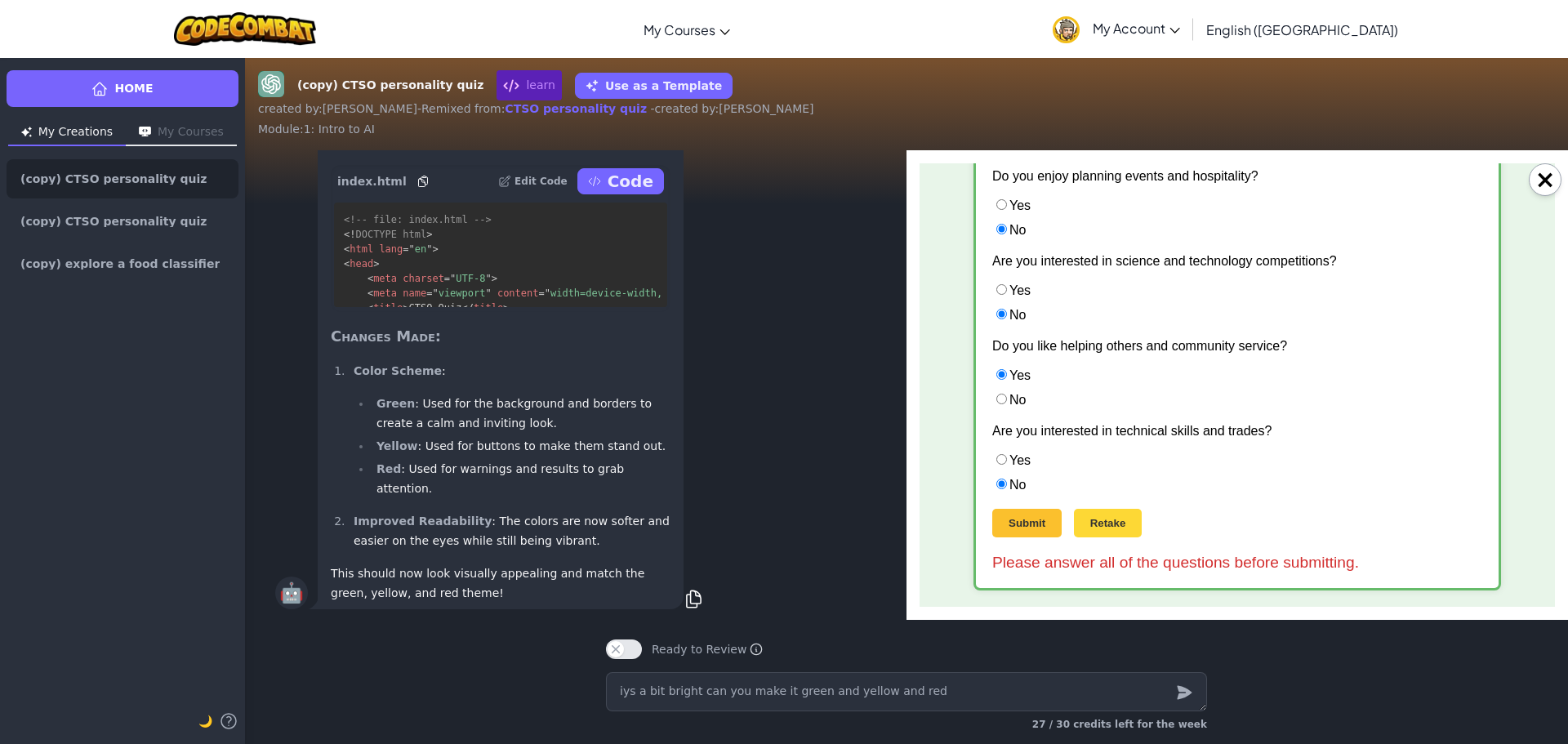
click at [1023, 515] on button "Submit" at bounding box center [1027, 522] width 70 height 29
click at [1033, 519] on button "Submit" at bounding box center [1027, 522] width 70 height 29
click at [1031, 518] on button "Submit" at bounding box center [1027, 522] width 70 height 29
click at [1030, 518] on button "Submit" at bounding box center [1027, 522] width 70 height 29
click at [699, 699] on textarea "iys a bit bright can you make it green and yellow and red" at bounding box center [906, 692] width 601 height 40
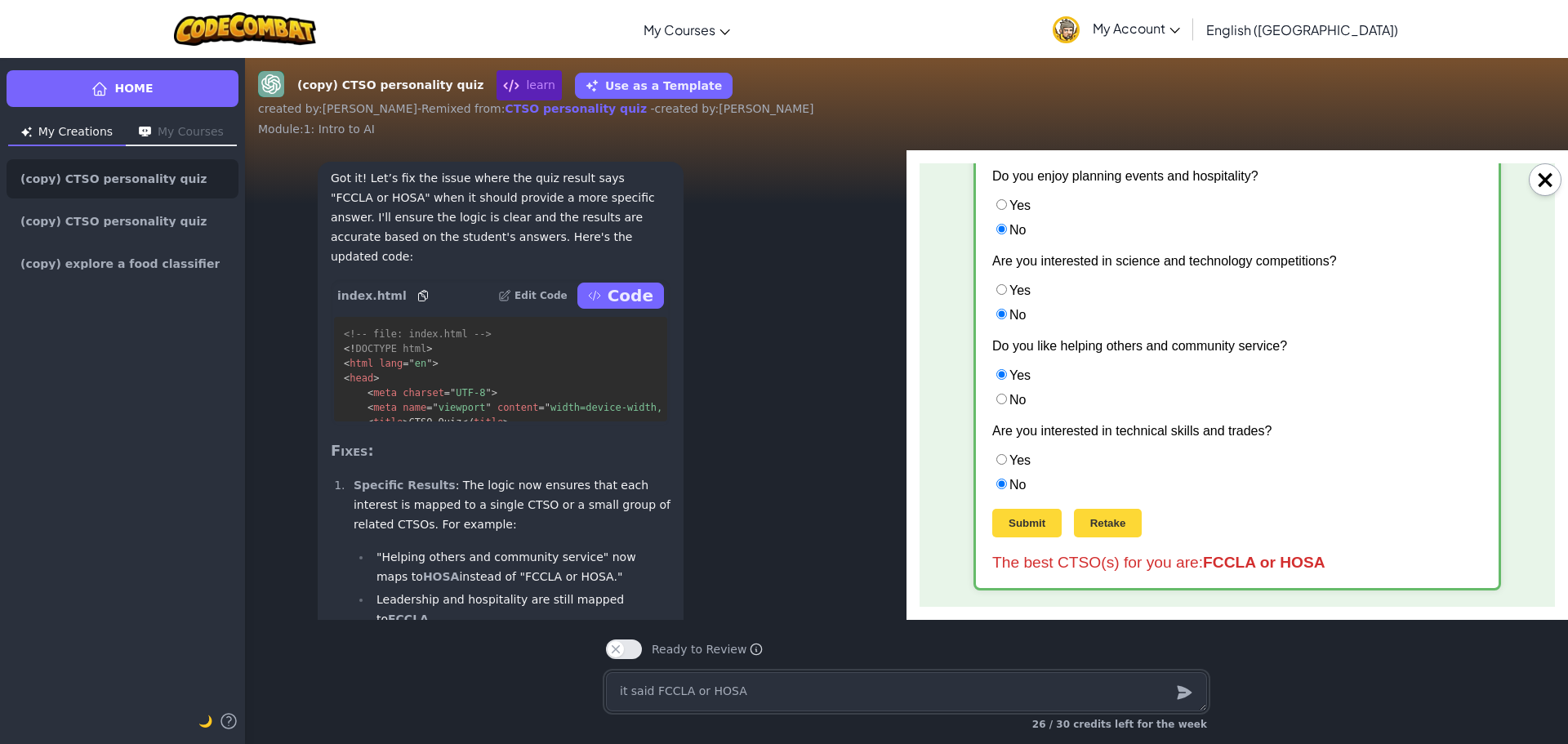
scroll to position [-245, 0]
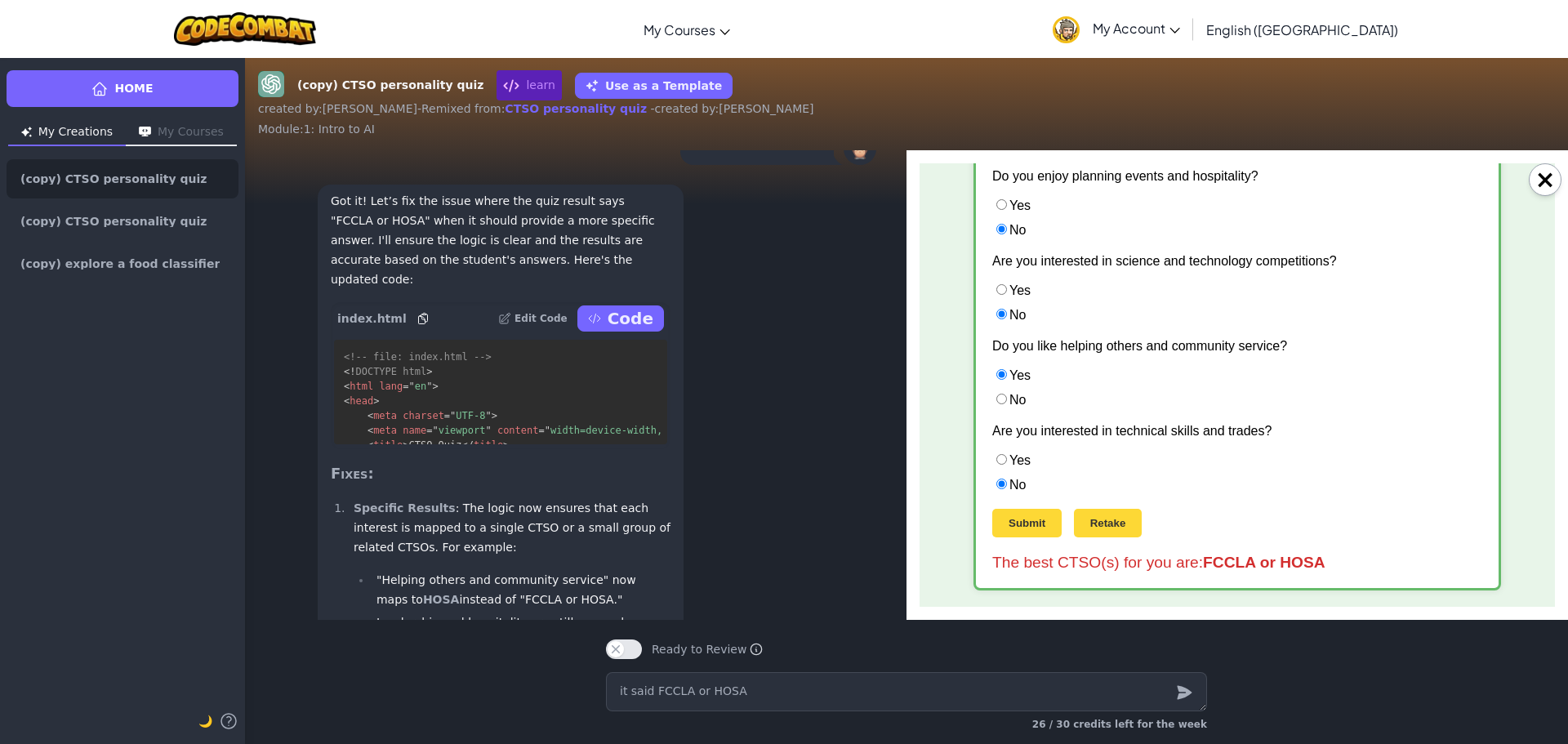
click at [605, 332] on button "Code" at bounding box center [620, 318] width 86 height 26
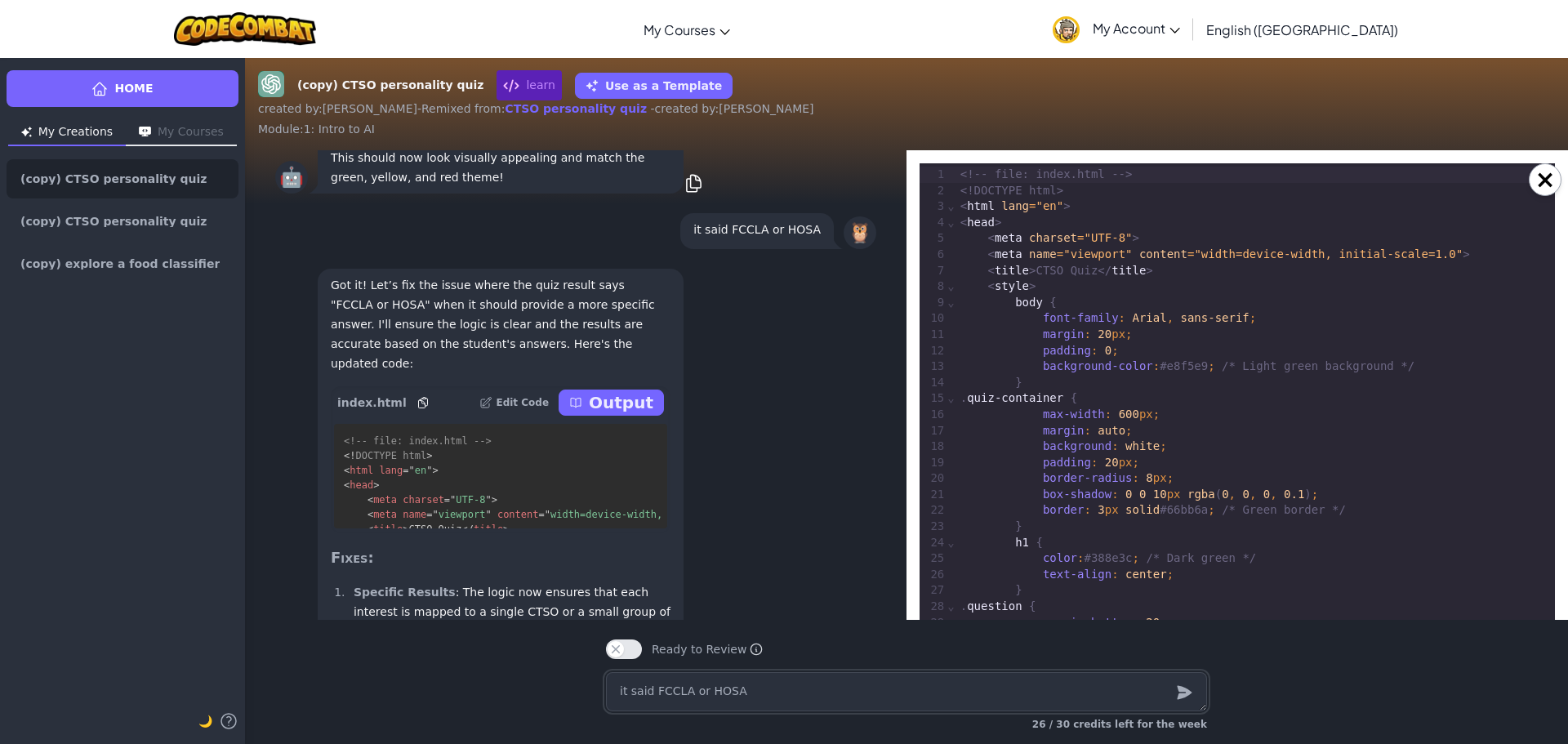
scroll to position [-326, 0]
click at [610, 412] on p "Output" at bounding box center [621, 400] width 64 height 23
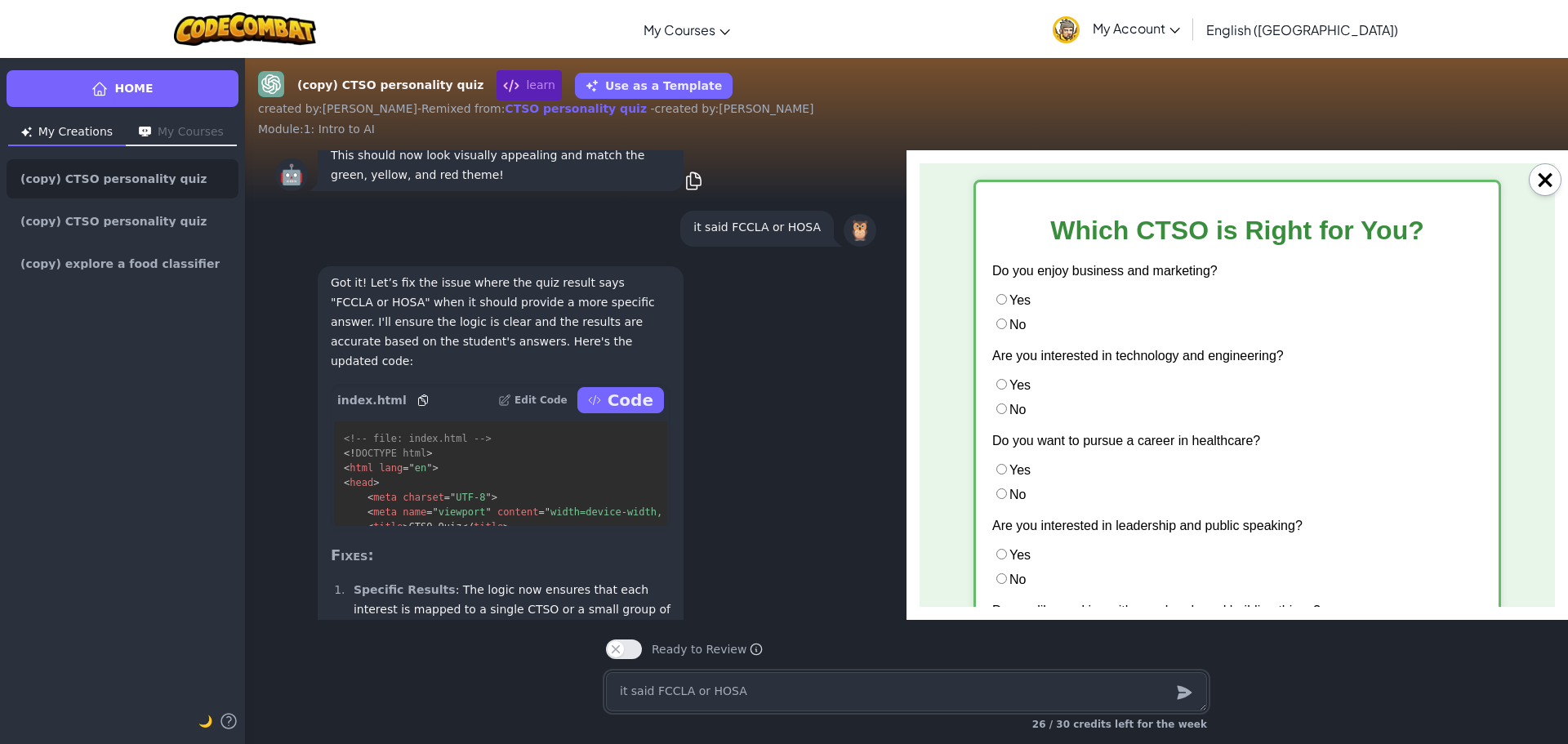
scroll to position [0, 0]
drag, startPoint x: 994, startPoint y: 321, endPoint x: 996, endPoint y: 332, distance: 11.2
click at [998, 320] on input "No" at bounding box center [1002, 324] width 11 height 11
click at [1006, 408] on label "No" at bounding box center [1008, 409] width 33 height 14
click at [1006, 408] on input "No" at bounding box center [1002, 409] width 11 height 11
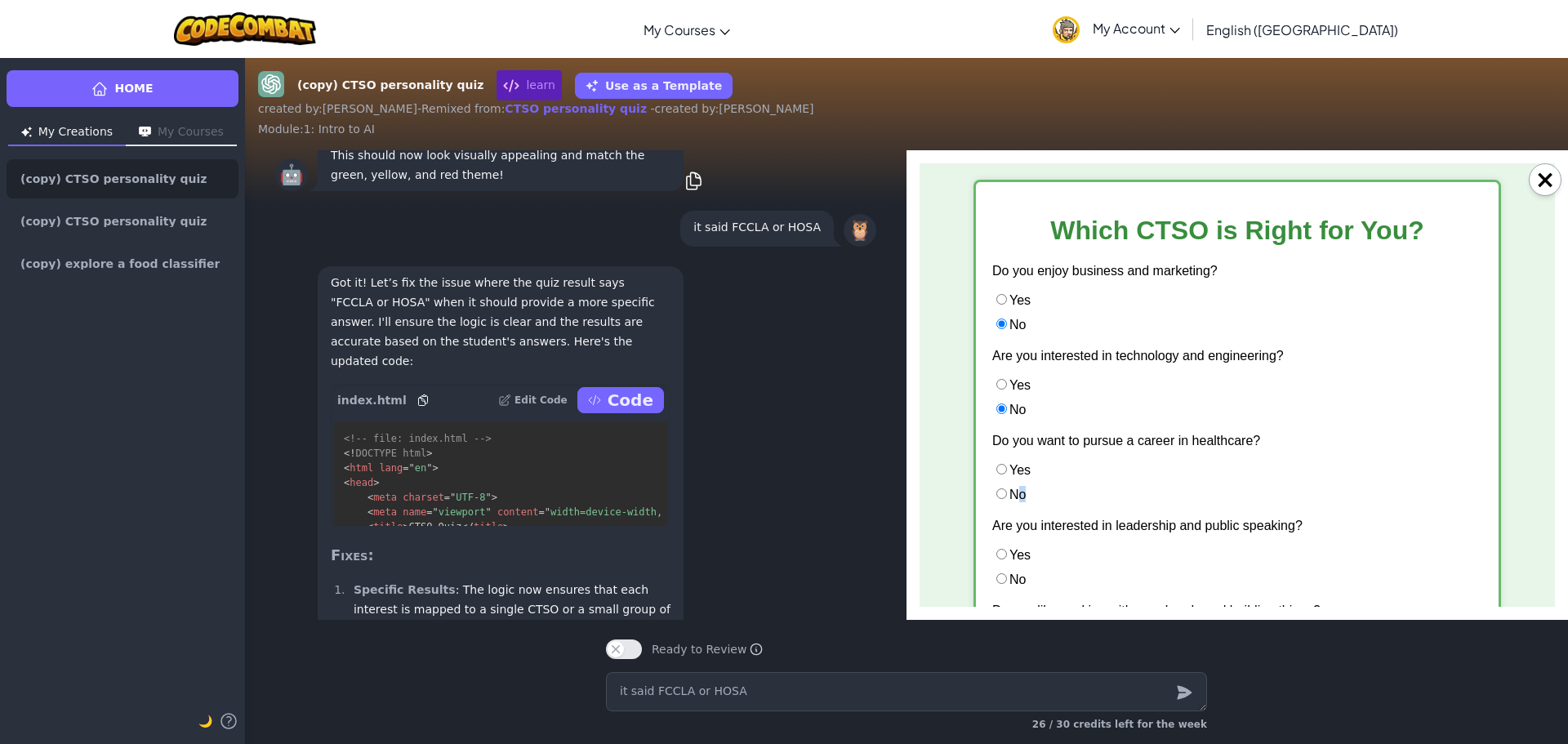
drag, startPoint x: 1012, startPoint y: 496, endPoint x: 1009, endPoint y: 509, distance: 13.3
click at [1011, 496] on label "No" at bounding box center [1008, 494] width 33 height 14
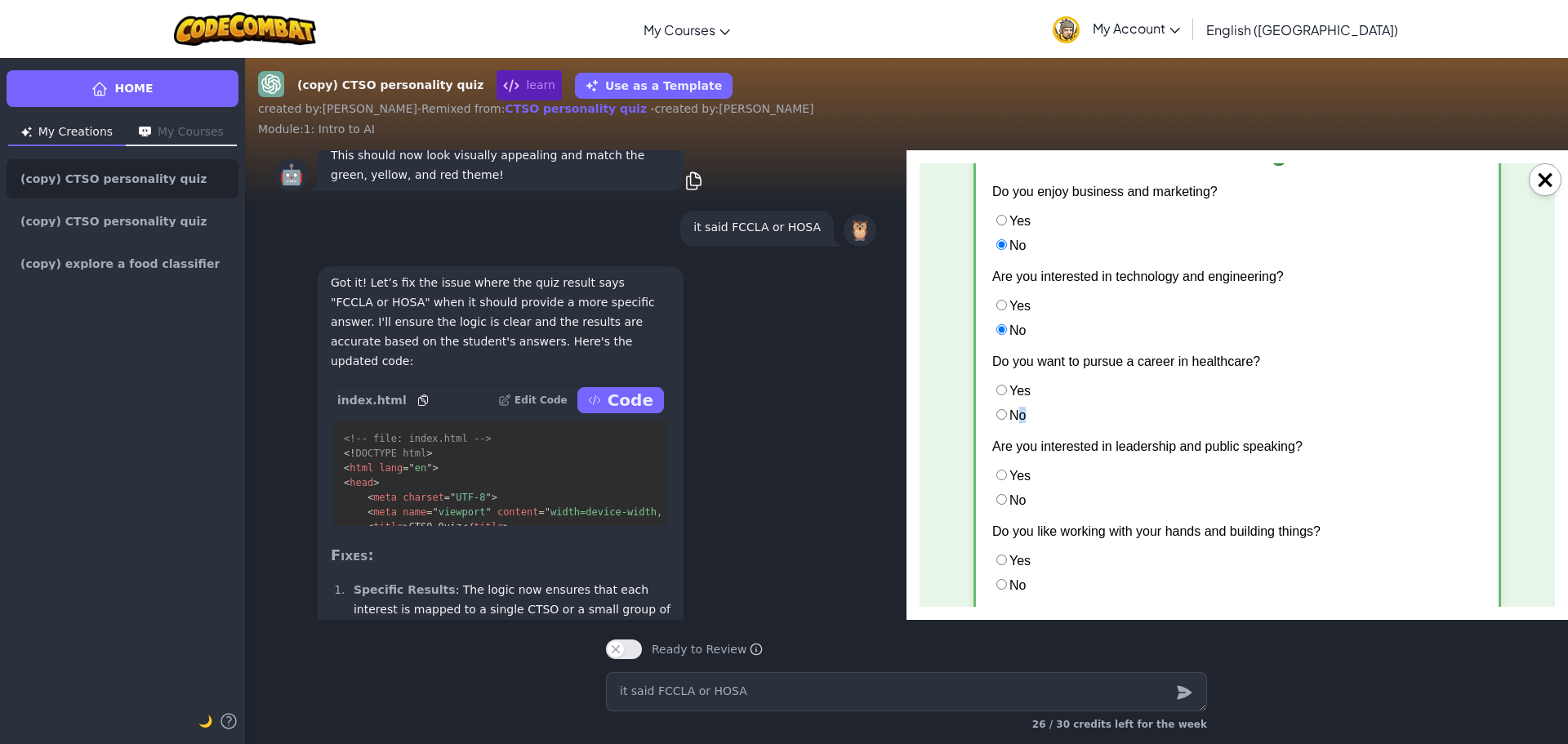
scroll to position [82, 0]
click at [1017, 501] on label "No" at bounding box center [1008, 498] width 33 height 14
click at [1006, 501] on input "No" at bounding box center [1002, 498] width 11 height 11
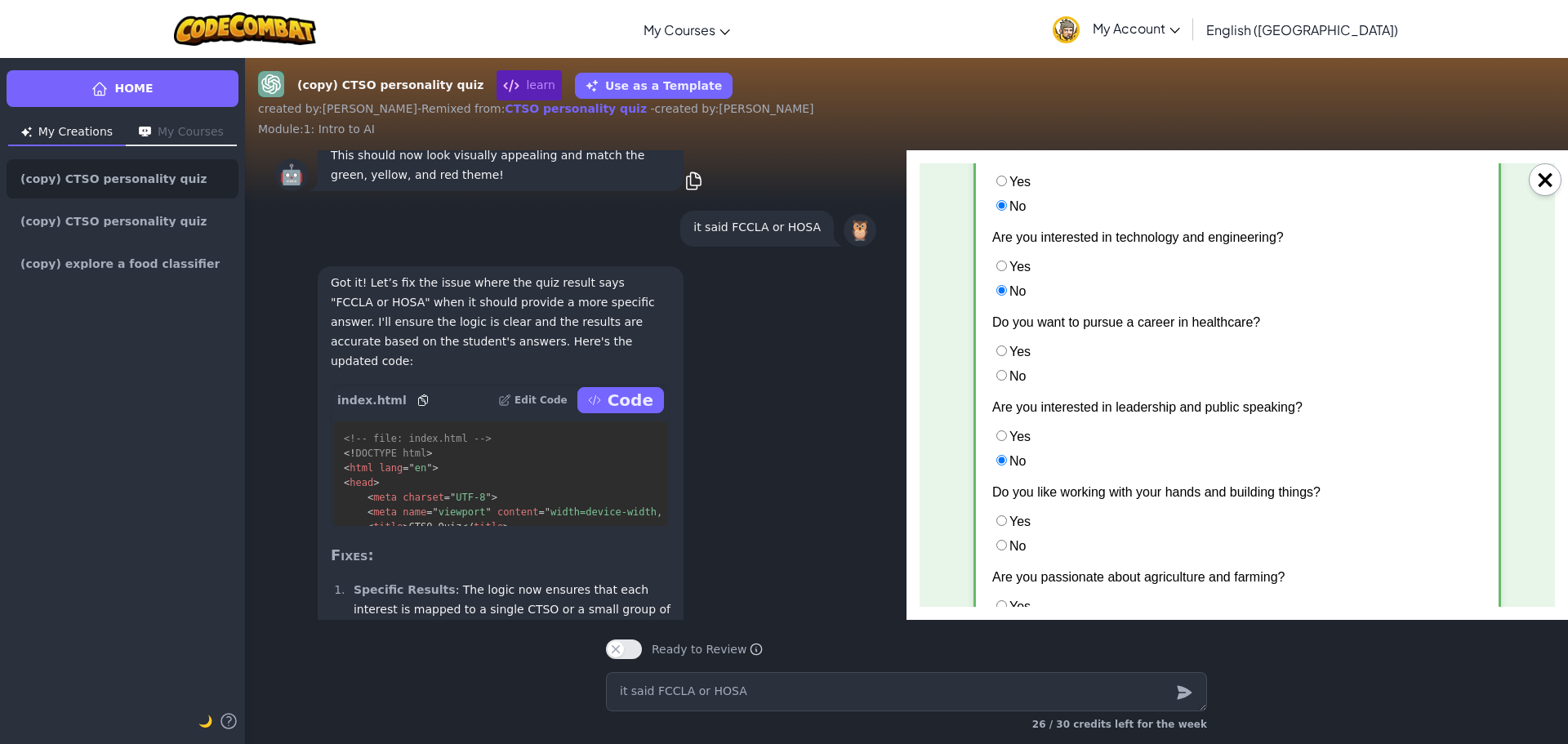
scroll to position [164, 0]
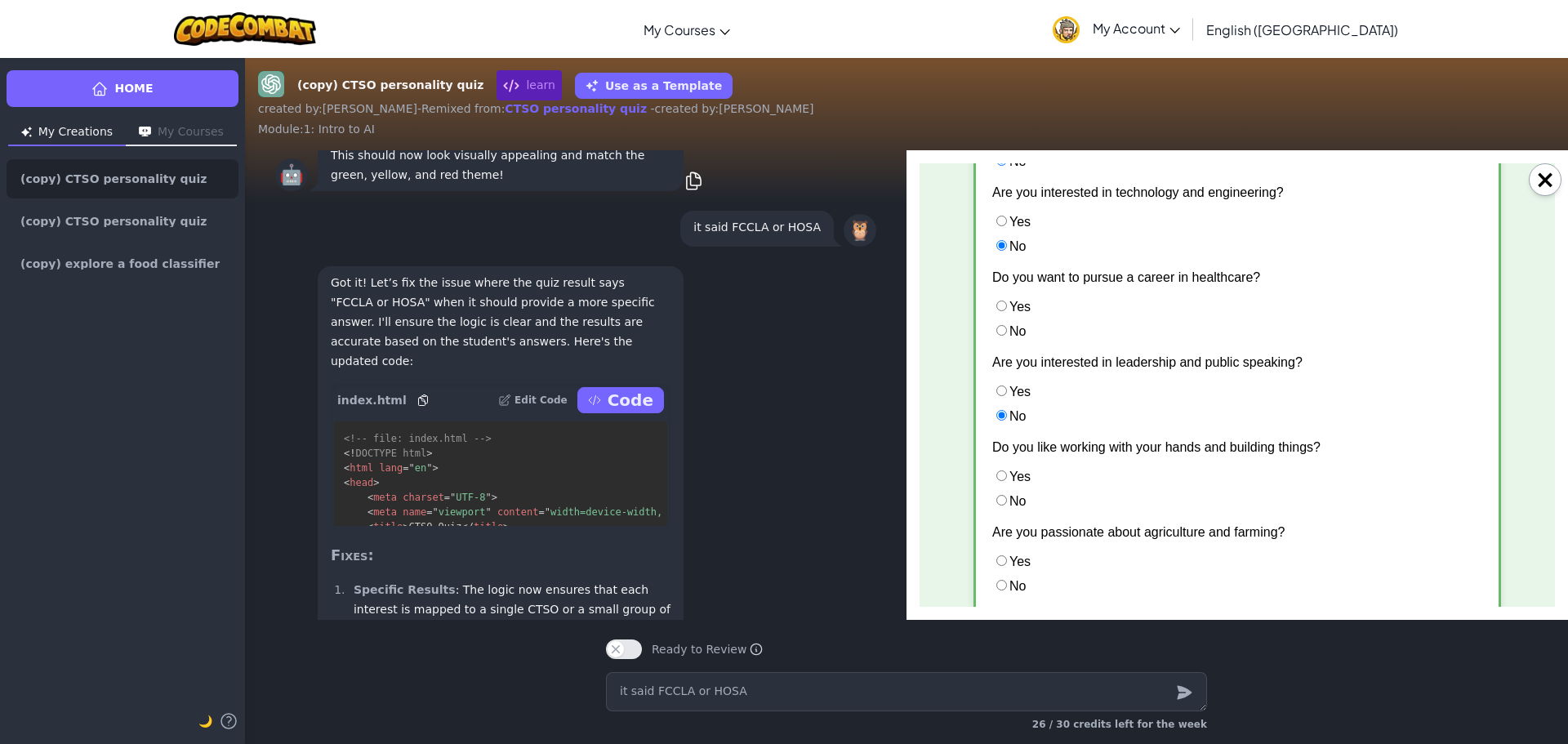
click at [1017, 500] on label "No" at bounding box center [1008, 500] width 33 height 14
click at [1006, 500] on input "No" at bounding box center [1002, 500] width 11 height 11
click at [1013, 588] on label "No" at bounding box center [1008, 586] width 33 height 14
click at [1006, 588] on input "No" at bounding box center [1002, 586] width 11 height 11
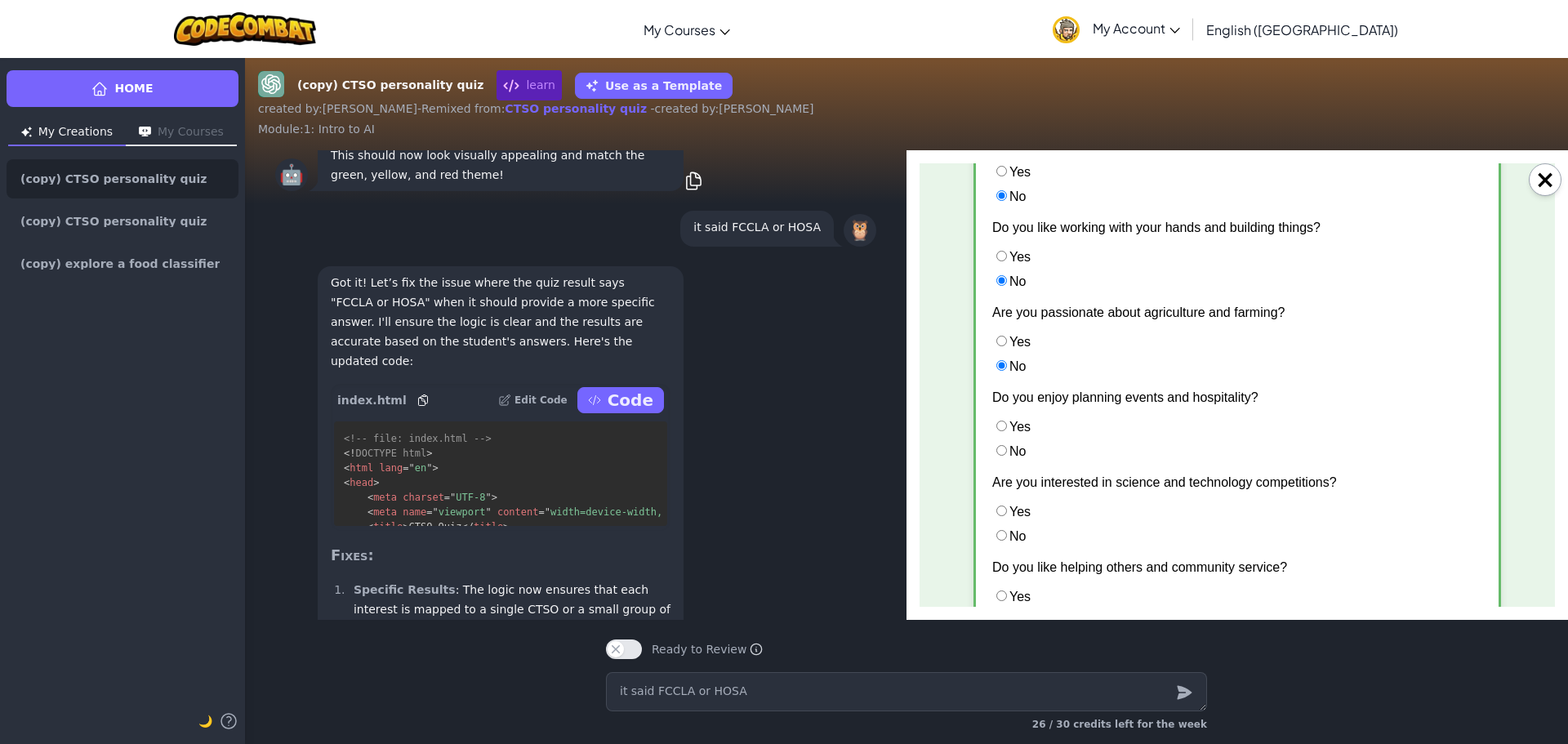
scroll to position [408, 0]
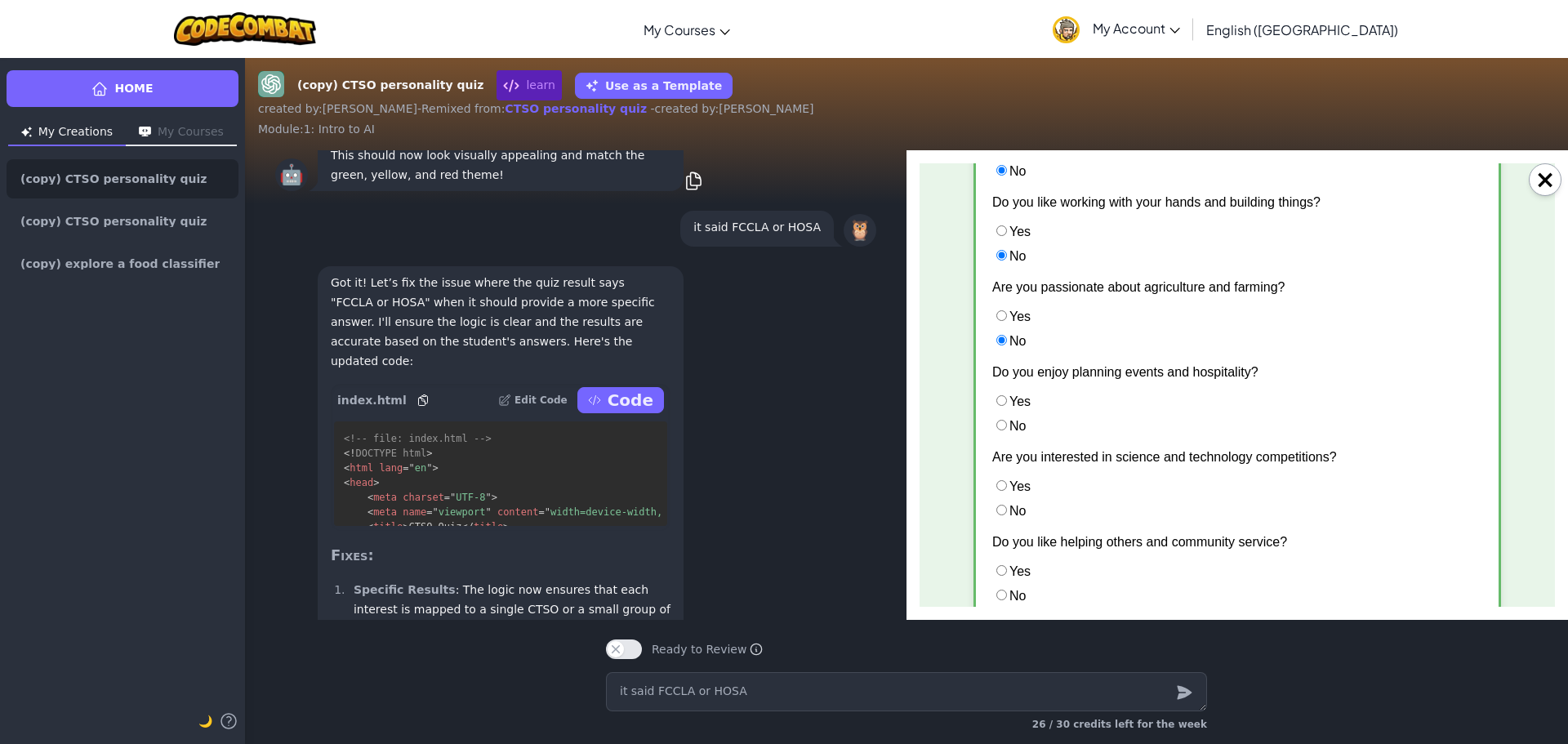
click at [1007, 433] on li "No" at bounding box center [1236, 426] width 490 height 17
drag, startPoint x: 1015, startPoint y: 427, endPoint x: 1005, endPoint y: 449, distance: 24.2
click at [1014, 428] on label "No" at bounding box center [1008, 426] width 33 height 14
click at [1006, 428] on input "No" at bounding box center [1002, 426] width 11 height 11
click at [996, 508] on input "No" at bounding box center [1002, 510] width 11 height 11
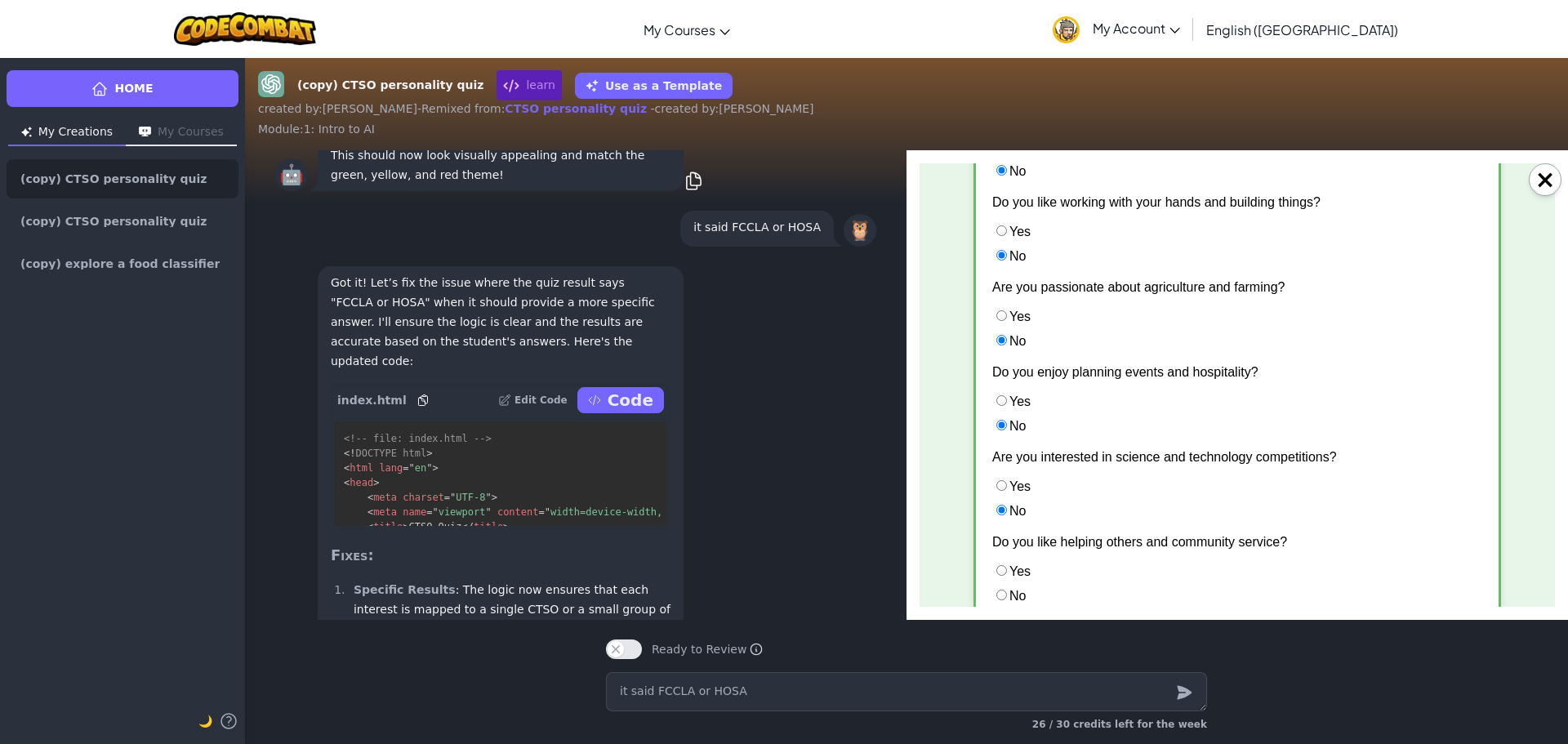
click at [998, 563] on li "Yes" at bounding box center [1236, 571] width 490 height 17
click at [1000, 569] on input "Yes" at bounding box center [1002, 571] width 11 height 11
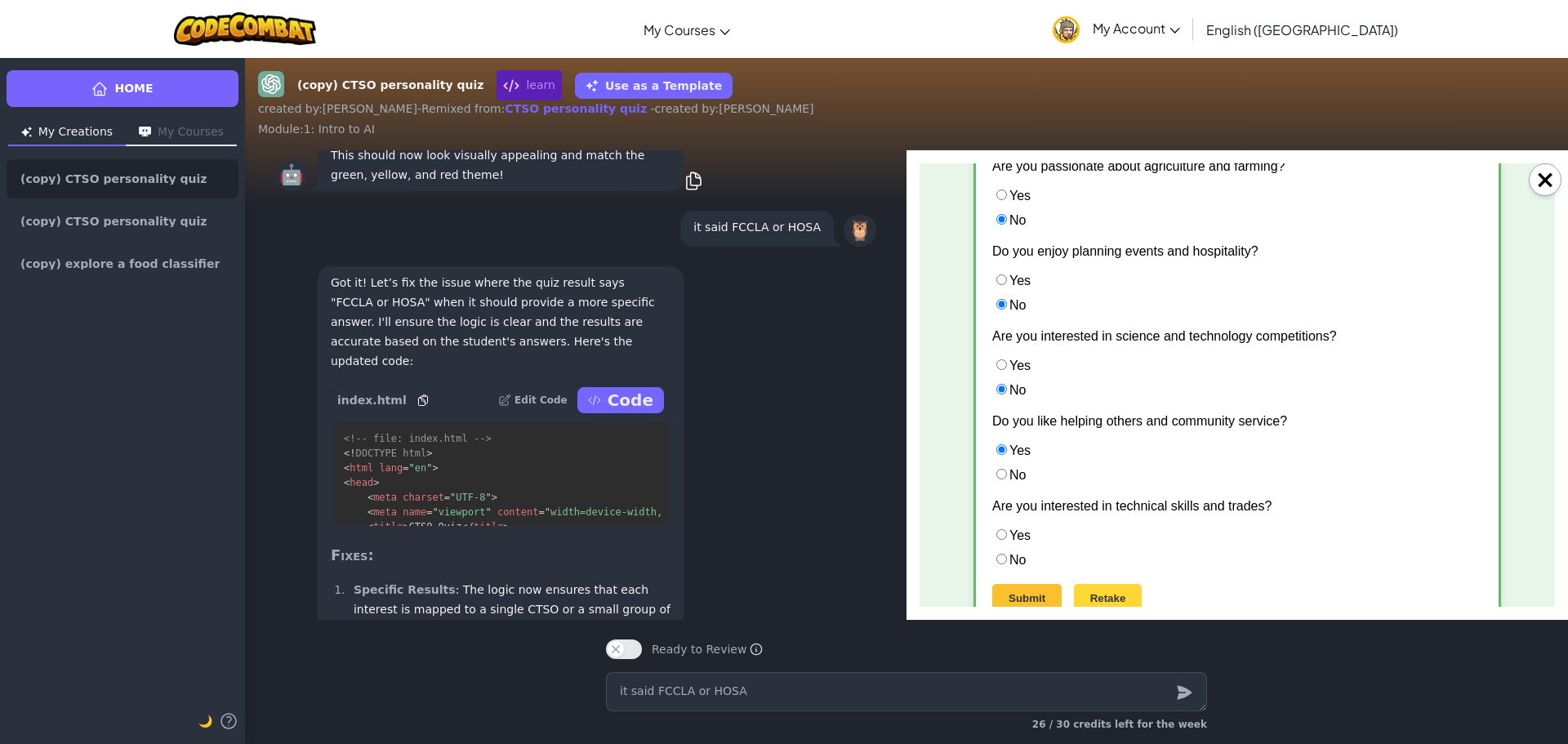
scroll to position [570, 0]
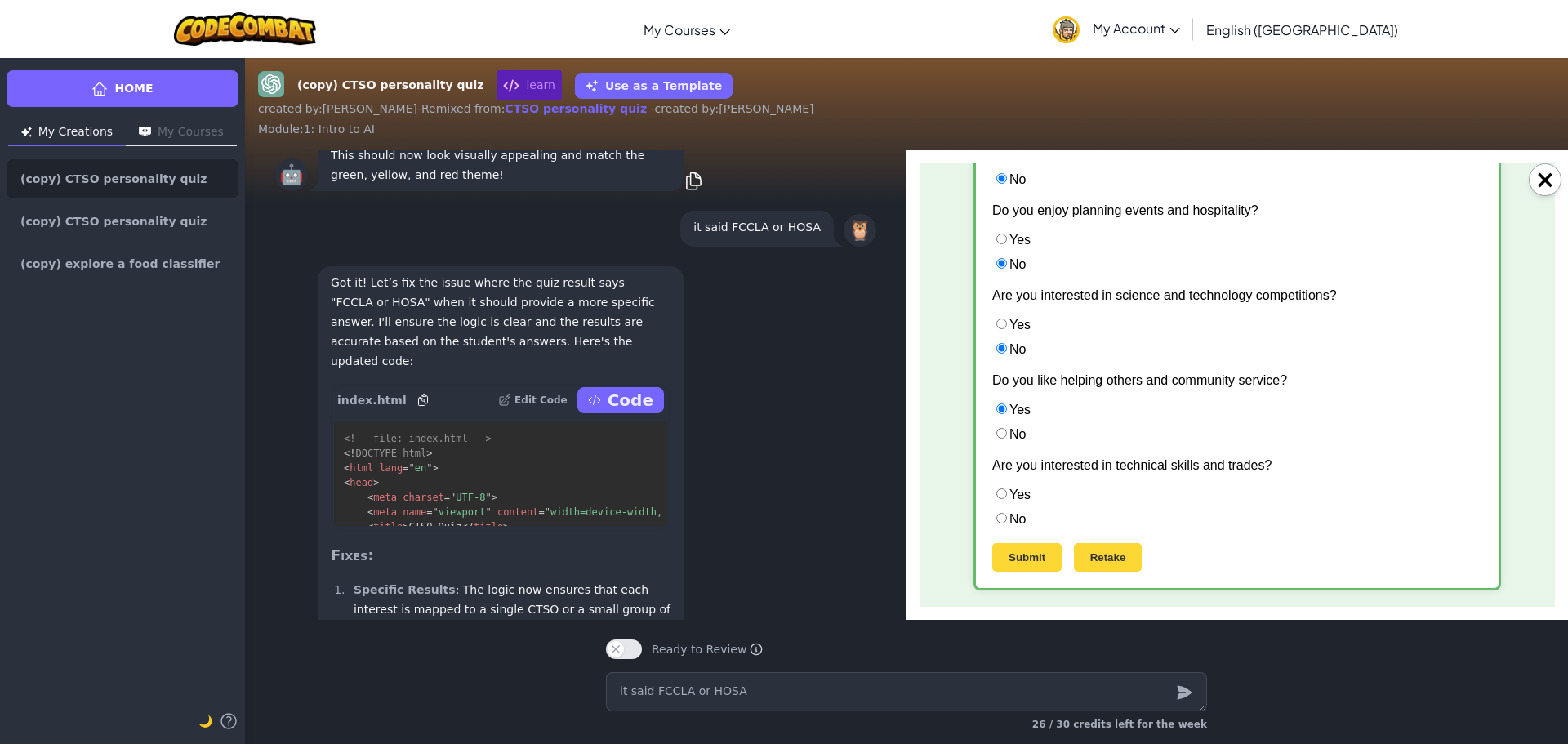
click at [994, 527] on div "Which CTSO is Right for You? Do you enjoy business and marketing? Yes No Are yo…" at bounding box center [1237, 99] width 528 height 981
click at [996, 520] on input "No" at bounding box center [1002, 519] width 11 height 11
drag, startPoint x: 1038, startPoint y: 553, endPoint x: 1032, endPoint y: 545, distance: 10.0
click at [1038, 552] on button "Submit" at bounding box center [1027, 557] width 70 height 29
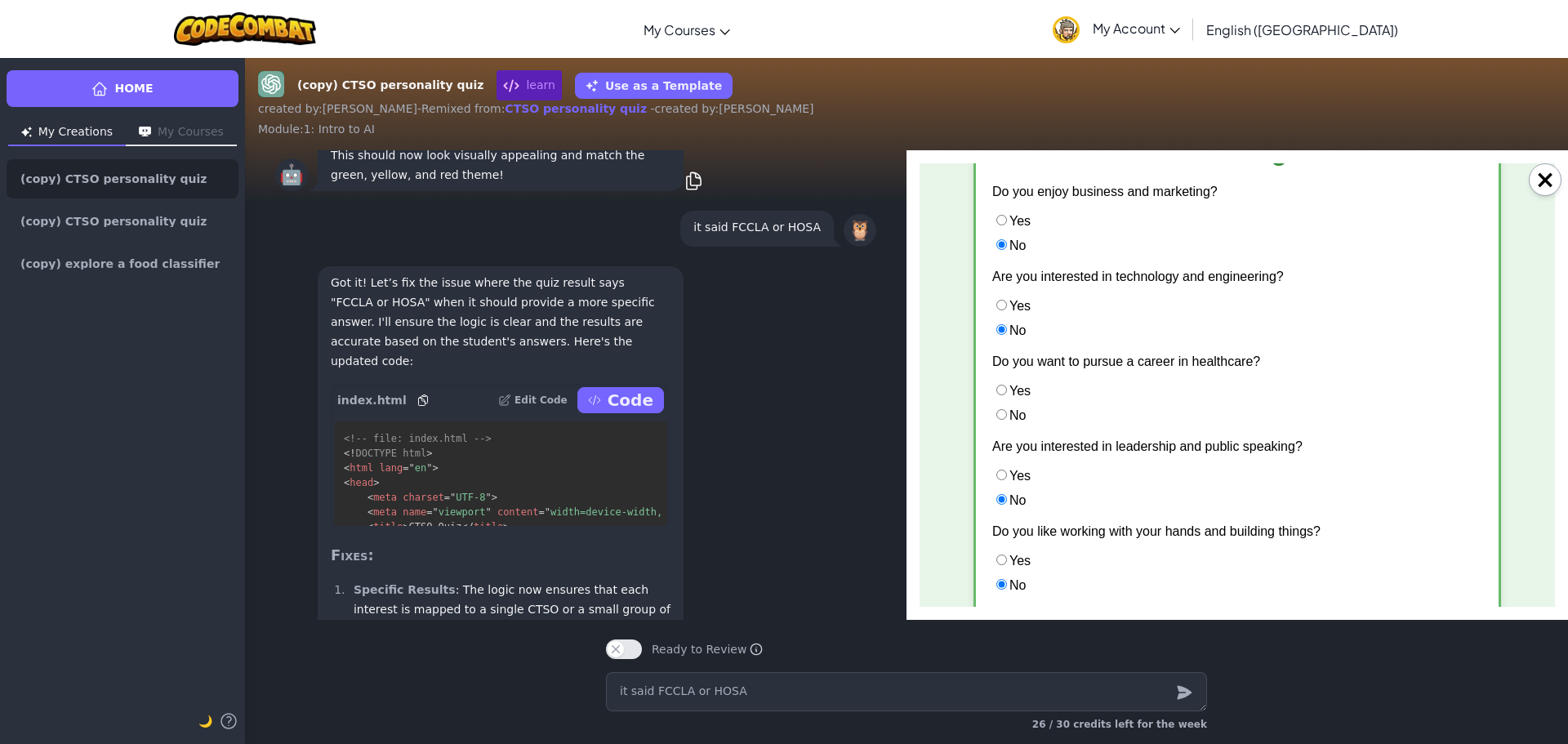
scroll to position [82, 0]
click at [997, 410] on input "No" at bounding box center [1002, 412] width 11 height 11
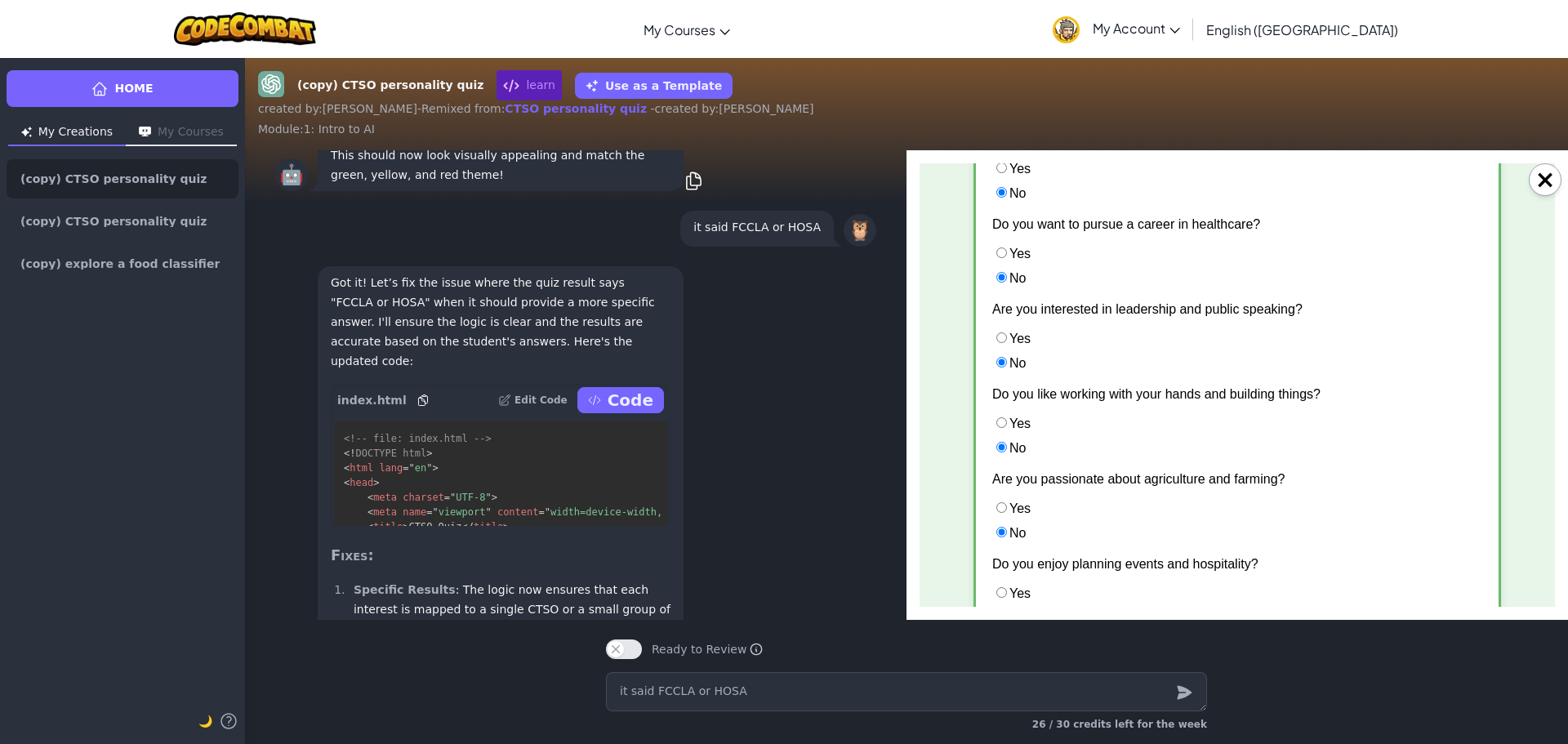
scroll to position [572, 0]
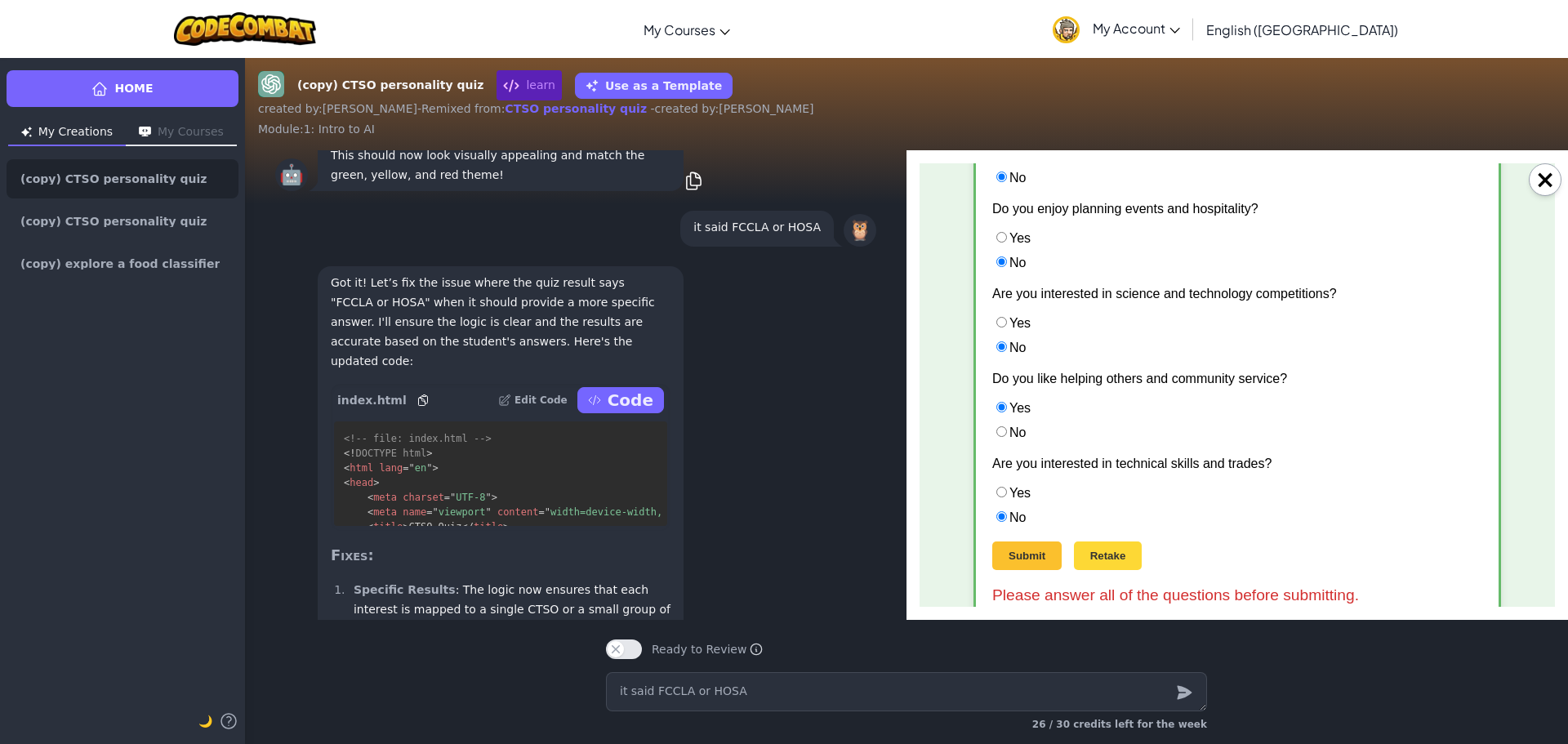
click at [1028, 553] on button "Submit" at bounding box center [1027, 555] width 70 height 29
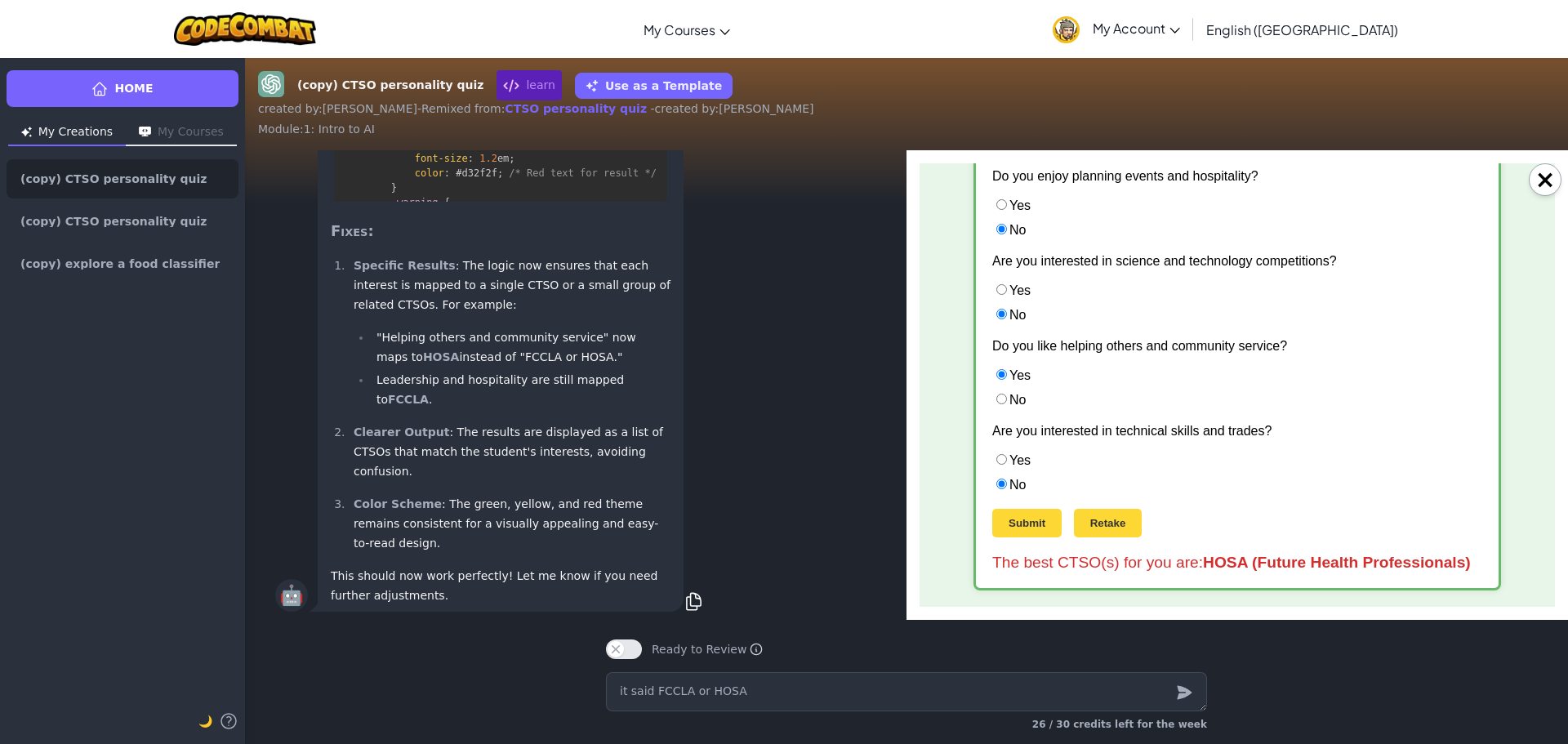
scroll to position [1, 0]
